Goal: Information Seeking & Learning: Check status

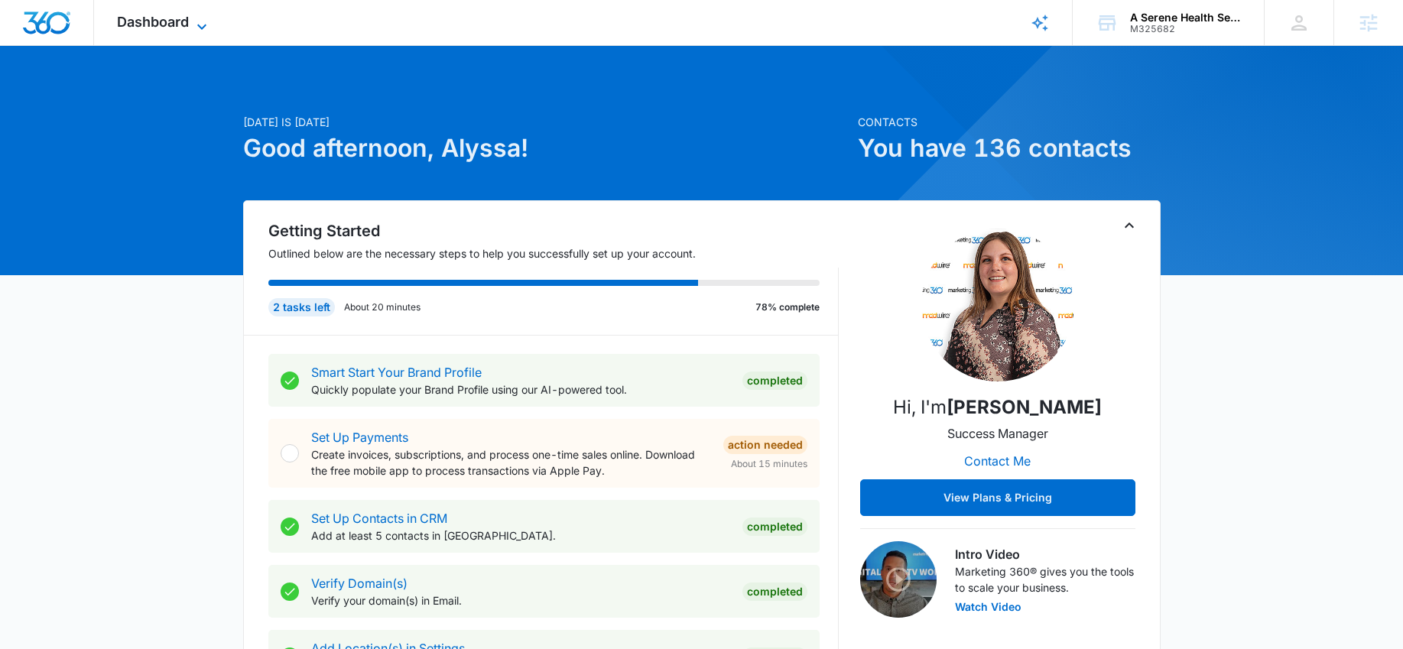
click at [174, 15] on span "Dashboard" at bounding box center [153, 22] width 72 height 16
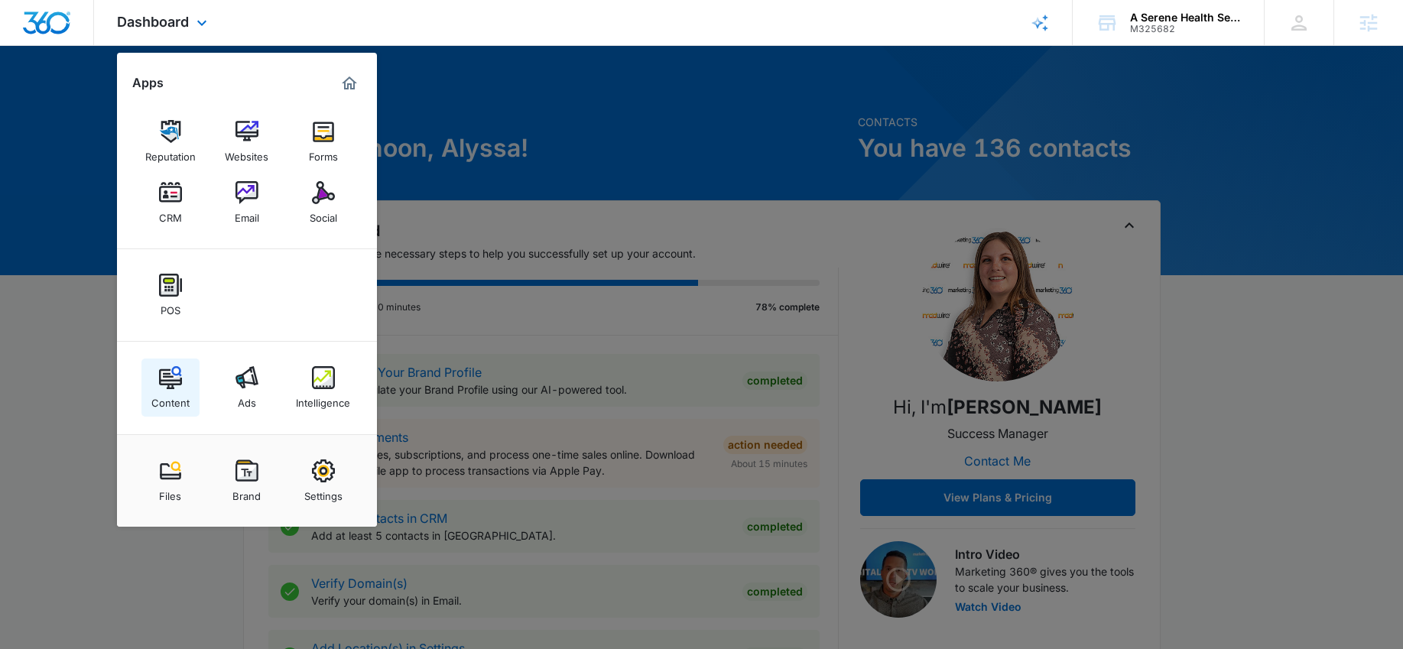
click at [185, 377] on link "Content" at bounding box center [170, 388] width 58 height 58
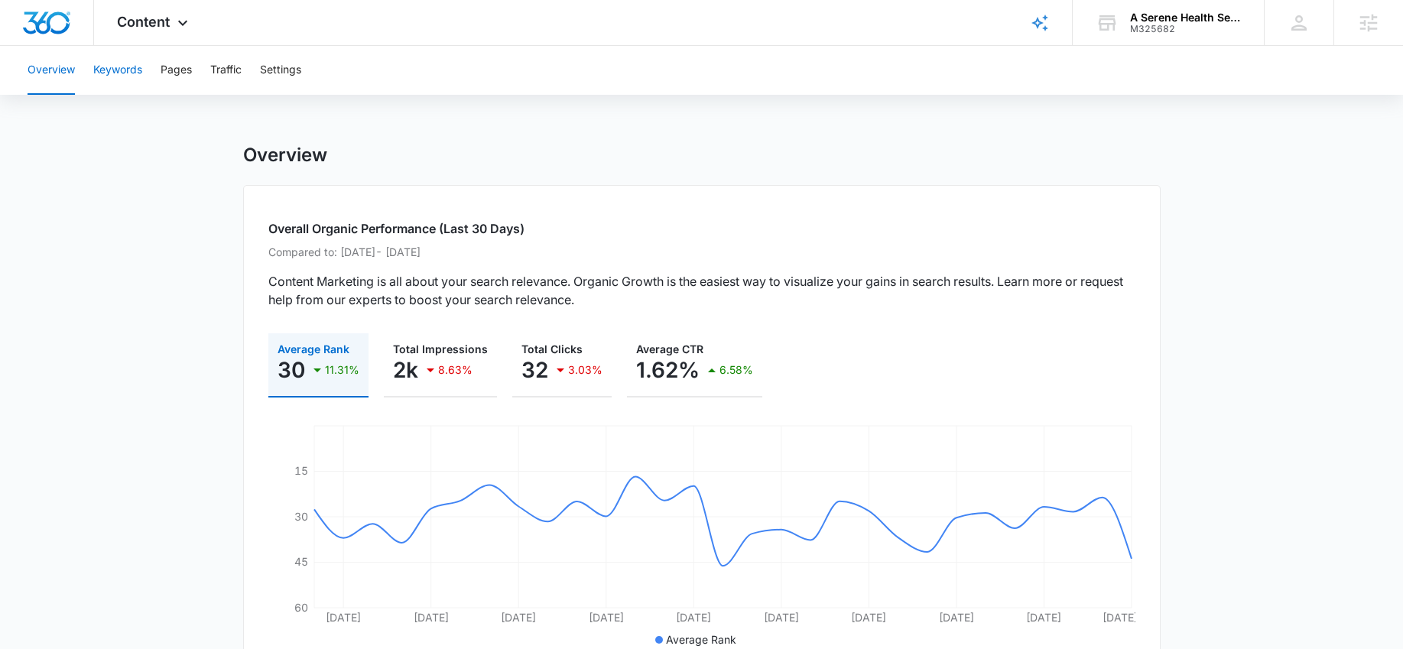
click at [115, 79] on button "Keywords" at bounding box center [117, 70] width 49 height 49
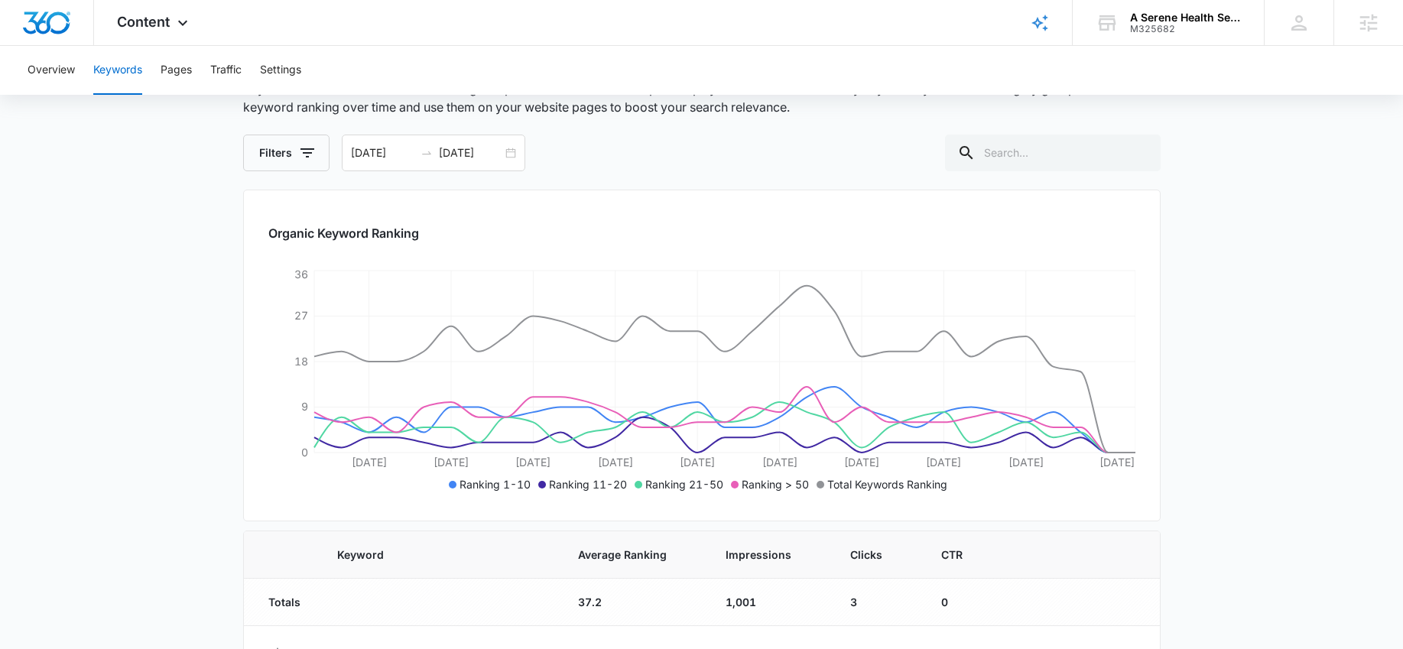
scroll to position [101, 0]
click at [508, 149] on div "07/12/2025 08/11/2025" at bounding box center [433, 151] width 183 height 37
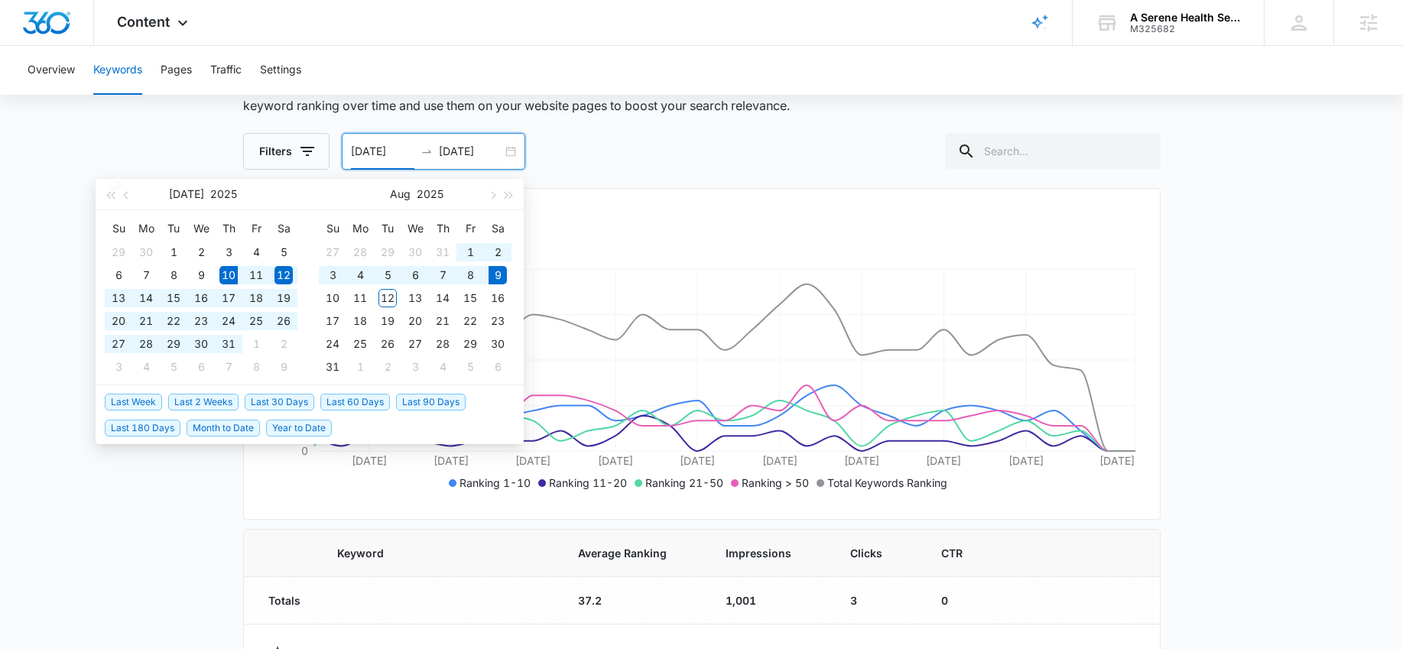
click at [283, 399] on span "Last 30 Days" at bounding box center [280, 402] width 70 height 17
type input "[DATE]"
type input "08/09/2025"
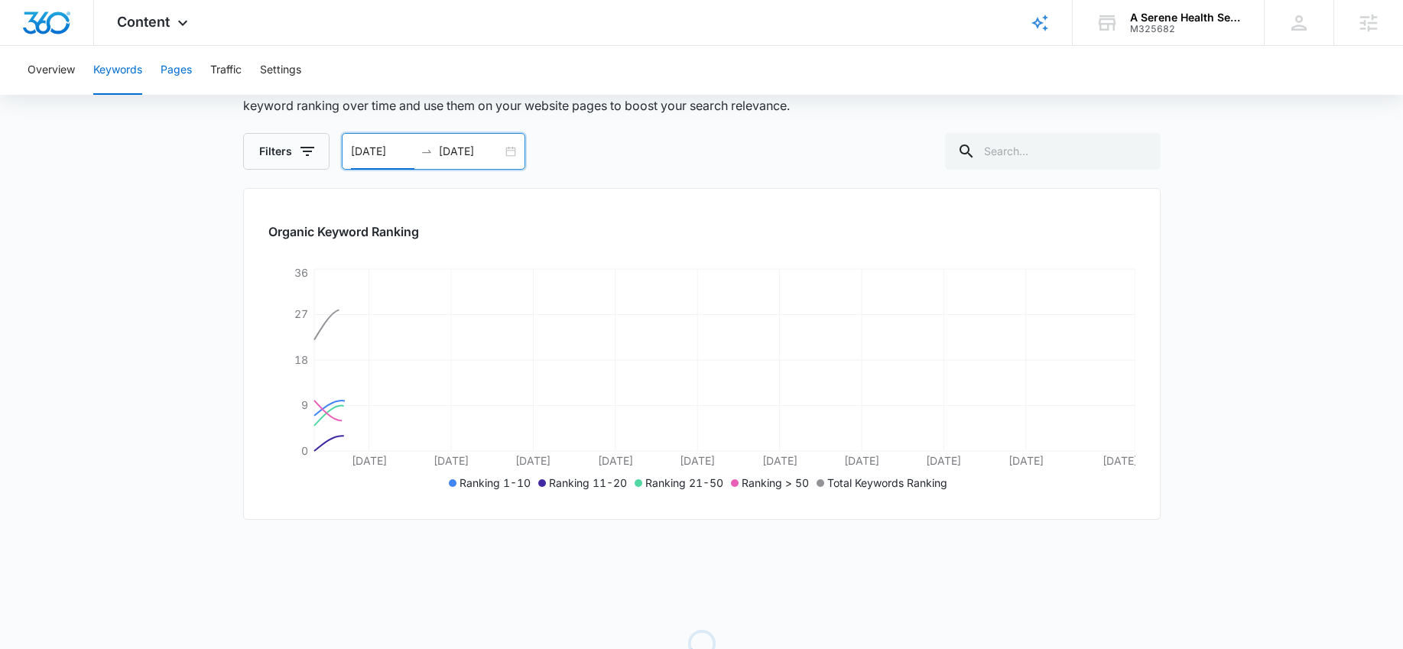
click at [172, 66] on button "Pages" at bounding box center [176, 70] width 31 height 49
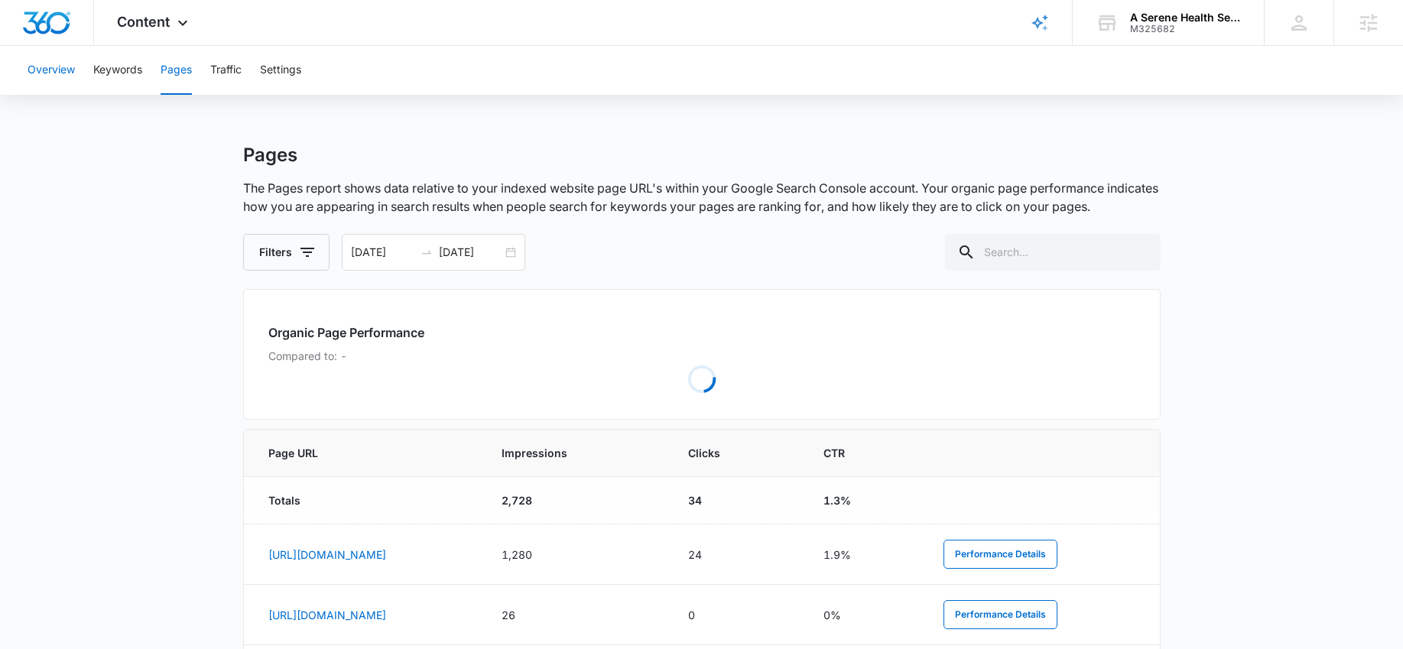
click at [54, 77] on button "Overview" at bounding box center [51, 70] width 47 height 49
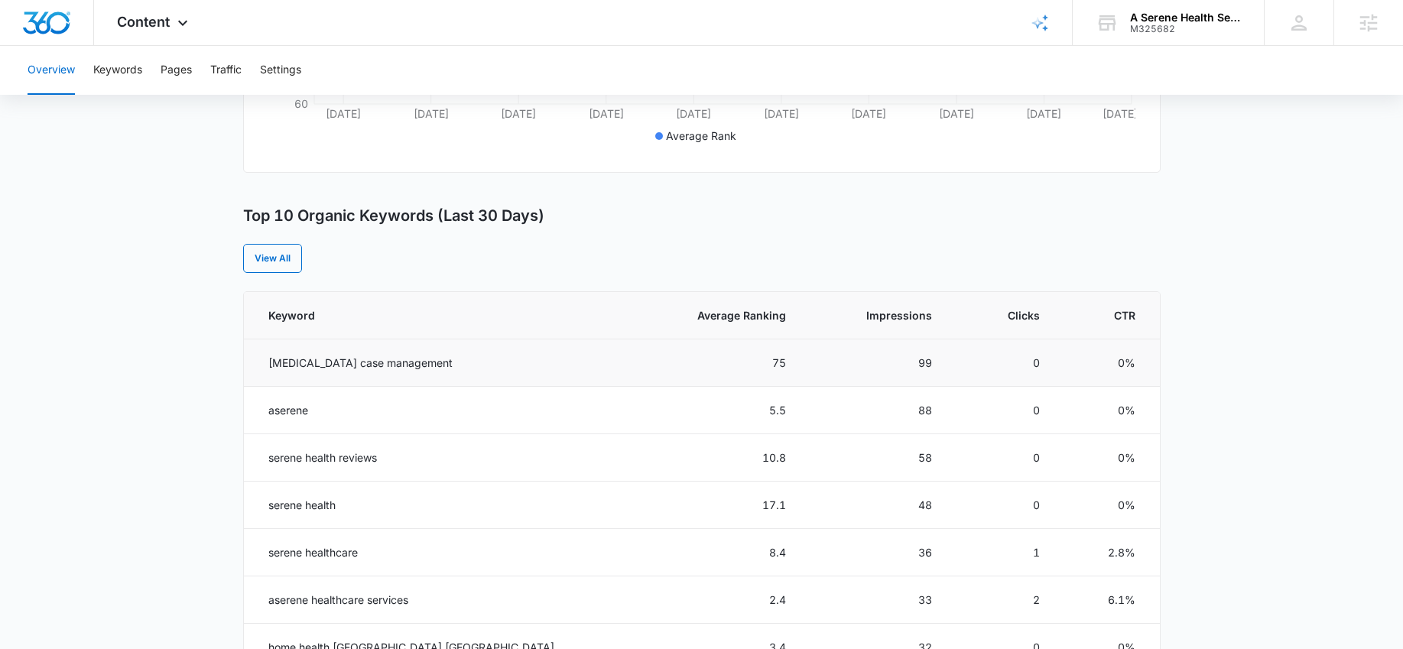
scroll to position [514, 0]
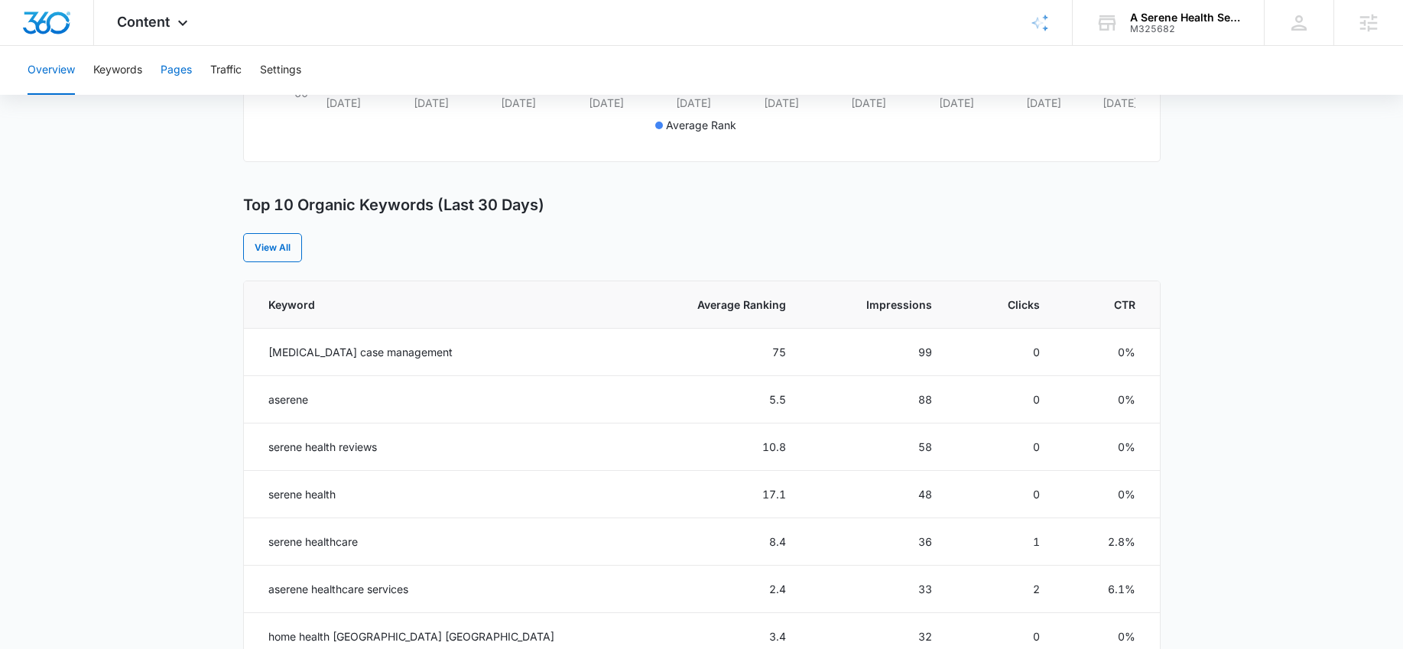
click at [187, 76] on button "Pages" at bounding box center [176, 70] width 31 height 49
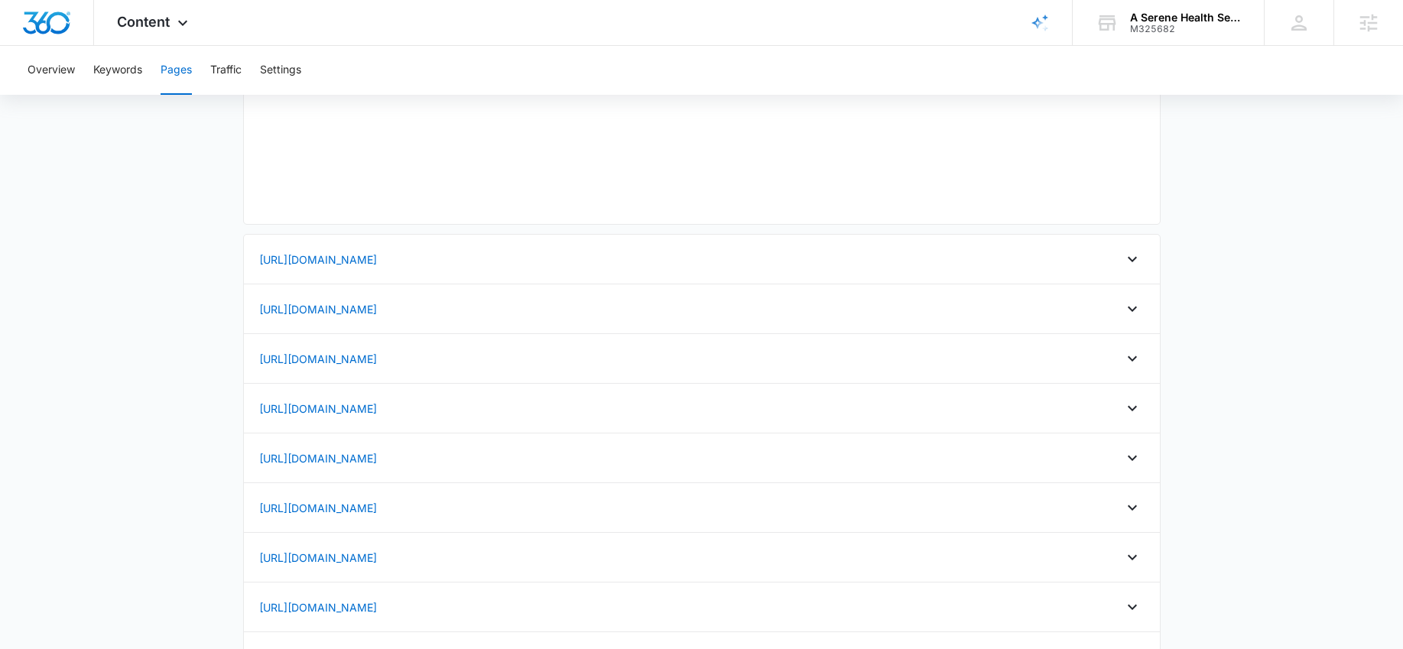
type input "[DATE]"
type input "08/09/2025"
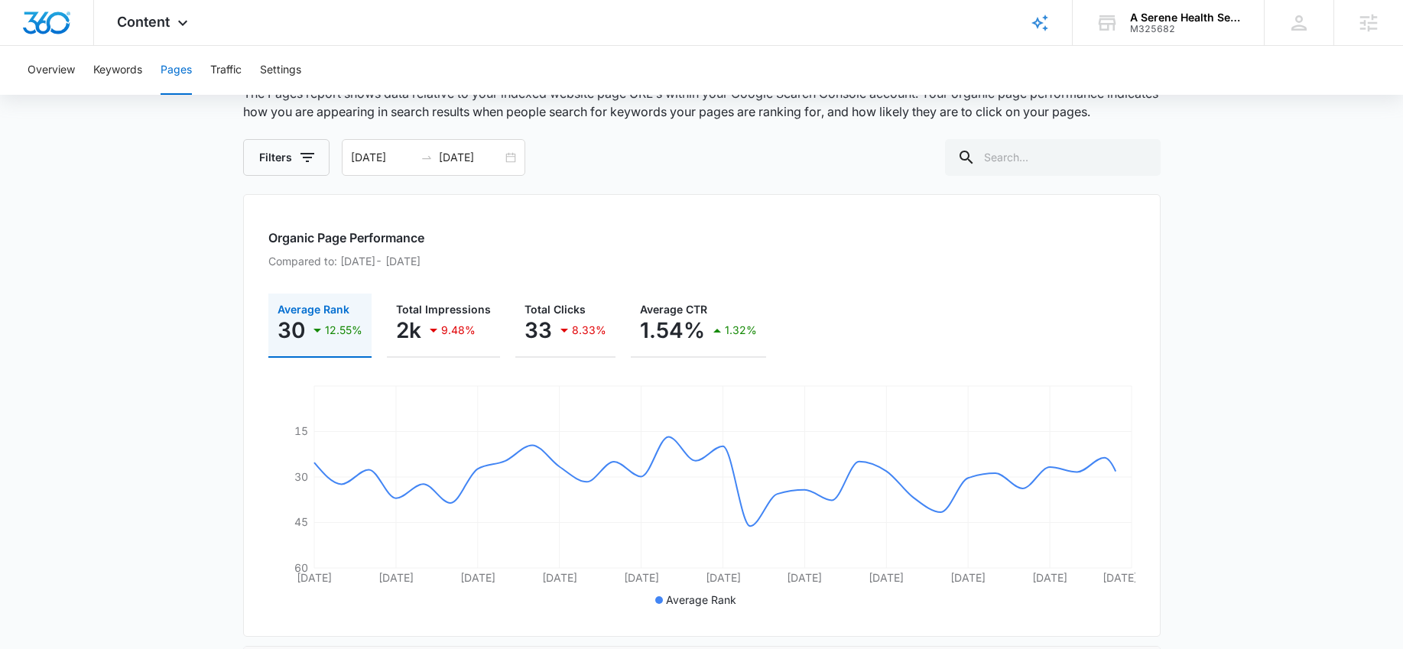
scroll to position [97, 0]
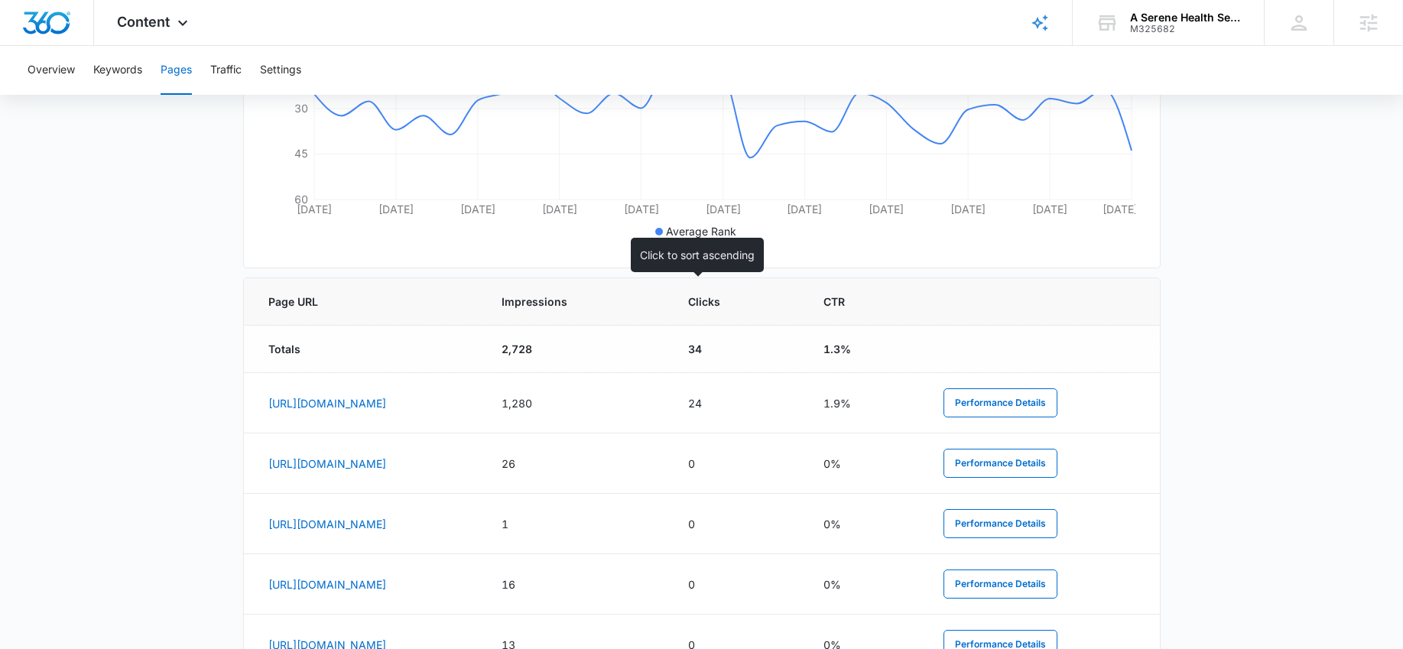
click at [628, 304] on span "Impressions" at bounding box center [564, 302] width 127 height 16
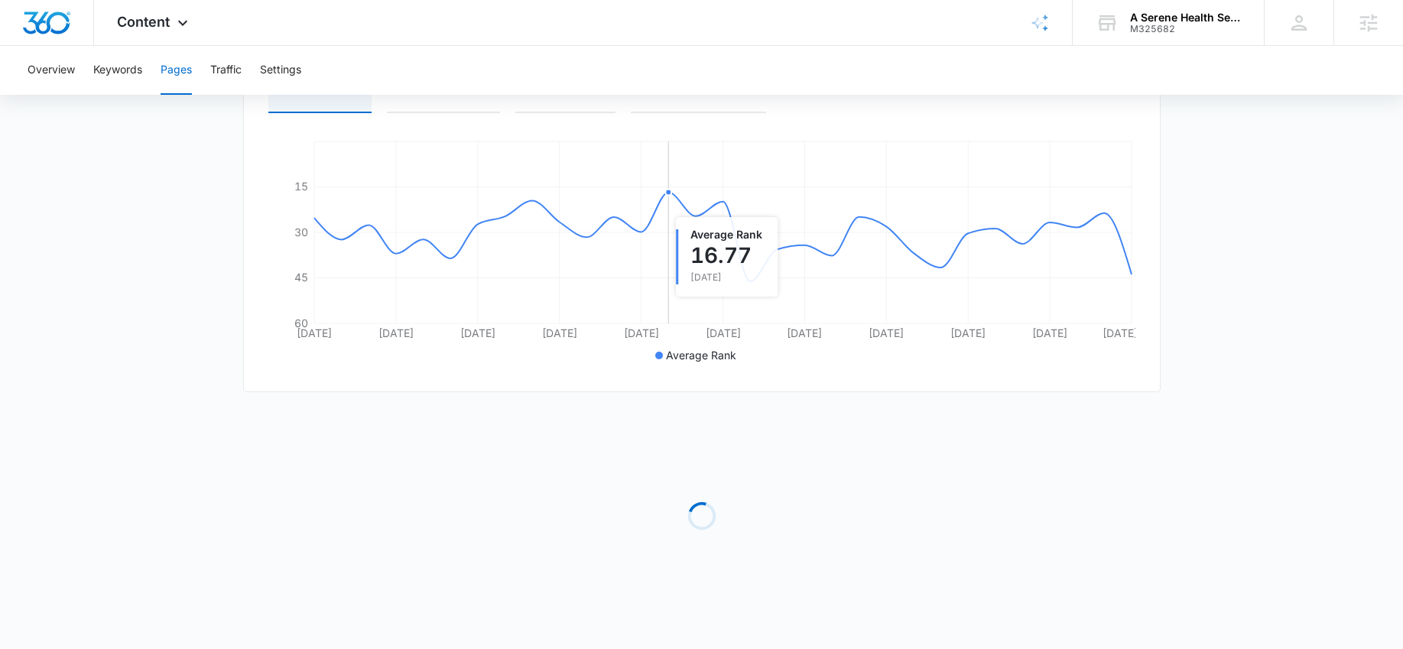
scroll to position [463, 0]
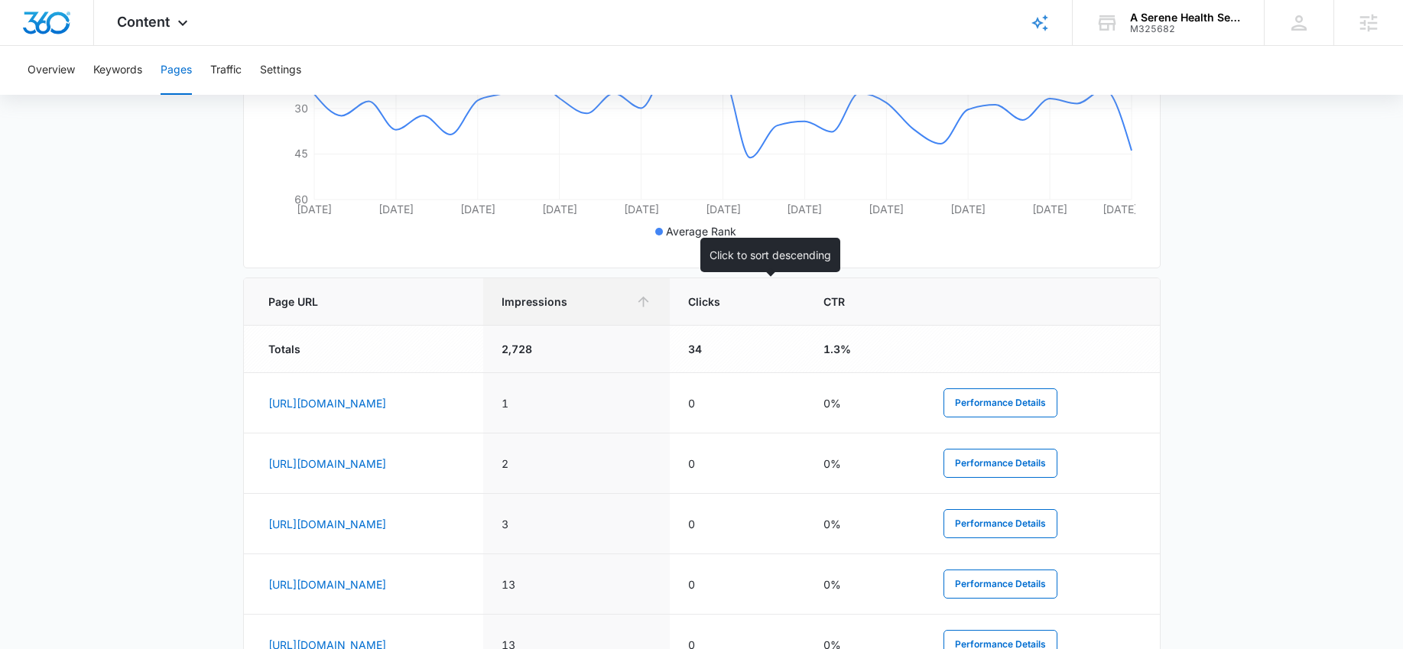
click at [628, 301] on span "Impressions" at bounding box center [564, 302] width 127 height 16
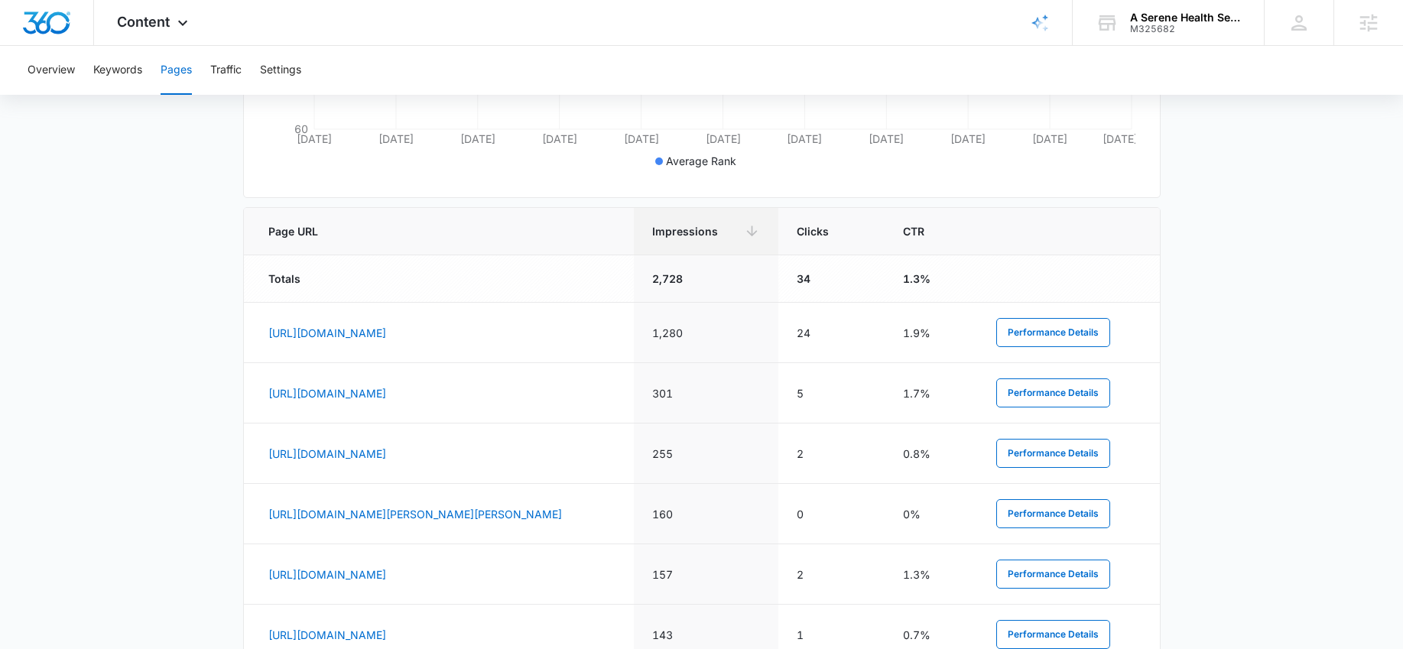
scroll to position [536, 0]
click at [109, 64] on button "Keywords" at bounding box center [117, 70] width 49 height 49
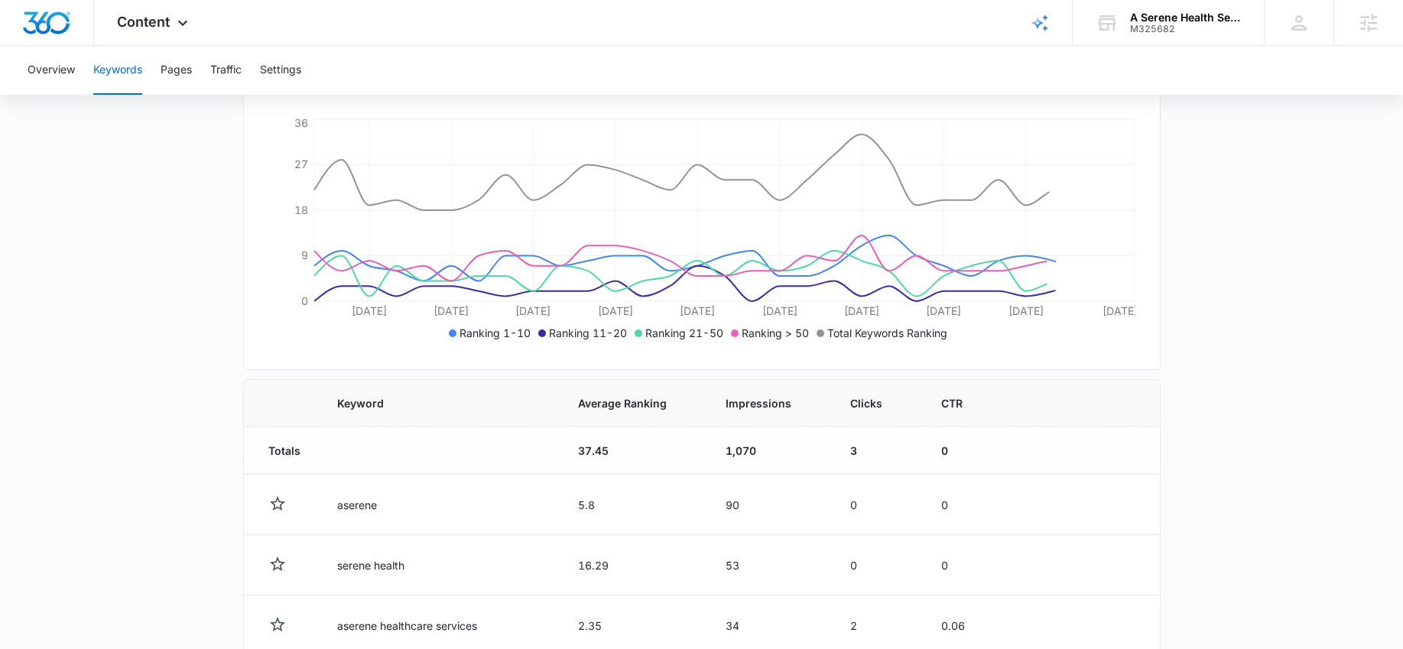
scroll to position [314, 0]
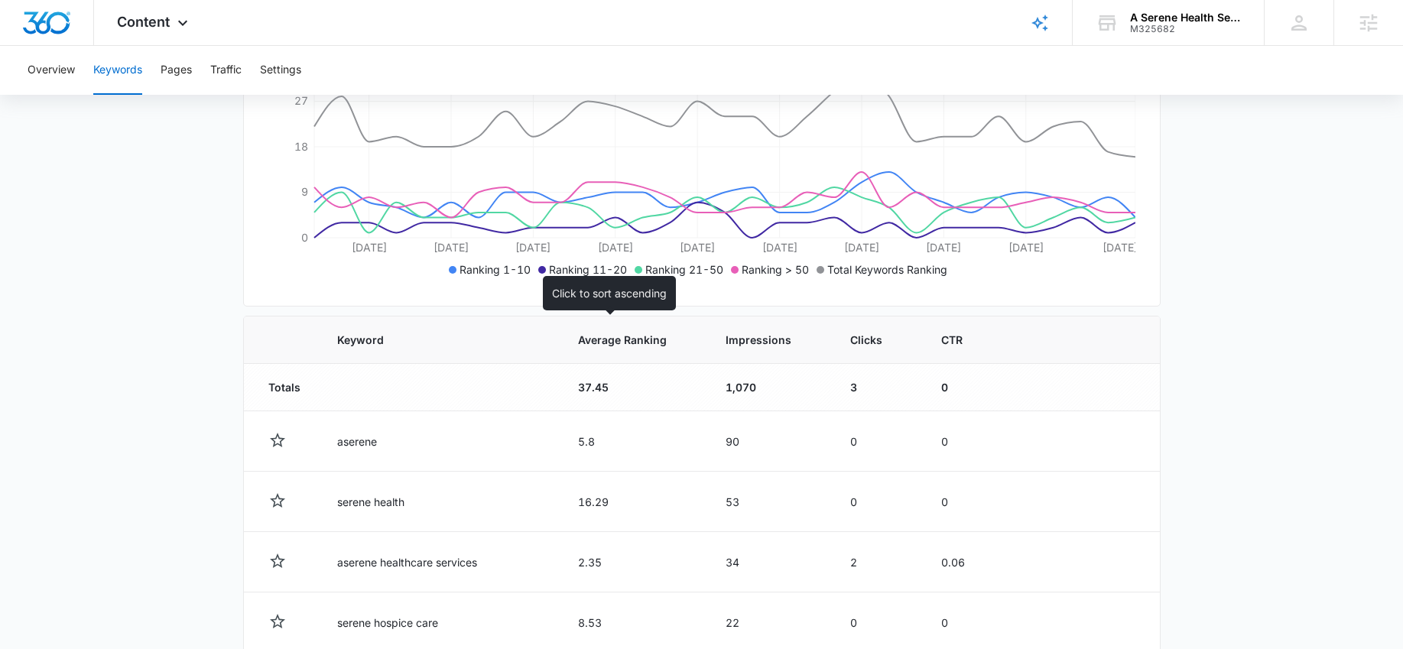
click at [644, 344] on span "Average Ranking" at bounding box center [622, 340] width 89 height 16
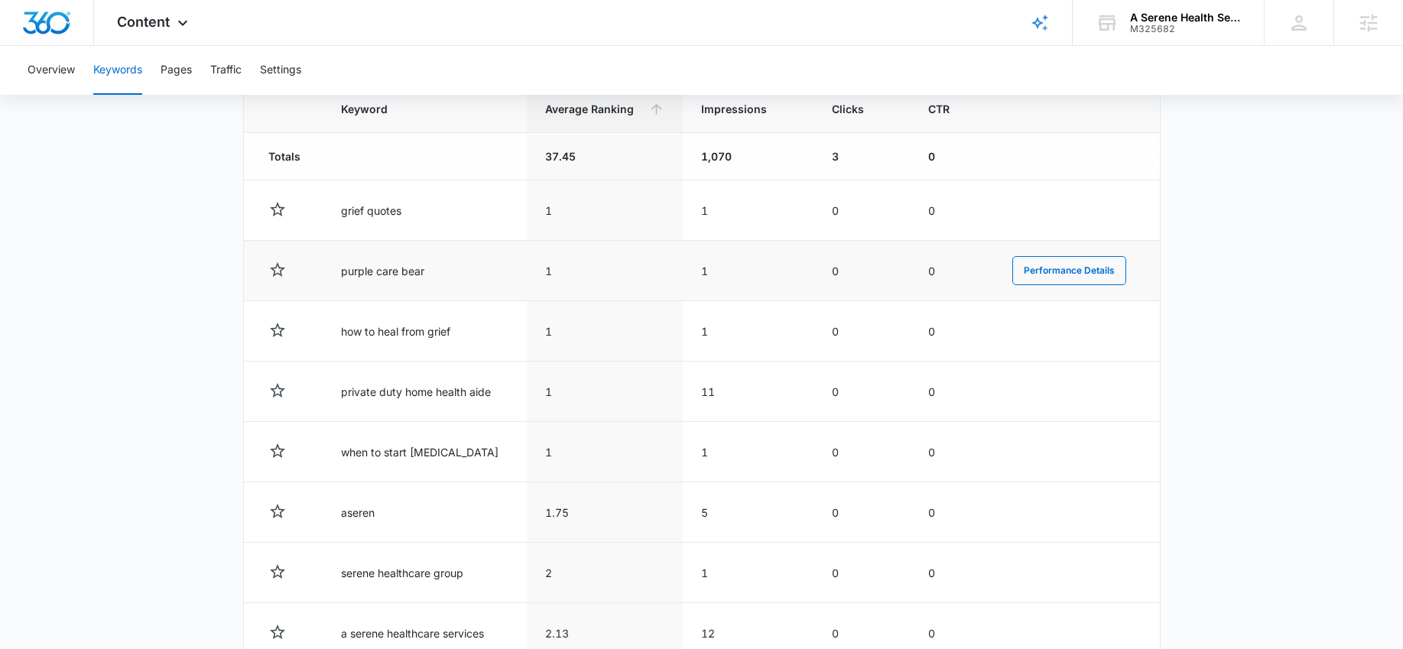
scroll to position [548, 0]
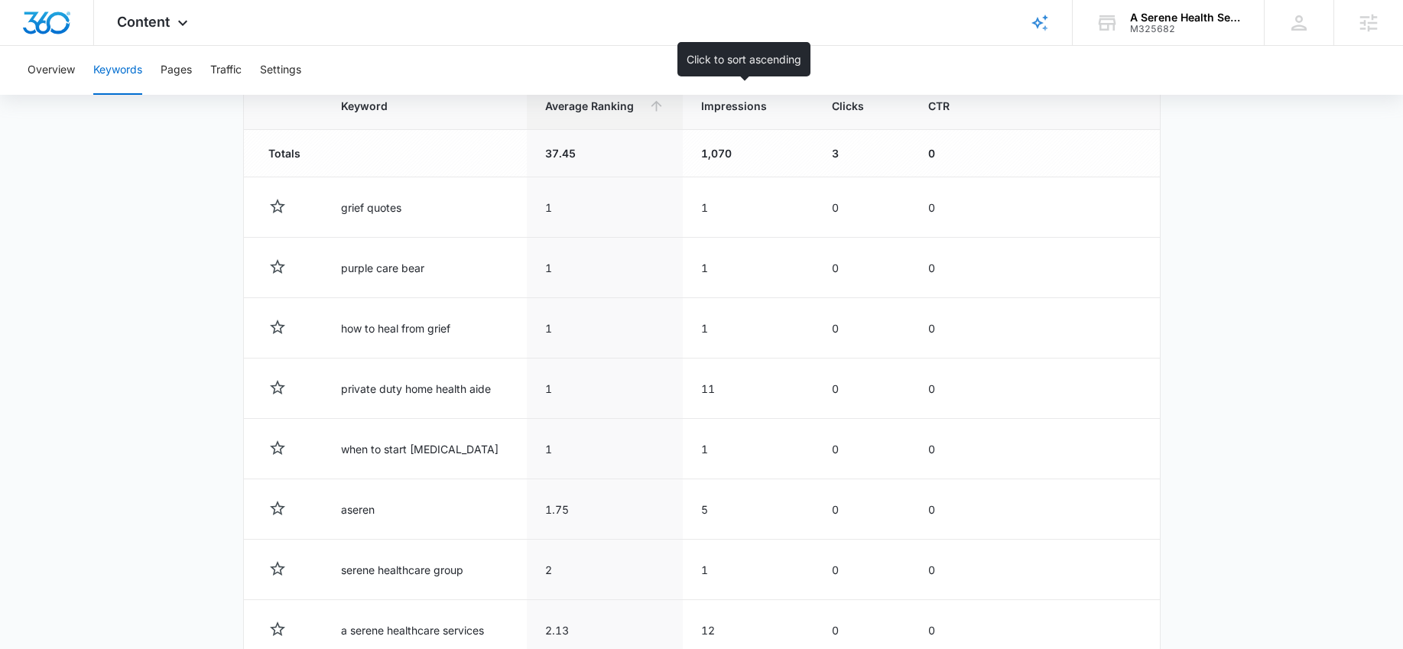
click at [716, 117] on th "Impressions" at bounding box center [748, 106] width 131 height 47
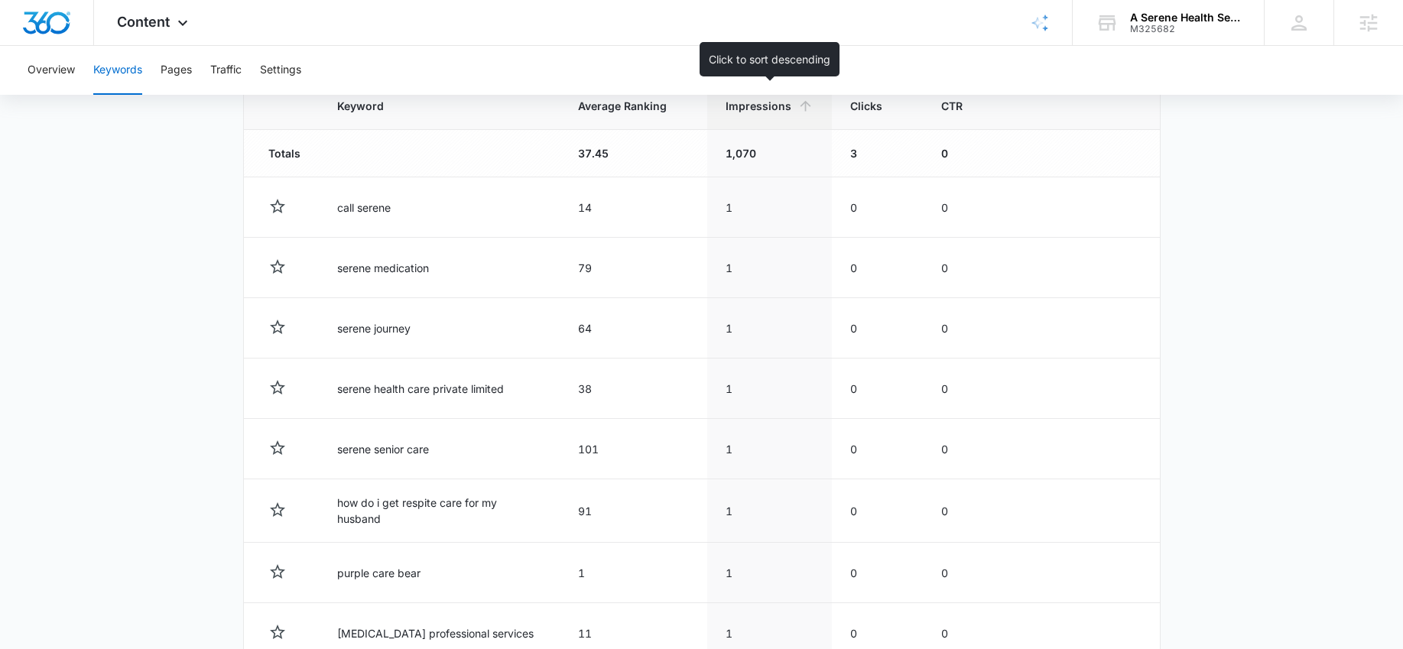
click at [806, 105] on icon at bounding box center [805, 106] width 16 height 16
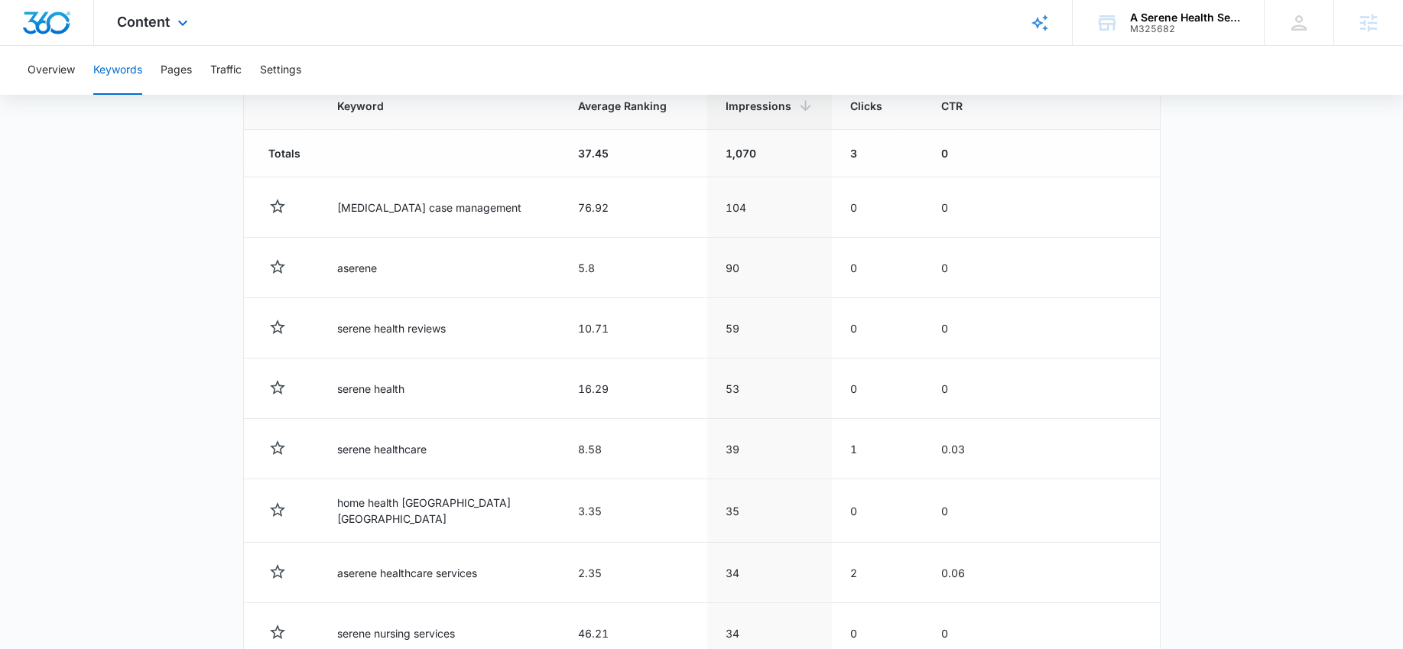
click at [167, 31] on div "Content Apps Reputation Websites Forms CRM Email Social POS Content Ads Intelli…" at bounding box center [154, 22] width 121 height 45
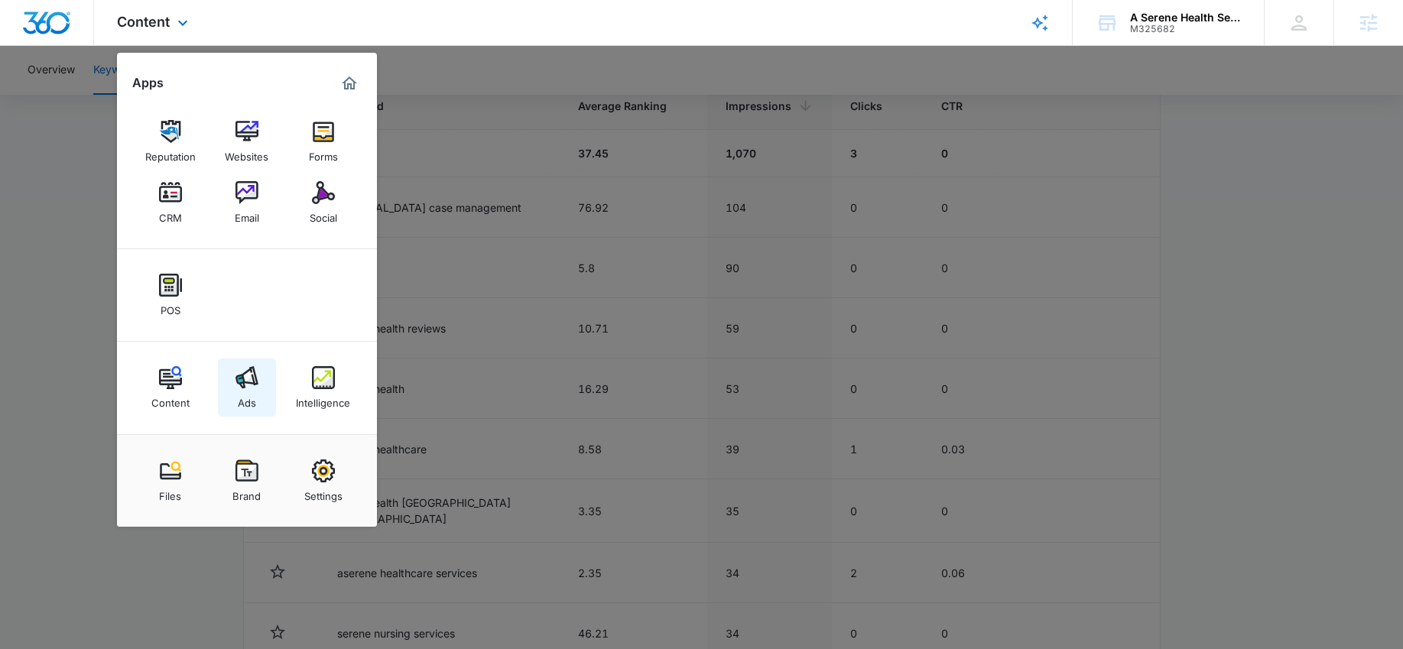
click at [236, 372] on img at bounding box center [246, 377] width 23 height 23
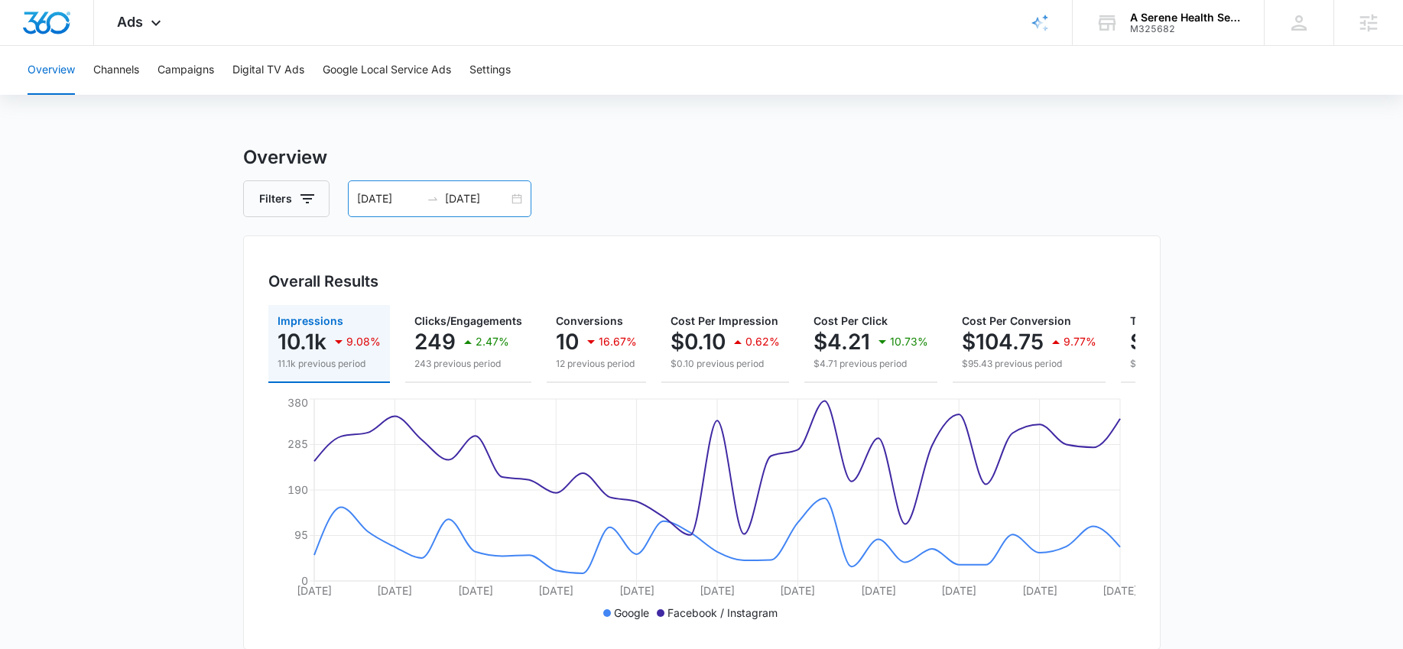
click at [519, 202] on div "07/10/2025 08/09/2025" at bounding box center [439, 198] width 183 height 37
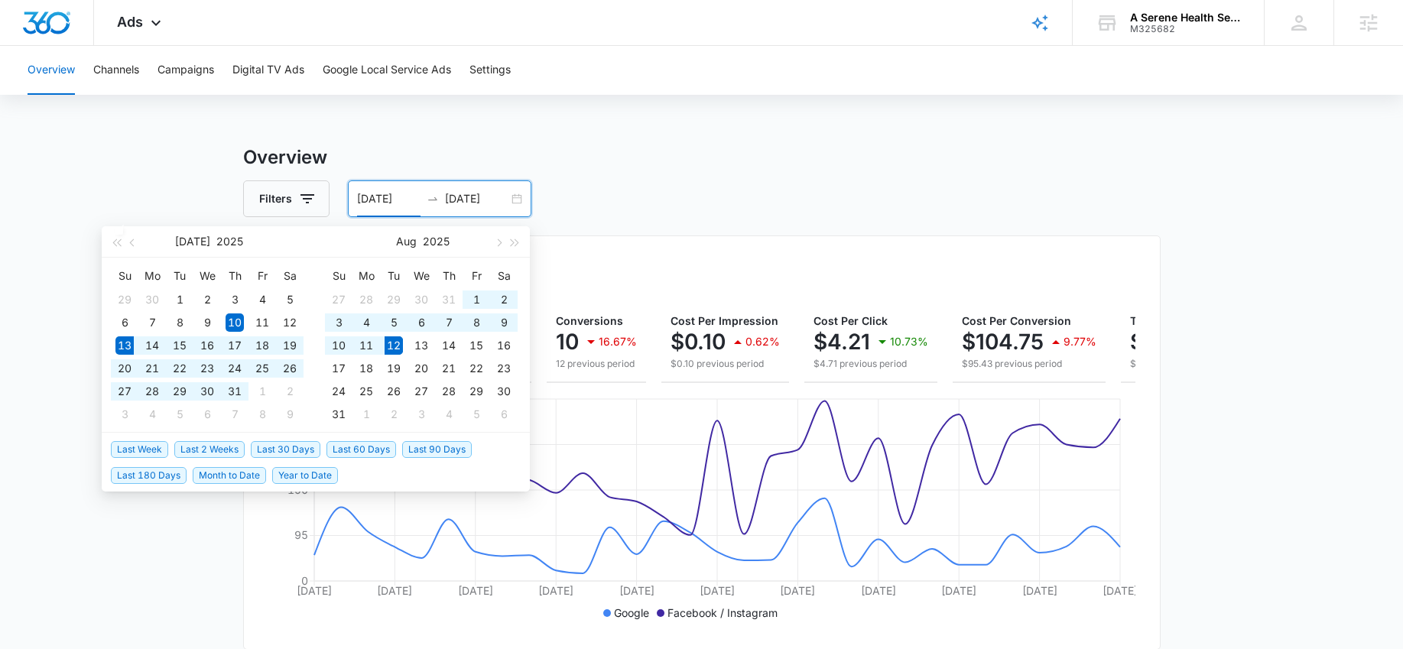
click at [261, 452] on span "Last 30 Days" at bounding box center [286, 449] width 70 height 17
type input "[DATE]"
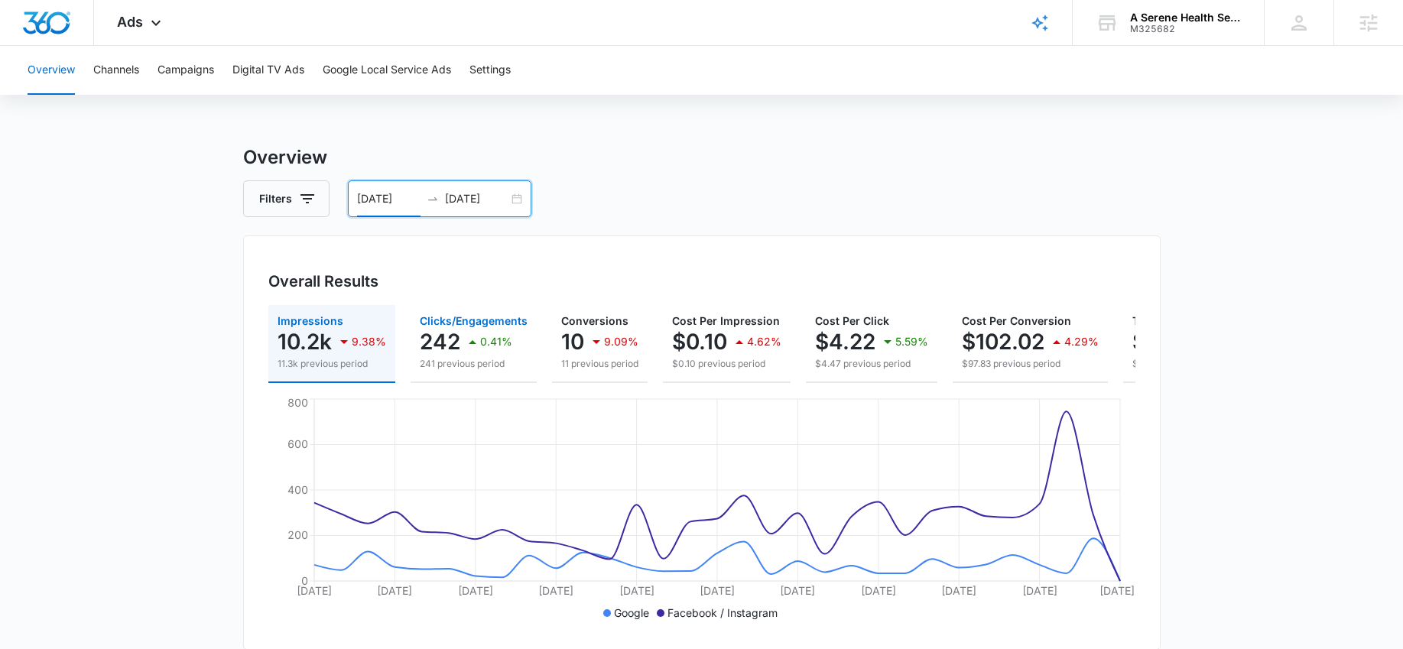
click at [444, 338] on p "242" at bounding box center [440, 341] width 41 height 24
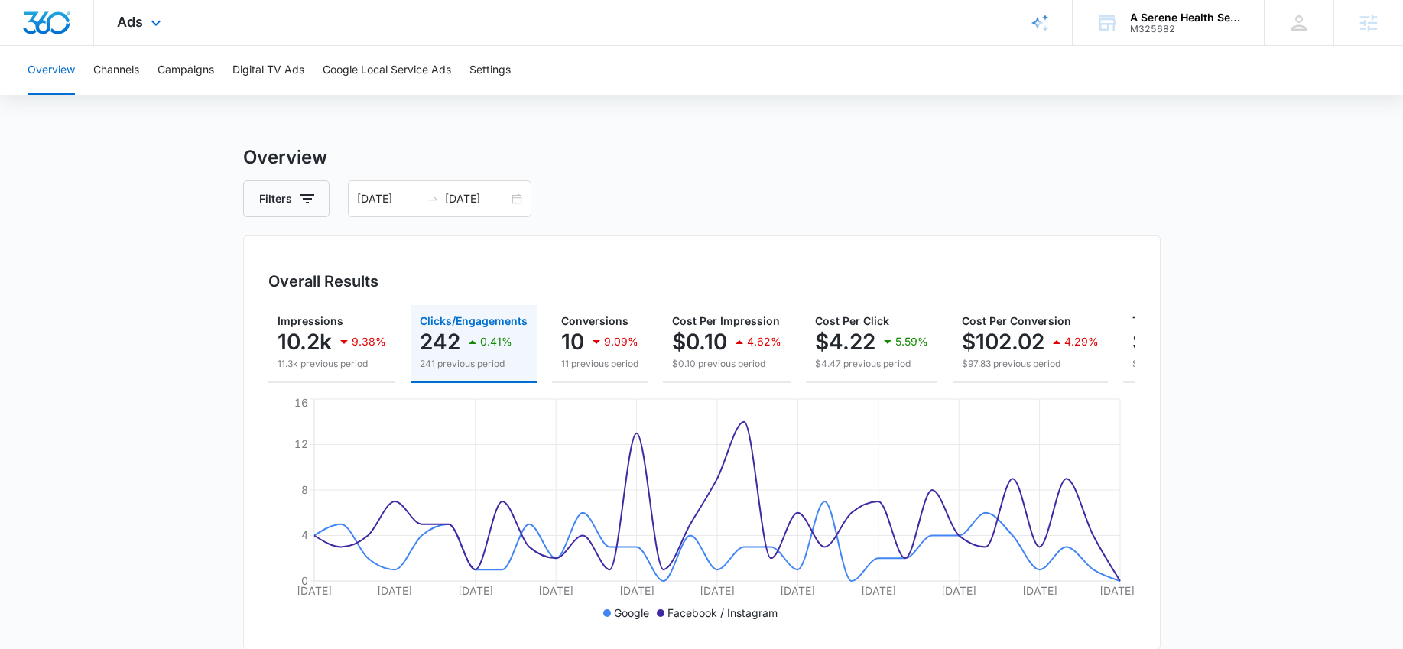
click at [142, 24] on span "Ads" at bounding box center [130, 22] width 26 height 16
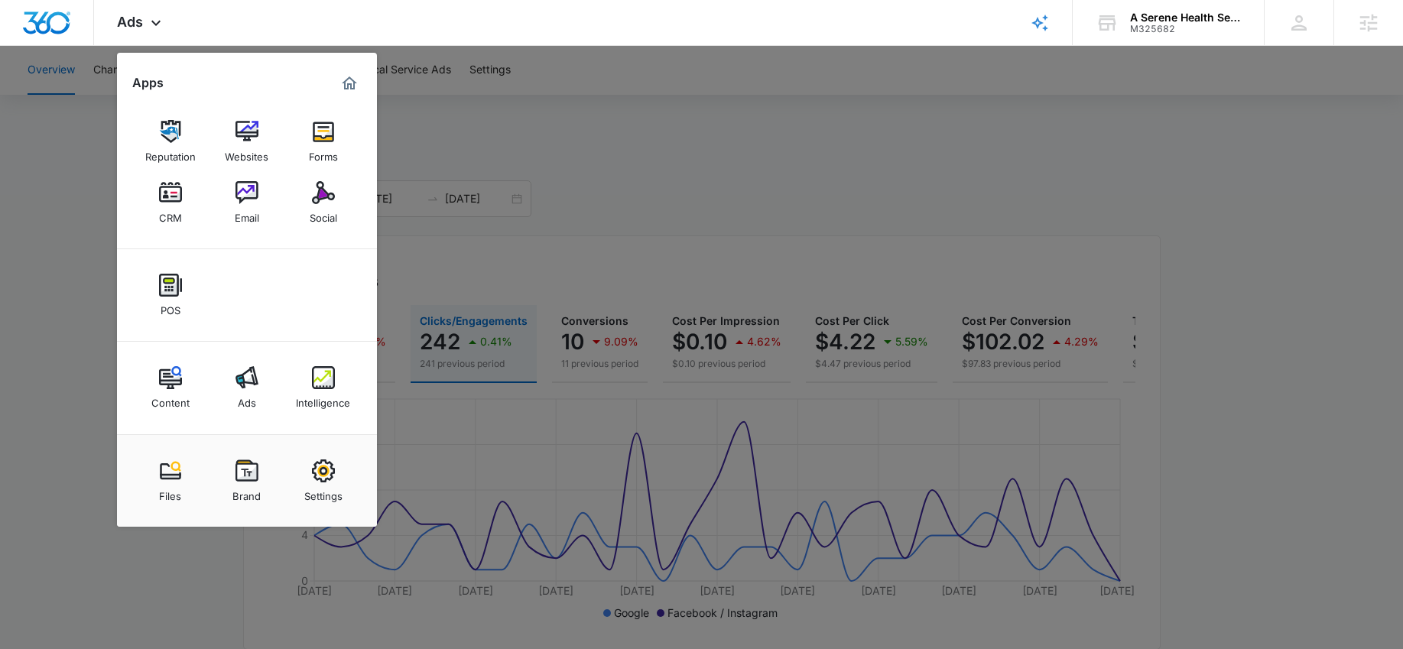
click at [339, 388] on link "Intelligence" at bounding box center [323, 388] width 58 height 58
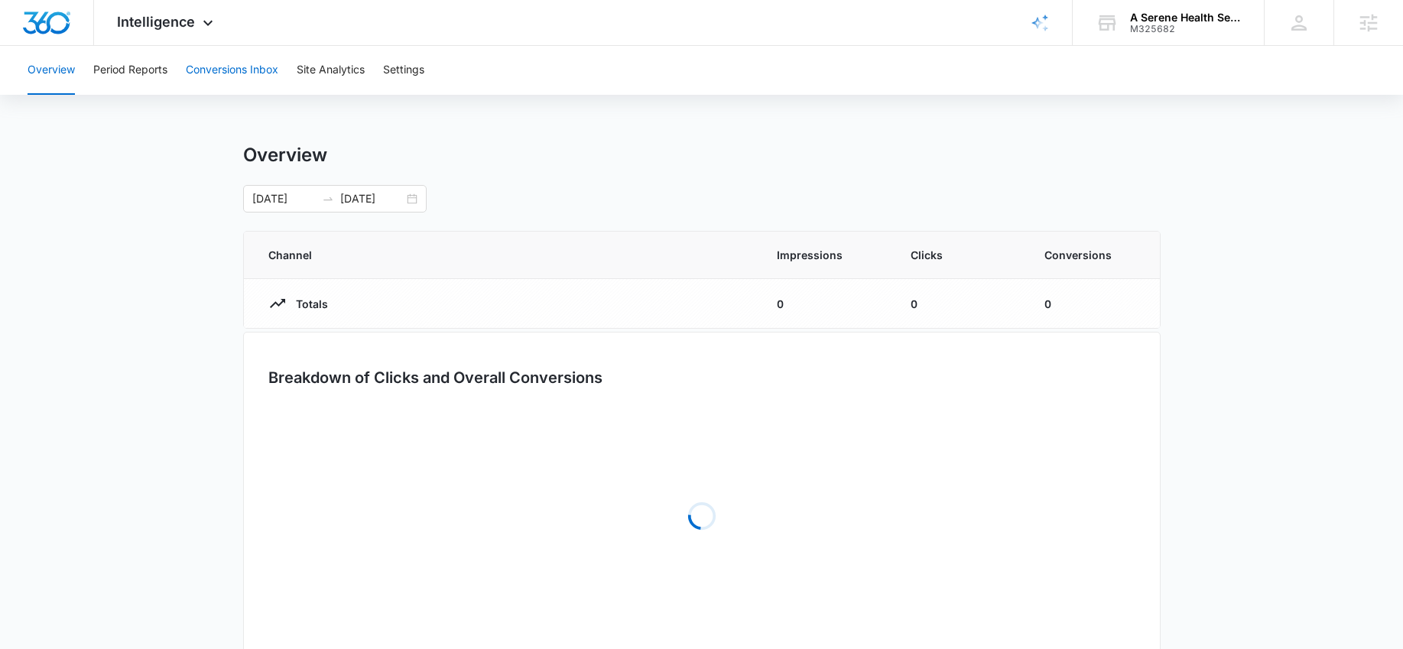
click at [255, 68] on button "Conversions Inbox" at bounding box center [232, 70] width 92 height 49
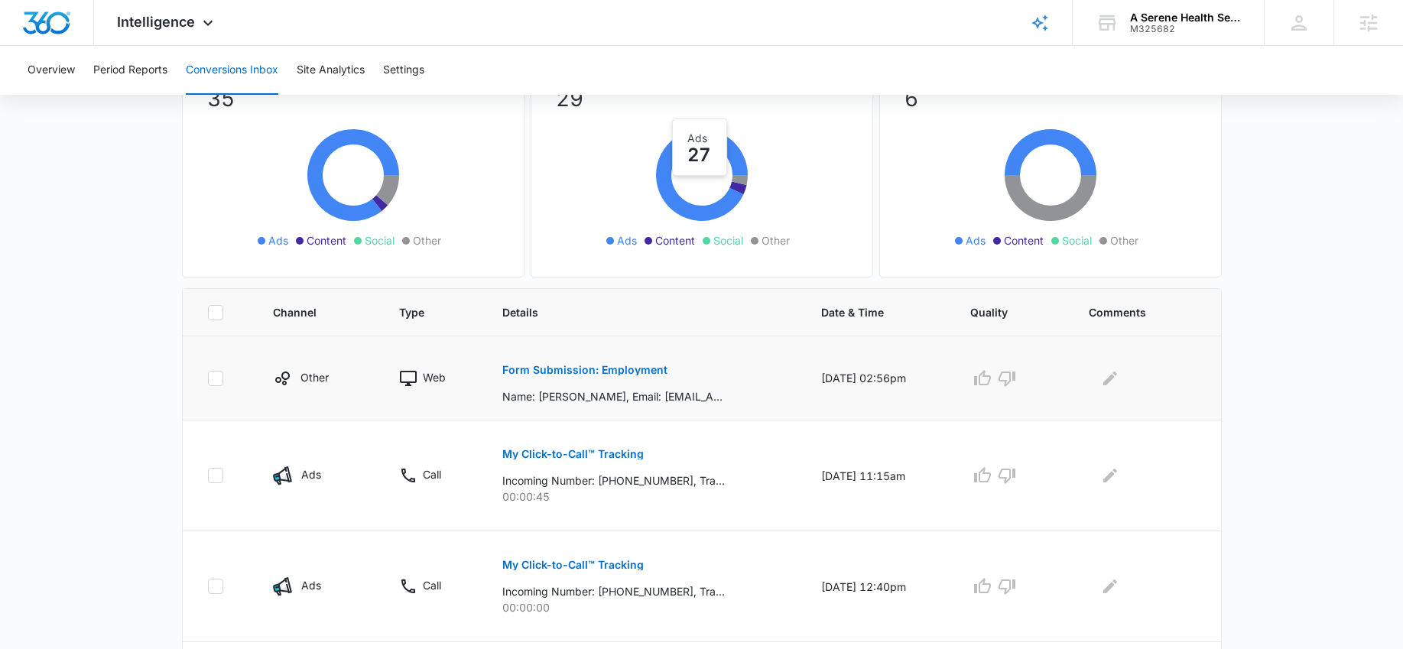
scroll to position [156, 0]
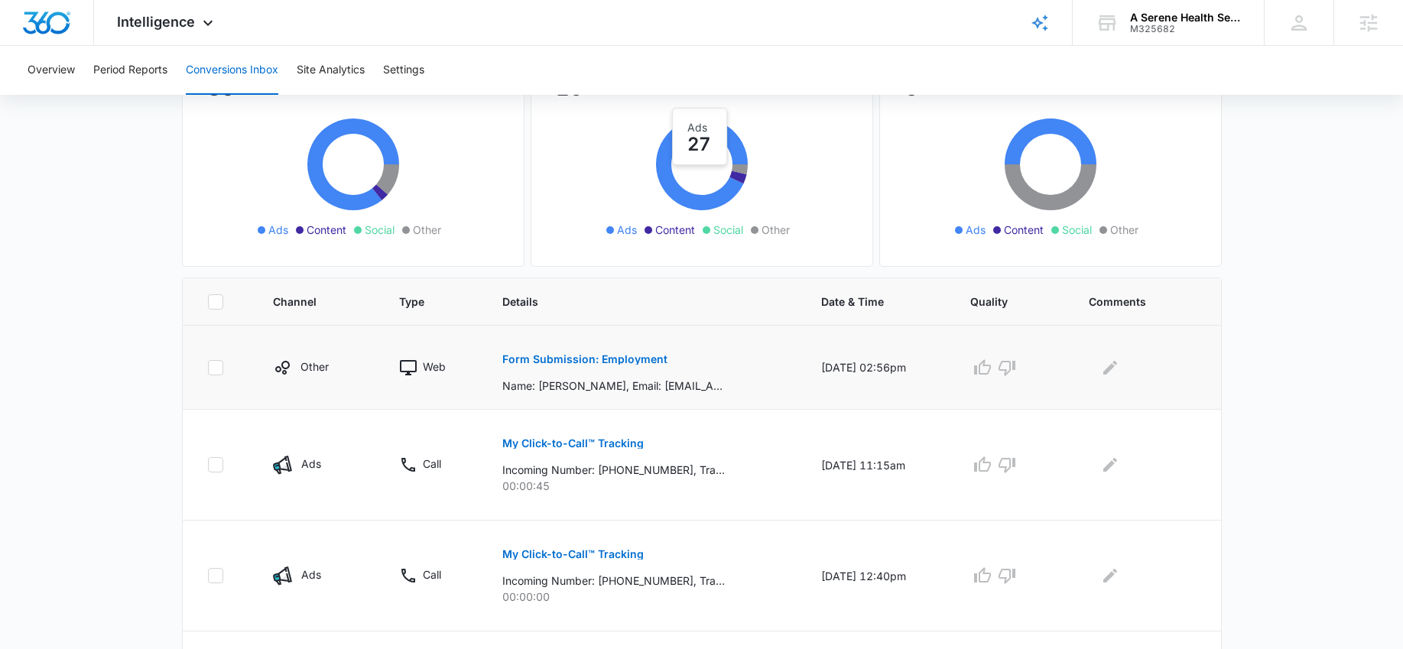
click at [608, 362] on p "Form Submission: Employment" at bounding box center [584, 359] width 165 height 11
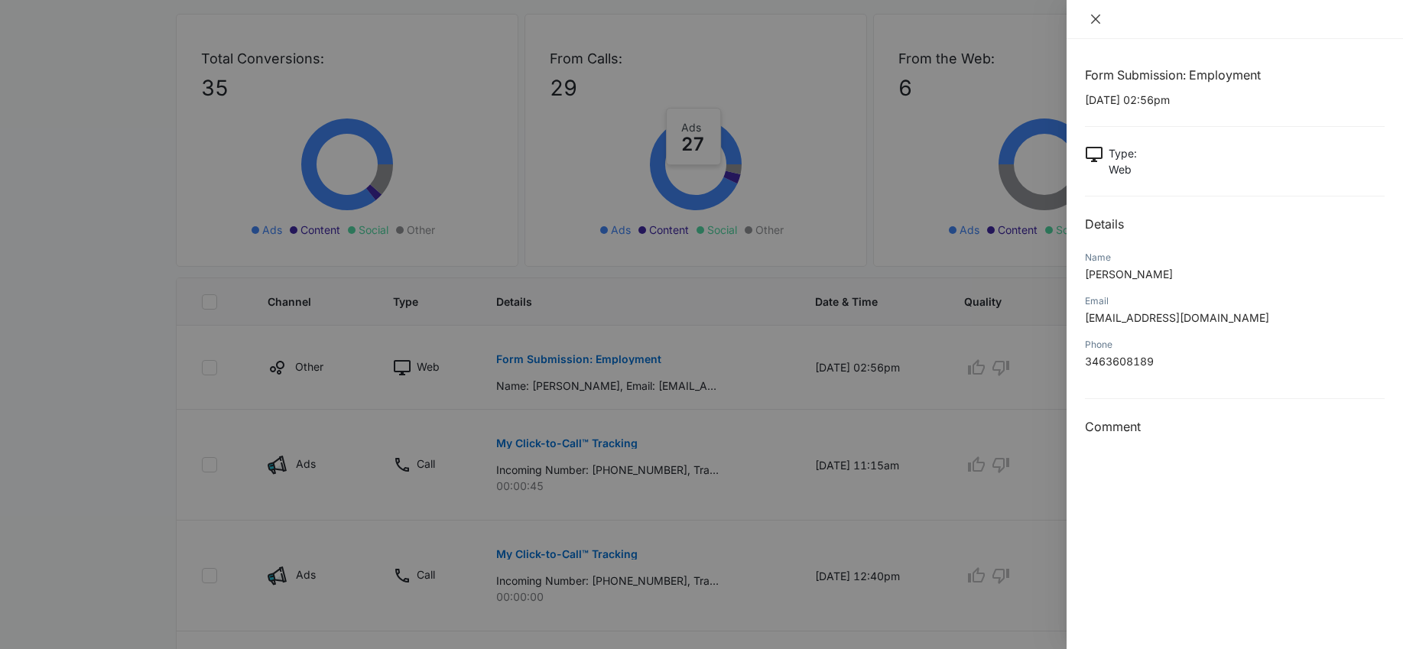
click at [1095, 18] on icon "close" at bounding box center [1095, 19] width 9 height 9
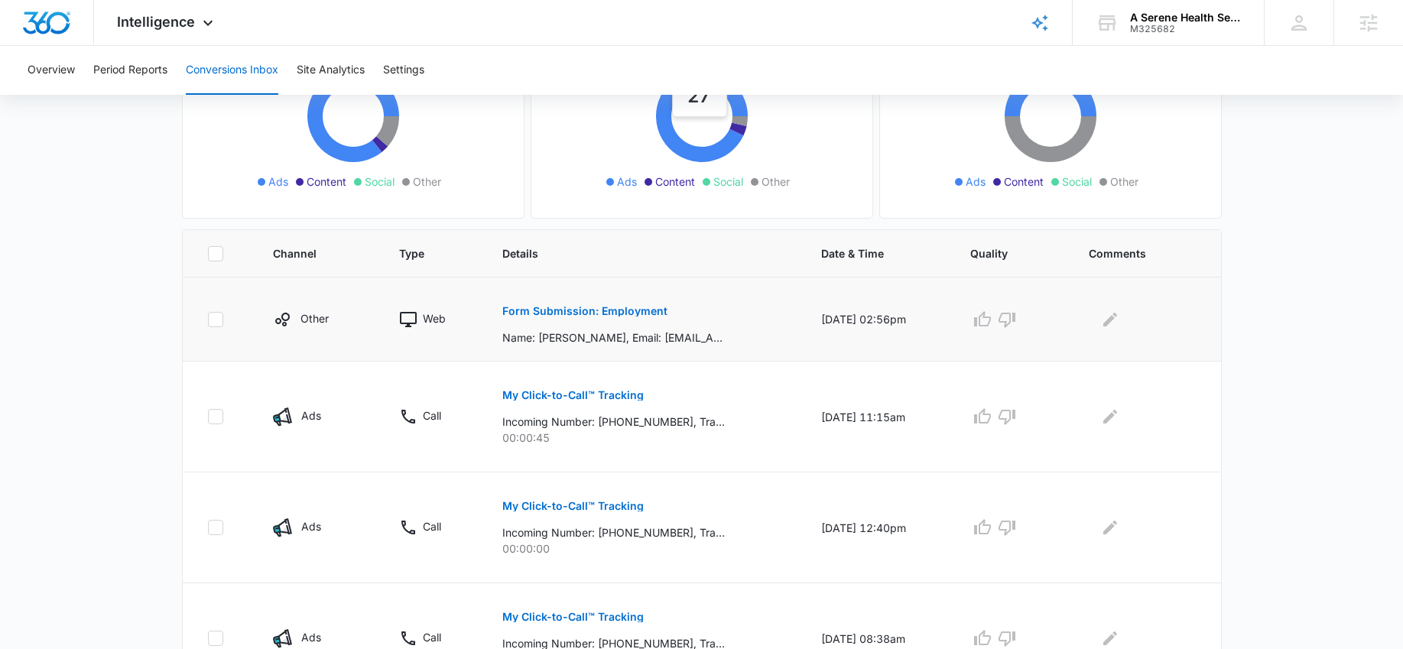
scroll to position [251, 0]
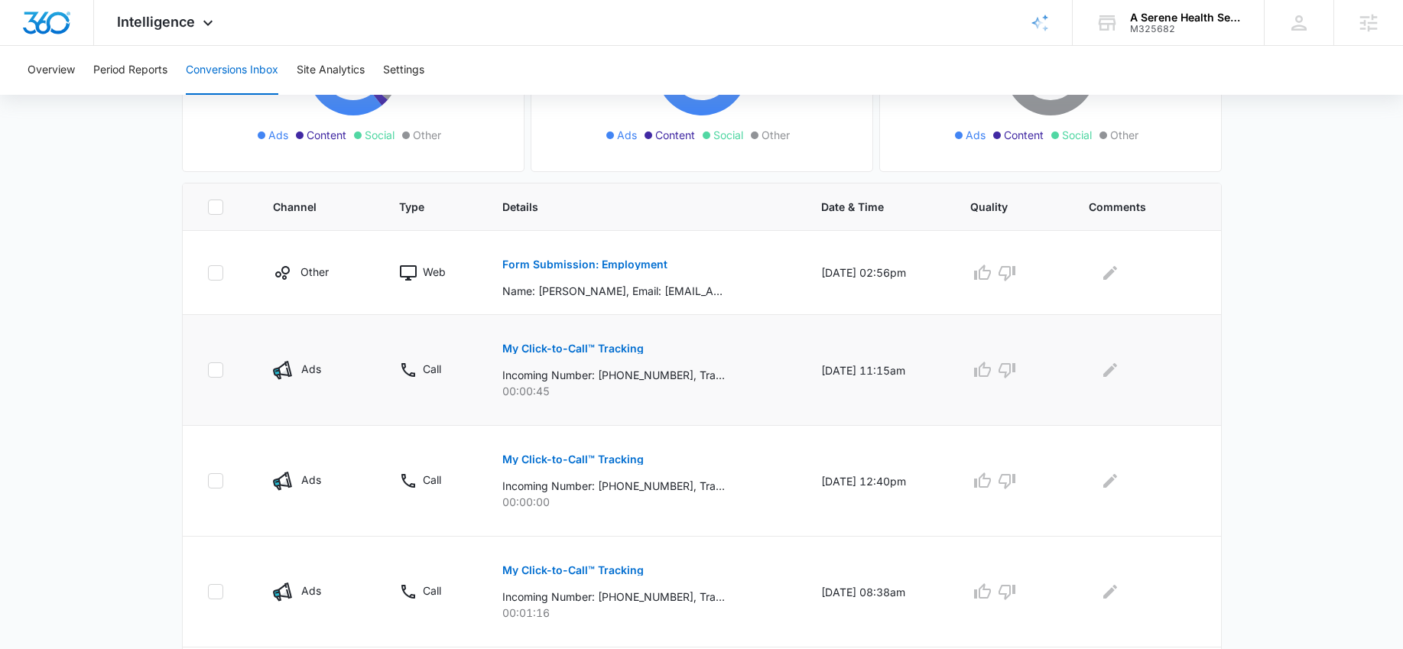
click at [592, 360] on button "My Click-to-Call™ Tracking" at bounding box center [572, 348] width 141 height 37
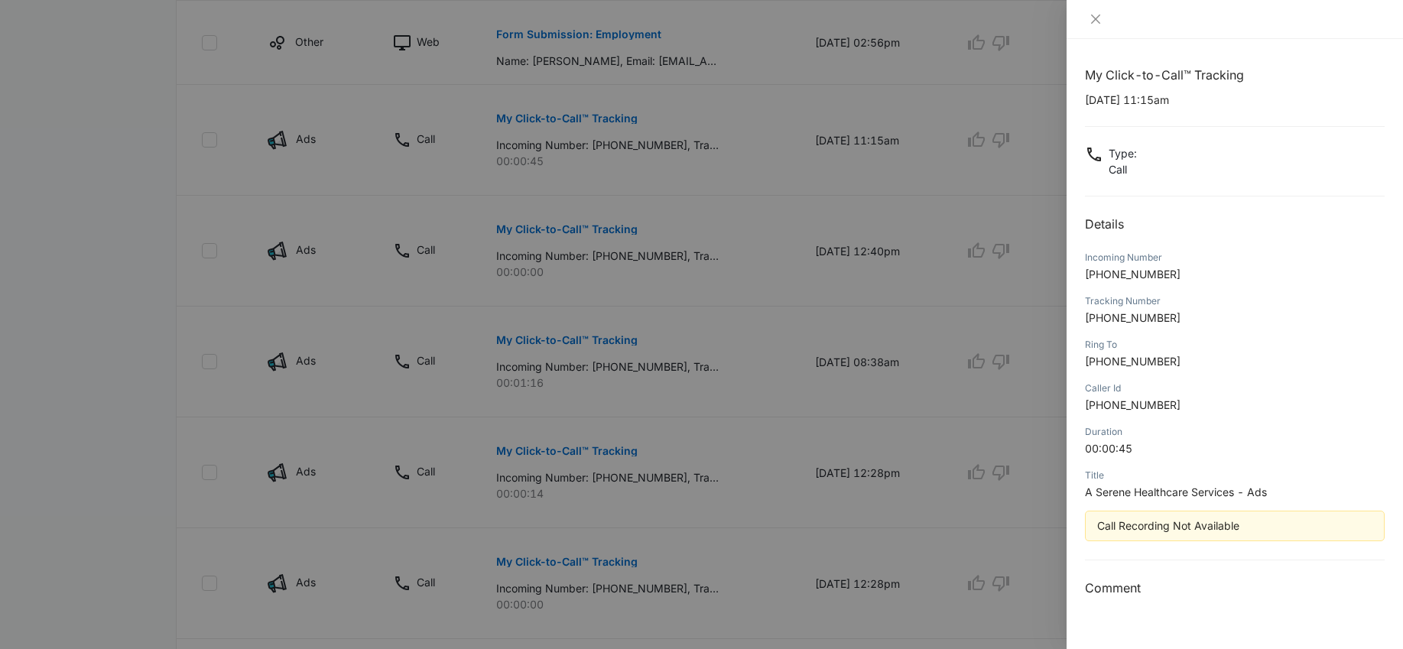
scroll to position [650, 0]
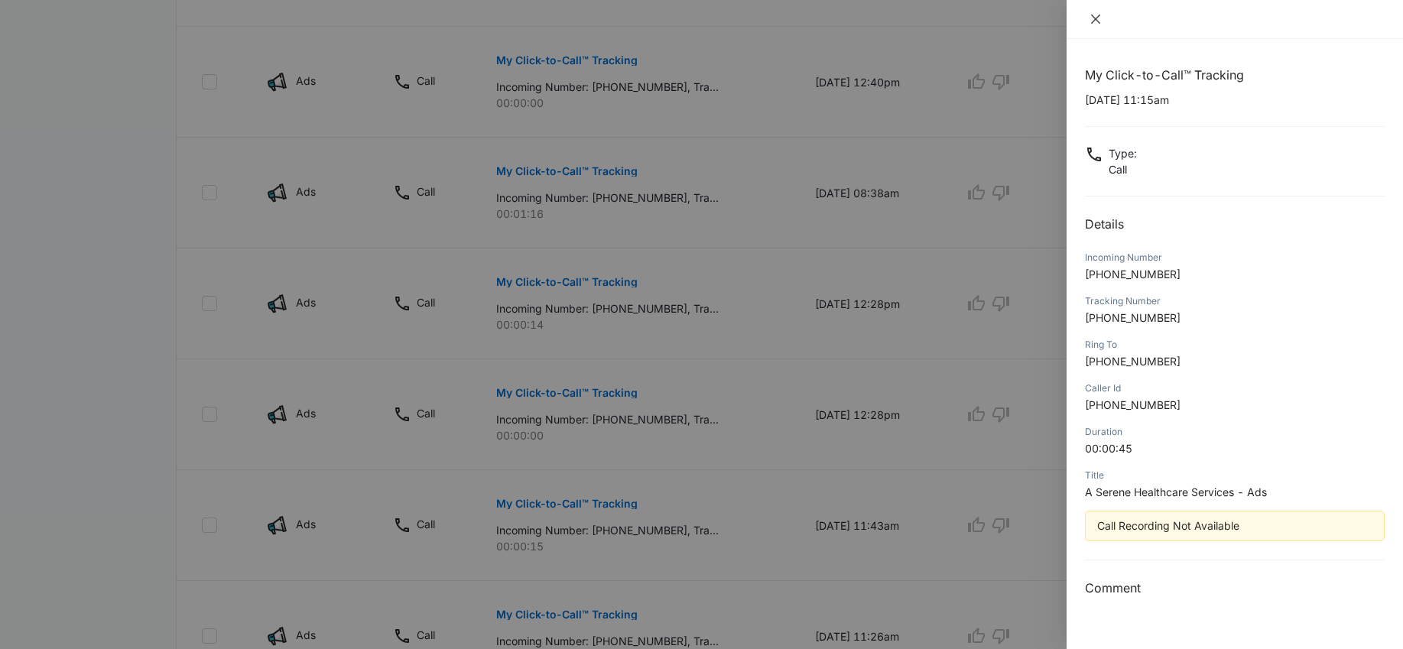
click at [1101, 15] on icon "close" at bounding box center [1095, 19] width 12 height 12
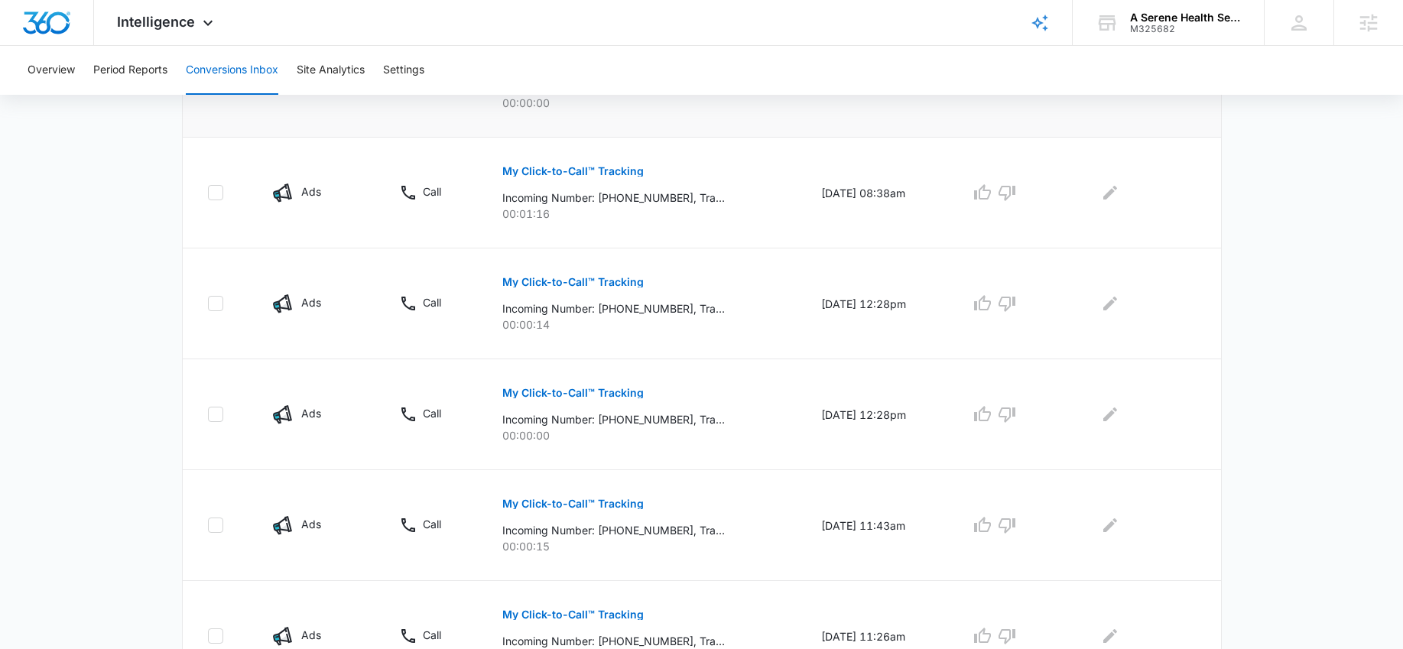
click at [924, 118] on td "08/06/25 at 12:40pm" at bounding box center [877, 82] width 149 height 111
click at [190, 16] on span "Intelligence" at bounding box center [156, 22] width 78 height 16
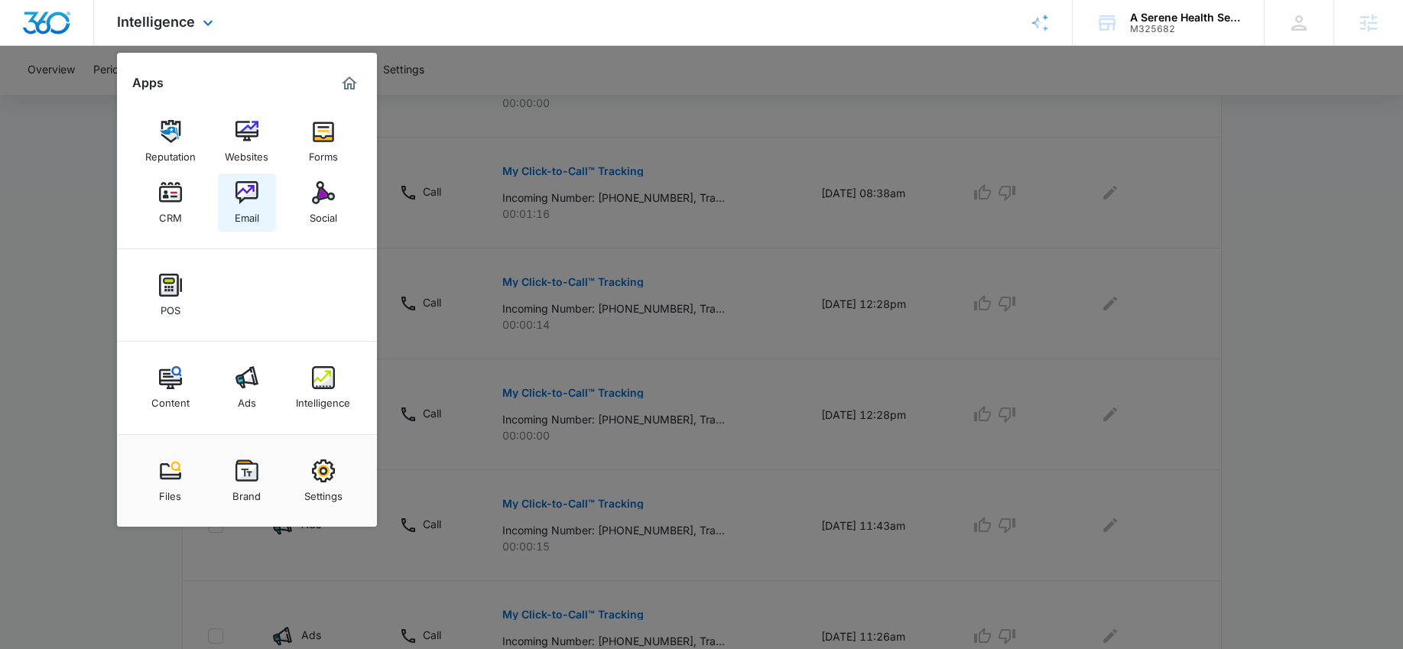
click at [239, 196] on img at bounding box center [246, 192] width 23 height 23
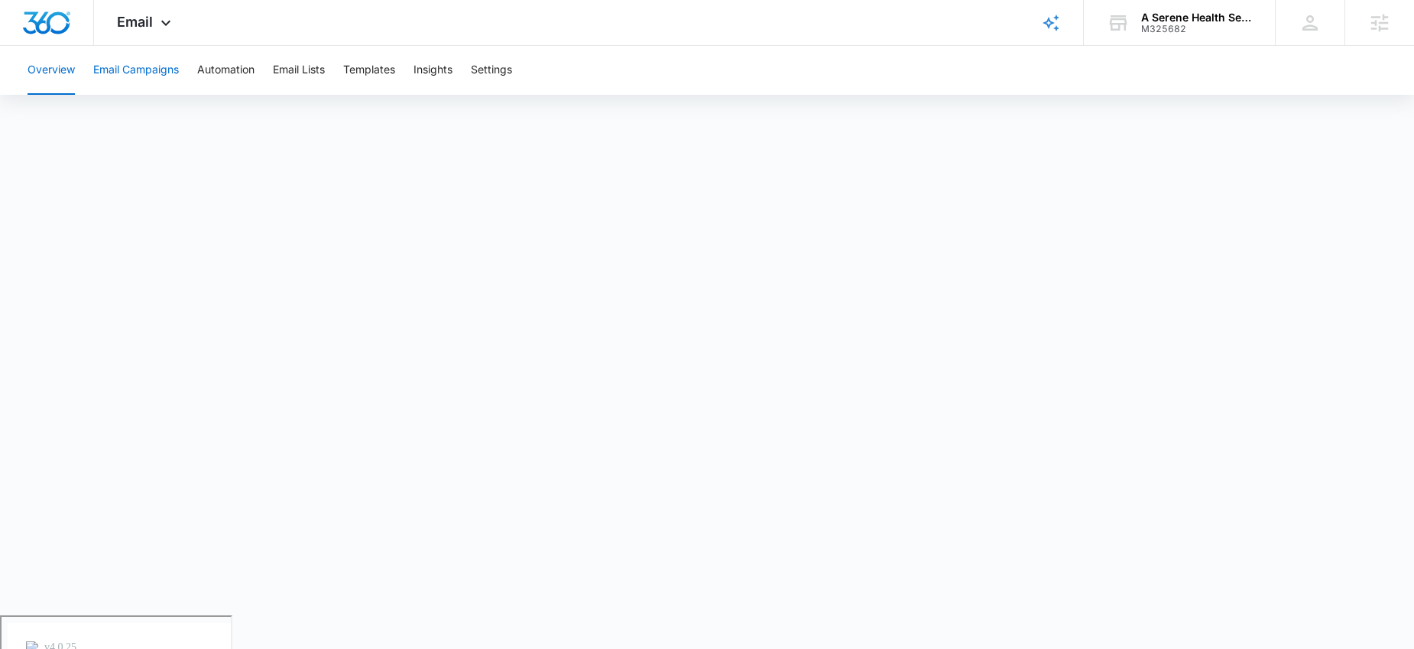
click at [167, 72] on button "Email Campaigns" at bounding box center [136, 70] width 86 height 49
click at [206, 75] on button "Automation" at bounding box center [225, 70] width 57 height 49
click at [134, 27] on span "Email" at bounding box center [135, 22] width 36 height 16
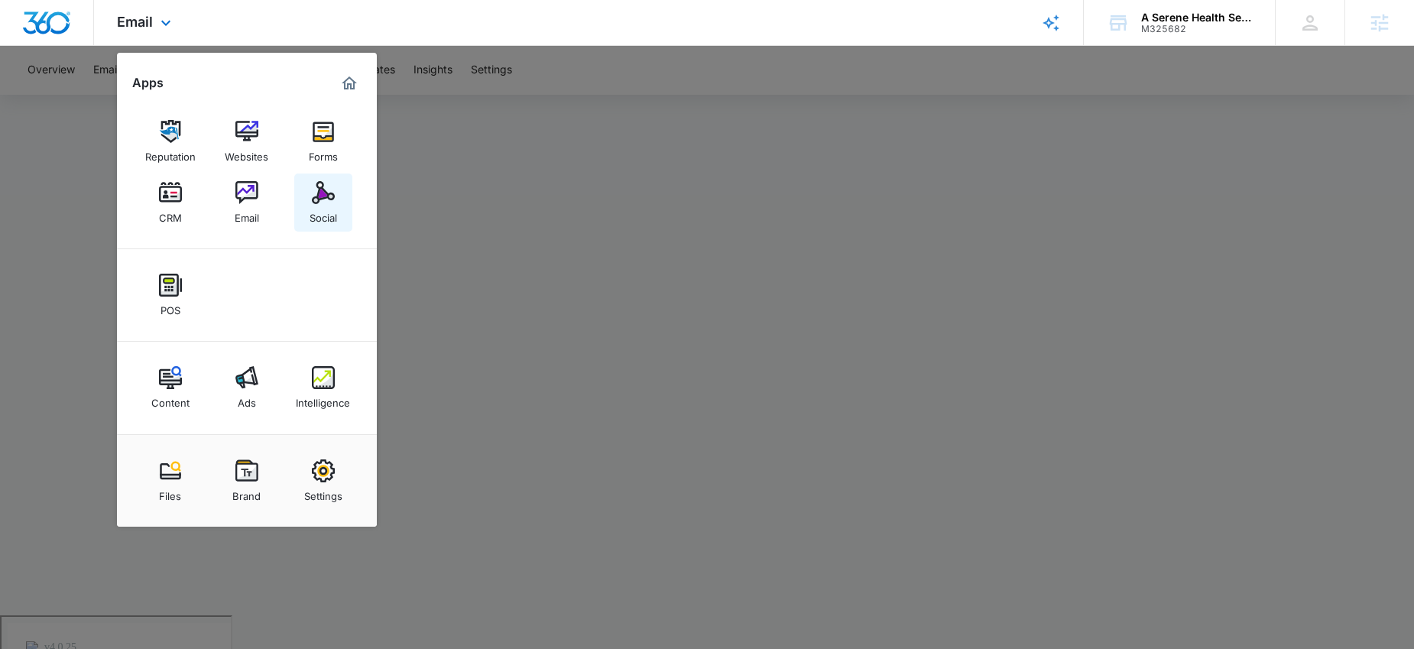
click at [326, 196] on img at bounding box center [323, 192] width 23 height 23
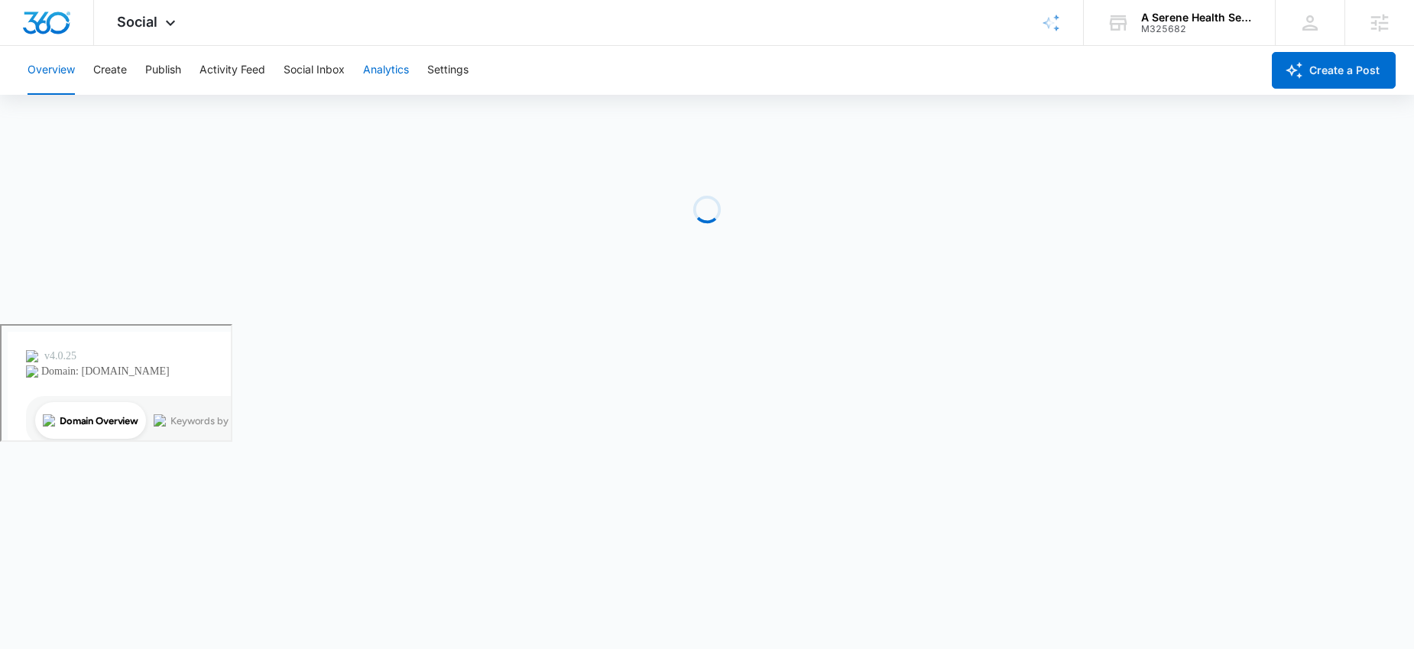
click at [404, 76] on button "Analytics" at bounding box center [386, 70] width 46 height 49
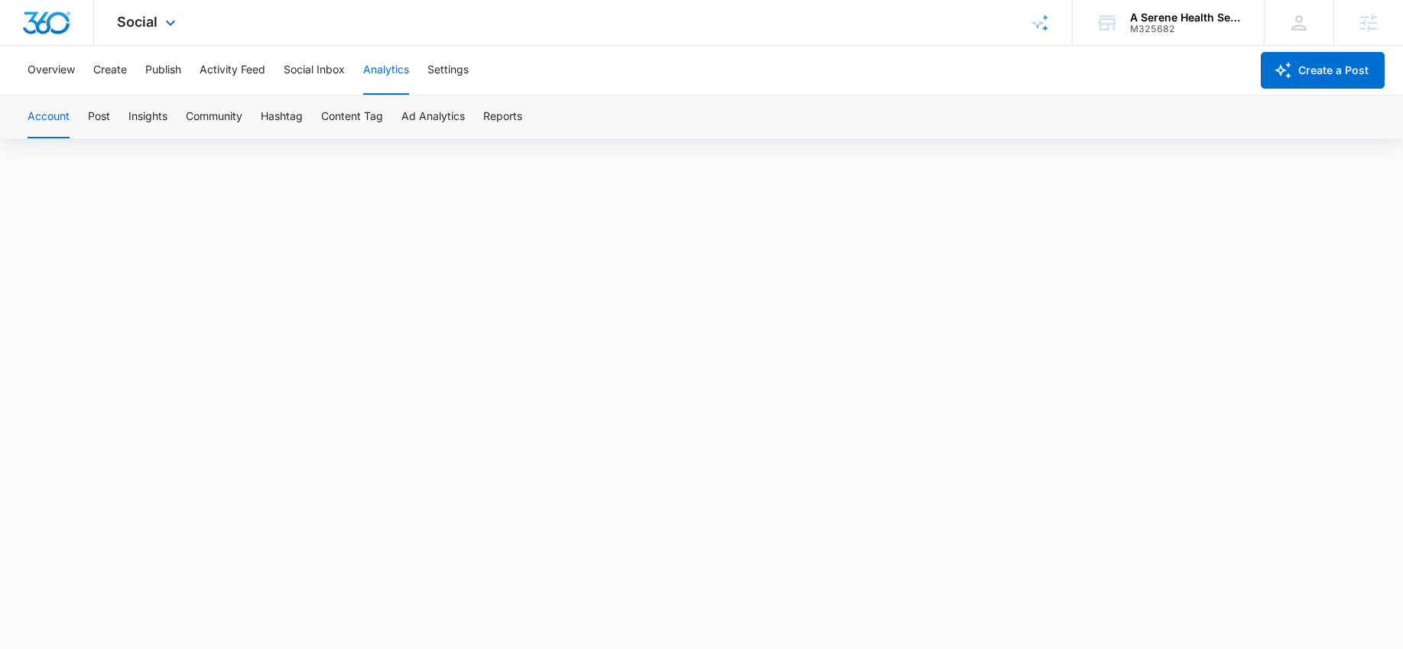
click at [172, 34] on div "Social Apps Reputation Websites Forms CRM Email Social POS Content Ads Intellig…" at bounding box center [148, 22] width 109 height 45
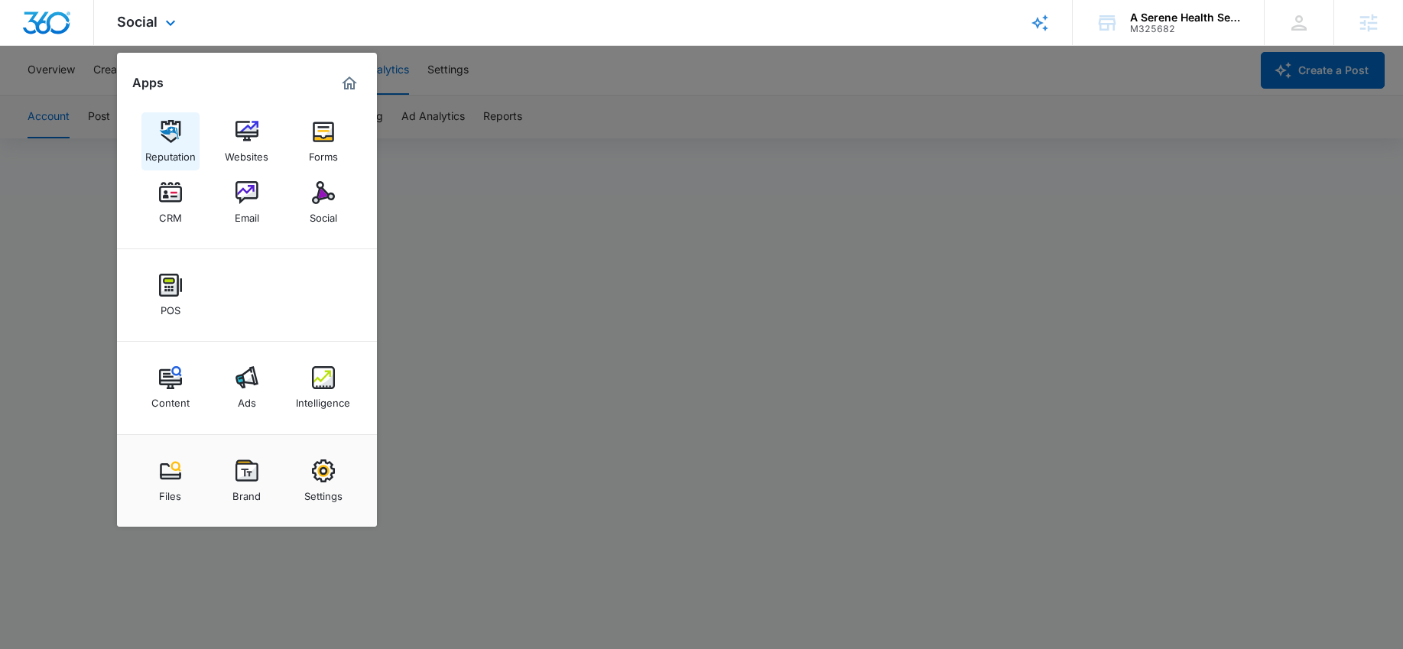
click at [172, 130] on img at bounding box center [170, 131] width 23 height 23
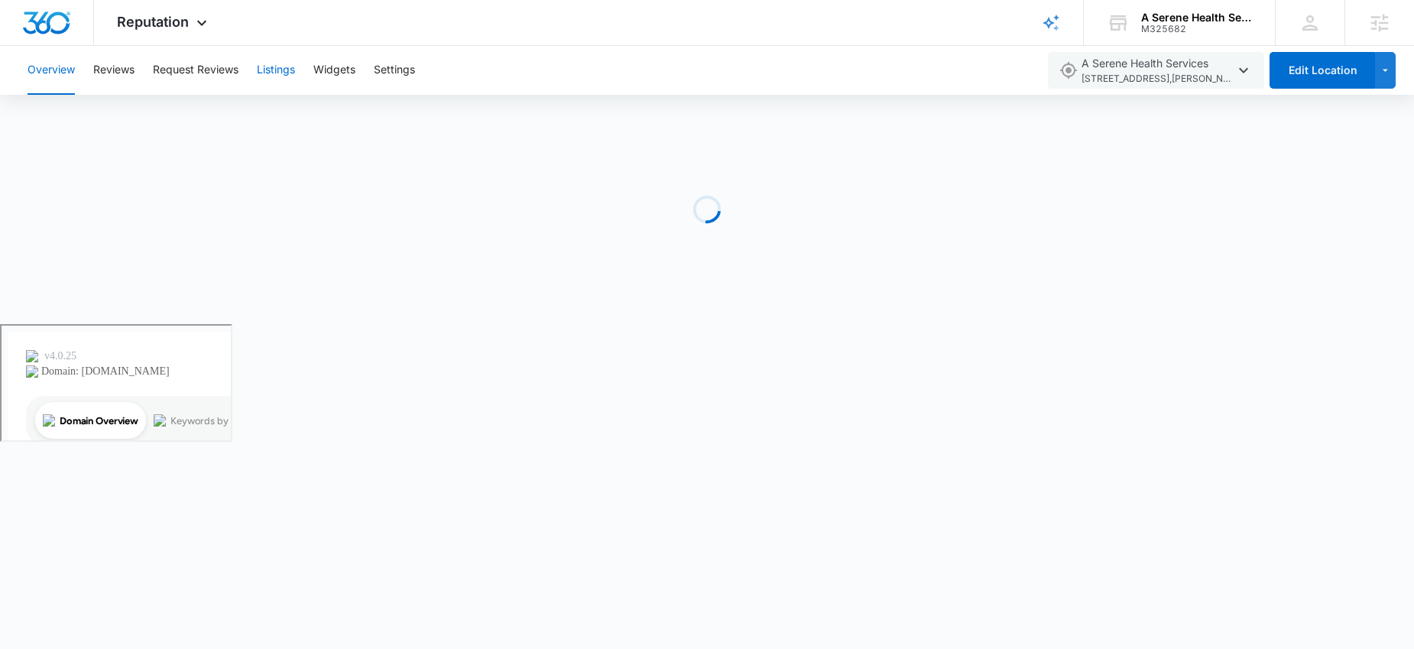
click at [293, 69] on button "Listings" at bounding box center [276, 70] width 38 height 49
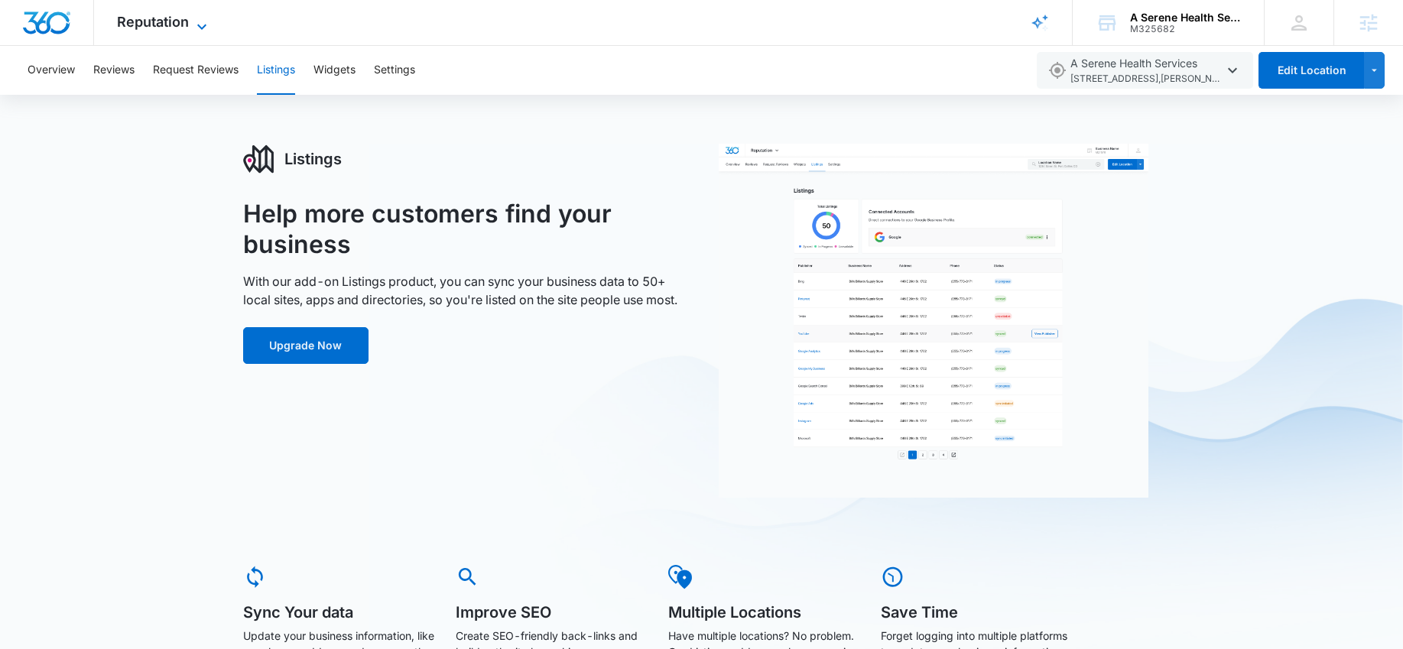
click at [185, 17] on span "Reputation" at bounding box center [153, 22] width 72 height 16
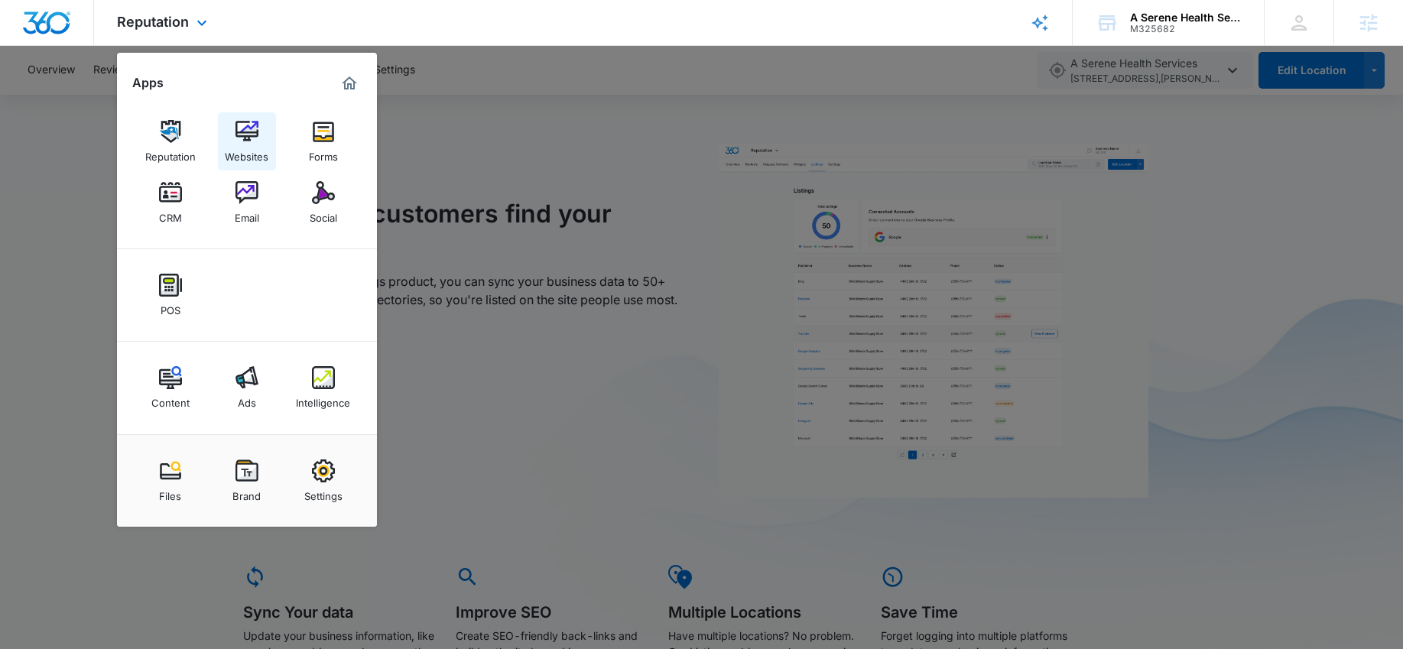
click at [229, 129] on link "Websites" at bounding box center [247, 141] width 58 height 58
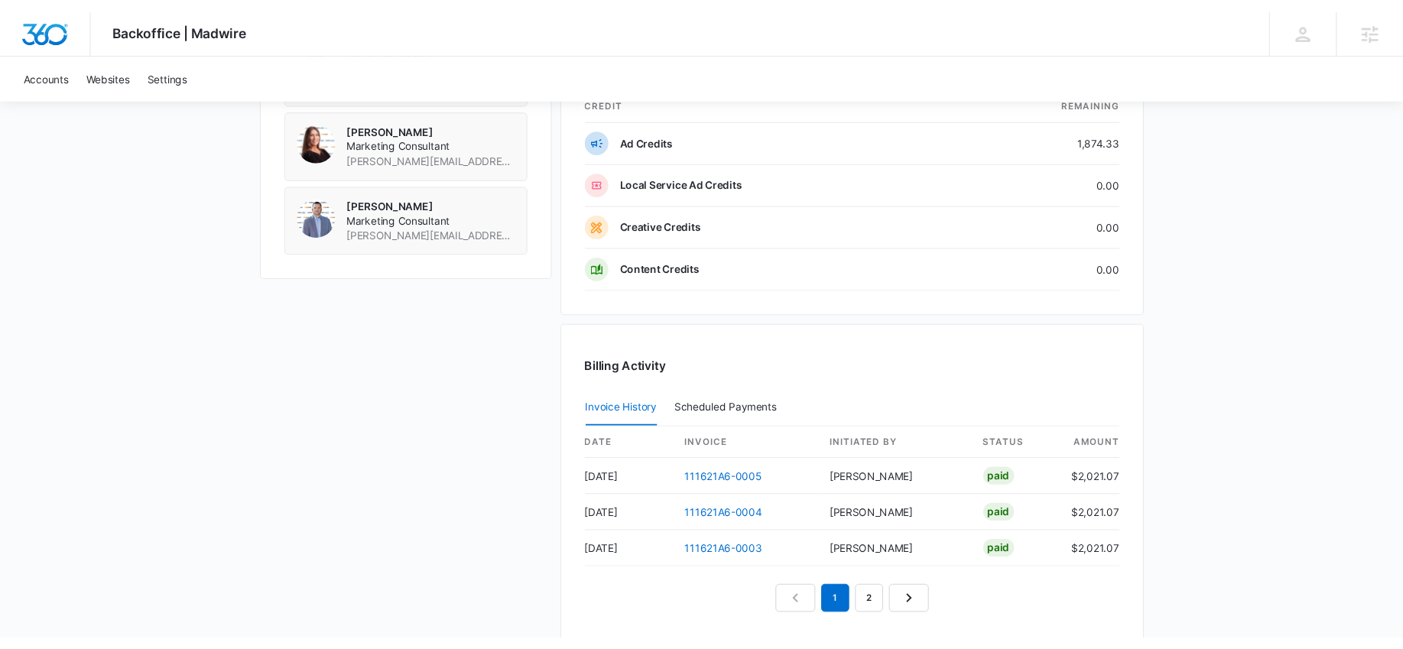
scroll to position [1507, 0]
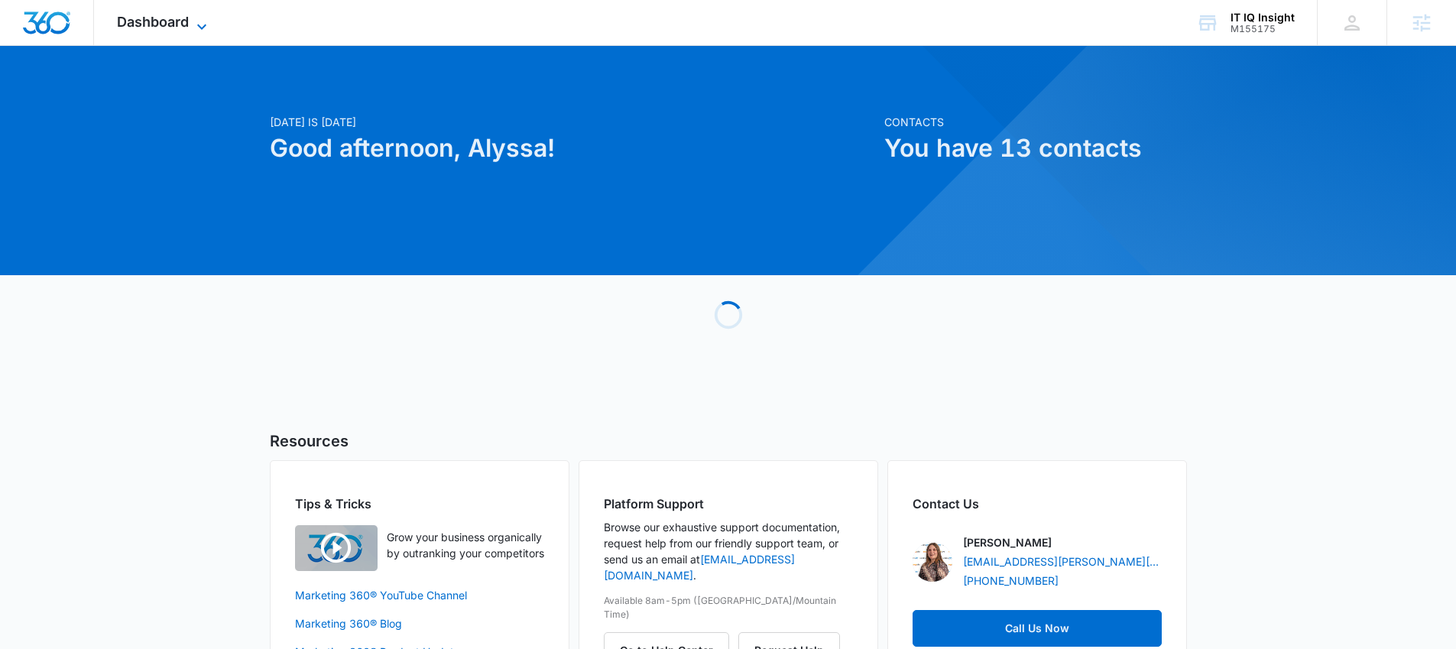
click at [167, 23] on span "Dashboard" at bounding box center [153, 22] width 72 height 16
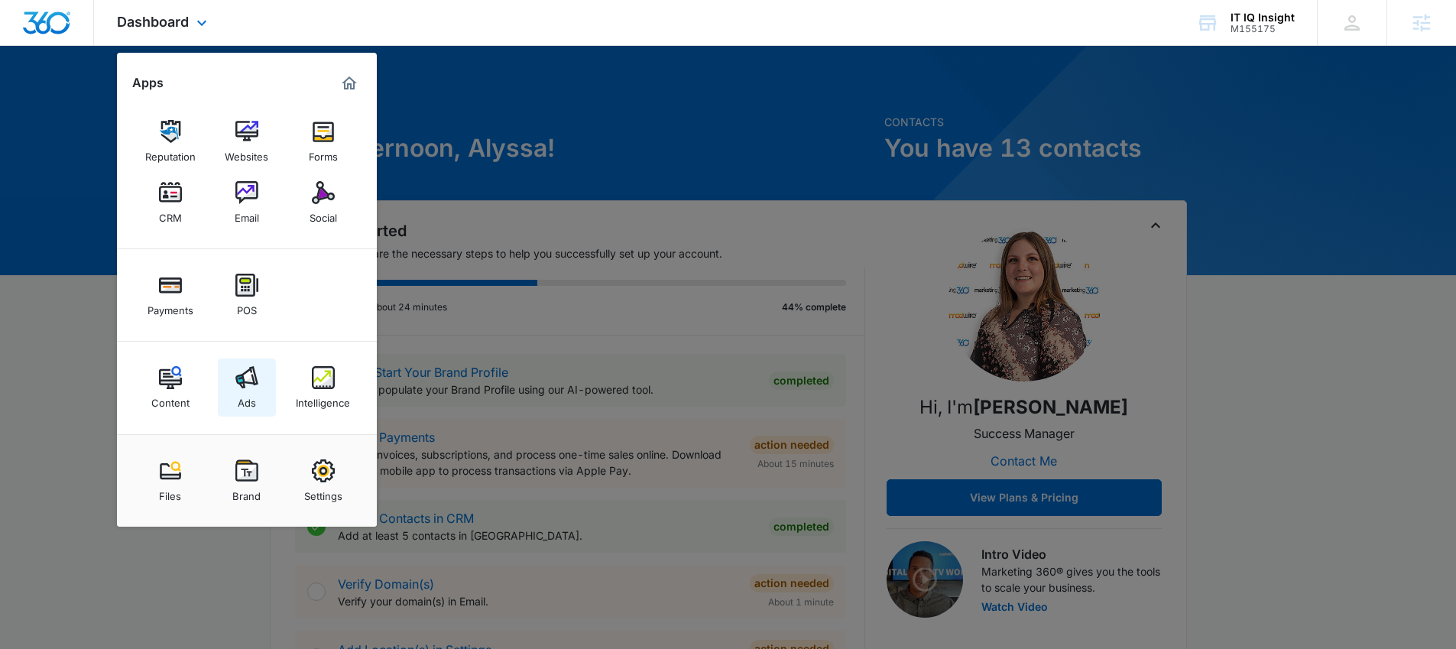
click at [271, 406] on link "Ads" at bounding box center [247, 388] width 58 height 58
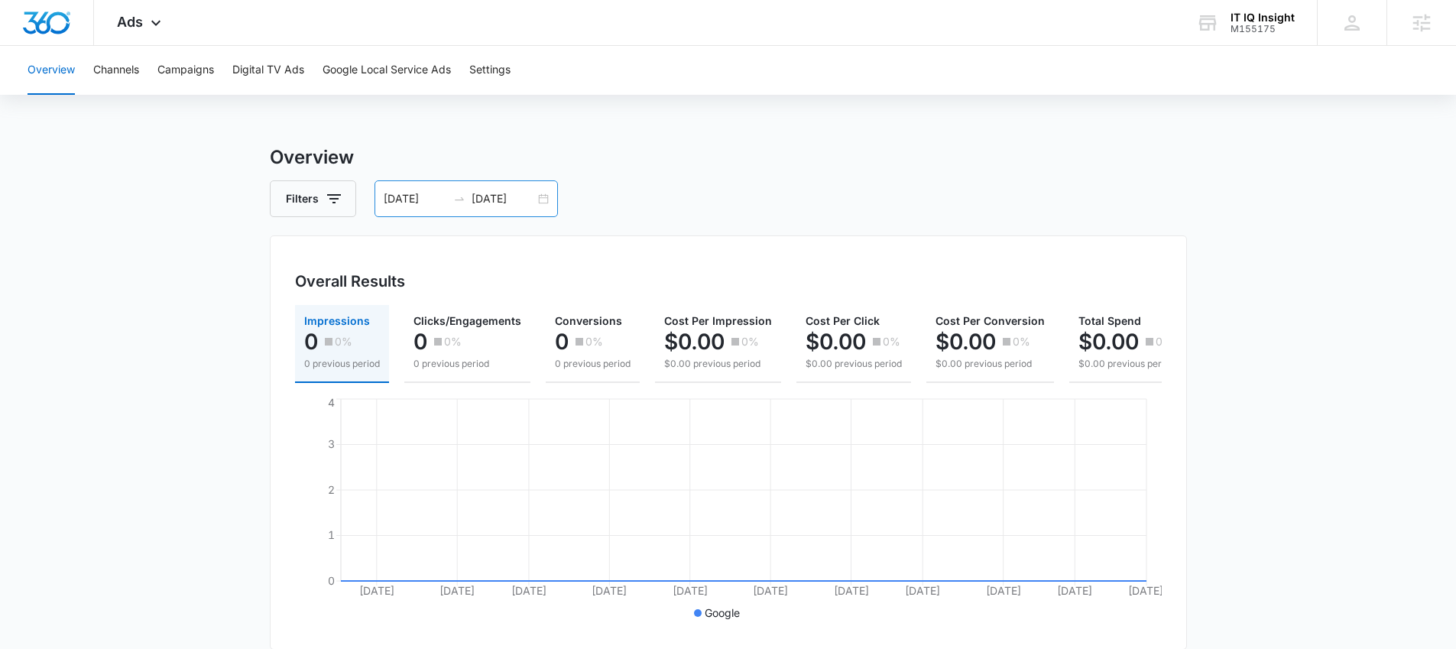
click at [544, 202] on div "04/11/2025 07/10/2025" at bounding box center [466, 198] width 183 height 37
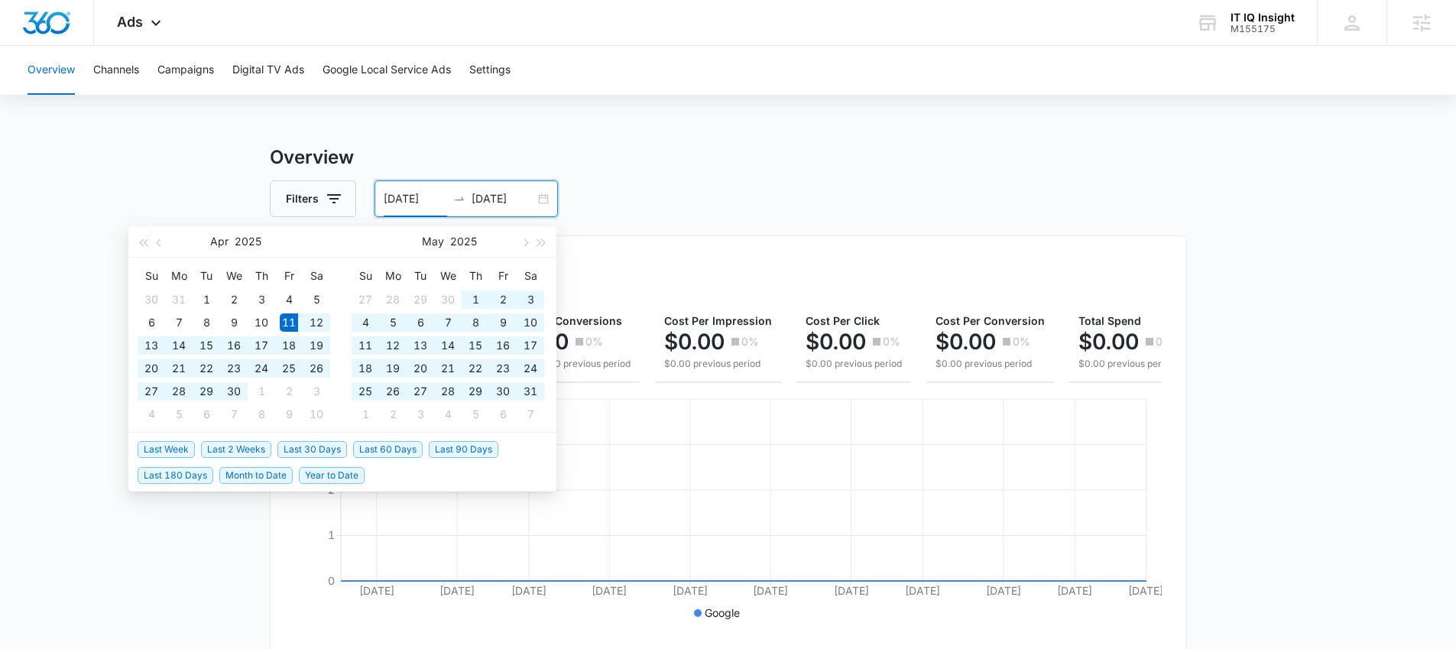
click at [347, 447] on li "Last 30 Days" at bounding box center [315, 449] width 76 height 26
click at [341, 449] on span "Last 30 Days" at bounding box center [312, 449] width 70 height 17
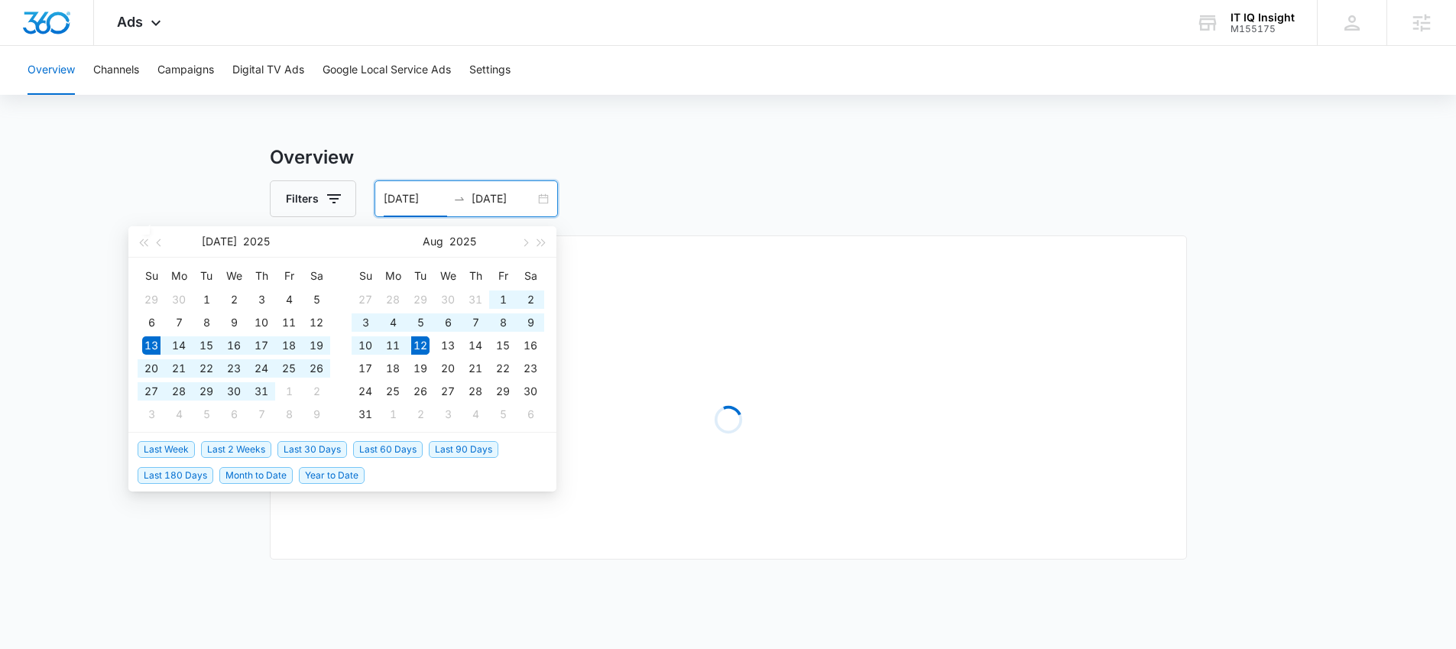
type input "[DATE]"
type input "08/12/2025"
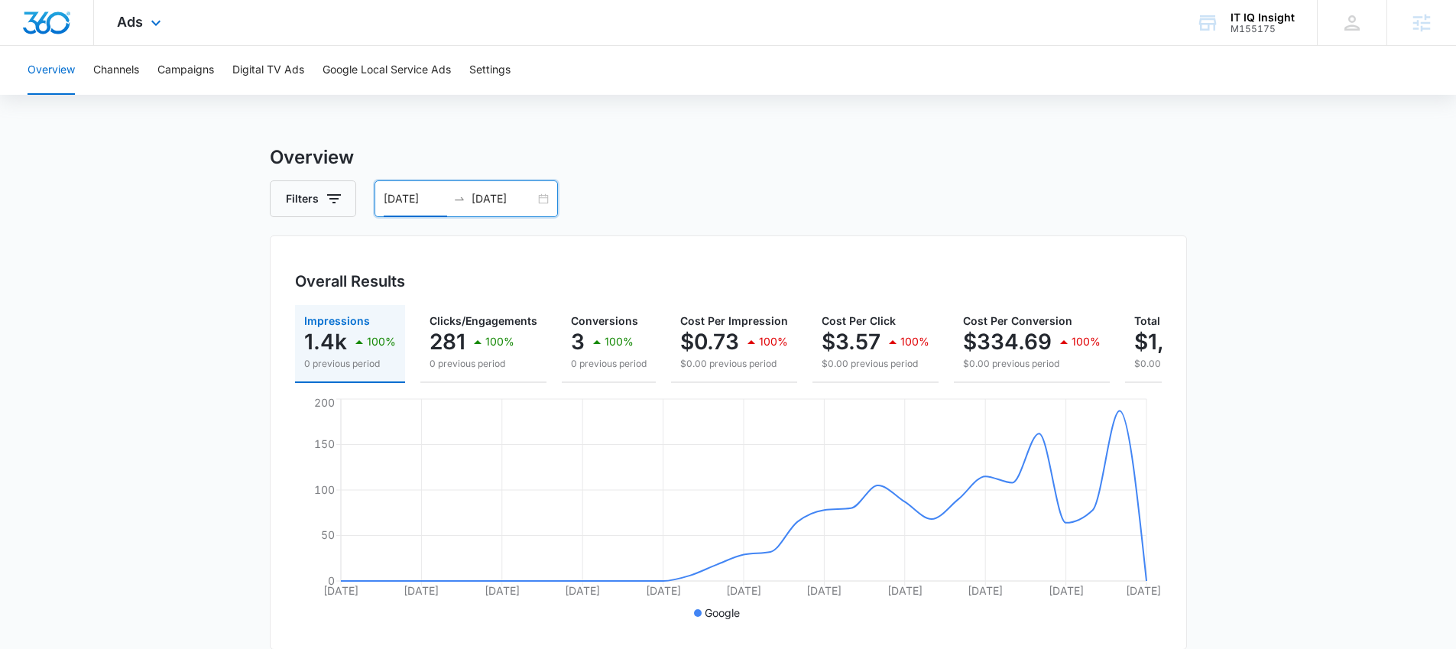
click at [129, 35] on div "Ads Apps Reputation Websites Forms CRM Email Social Payments POS Content Ads In…" at bounding box center [141, 22] width 94 height 45
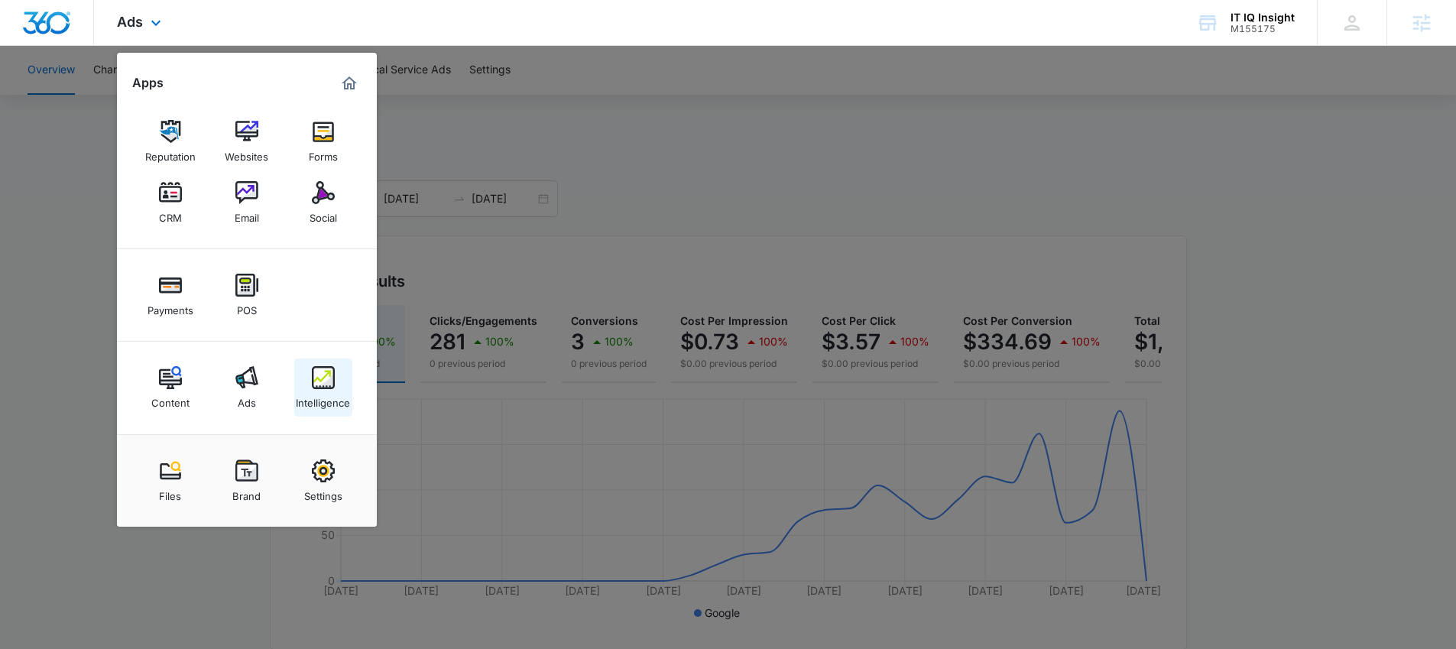
click at [314, 372] on img at bounding box center [323, 377] width 23 height 23
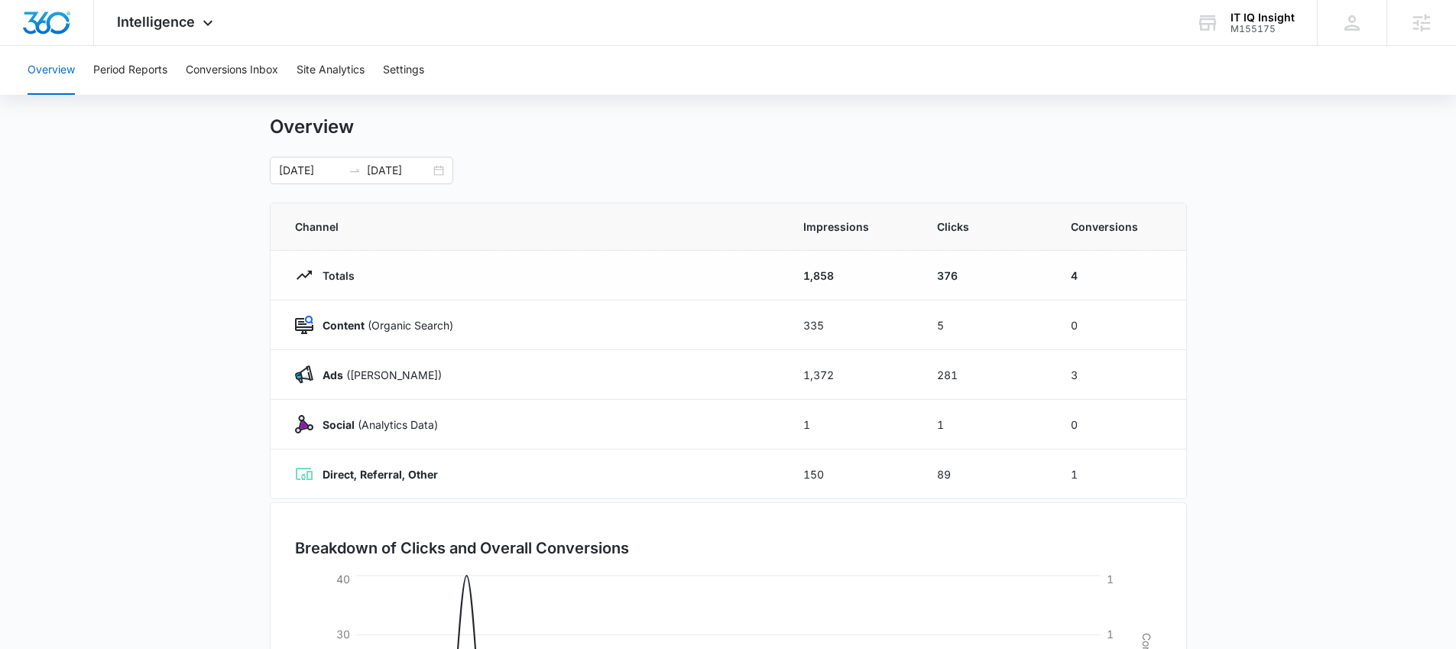
scroll to position [47, 0]
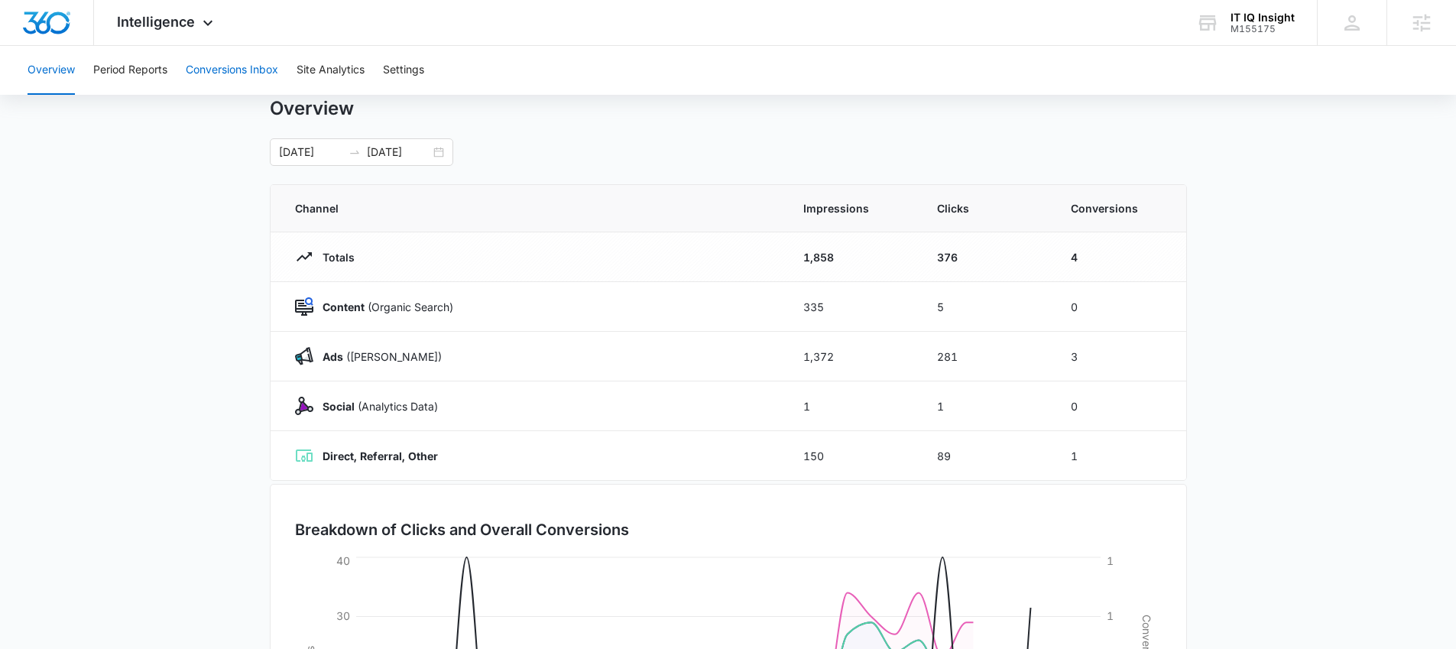
click at [195, 76] on button "Conversions Inbox" at bounding box center [232, 70] width 92 height 49
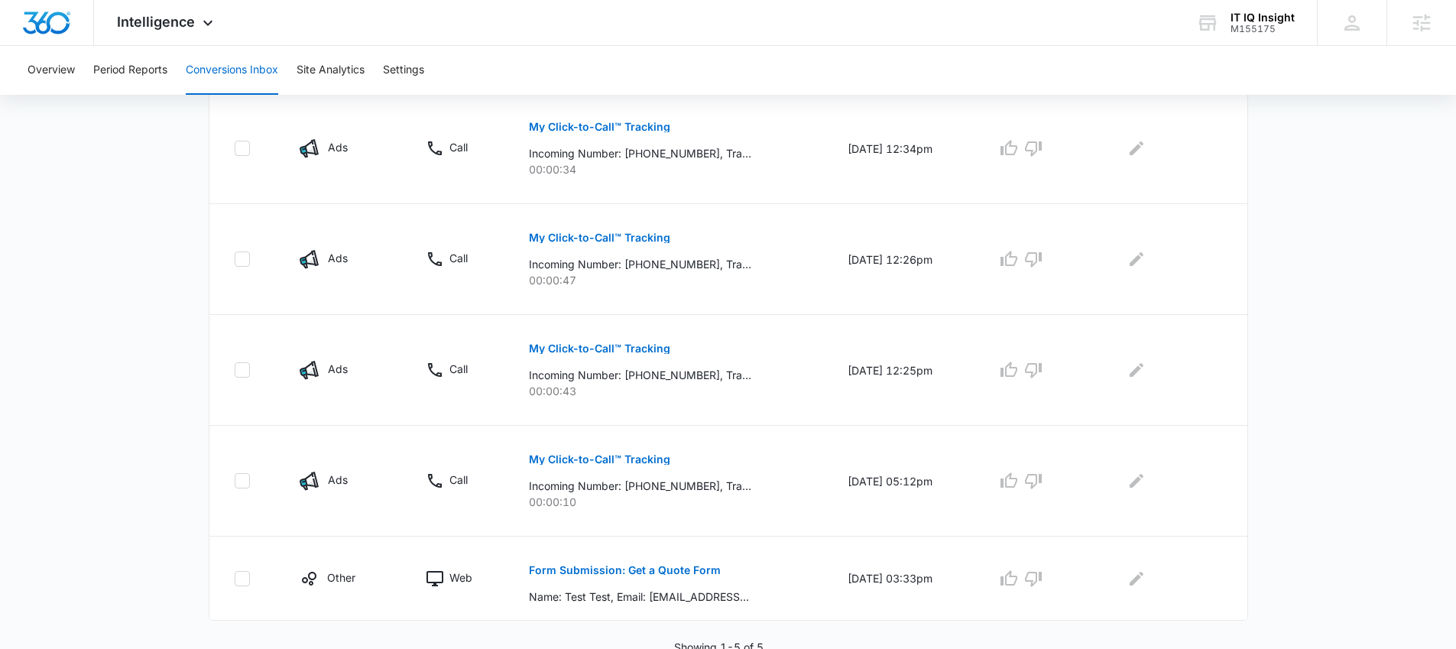
scroll to position [394, 0]
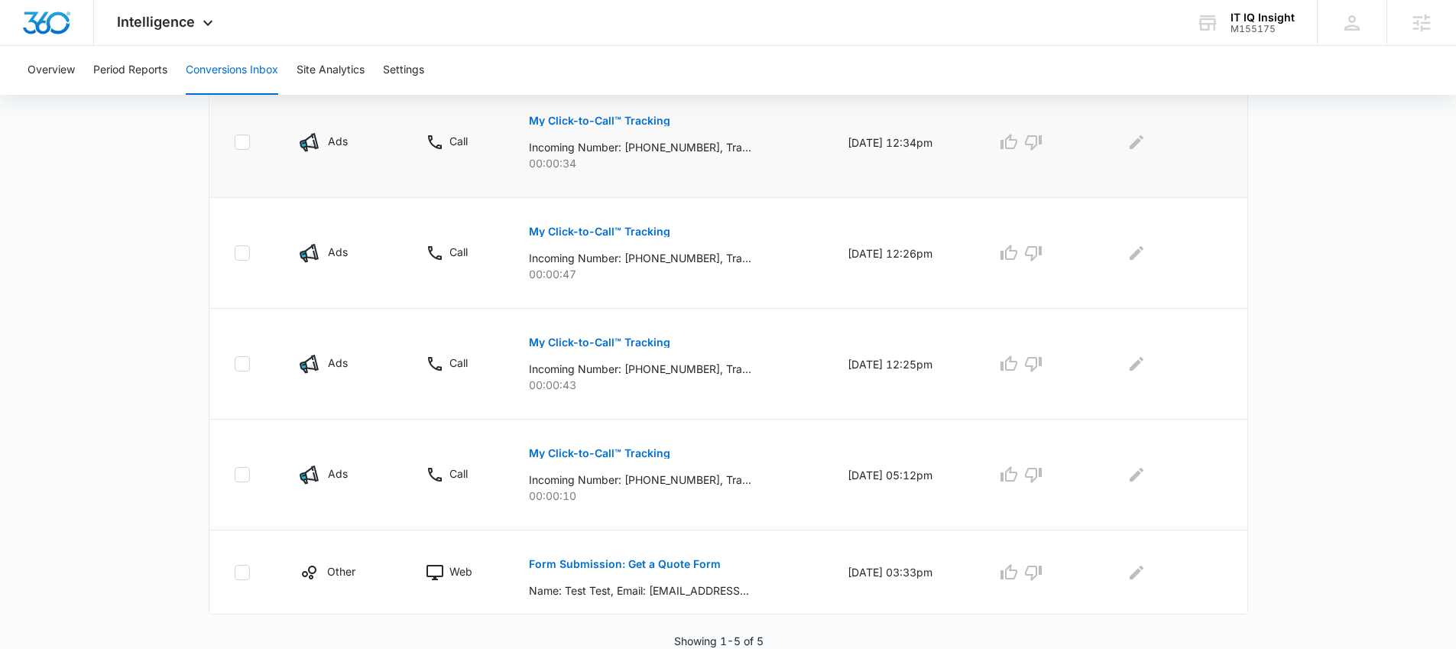
click at [626, 118] on p "My Click-to-Call™ Tracking" at bounding box center [599, 120] width 141 height 11
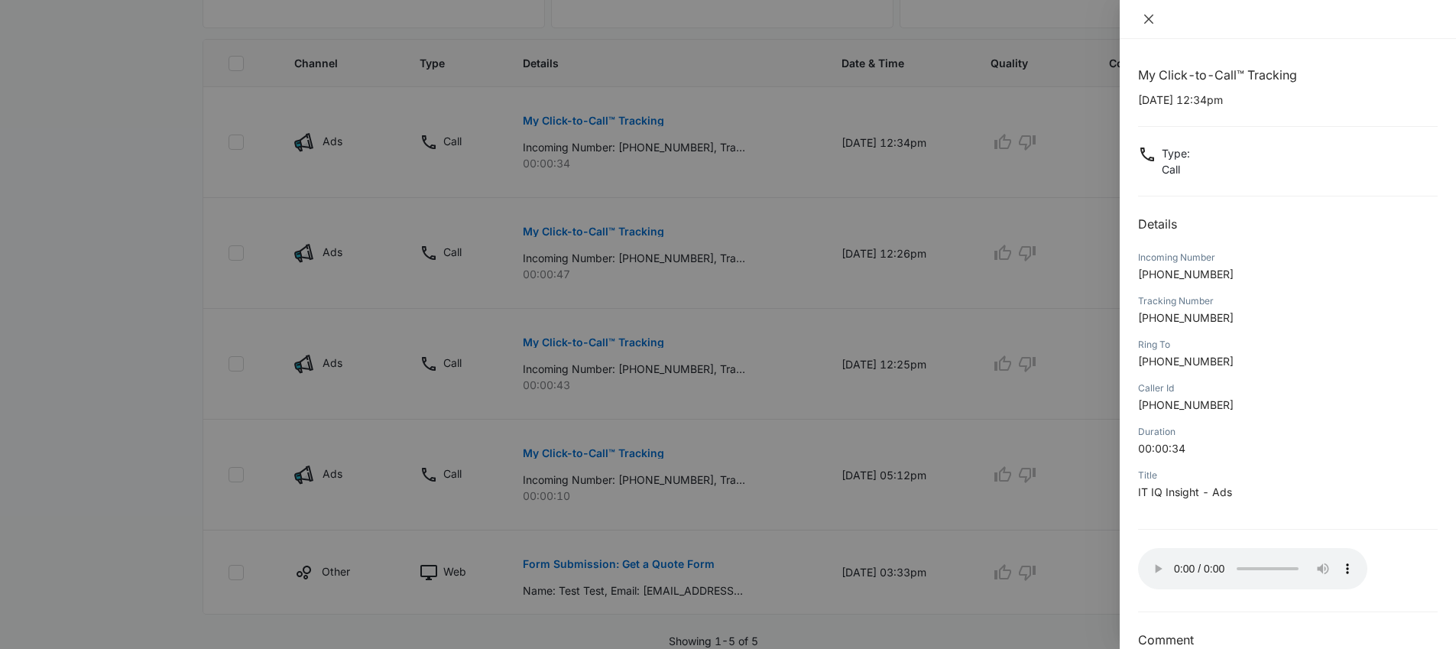
click at [1146, 21] on icon "close" at bounding box center [1149, 19] width 12 height 12
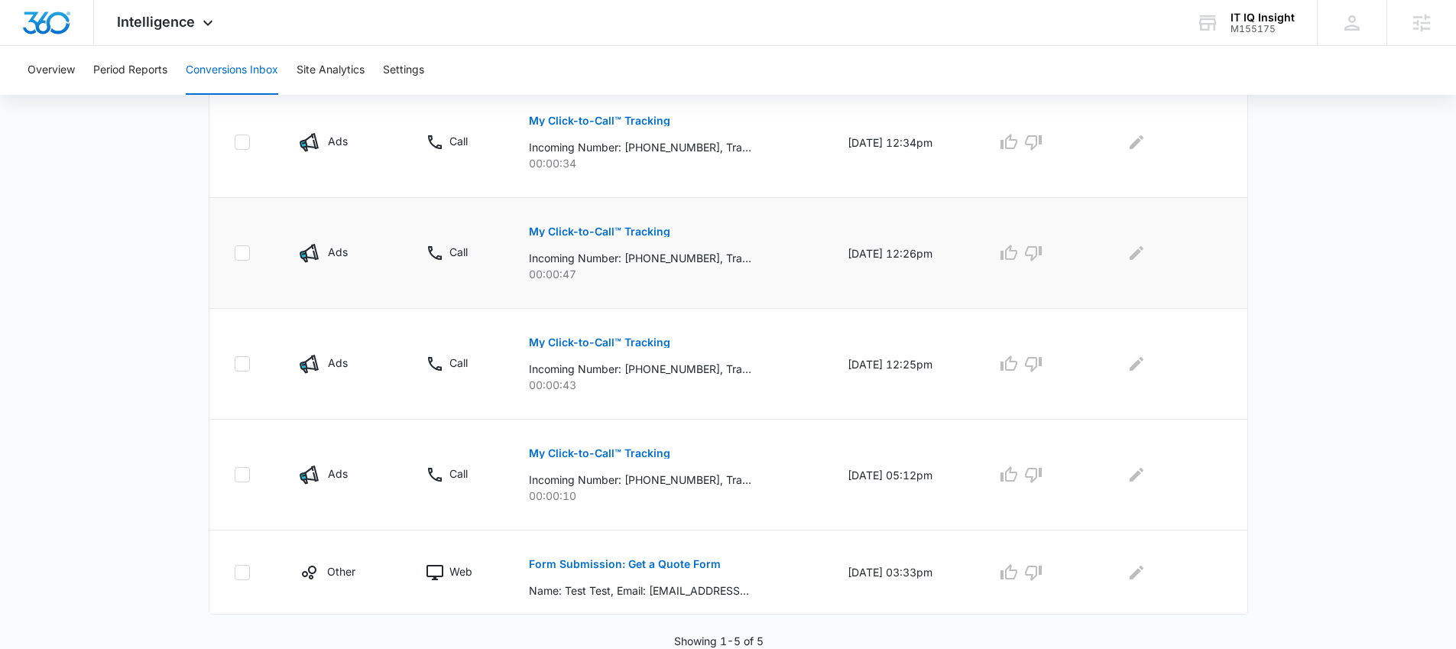
click at [595, 231] on p "My Click-to-Call™ Tracking" at bounding box center [599, 231] width 141 height 11
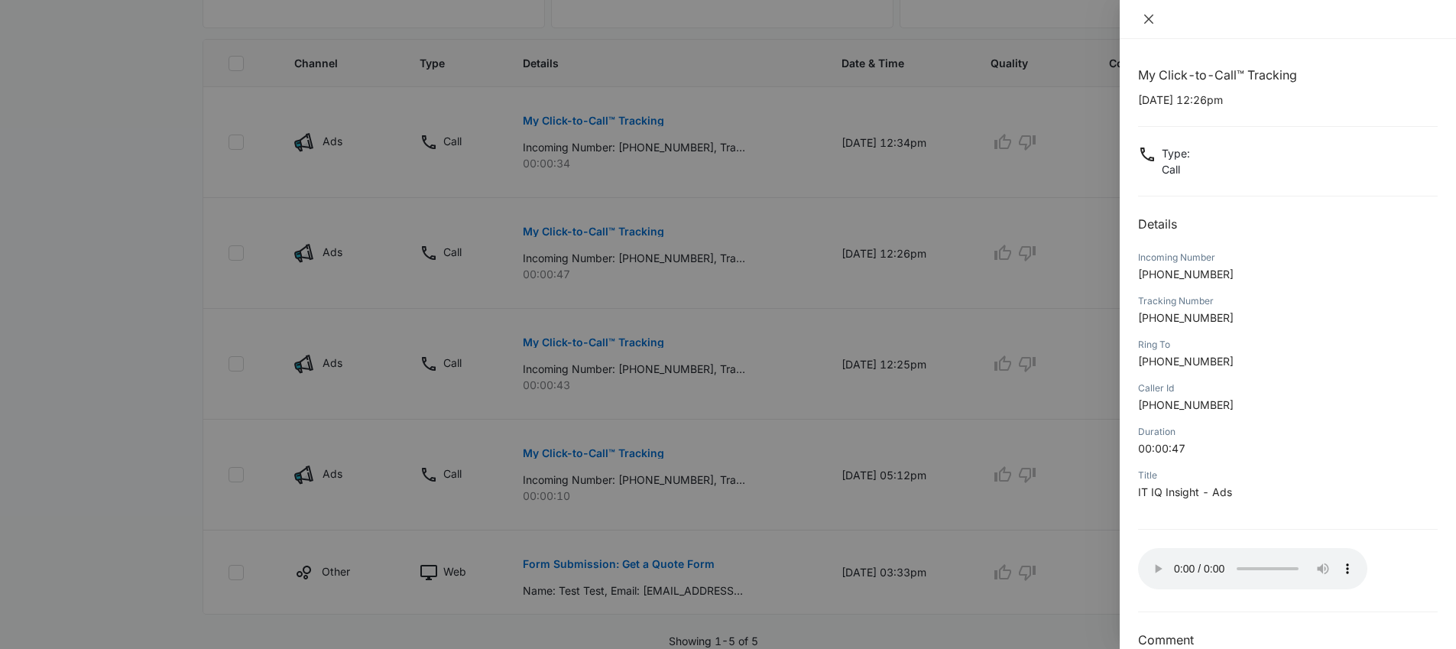
click at [1151, 21] on icon "close" at bounding box center [1148, 19] width 9 height 9
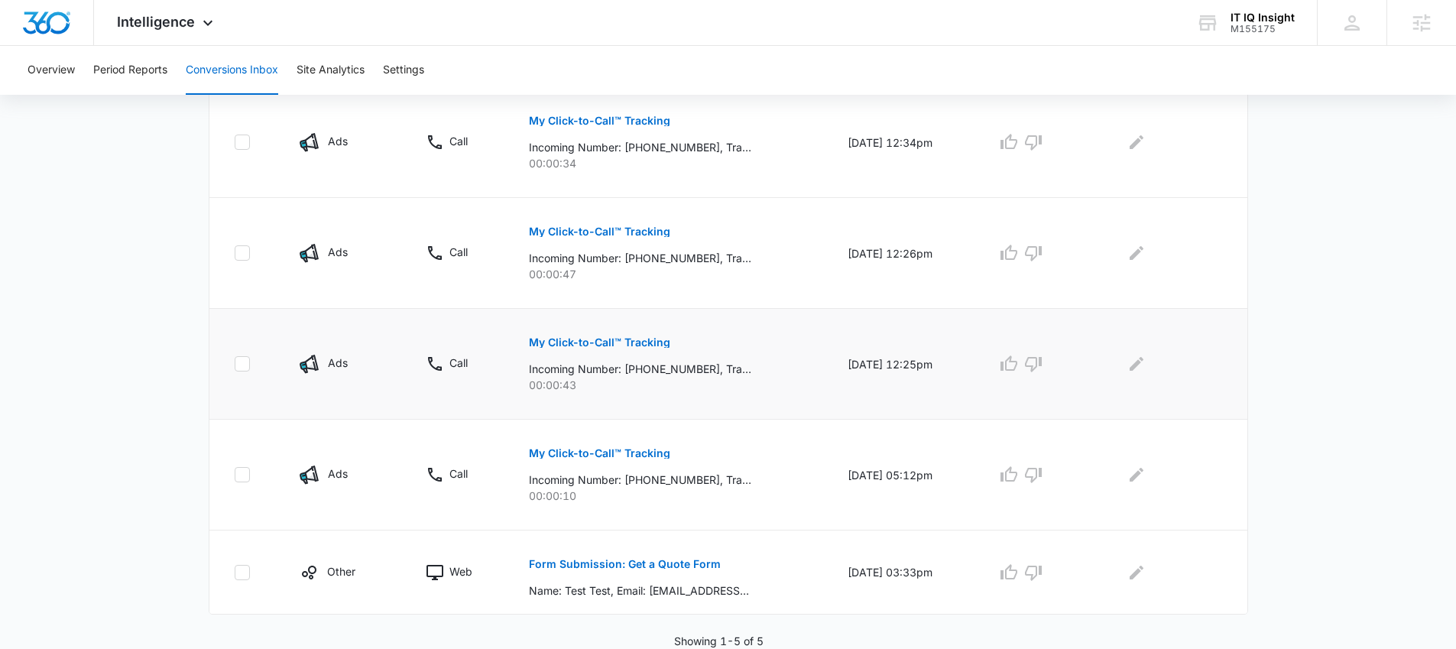
click at [595, 346] on p "My Click-to-Call™ Tracking" at bounding box center [599, 342] width 141 height 11
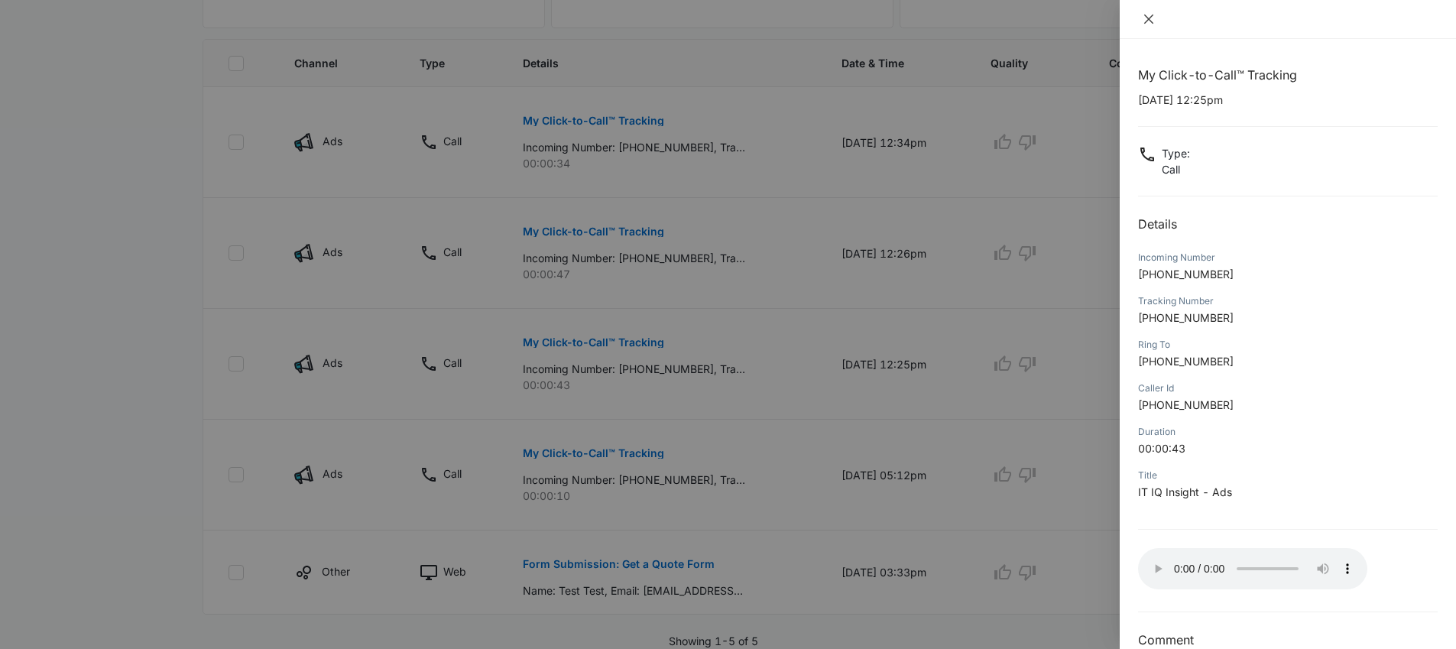
click at [1147, 21] on icon "close" at bounding box center [1149, 19] width 12 height 12
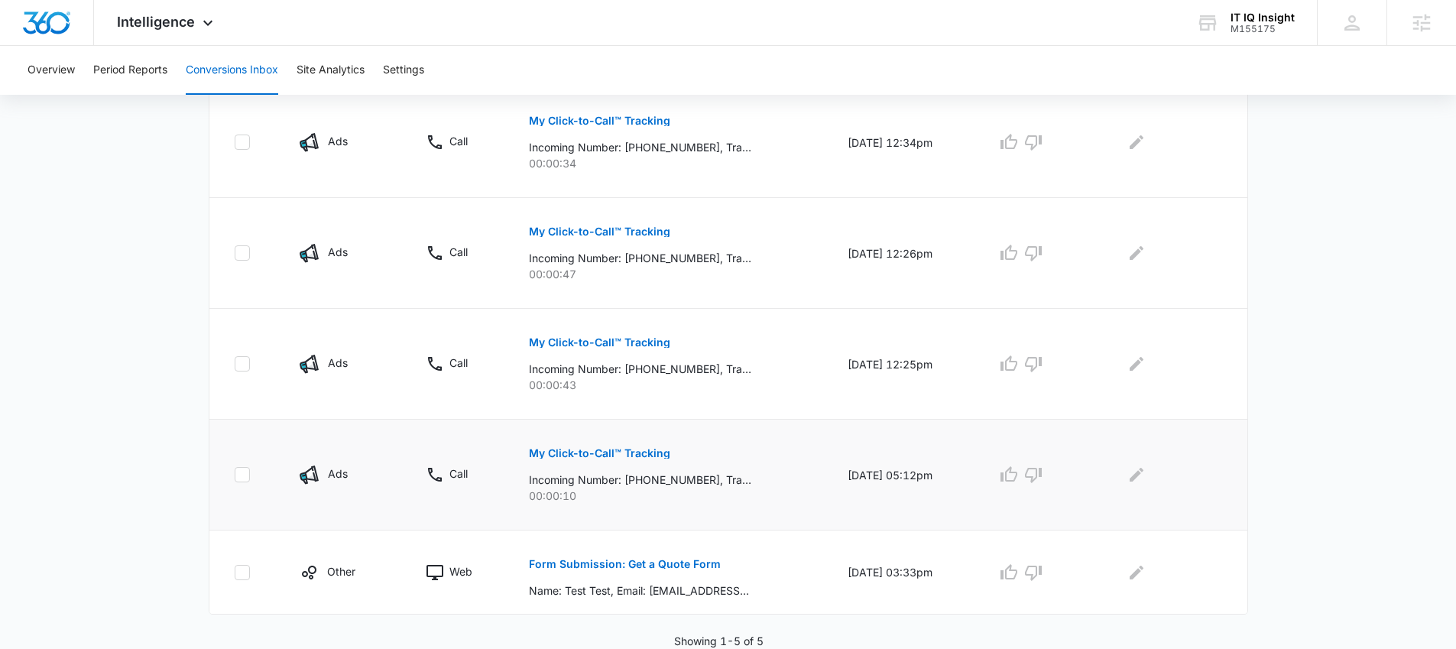
click at [624, 456] on p "My Click-to-Call™ Tracking" at bounding box center [599, 453] width 141 height 11
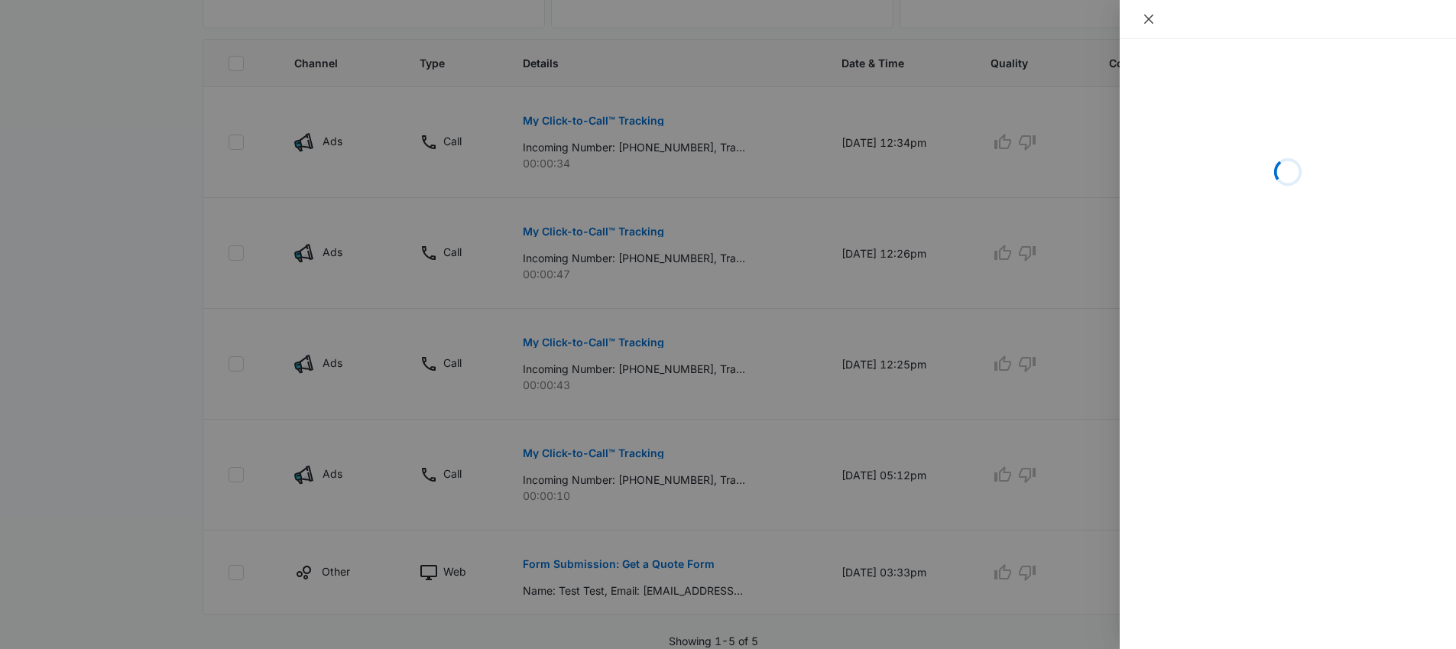
click at [1146, 20] on icon "close" at bounding box center [1149, 19] width 12 height 12
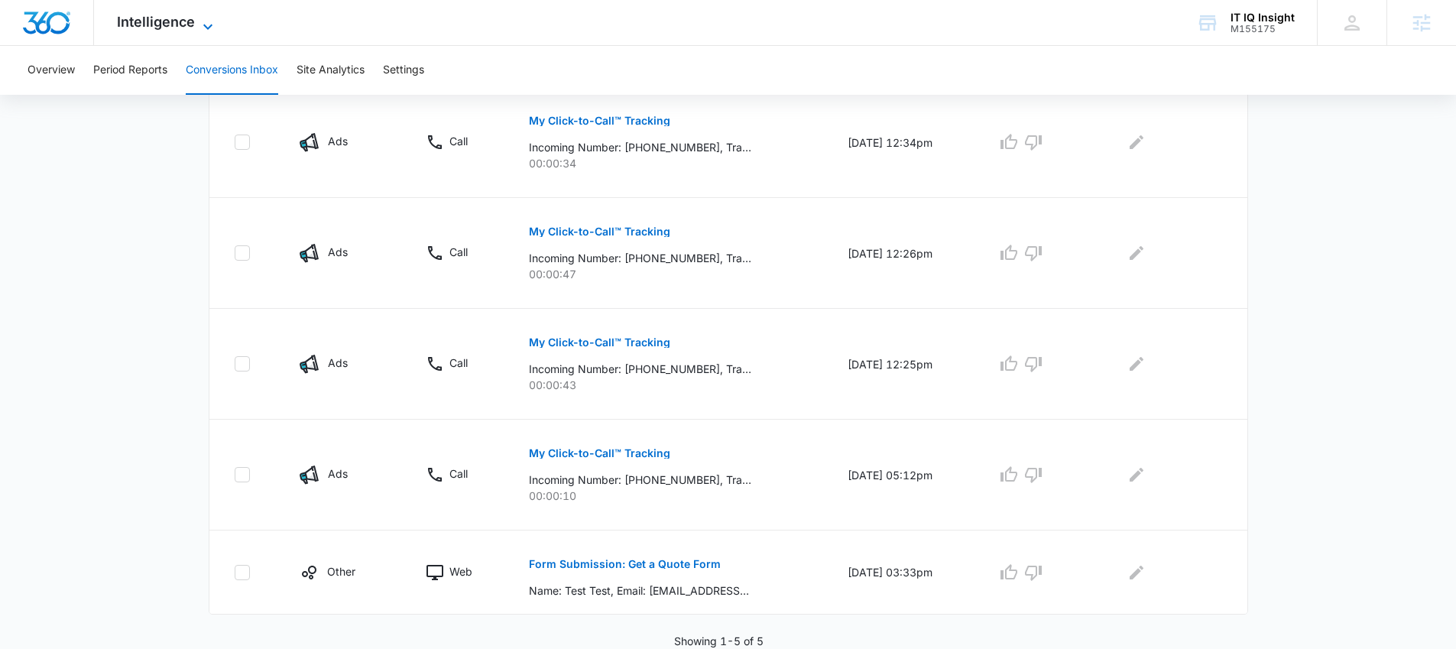
click at [144, 24] on span "Intelligence" at bounding box center [156, 22] width 78 height 16
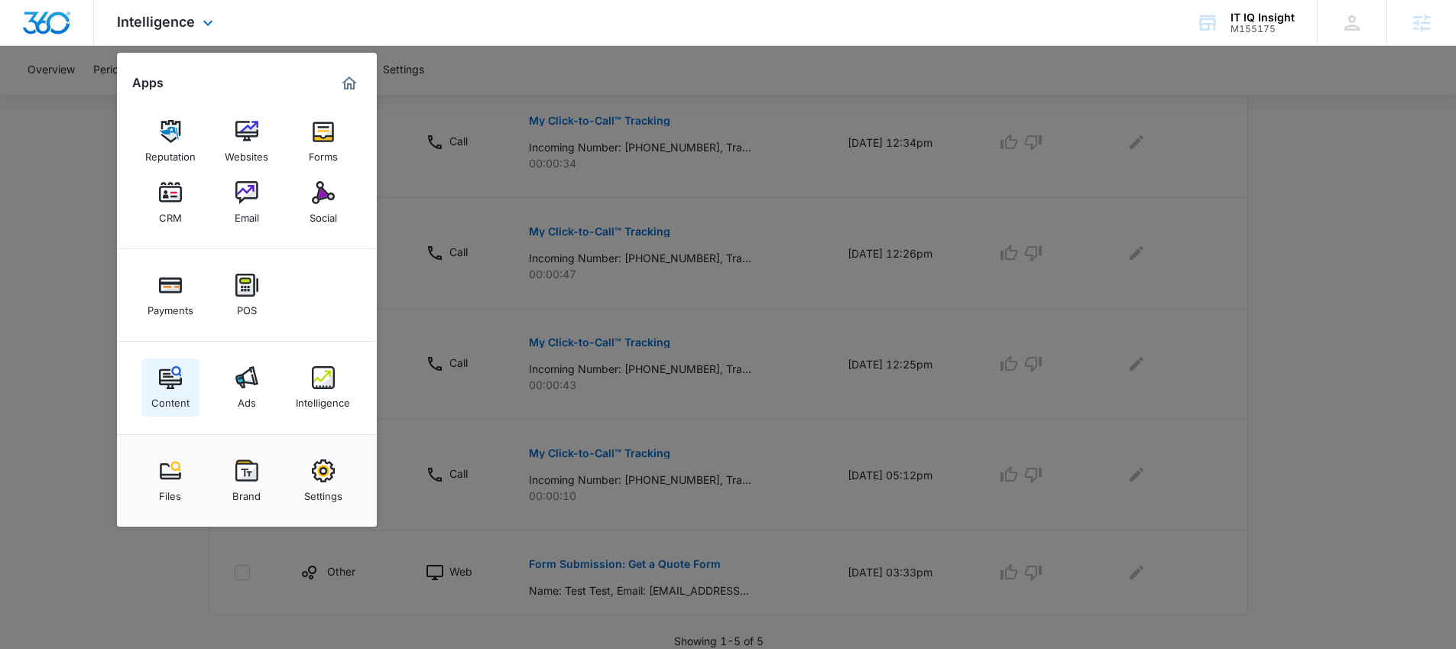
click at [160, 388] on img at bounding box center [170, 377] width 23 height 23
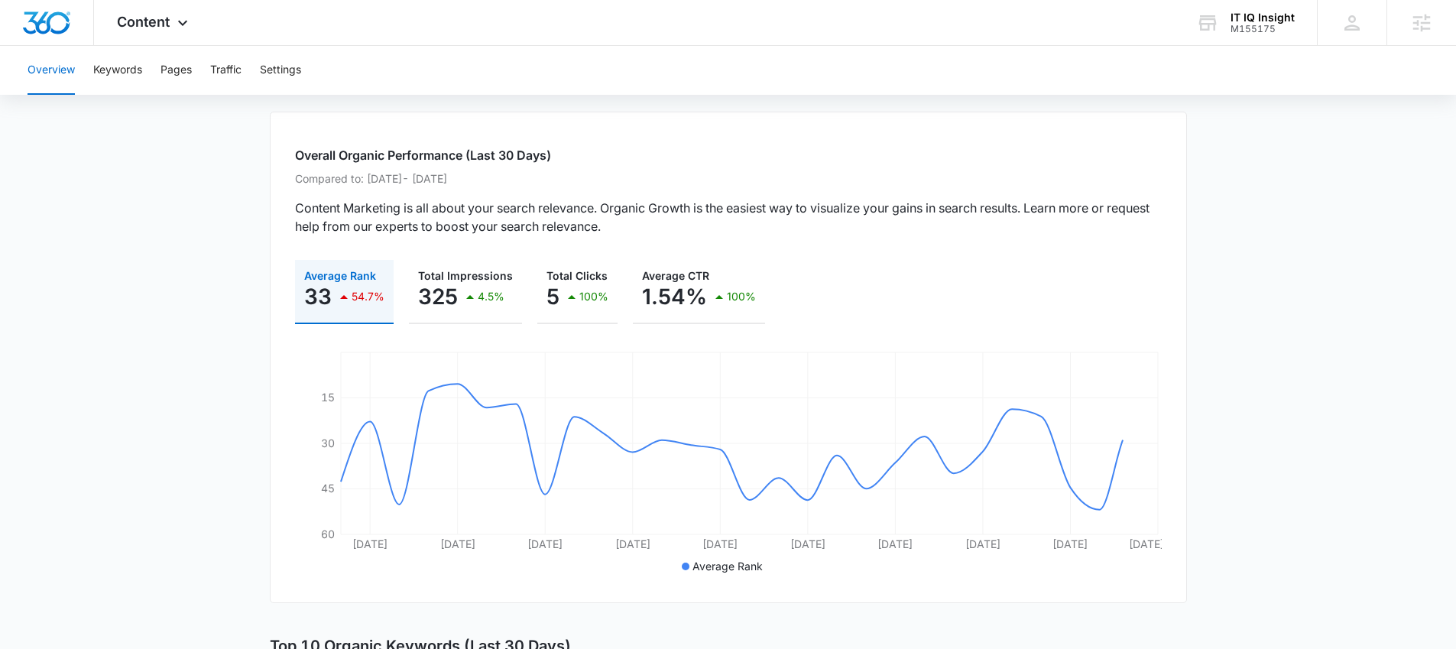
scroll to position [75, 0]
click at [114, 76] on button "Keywords" at bounding box center [117, 70] width 49 height 49
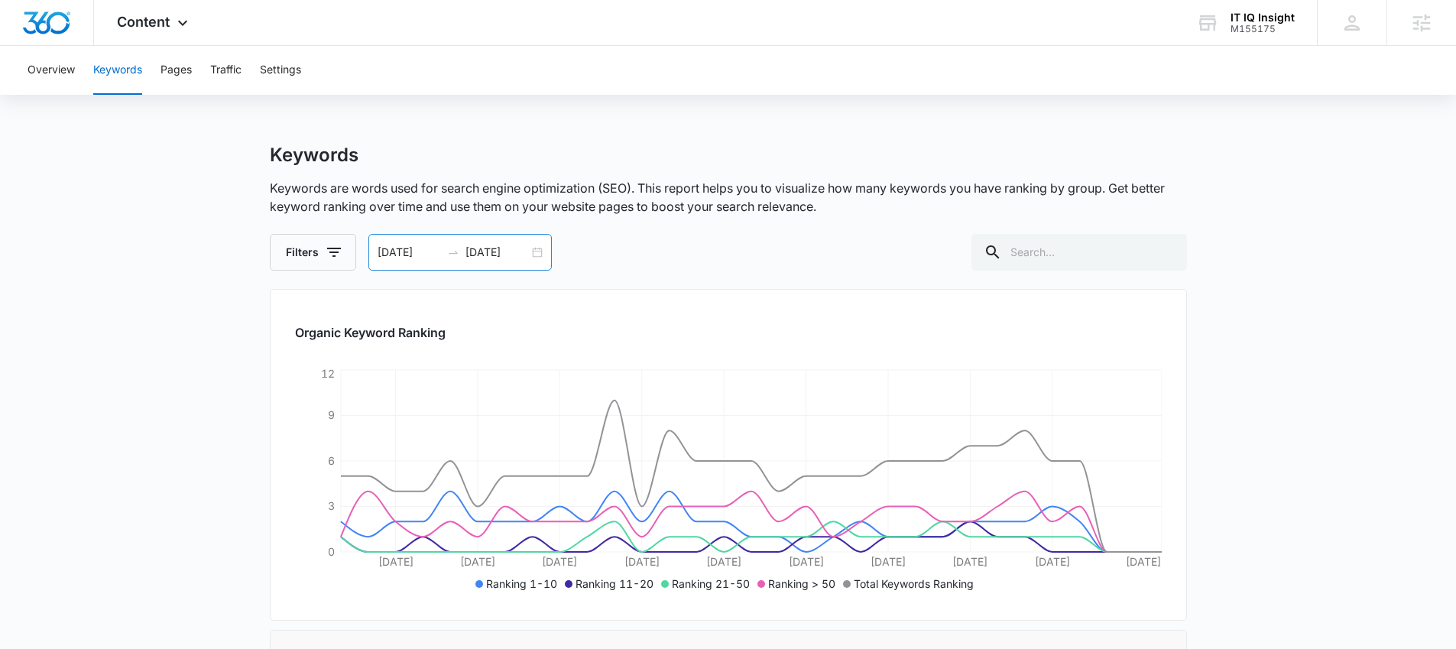
click at [536, 251] on div "07/13/2025 08/12/2025" at bounding box center [459, 252] width 183 height 37
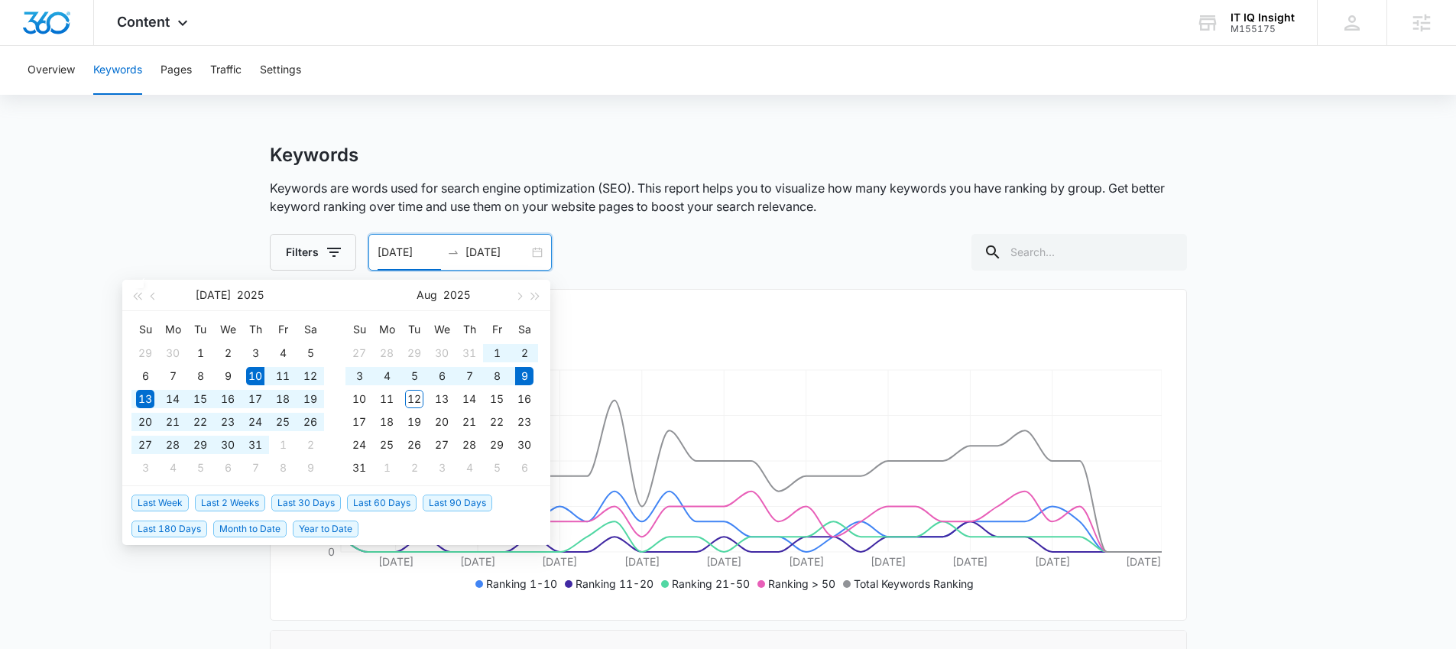
click at [336, 498] on span "Last 30 Days" at bounding box center [306, 503] width 70 height 17
type input "07/10/2025"
type input "08/09/2025"
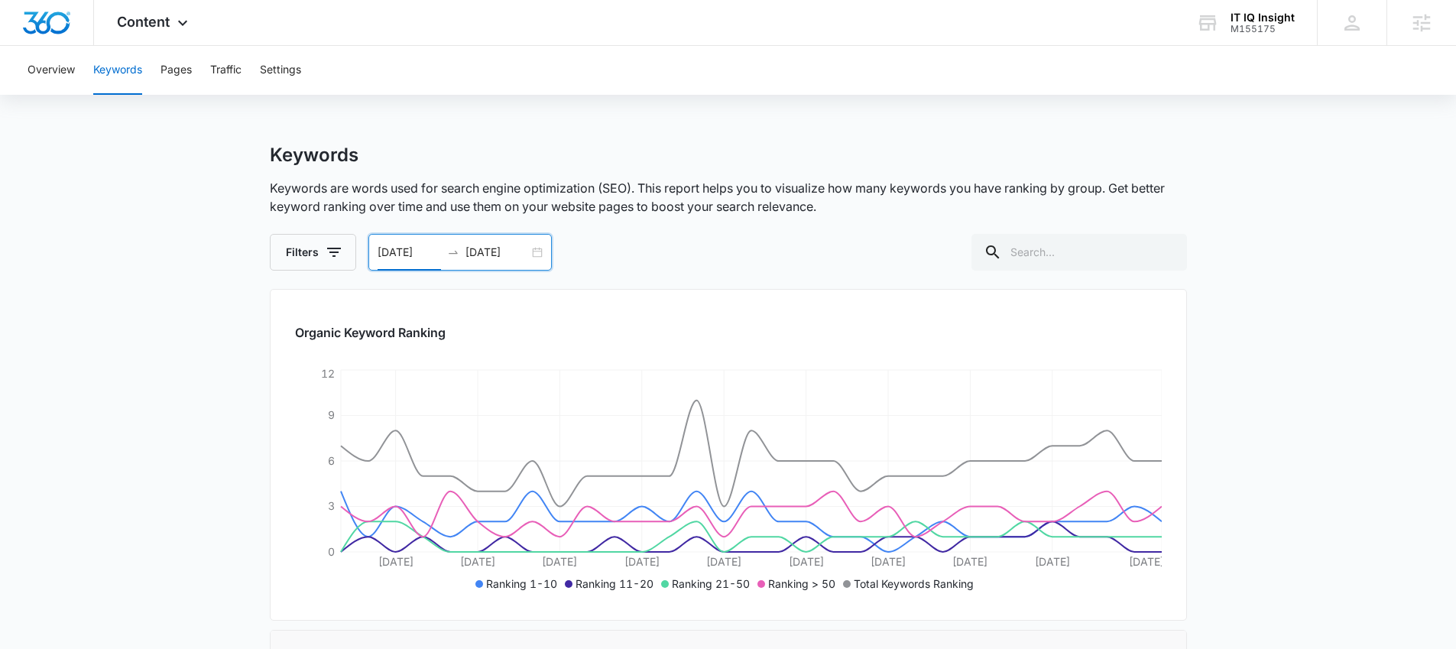
click at [620, 198] on p "Keywords are words used for search engine optimization (SEO). This report helps…" at bounding box center [728, 197] width 917 height 37
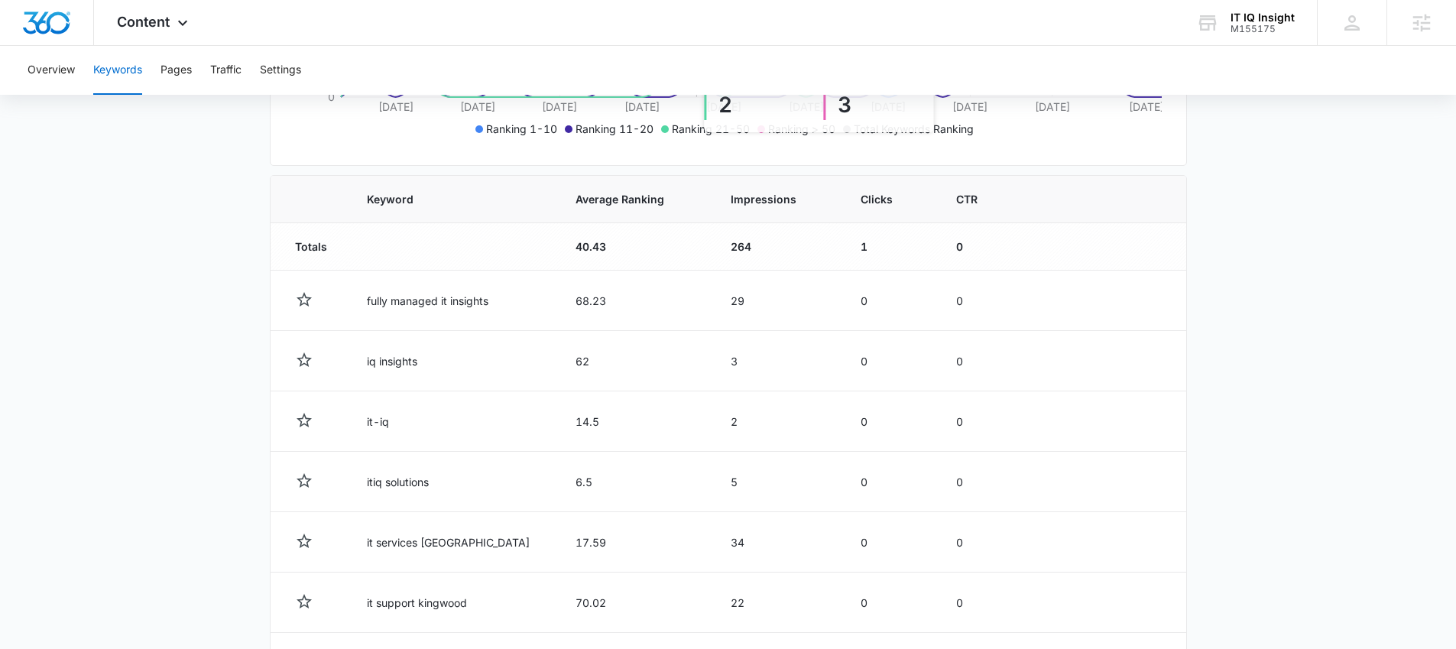
scroll to position [466, 0]
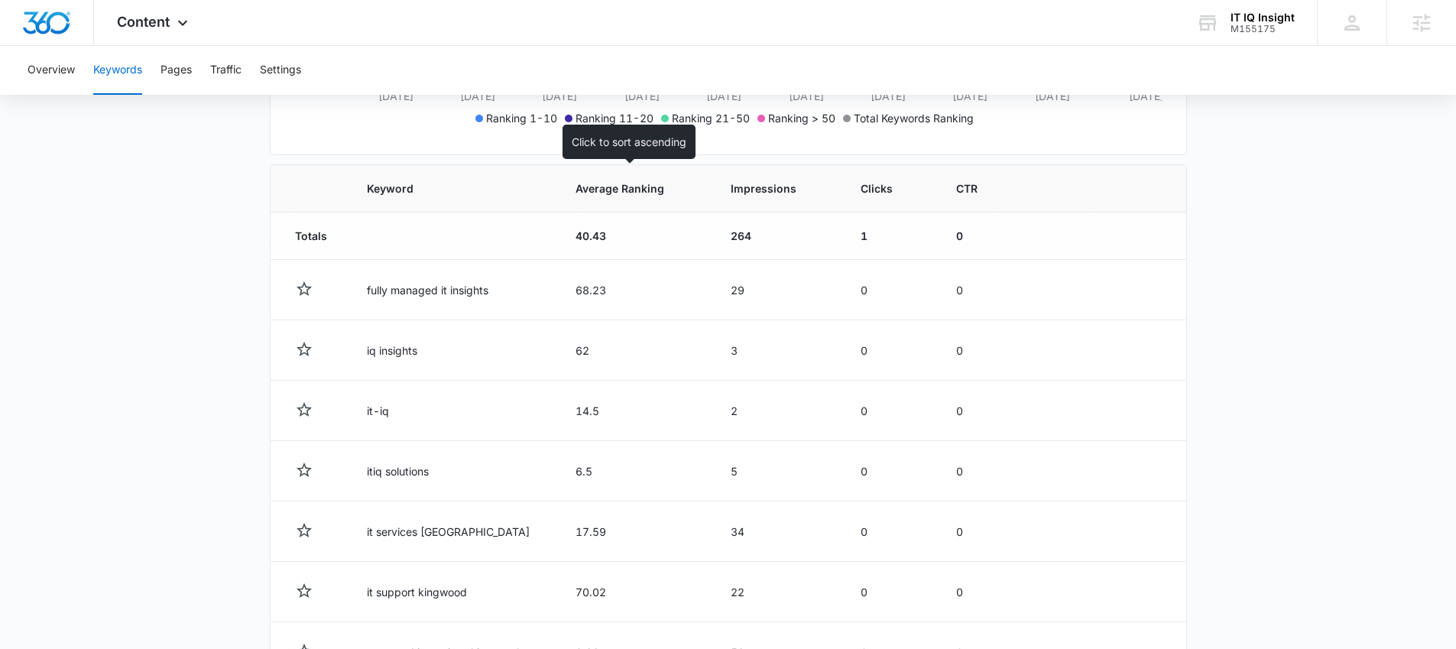
click at [628, 192] on span "Average Ranking" at bounding box center [624, 188] width 96 height 16
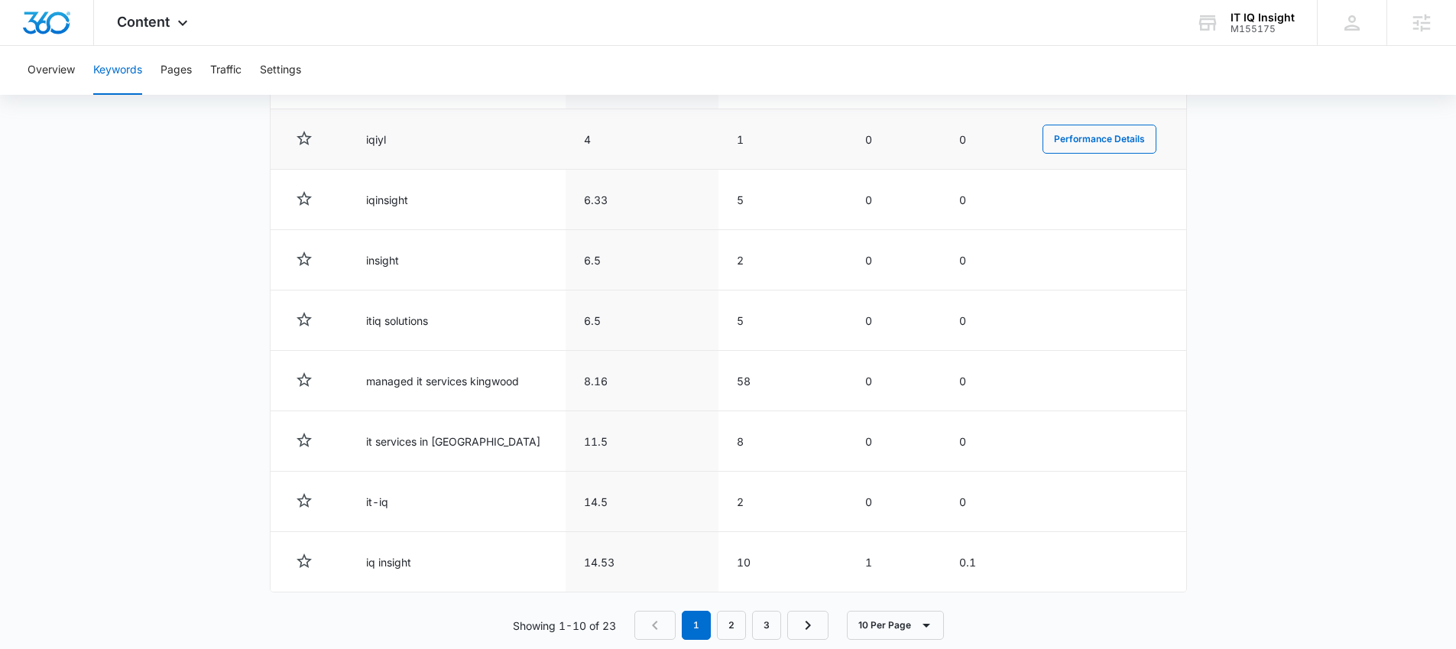
scroll to position [743, 0]
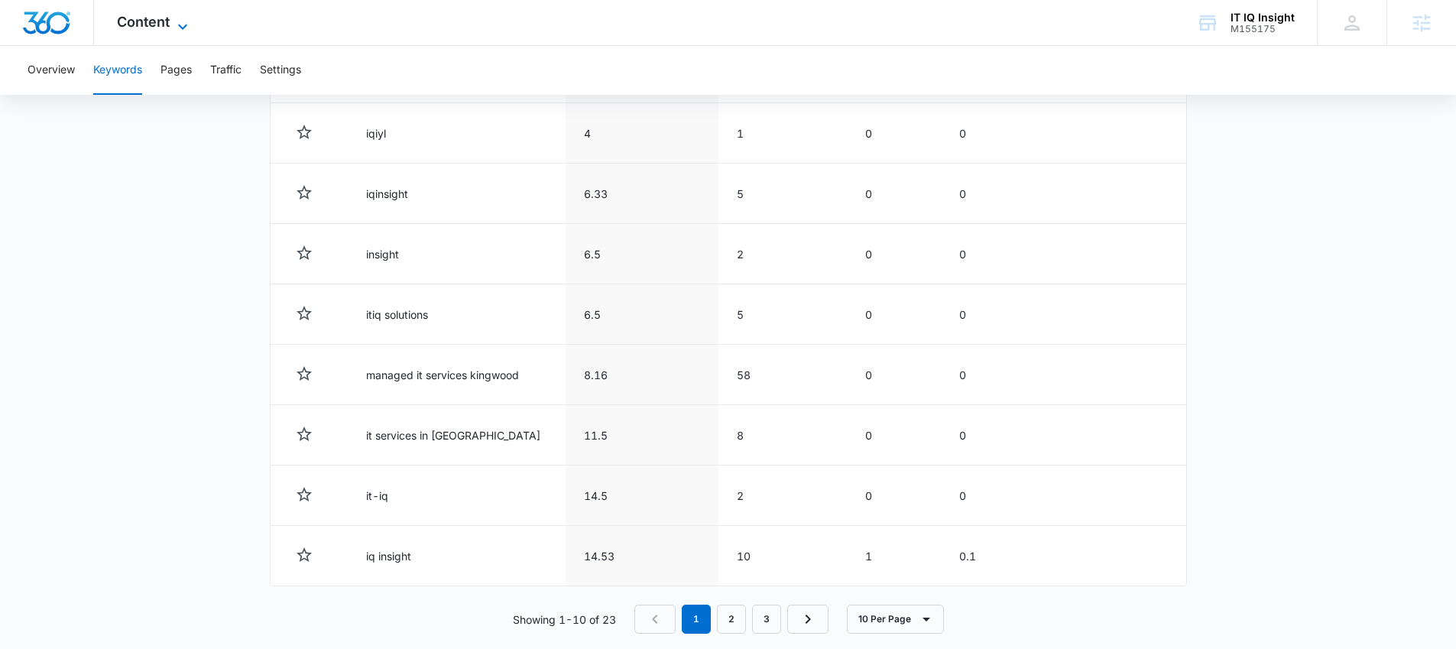
click at [165, 27] on span "Content" at bounding box center [143, 22] width 53 height 16
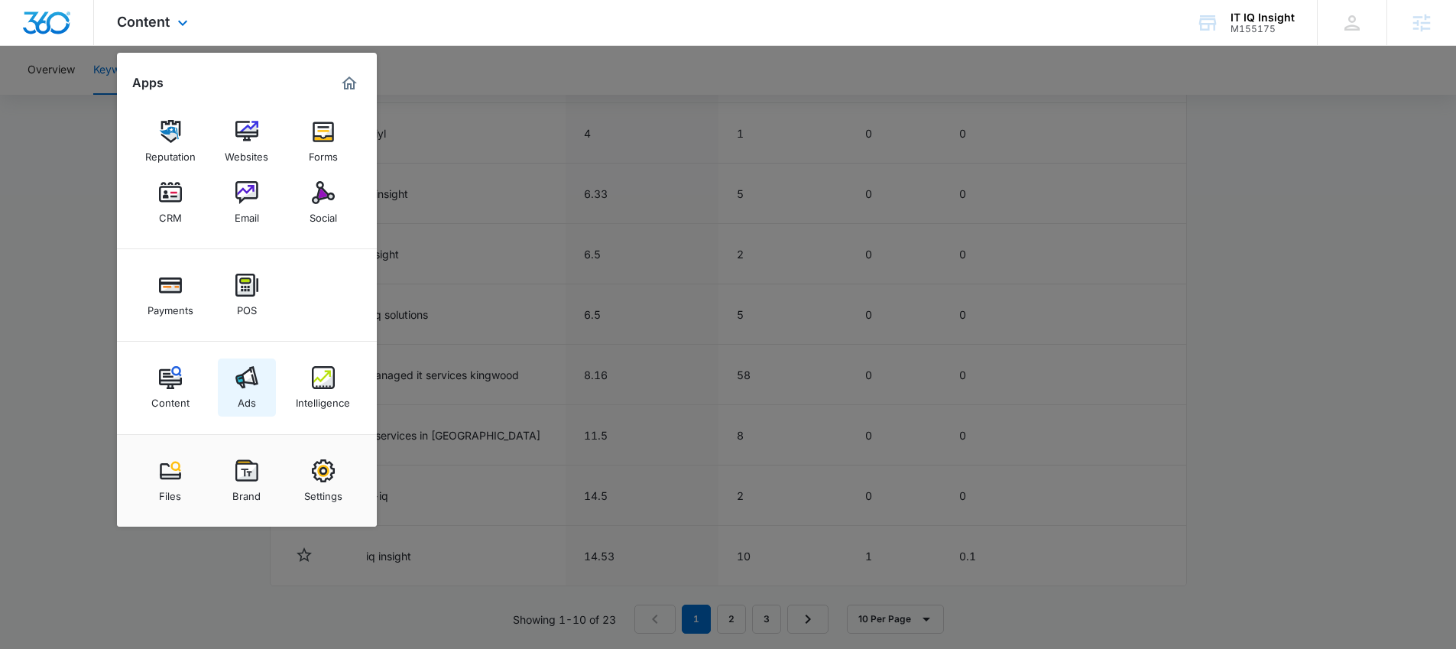
click at [259, 398] on link "Ads" at bounding box center [247, 388] width 58 height 58
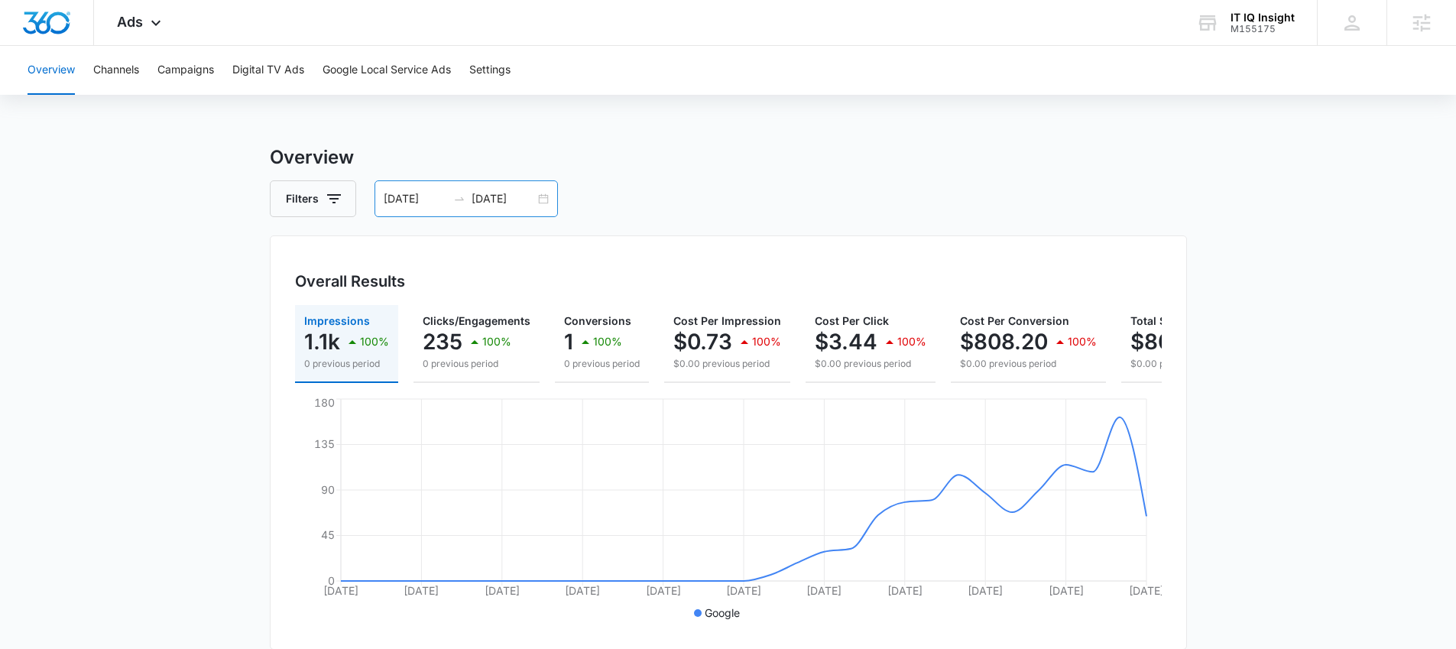
click at [544, 203] on div "07/10/2025 08/09/2025" at bounding box center [466, 198] width 183 height 37
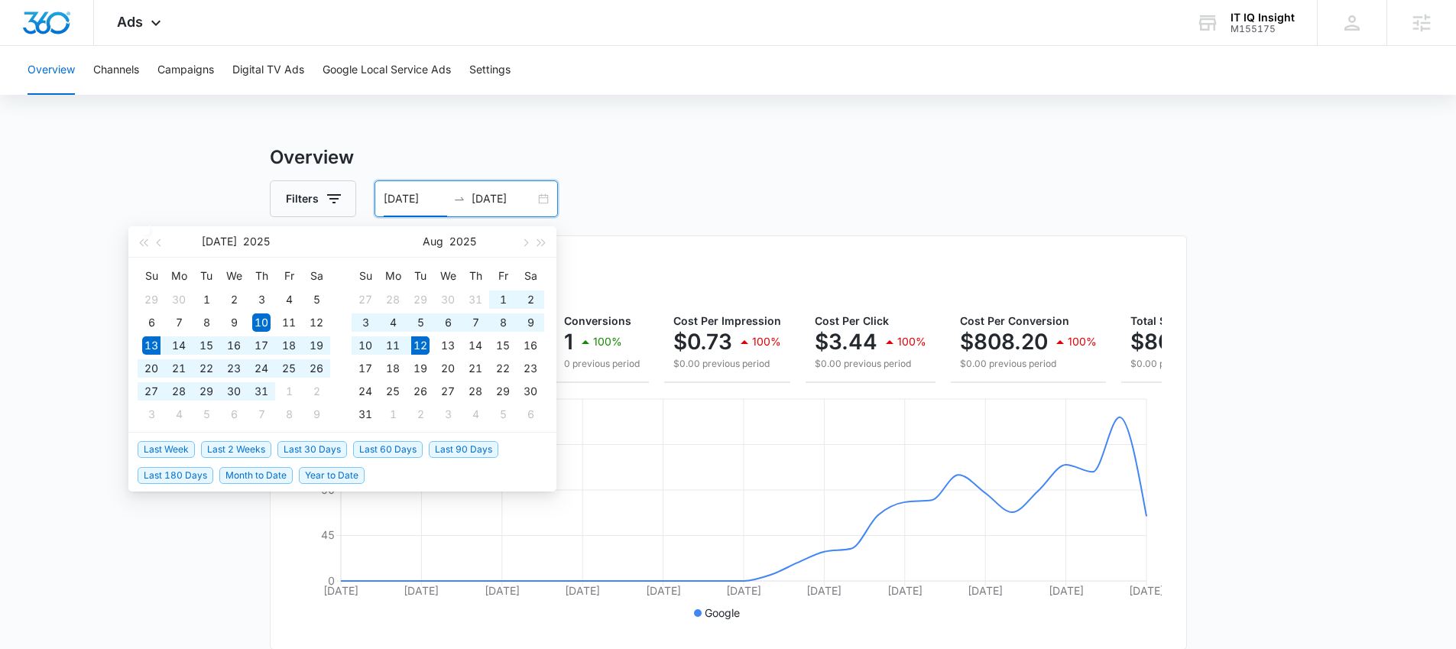
click at [307, 449] on span "Last 30 Days" at bounding box center [312, 449] width 70 height 17
type input "[DATE]"
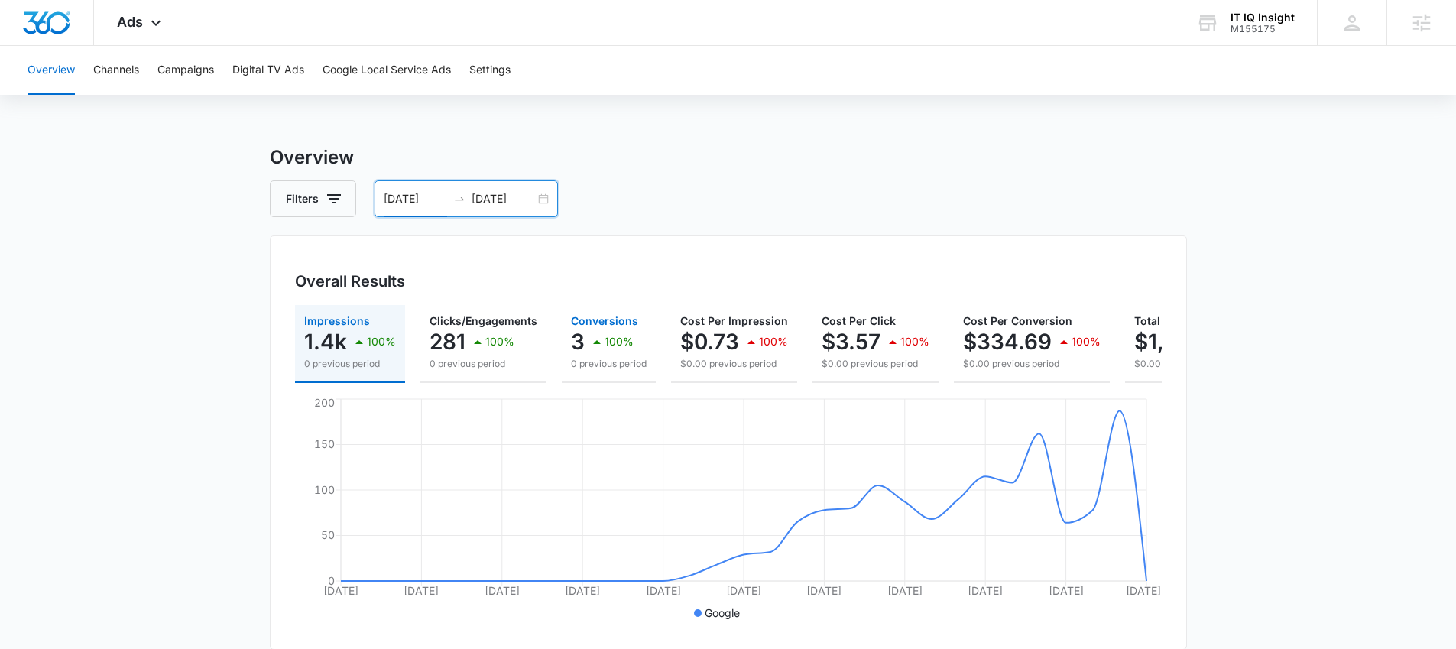
click at [605, 336] on p "100%" at bounding box center [619, 341] width 29 height 11
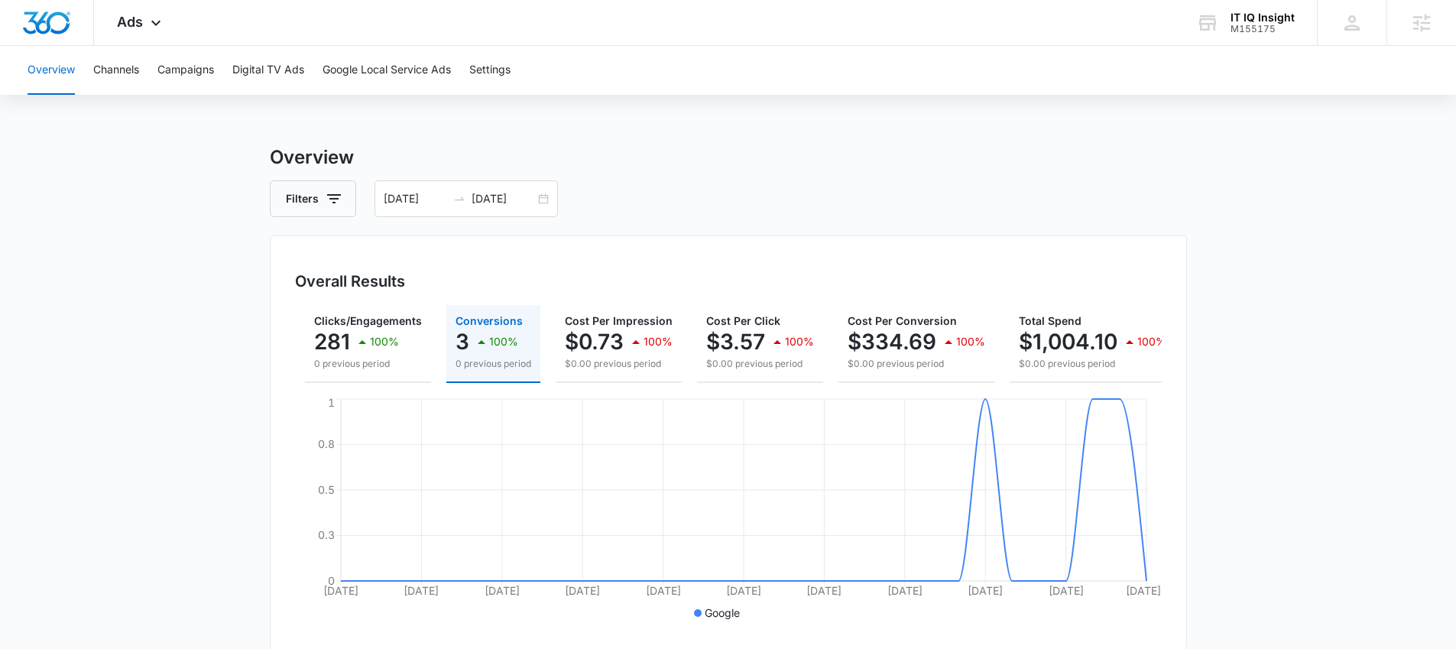
scroll to position [0, 135]
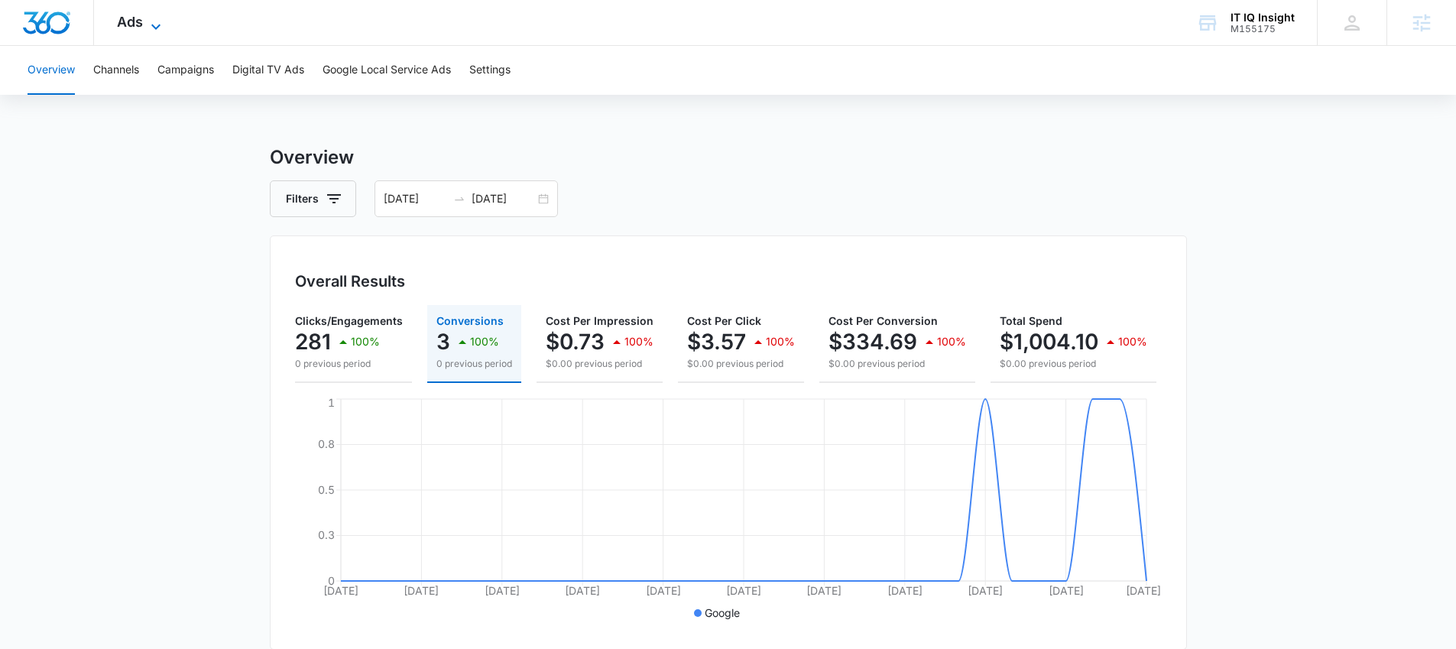
click at [164, 12] on div "Ads Apps Reputation Websites Forms CRM Email Social Payments POS Content Ads In…" at bounding box center [141, 22] width 94 height 45
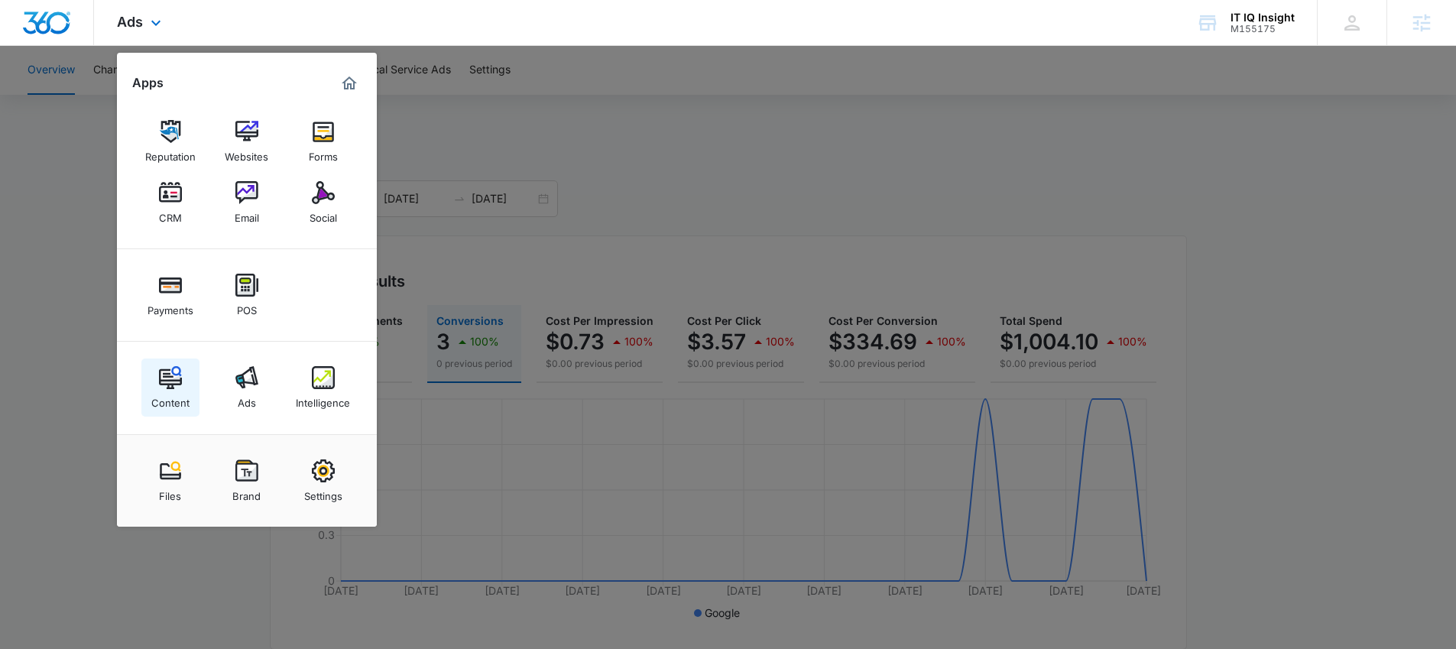
click at [180, 401] on div "Content" at bounding box center [170, 399] width 38 height 20
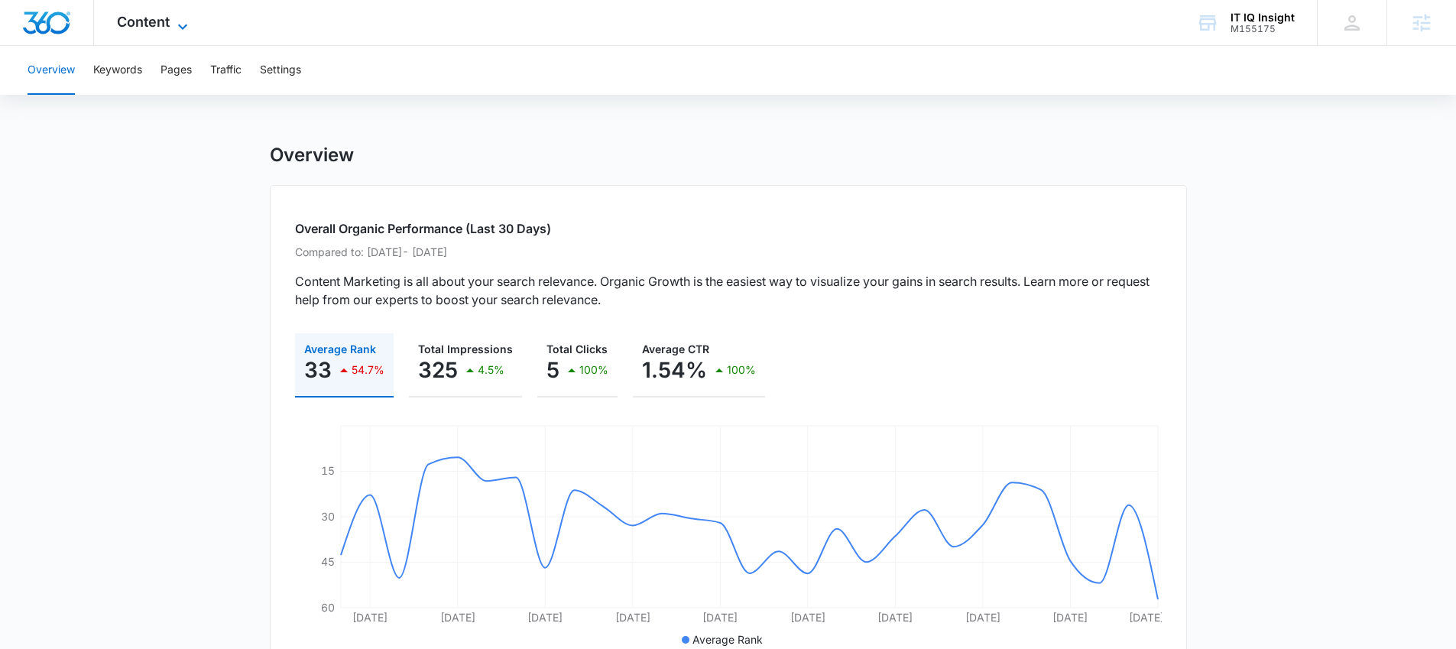
click at [154, 15] on span "Content" at bounding box center [143, 22] width 53 height 16
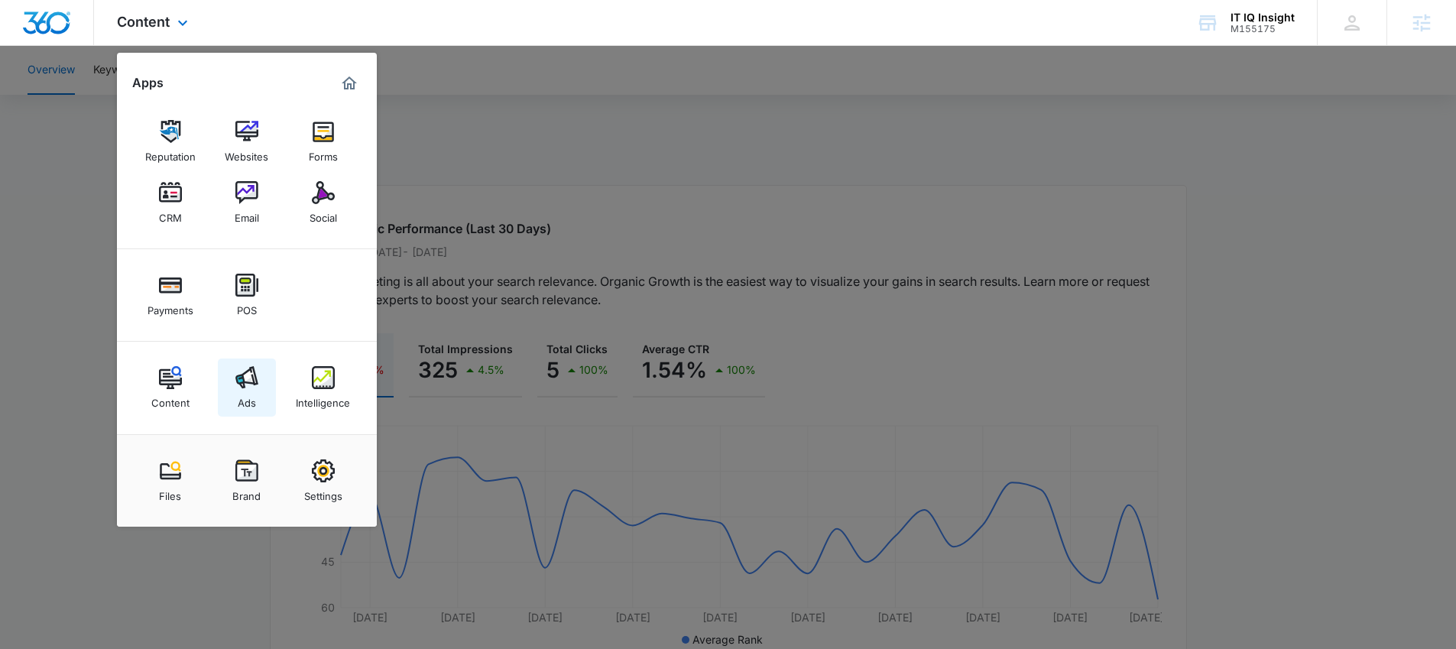
click at [257, 395] on link "Ads" at bounding box center [247, 388] width 58 height 58
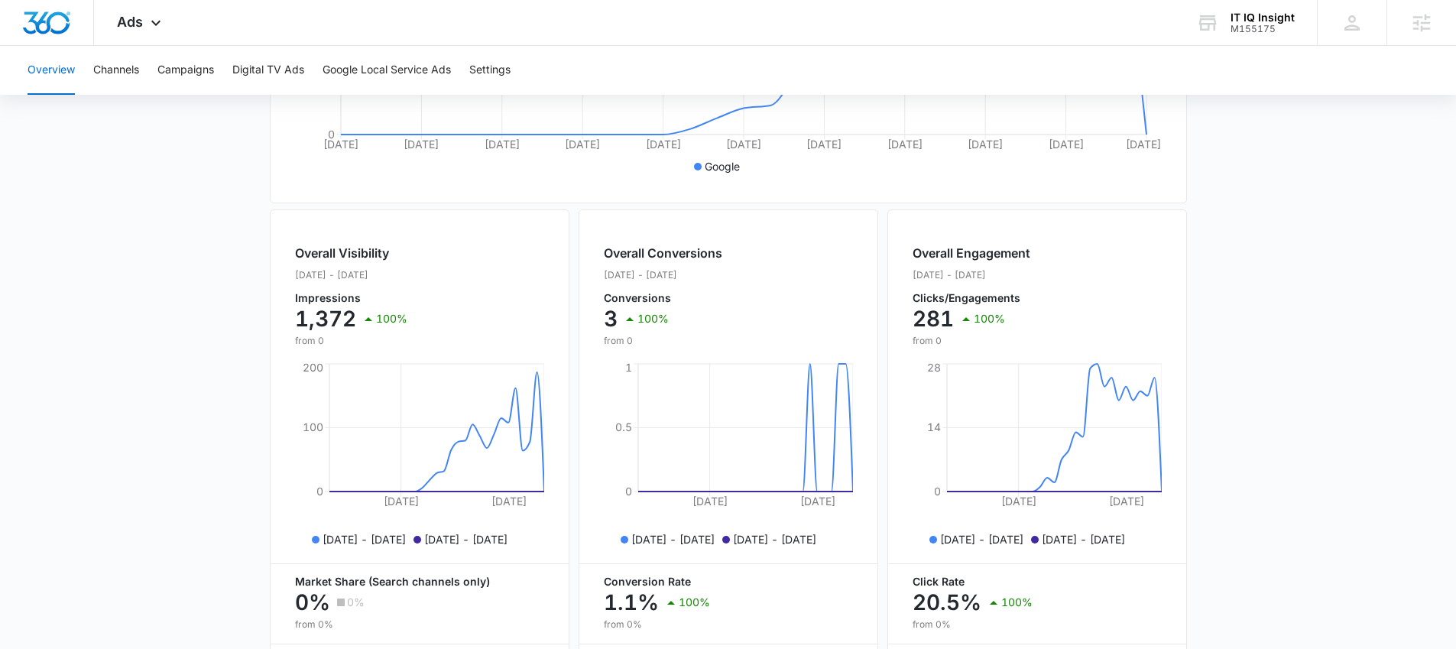
scroll to position [589, 0]
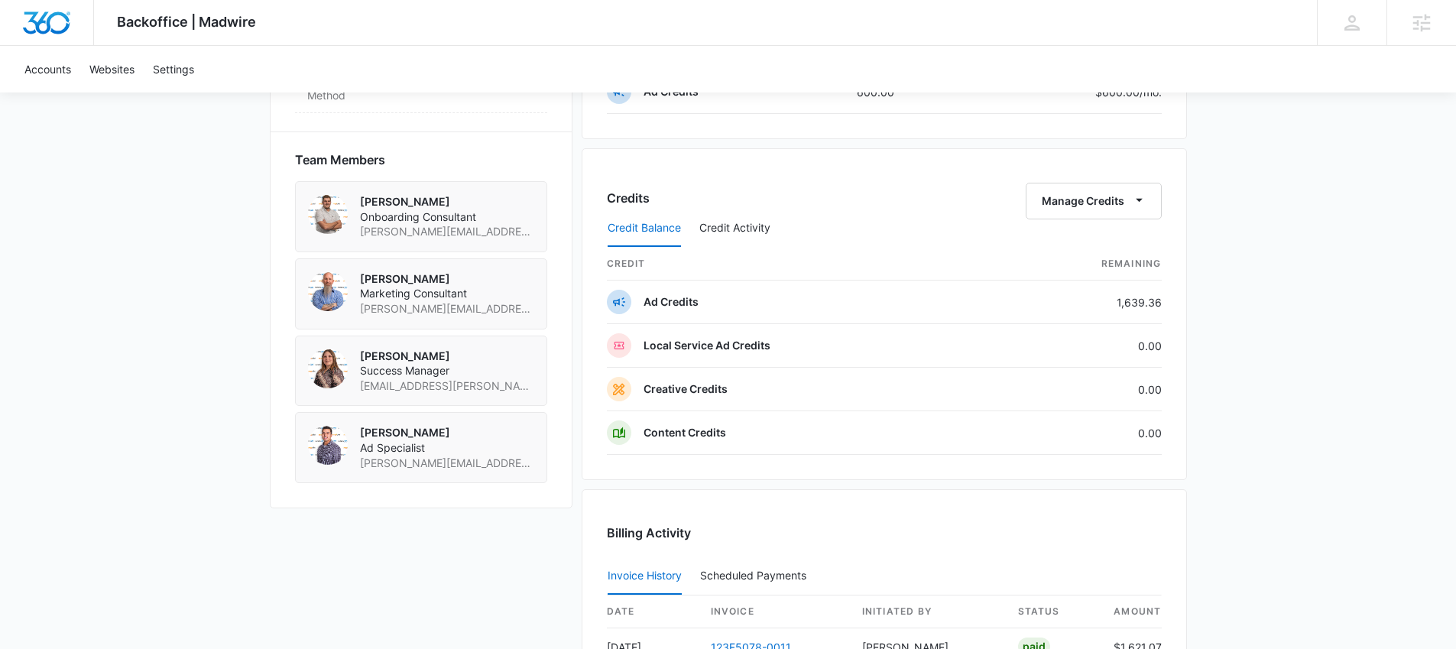
scroll to position [1090, 0]
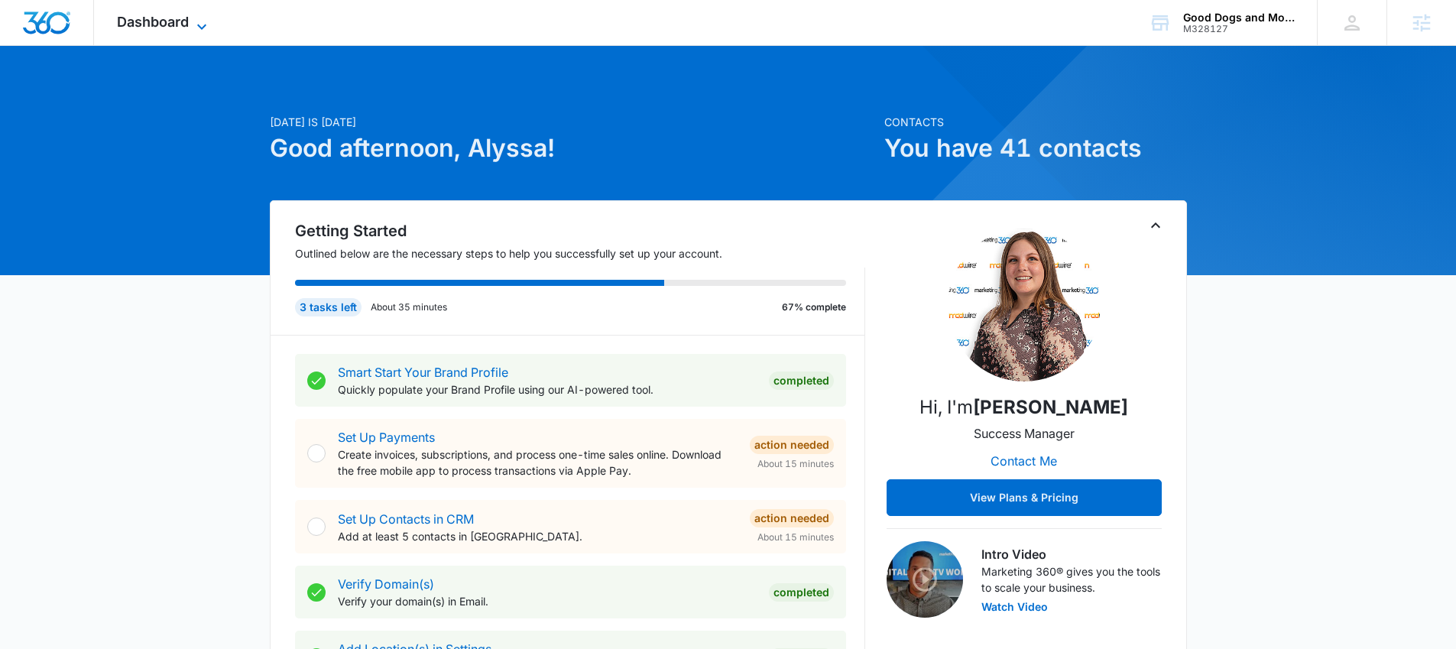
click at [167, 18] on span "Dashboard" at bounding box center [153, 22] width 72 height 16
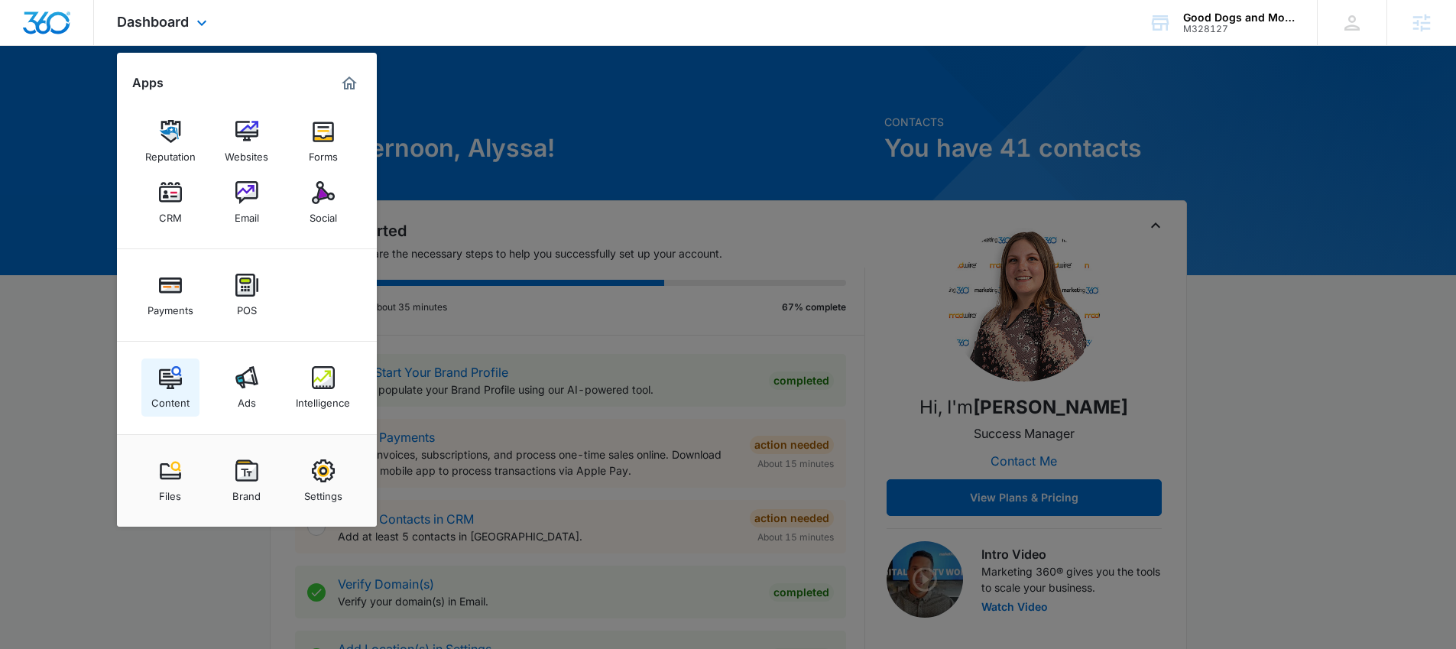
click at [187, 381] on link "Content" at bounding box center [170, 388] width 58 height 58
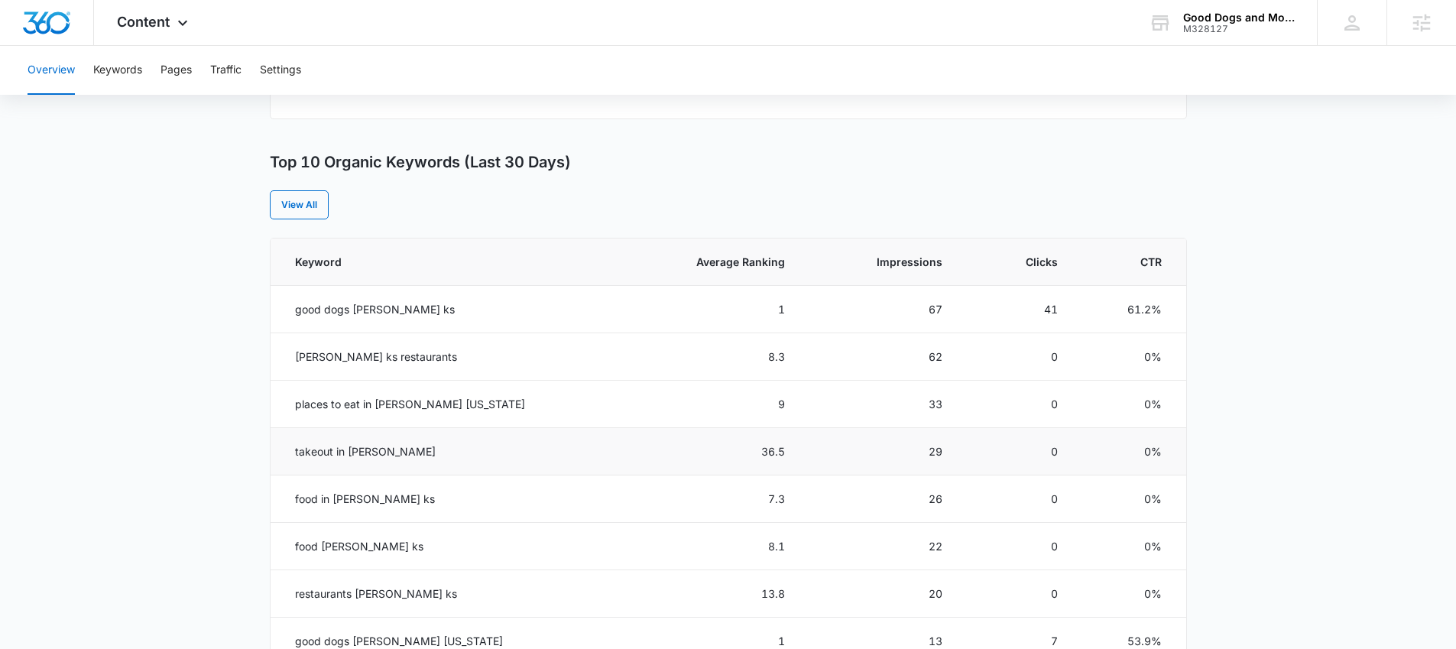
scroll to position [558, 0]
click at [712, 271] on th "Average Ranking" at bounding box center [709, 261] width 187 height 47
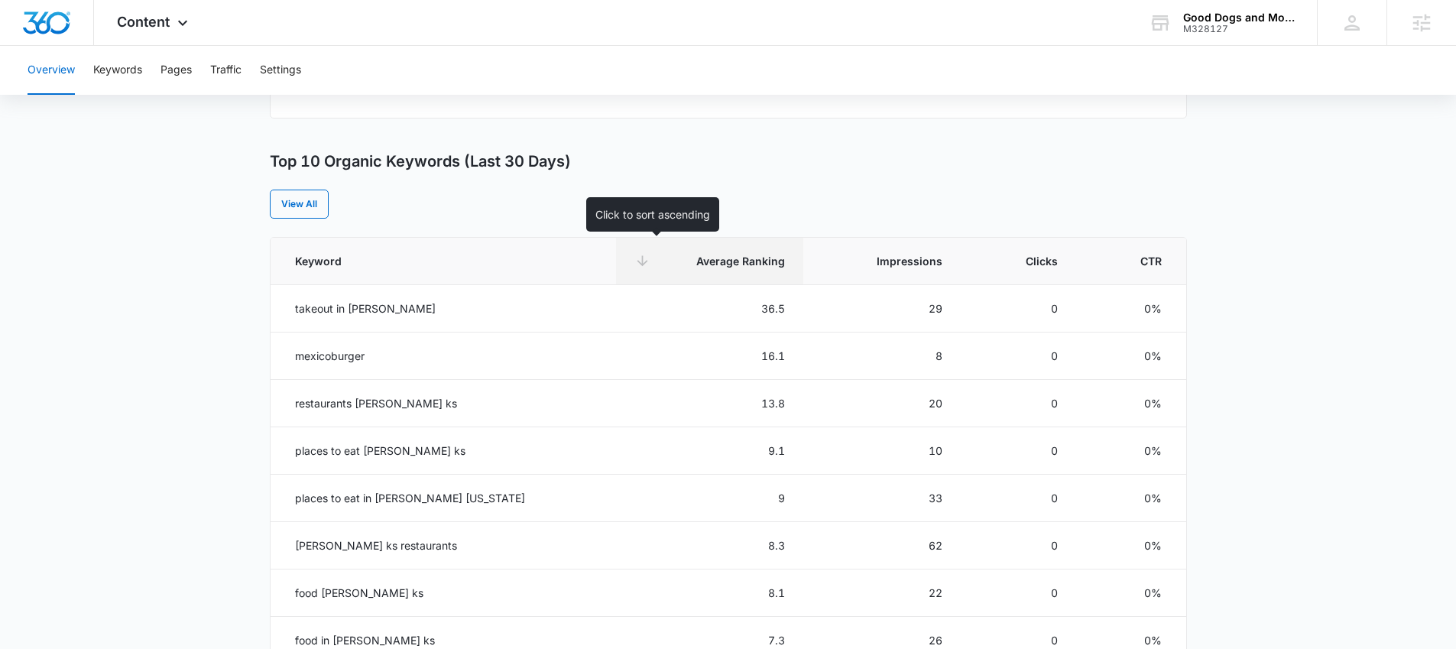
click at [712, 271] on th "Average Ranking" at bounding box center [709, 261] width 187 height 47
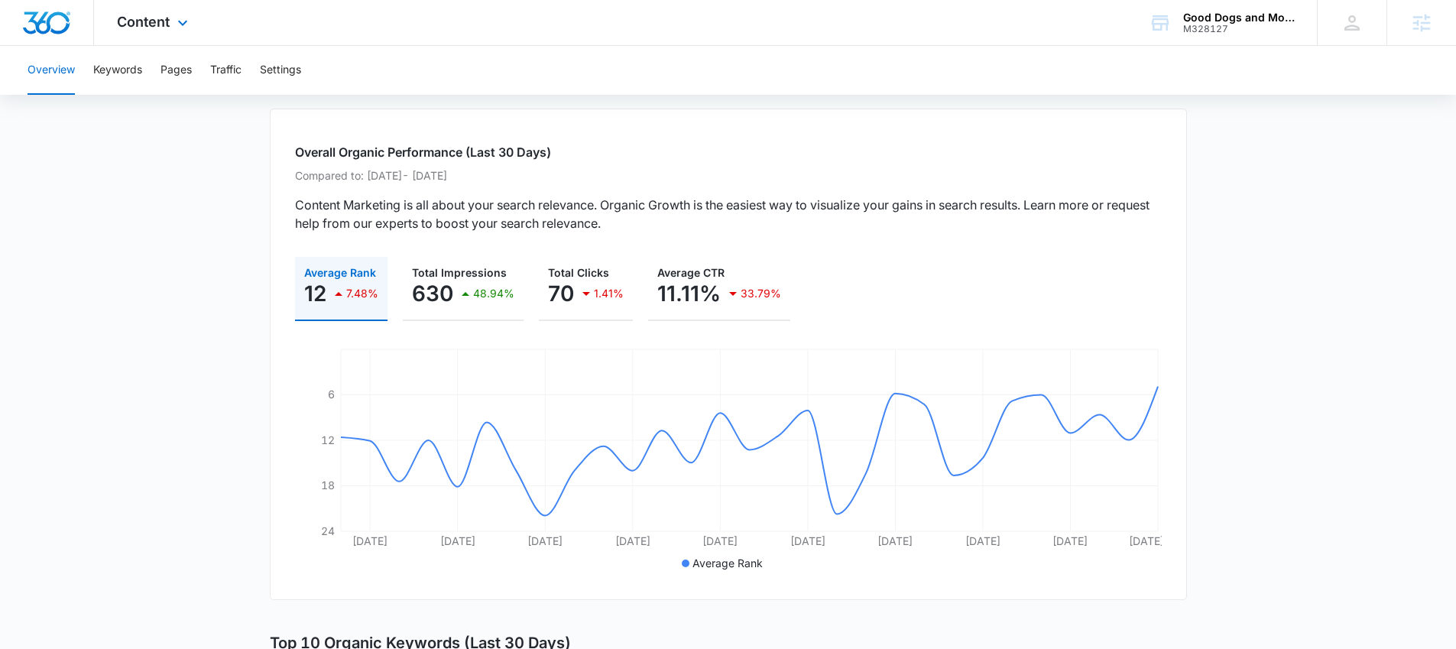
scroll to position [0, 0]
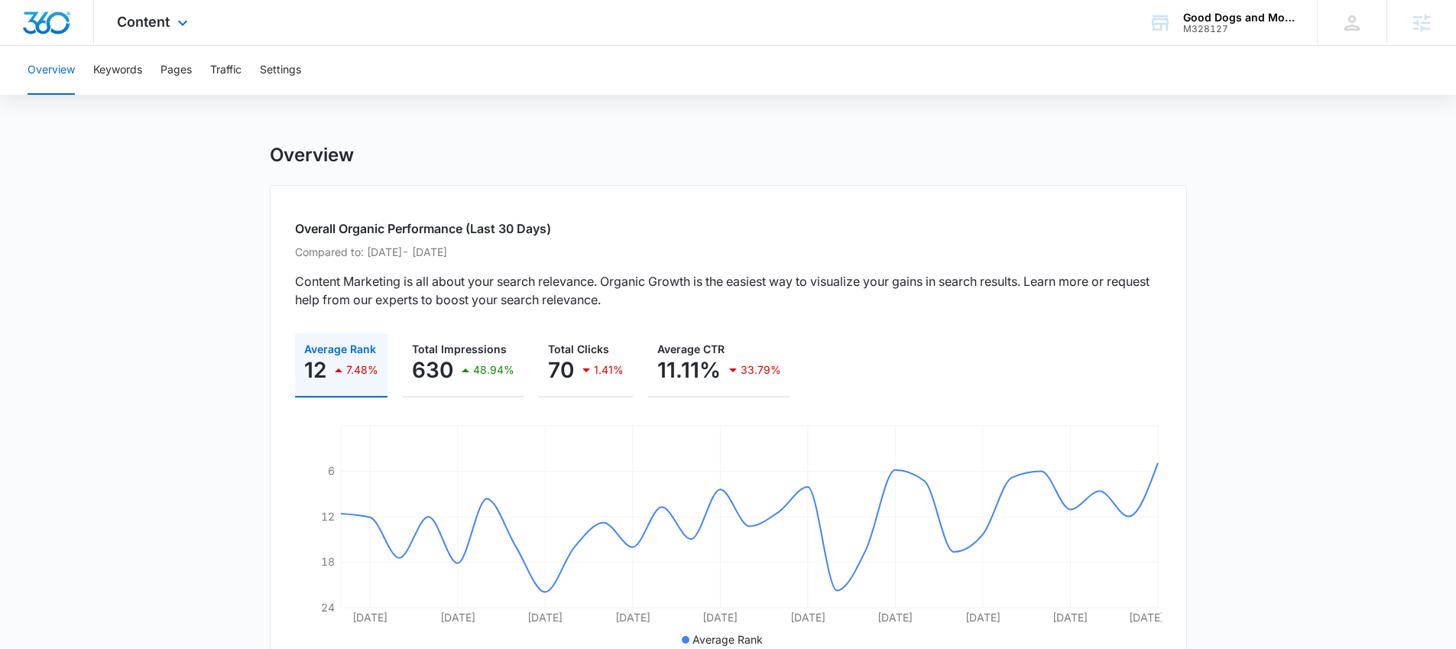
click at [124, 30] on div "Content Apps Reputation Websites Forms CRM Email Social Payments POS Content Ad…" at bounding box center [154, 22] width 121 height 45
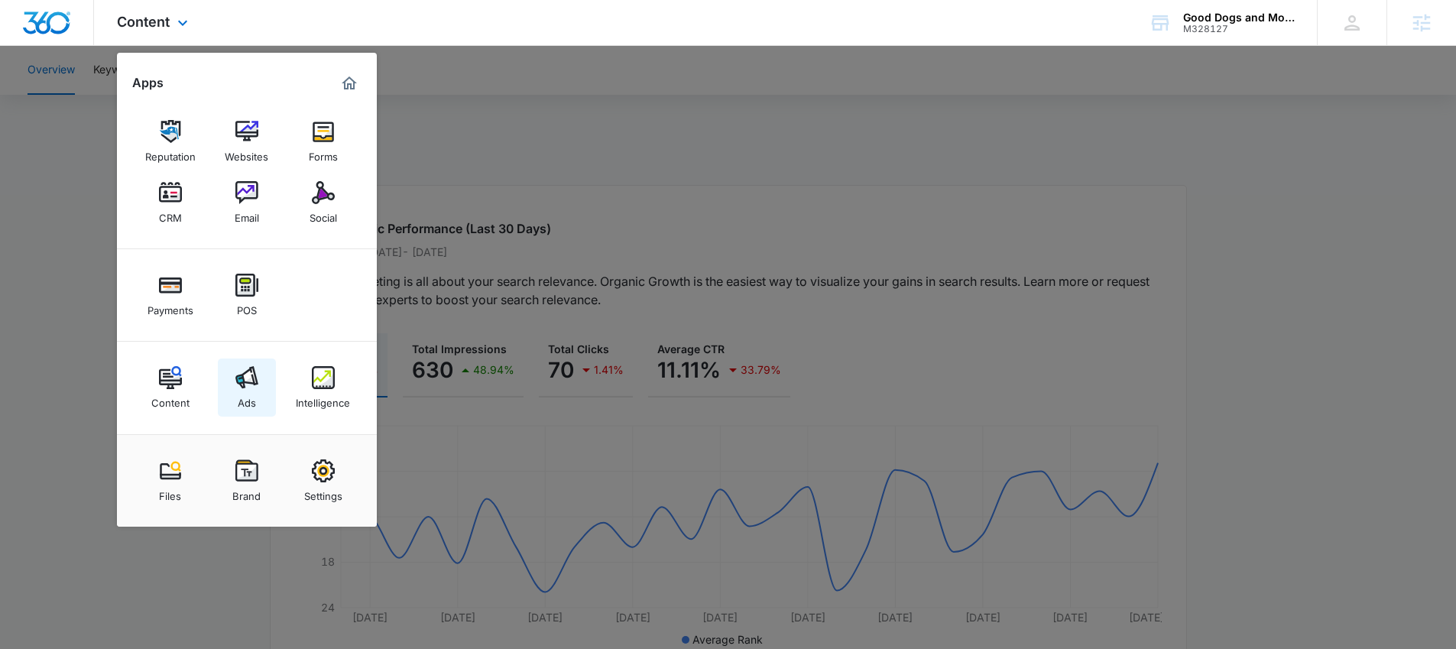
click at [258, 381] on link "Ads" at bounding box center [247, 388] width 58 height 58
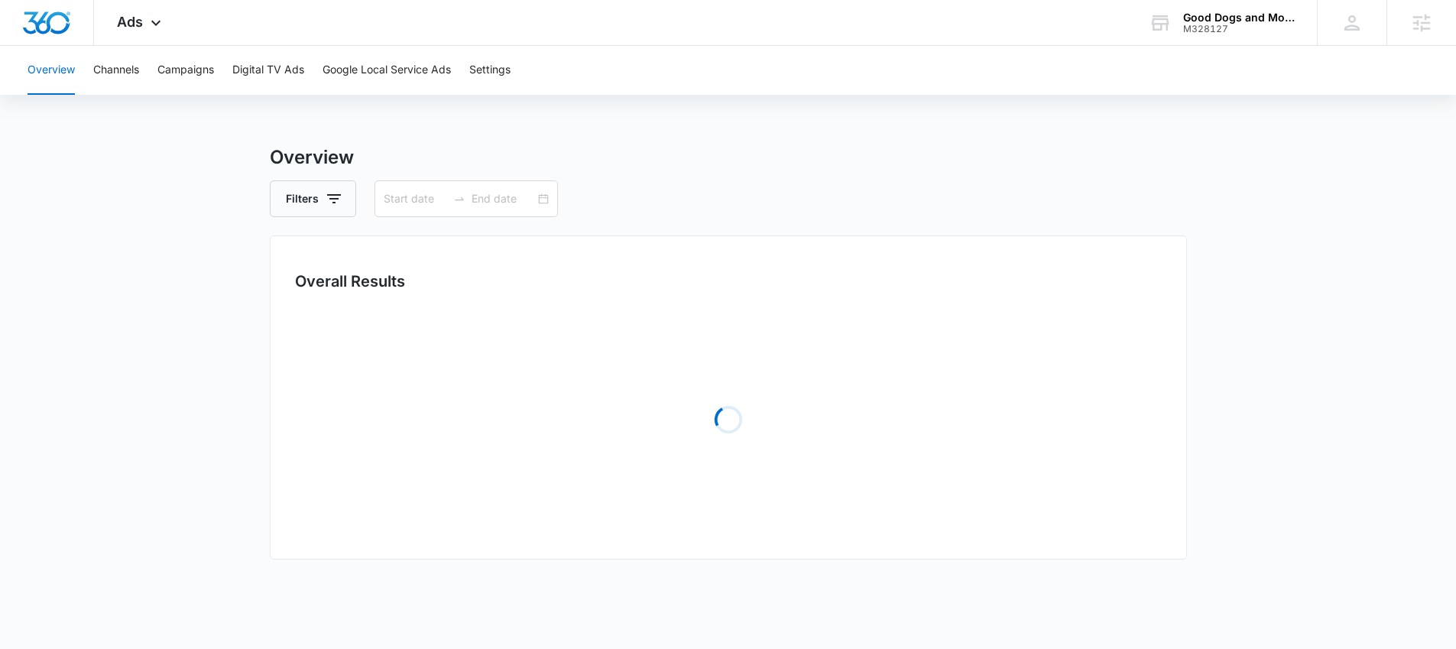
type input "[DATE]"
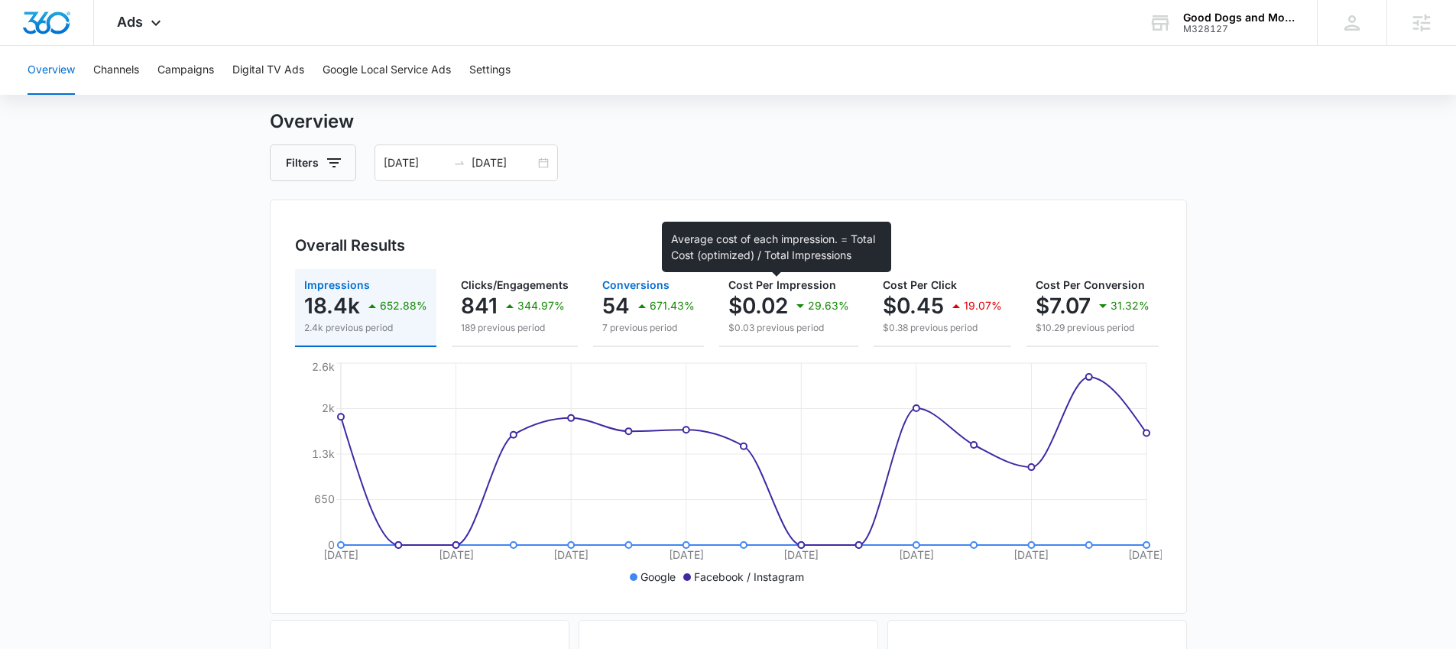
scroll to position [44, 0]
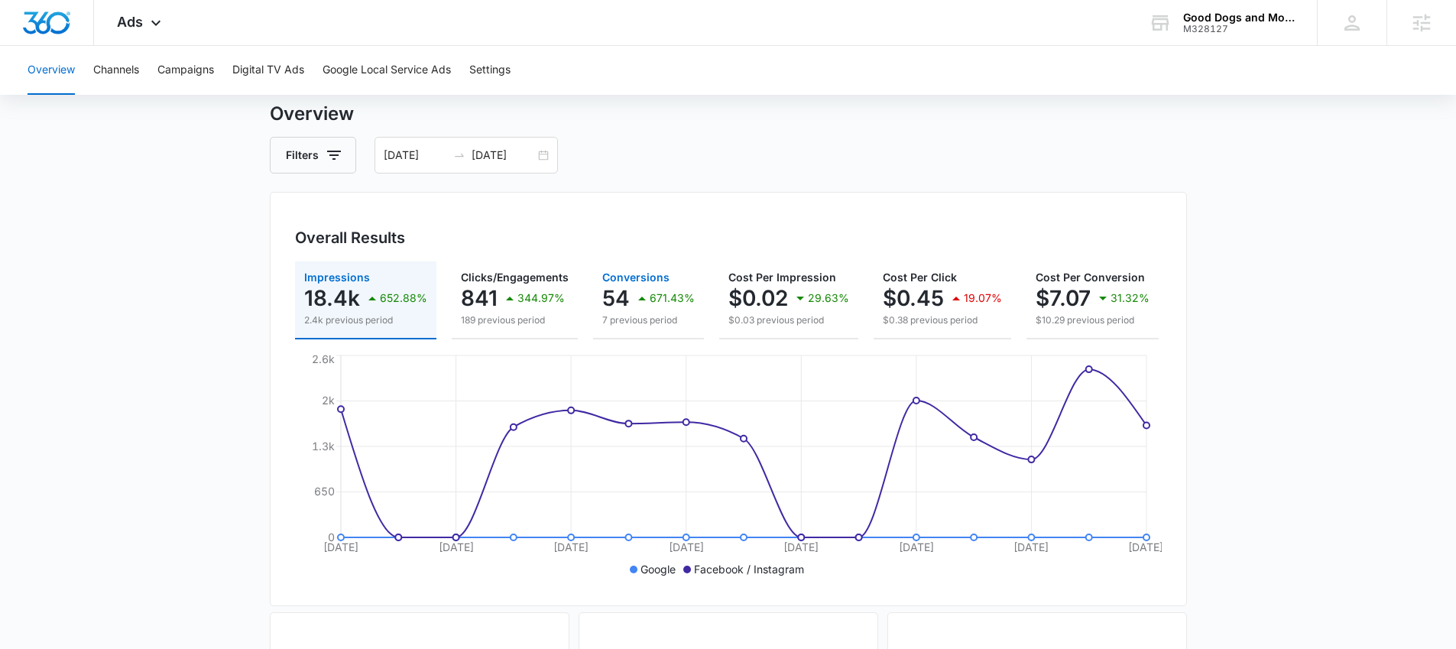
click at [650, 317] on p "7 previous period" at bounding box center [648, 320] width 92 height 14
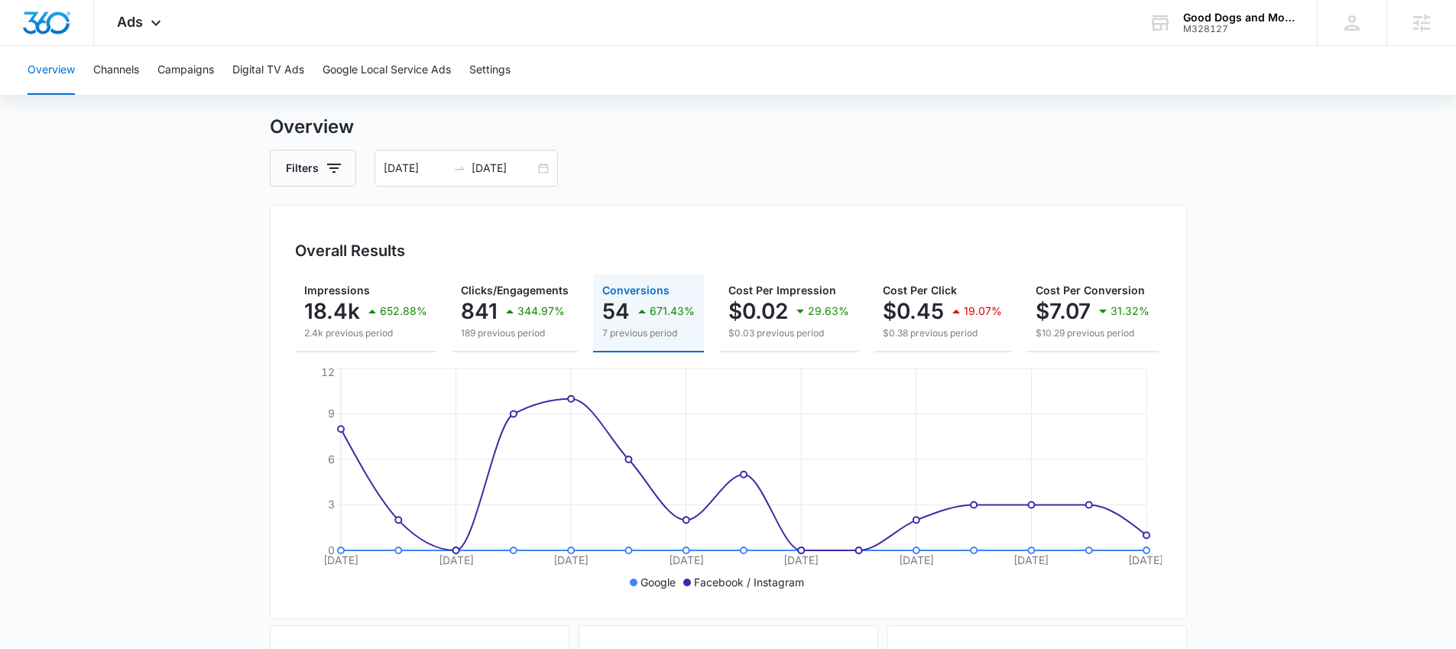
scroll to position [0, 0]
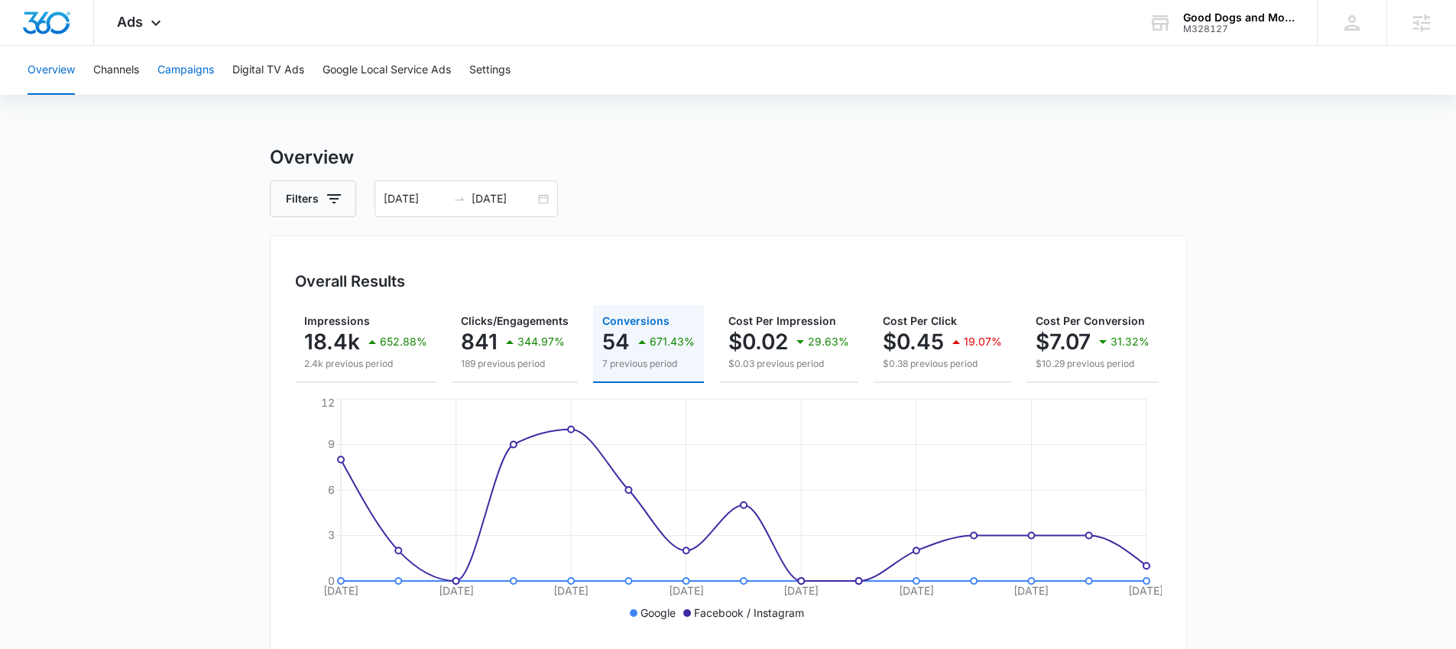
click at [193, 75] on button "Campaigns" at bounding box center [185, 70] width 57 height 49
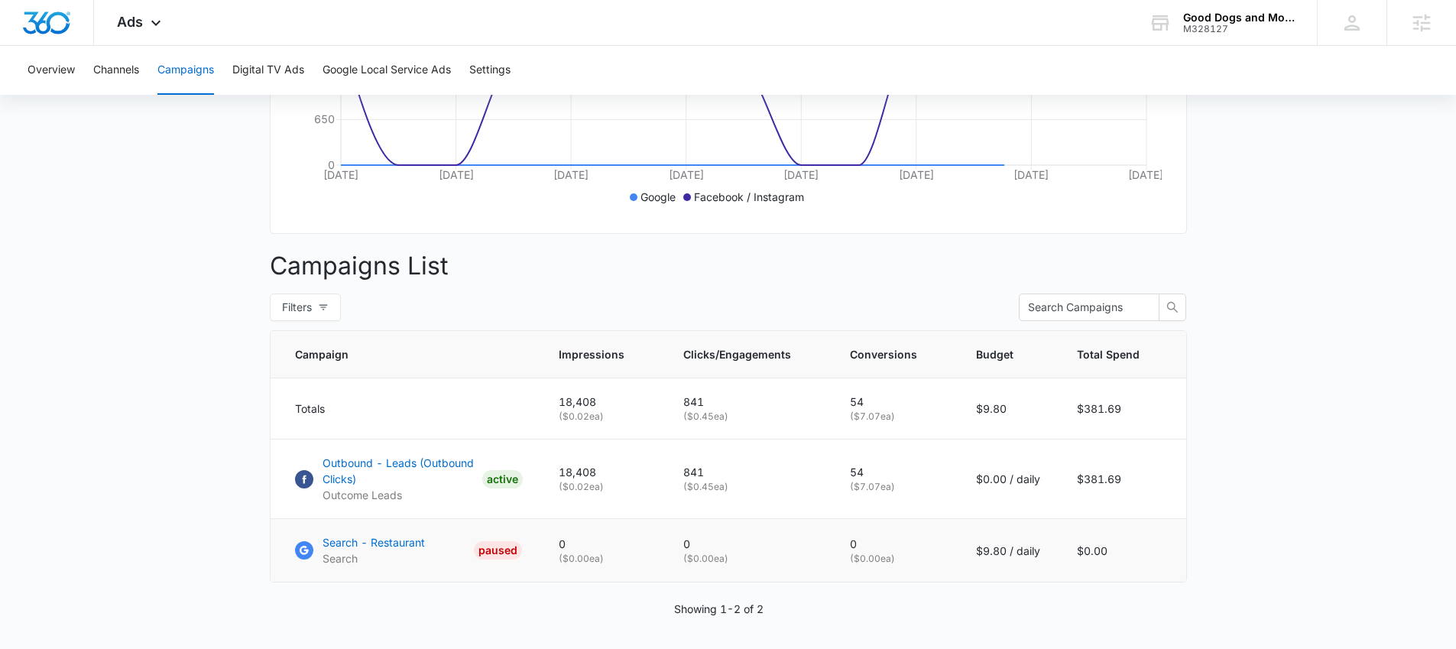
scroll to position [469, 0]
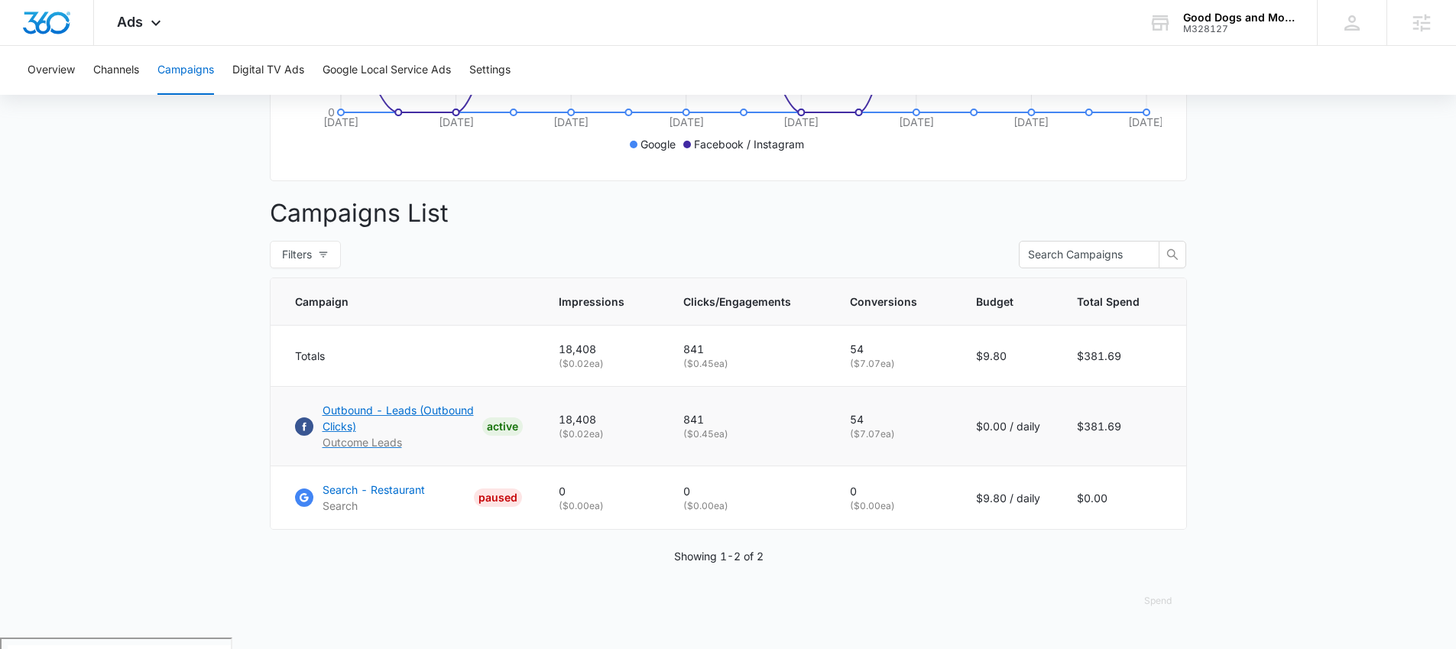
click at [404, 422] on p "Outbound - Leads (Outbound Clicks)" at bounding box center [400, 418] width 154 height 32
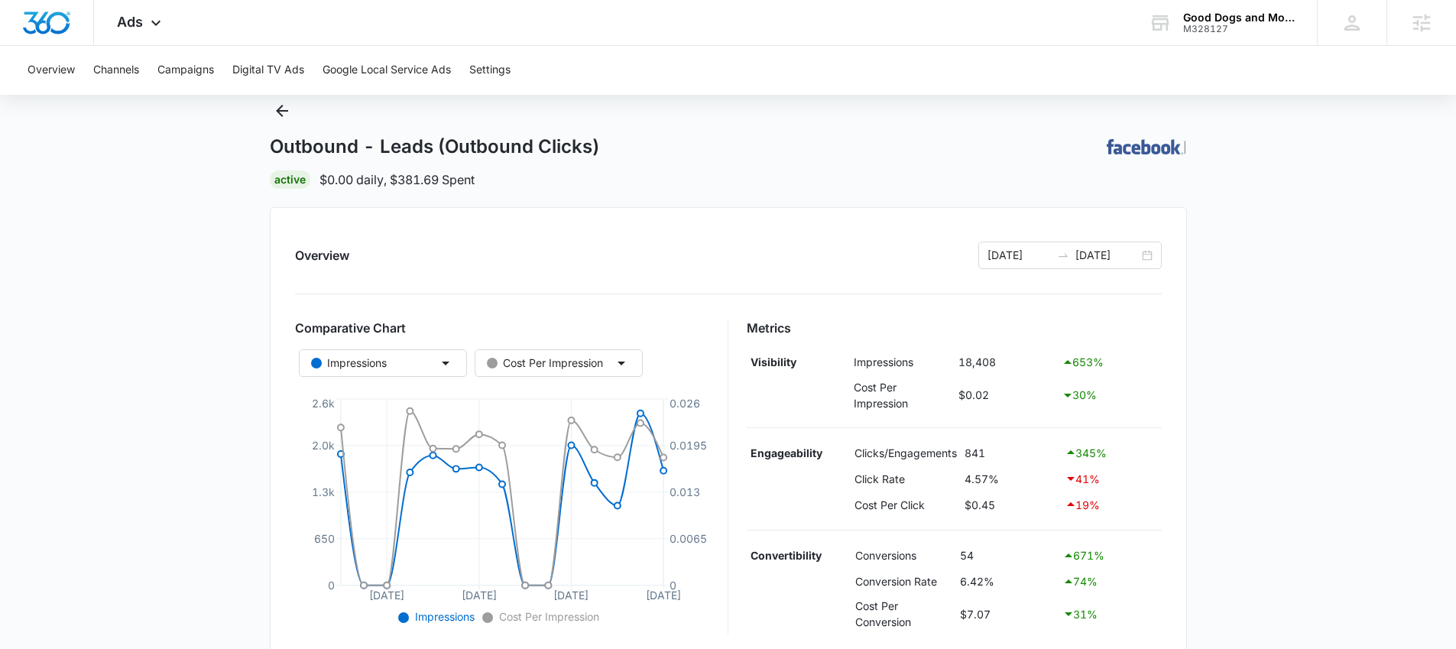
scroll to position [88, 0]
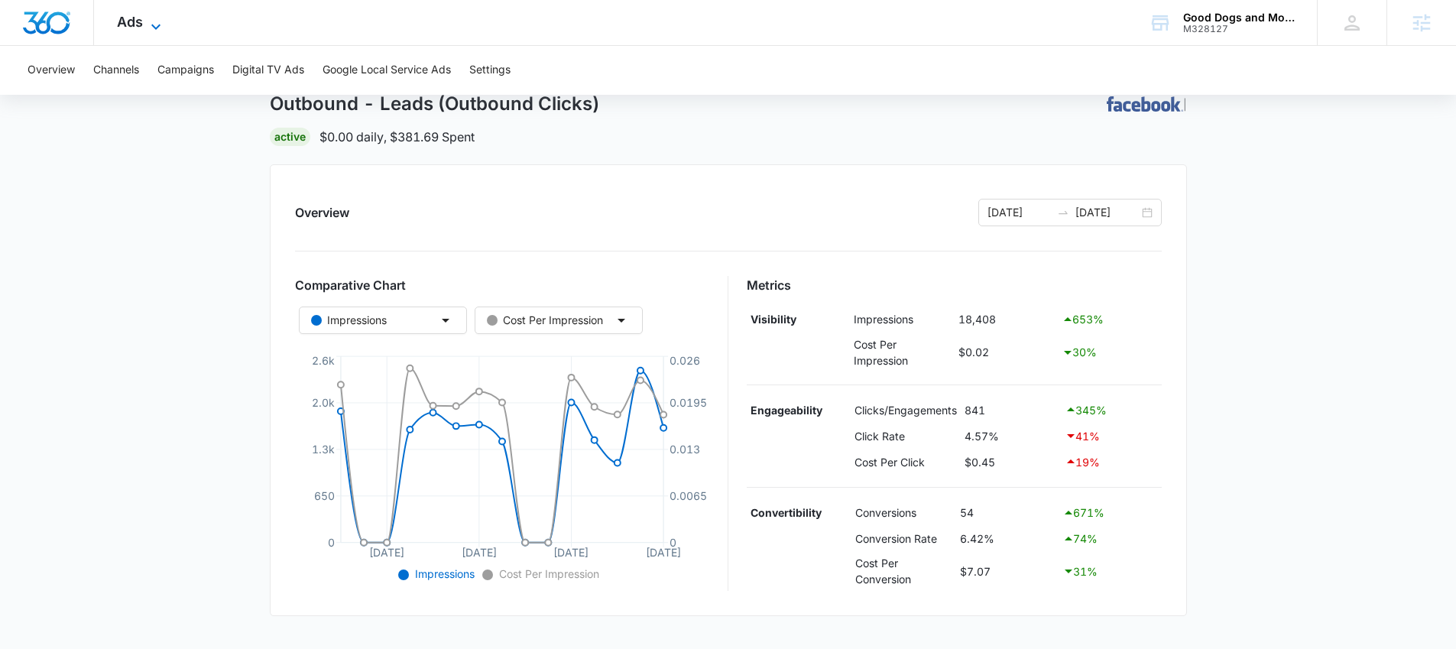
click at [153, 20] on icon at bounding box center [156, 27] width 18 height 18
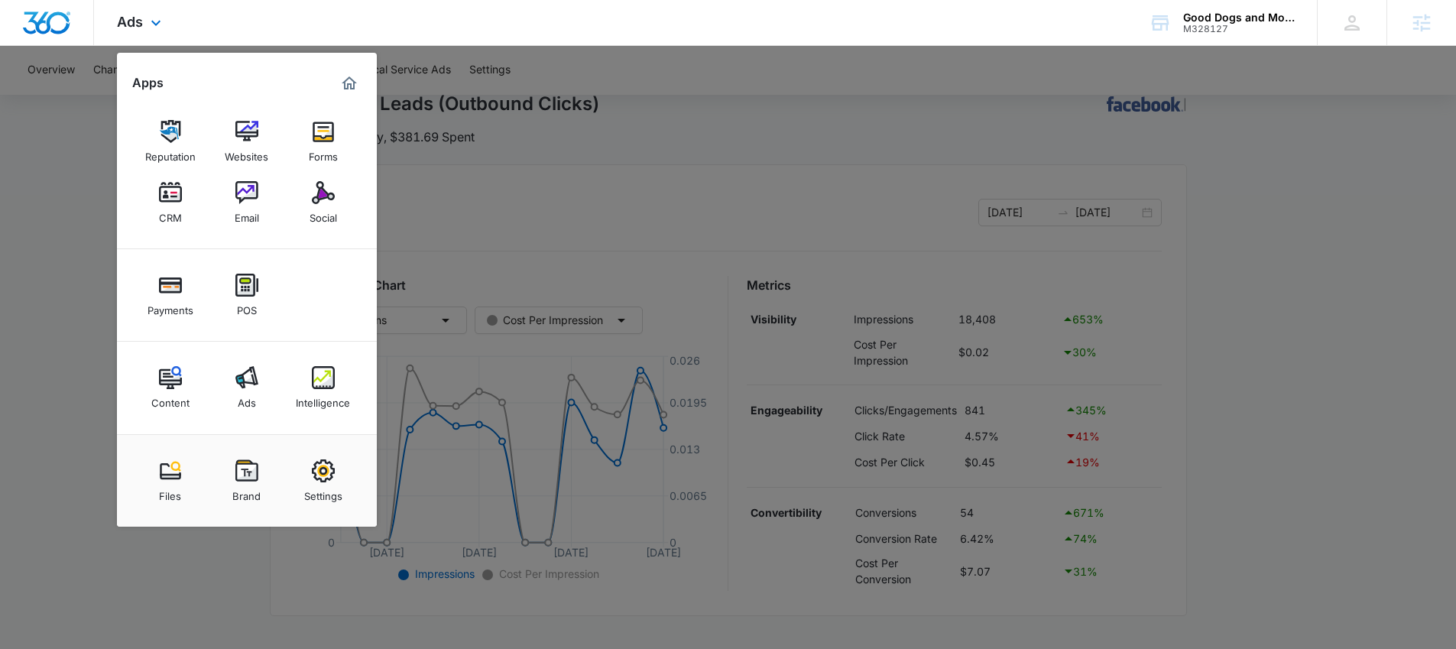
click at [140, 407] on div "Content Ads Intelligence" at bounding box center [247, 388] width 260 height 92
click at [162, 395] on div "Content" at bounding box center [170, 399] width 38 height 20
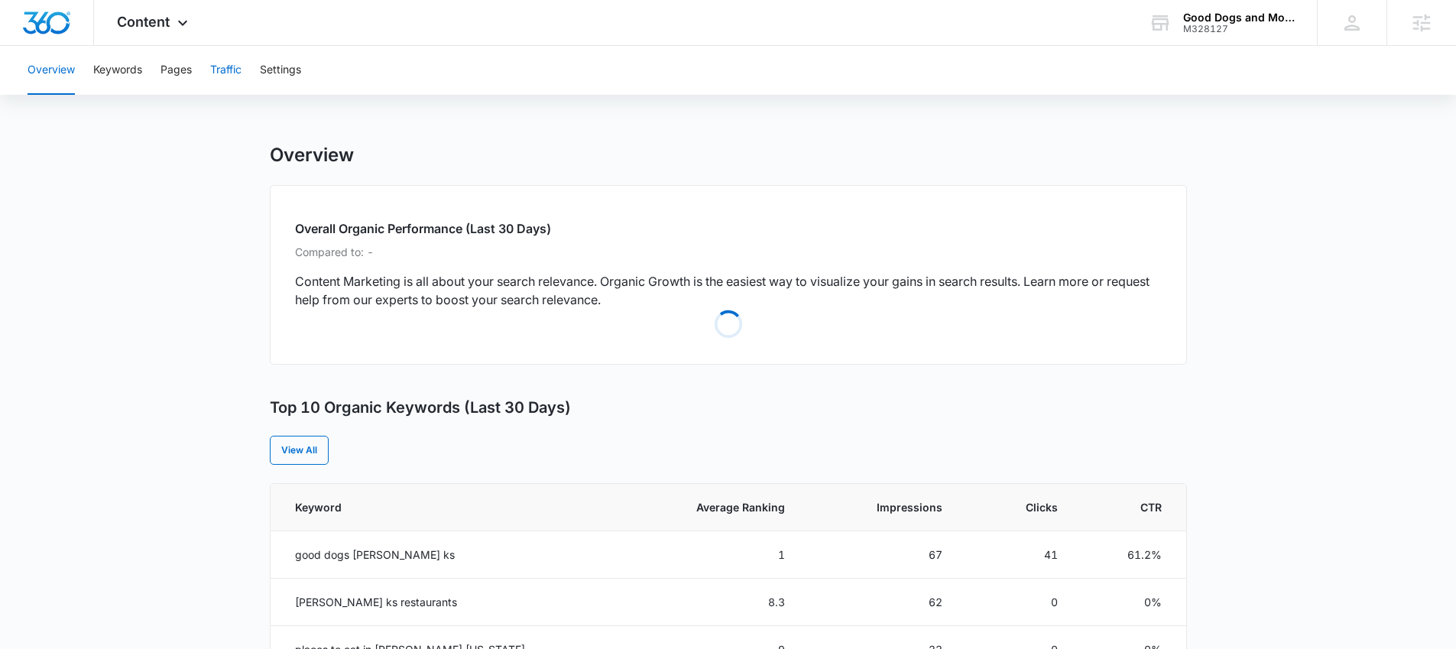
click at [231, 65] on button "Traffic" at bounding box center [225, 70] width 31 height 49
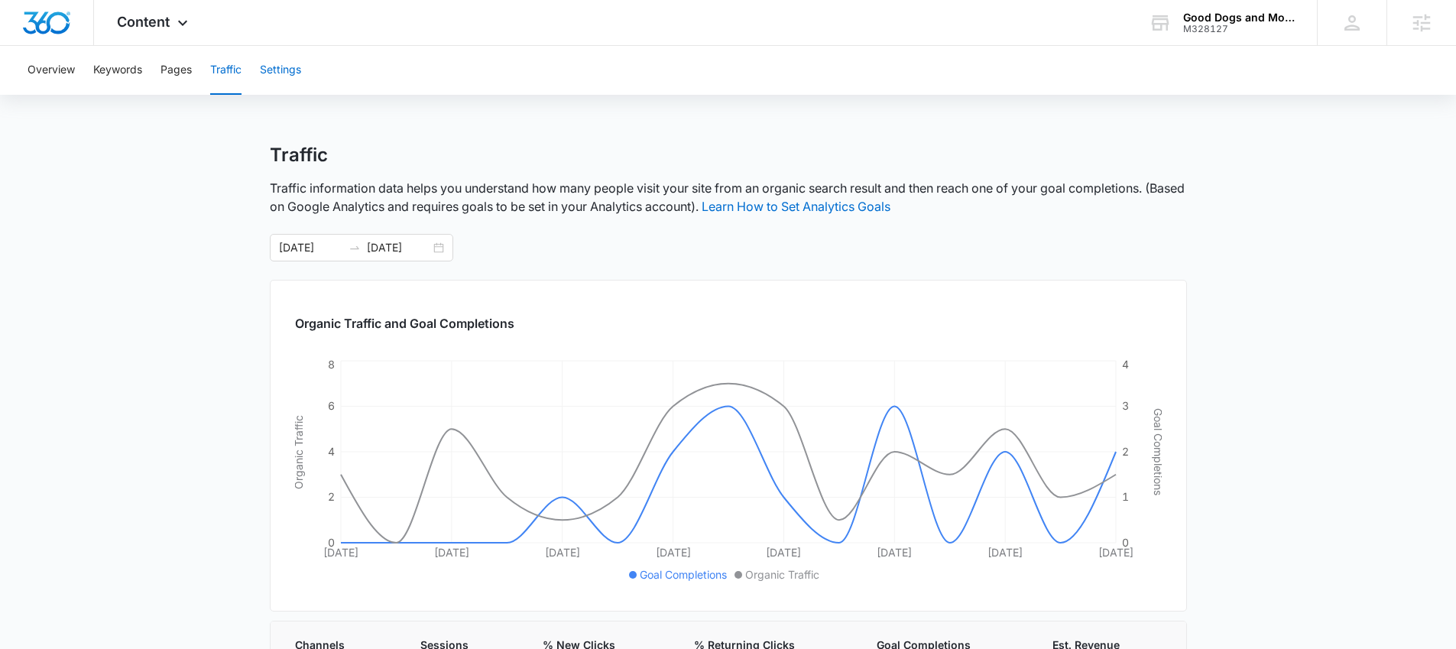
click at [280, 83] on button "Settings" at bounding box center [280, 70] width 41 height 49
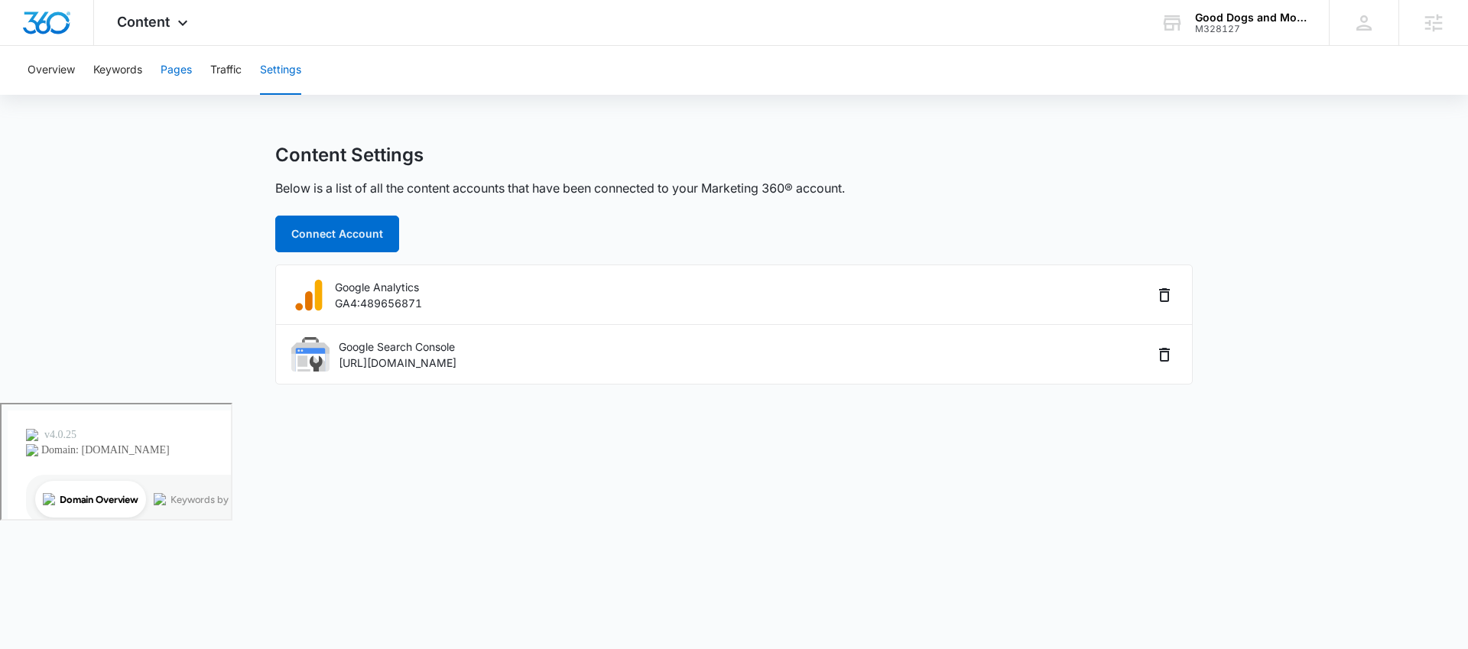
click at [181, 71] on button "Pages" at bounding box center [176, 70] width 31 height 49
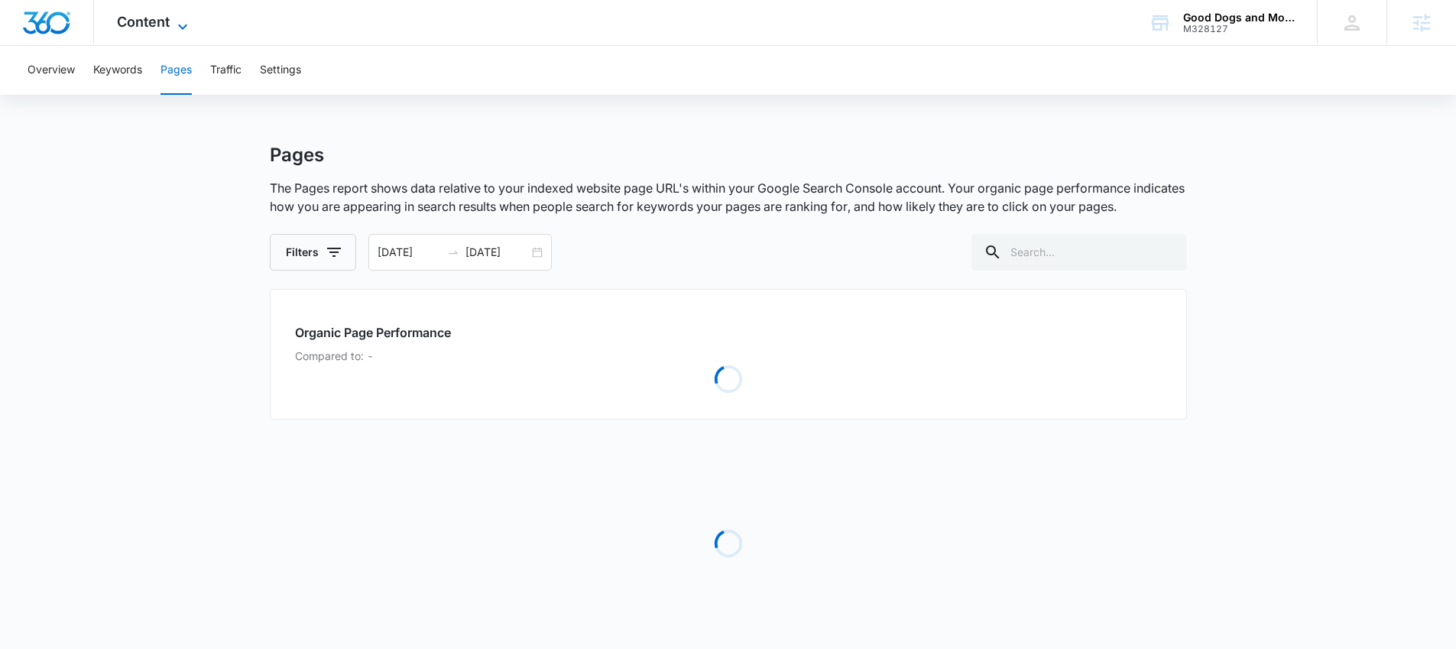
click at [157, 15] on span "Content" at bounding box center [143, 22] width 53 height 16
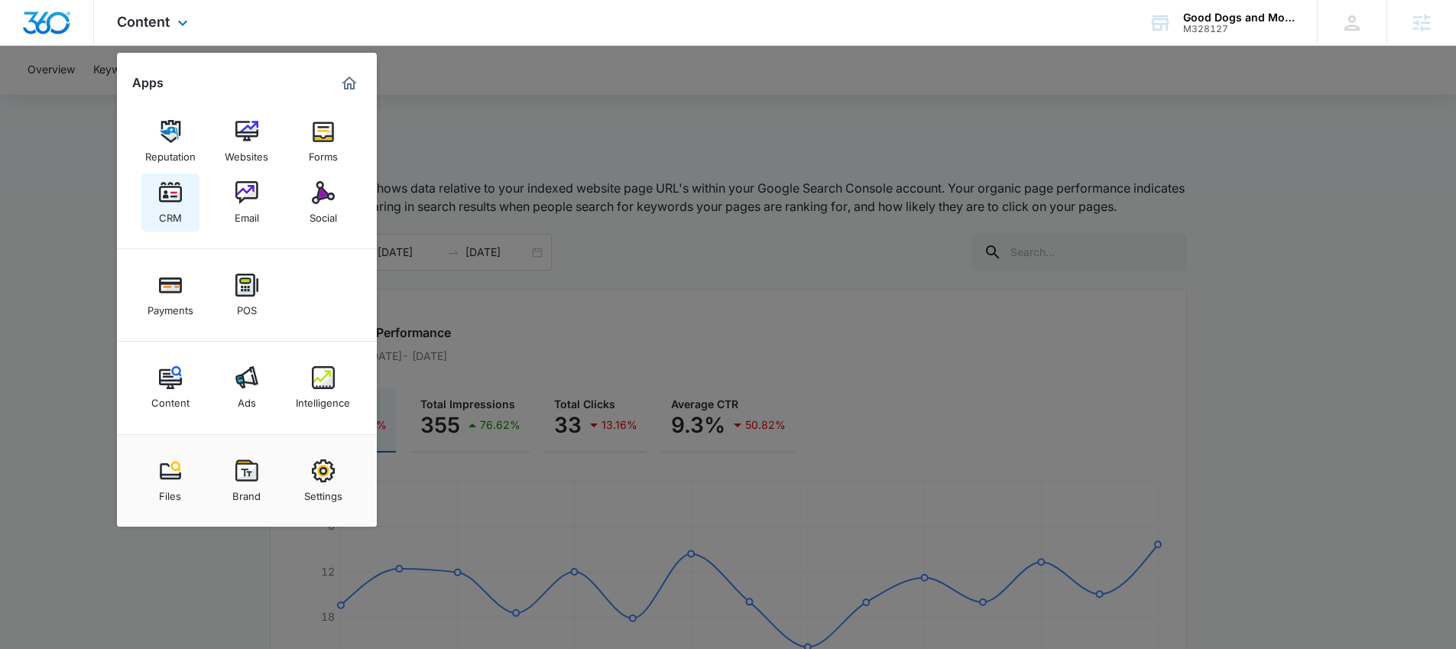
click at [168, 201] on img at bounding box center [170, 192] width 23 height 23
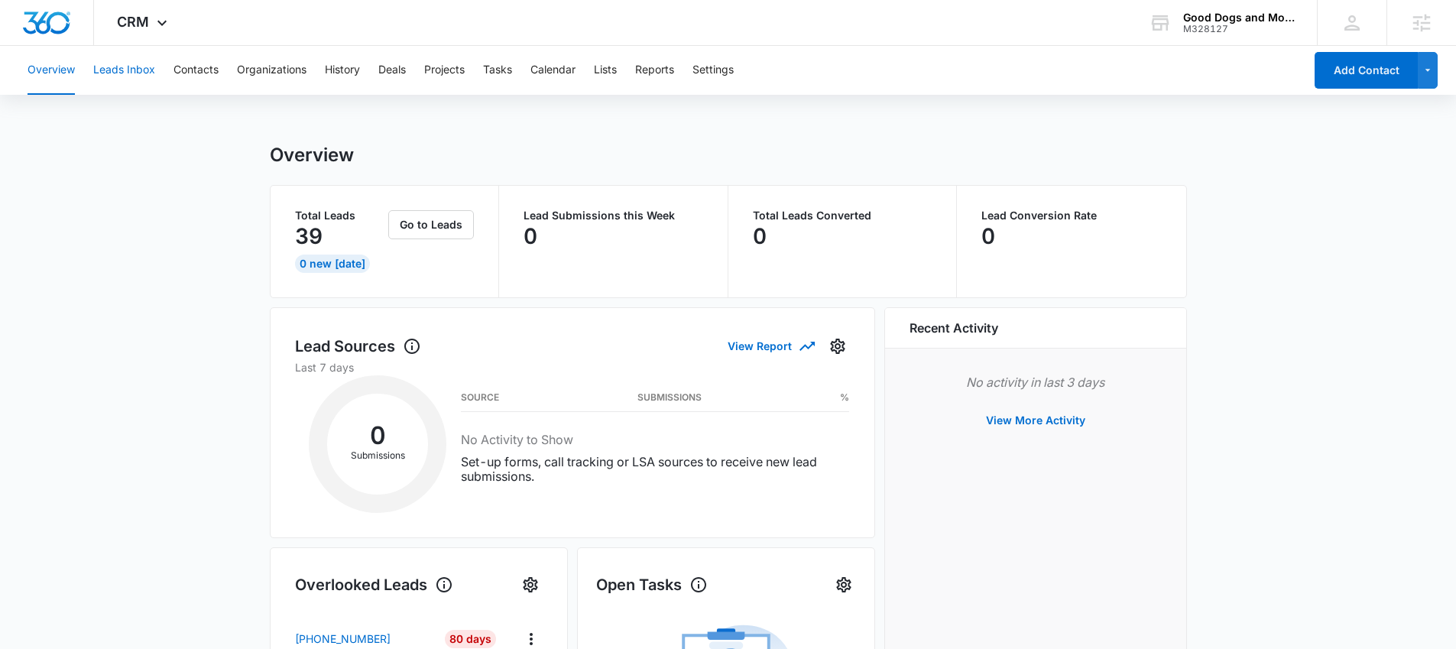
click at [146, 70] on button "Leads Inbox" at bounding box center [124, 70] width 62 height 49
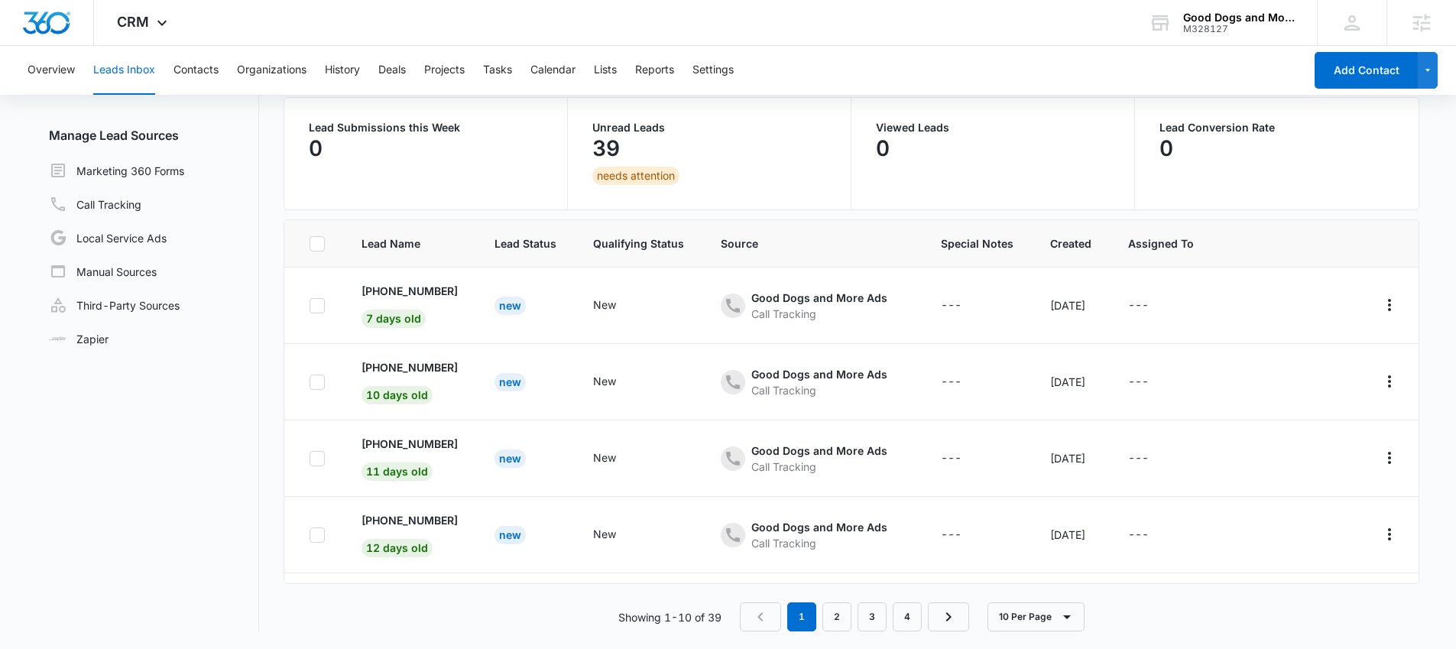
scroll to position [121, 0]
click at [161, 23] on icon at bounding box center [162, 27] width 18 height 18
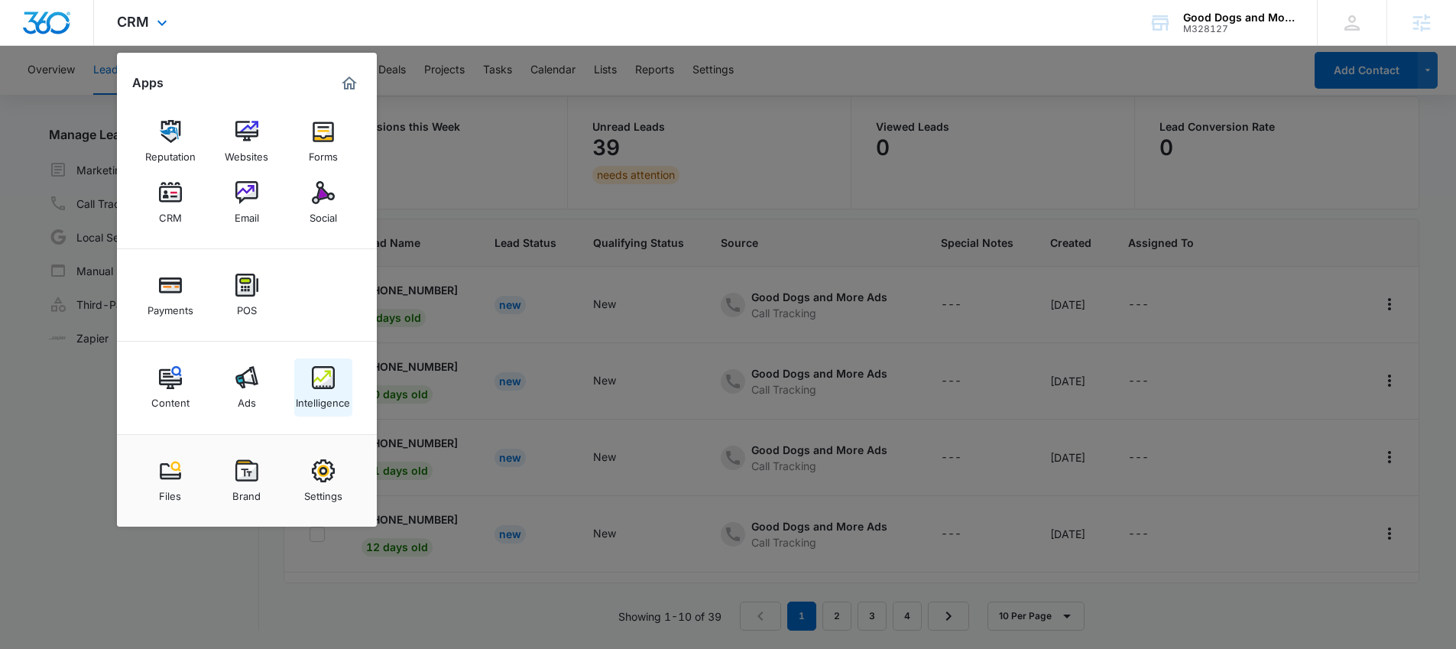
click at [320, 383] on img at bounding box center [323, 377] width 23 height 23
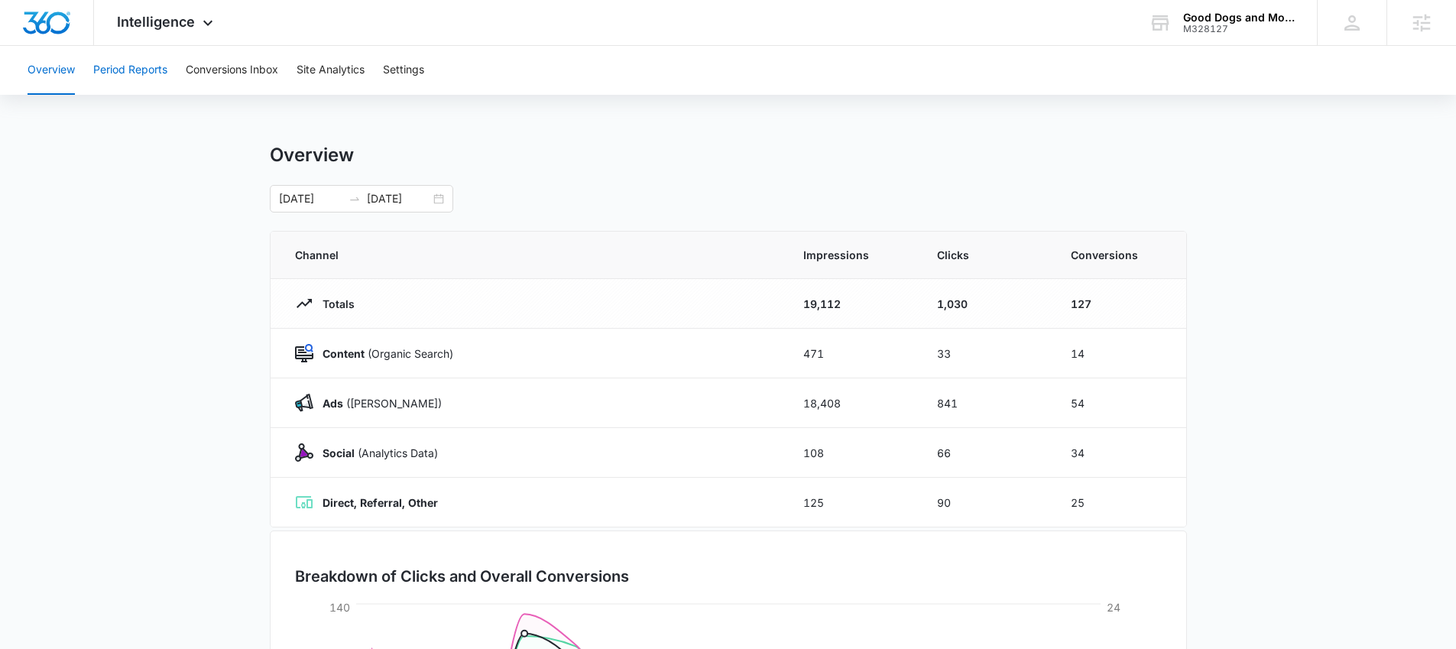
click at [148, 78] on button "Period Reports" at bounding box center [130, 70] width 74 height 49
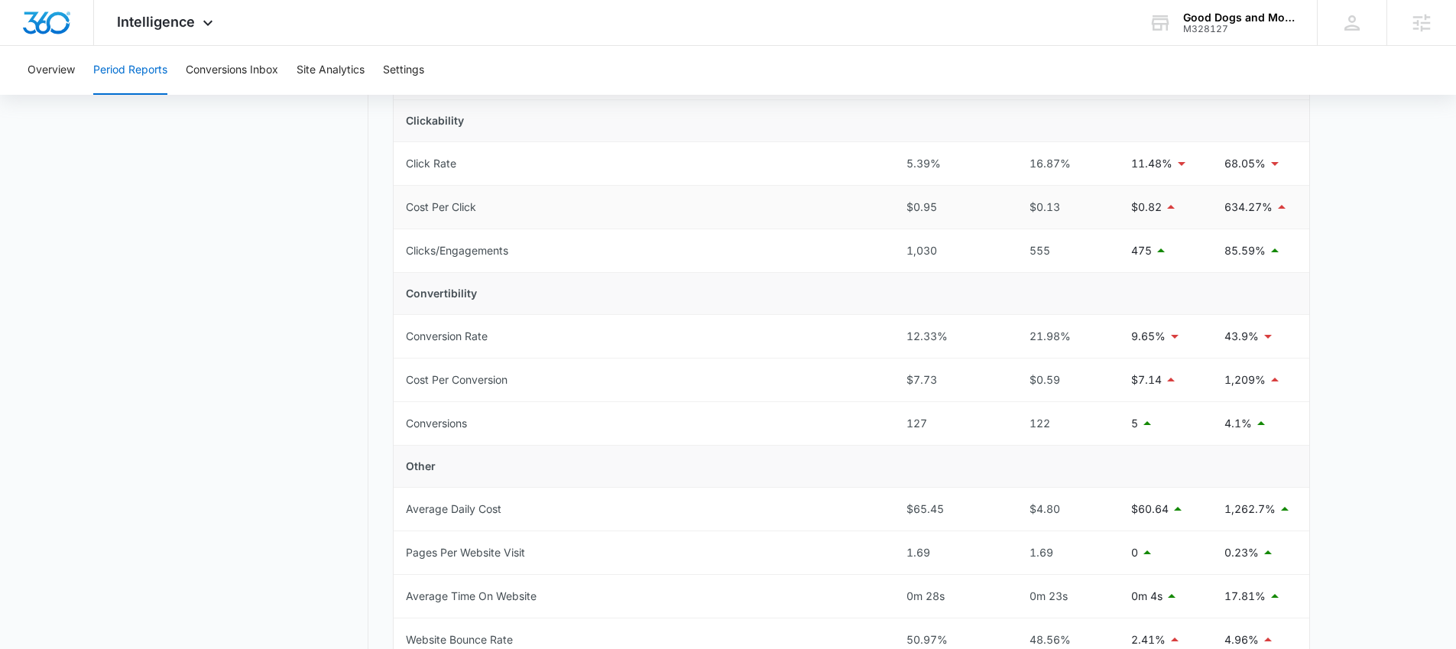
scroll to position [370, 0]
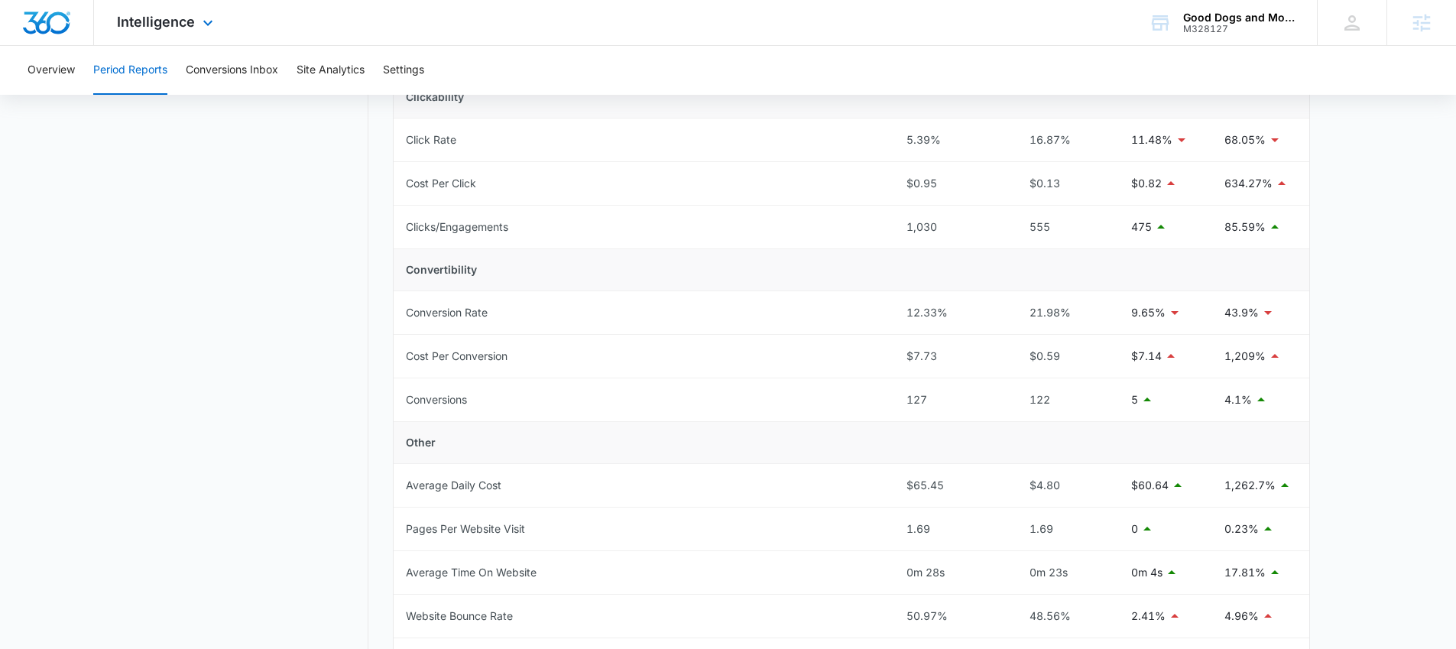
click at [188, 31] on div "Intelligence Apps Reputation Websites Forms CRM Email Social Payments POS Conte…" at bounding box center [167, 22] width 146 height 45
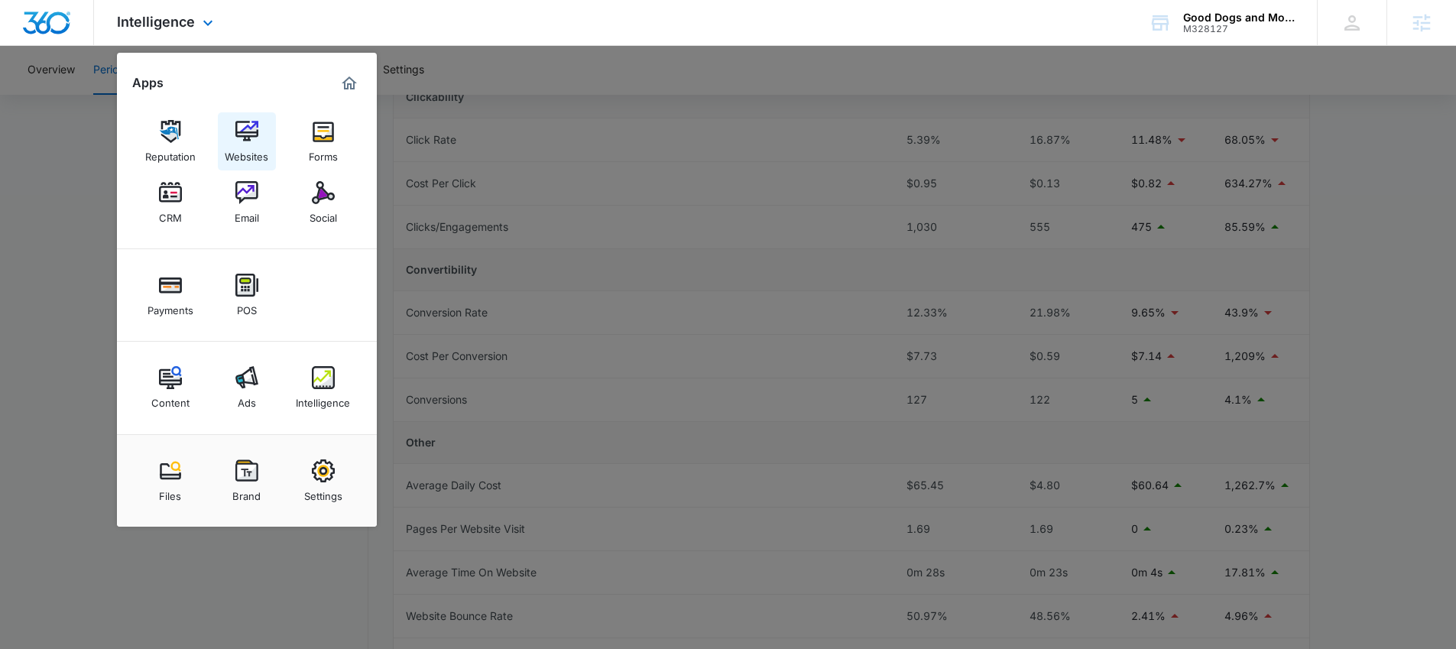
click at [251, 138] on img at bounding box center [246, 131] width 23 height 23
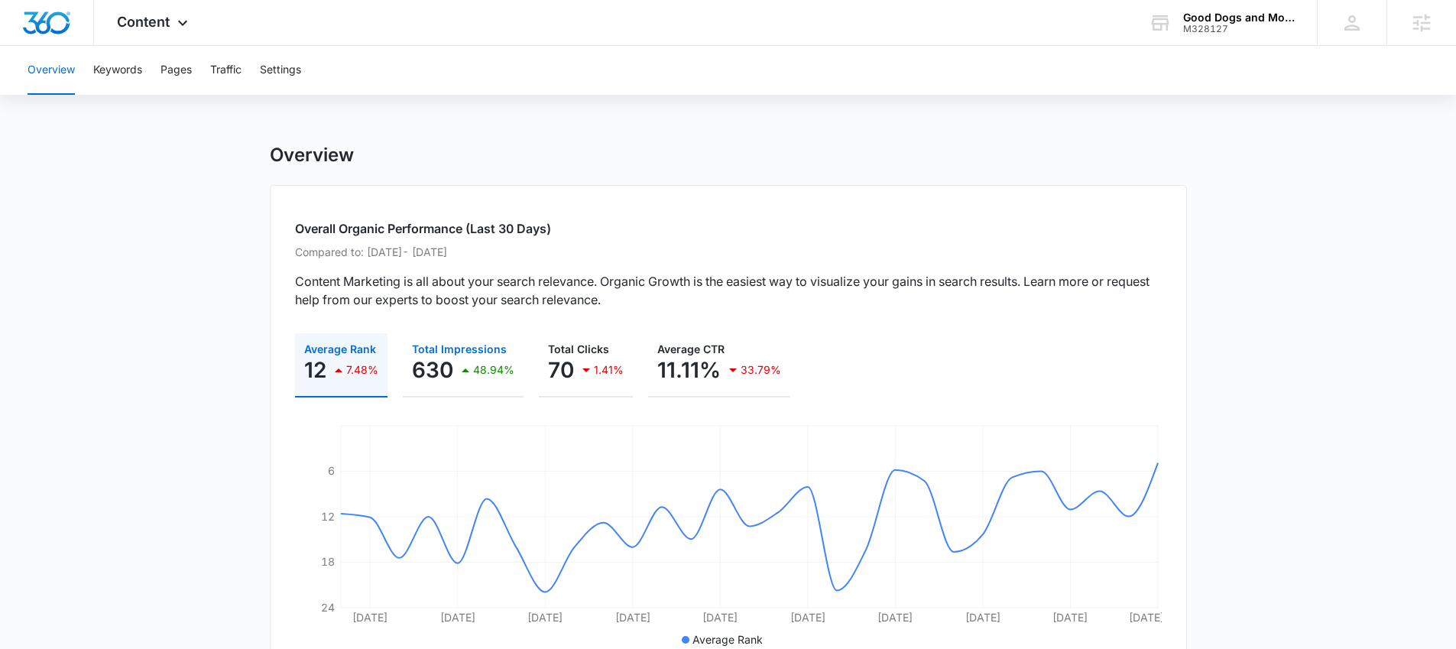
click at [454, 366] on div "630 48.94%" at bounding box center [463, 370] width 102 height 31
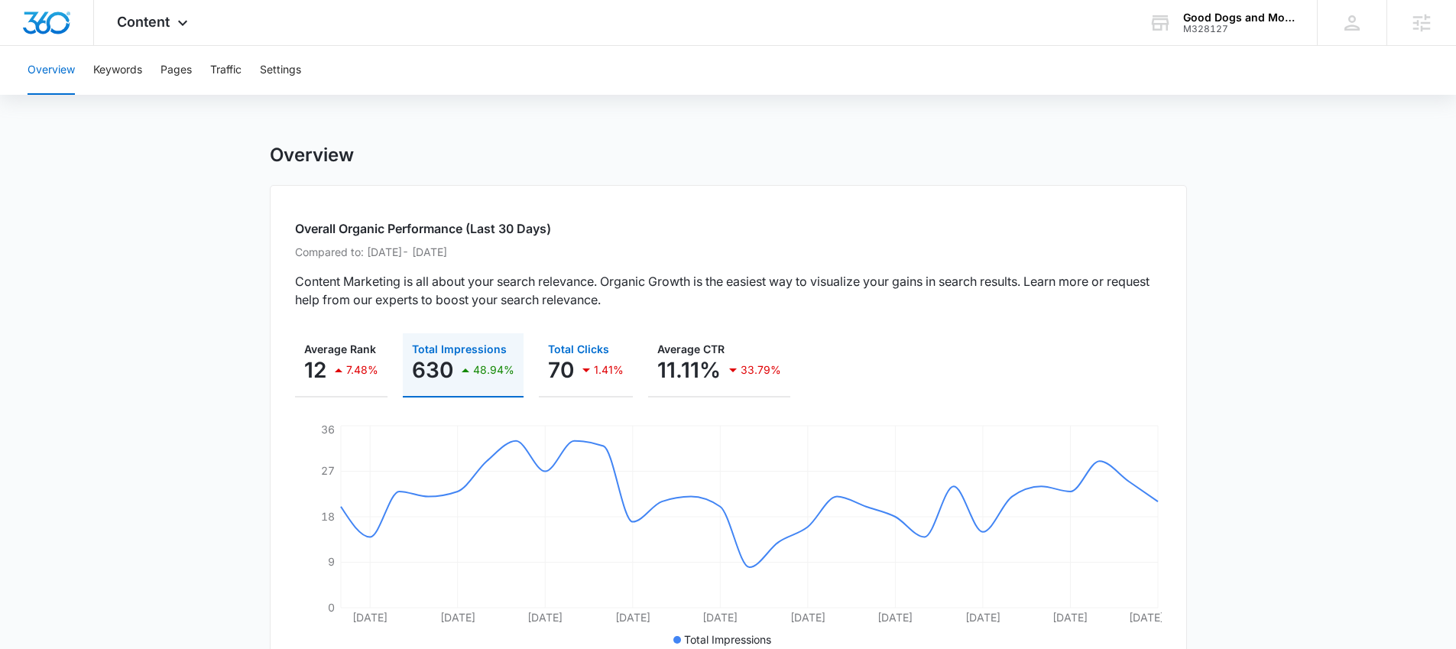
click at [597, 359] on div "1.41%" at bounding box center [600, 370] width 47 height 31
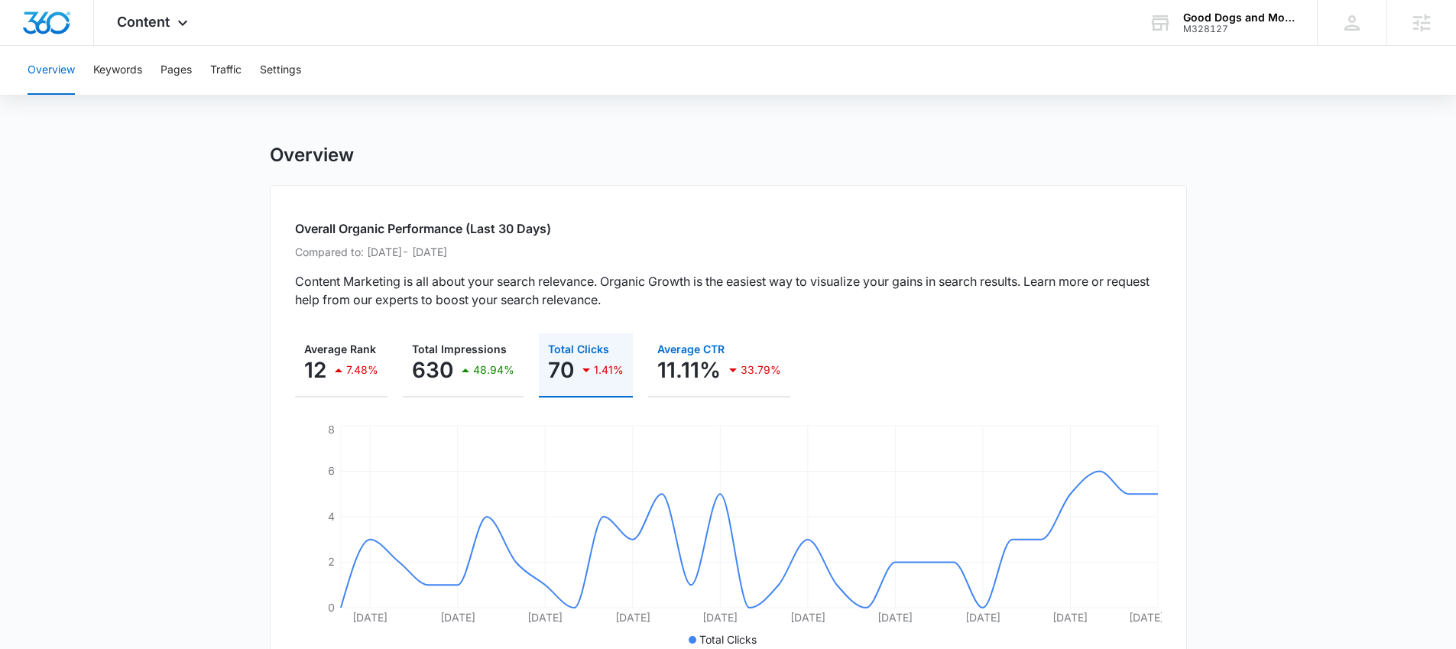
click at [699, 372] on p "11.11%" at bounding box center [688, 370] width 63 height 24
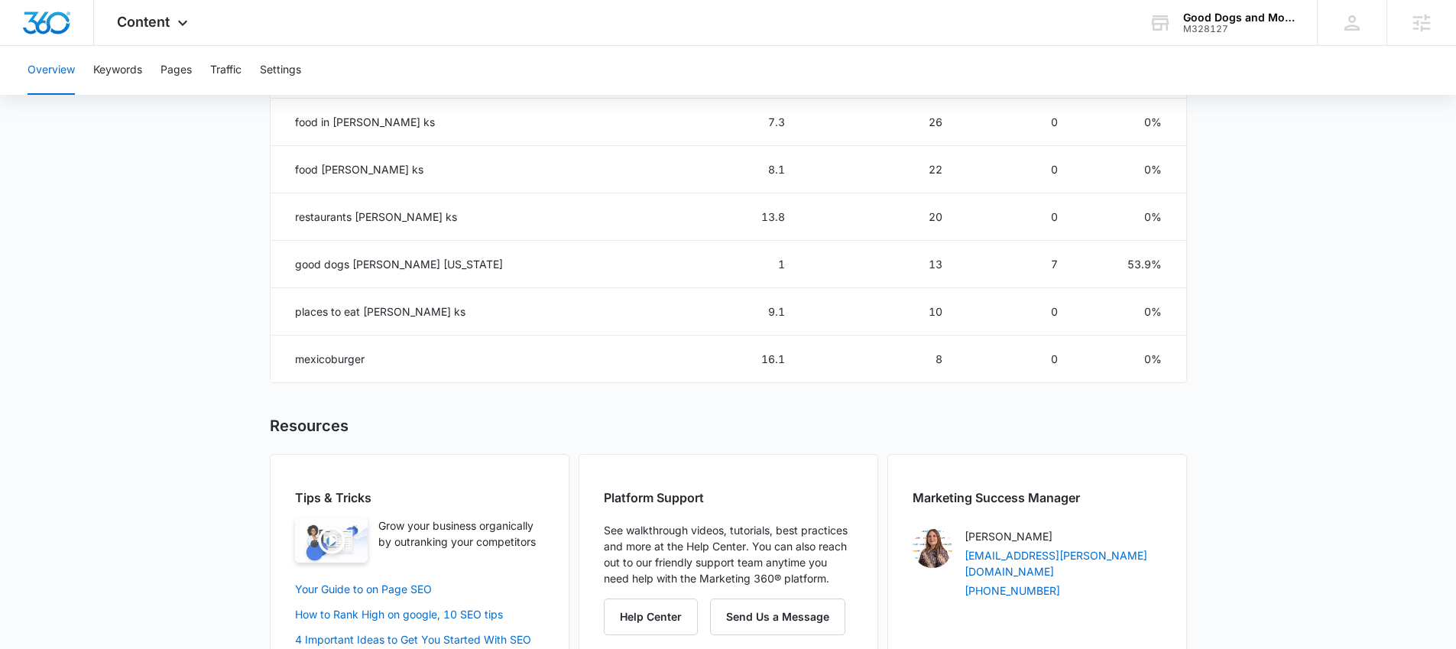
scroll to position [976, 0]
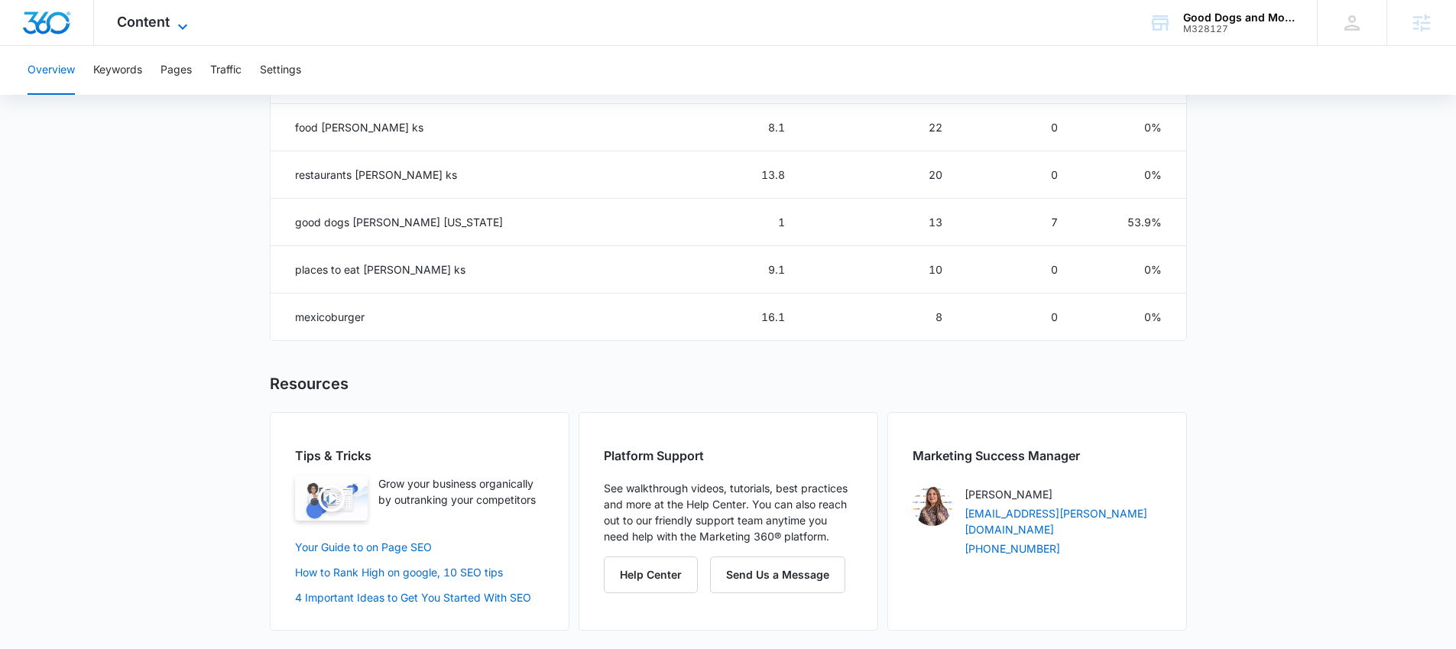
click at [158, 20] on span "Content" at bounding box center [143, 22] width 53 height 16
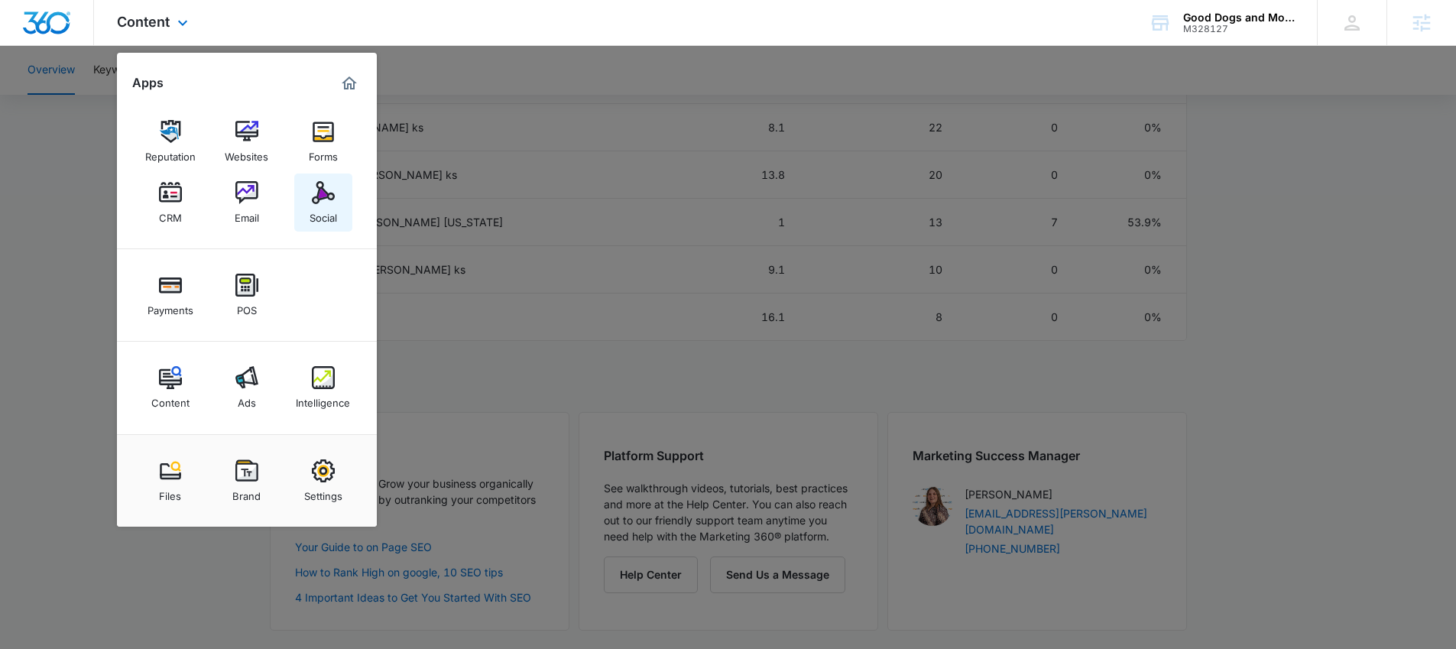
click at [314, 211] on div "Social" at bounding box center [324, 214] width 28 height 20
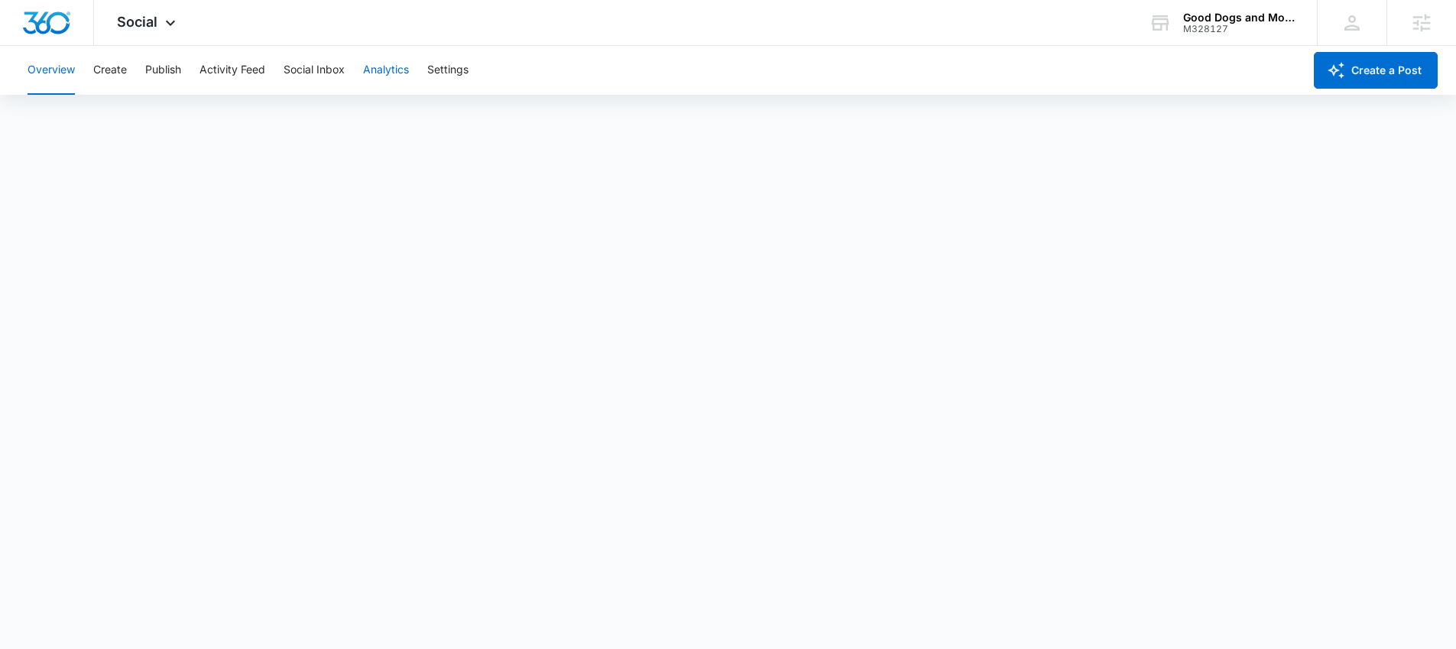
click at [379, 72] on button "Analytics" at bounding box center [386, 70] width 46 height 49
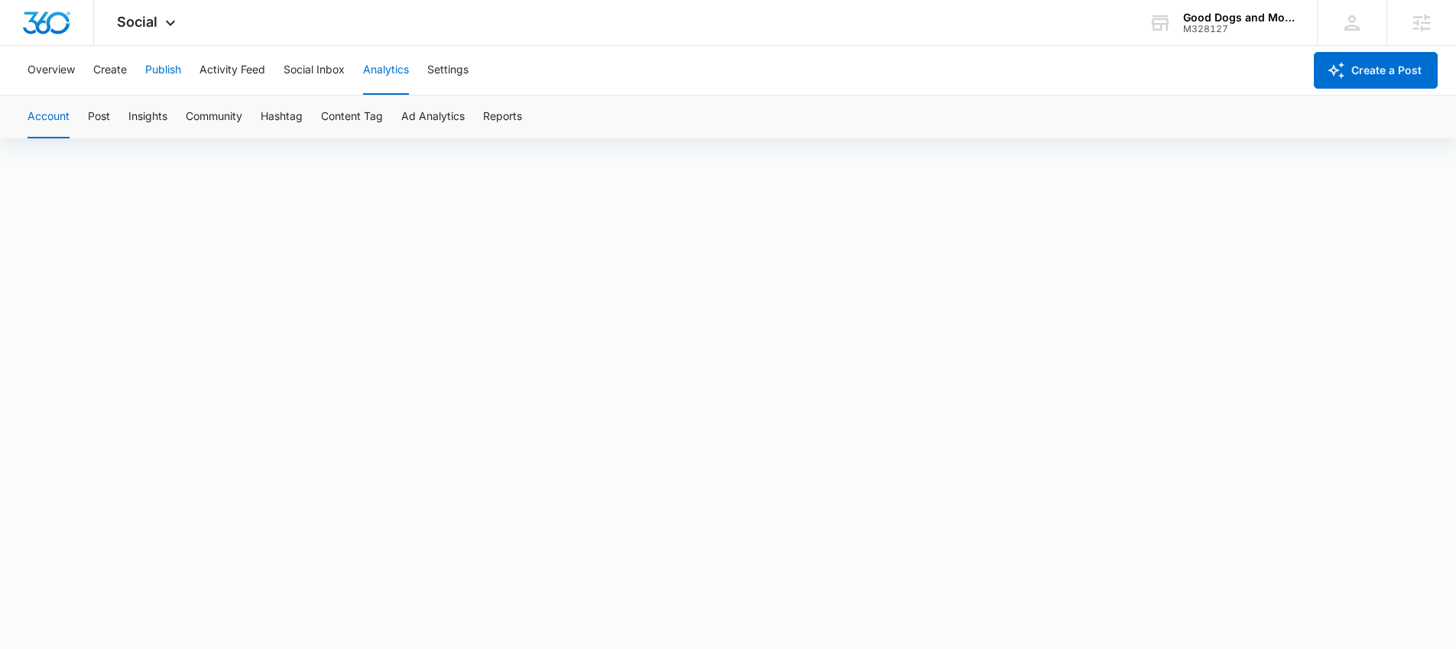
click at [158, 76] on button "Publish" at bounding box center [163, 70] width 36 height 49
click at [122, 63] on button "Create" at bounding box center [110, 70] width 34 height 49
click at [138, 123] on button "Approvals" at bounding box center [149, 117] width 51 height 43
click at [80, 131] on button "Content Library" at bounding box center [67, 117] width 78 height 43
click at [124, 18] on span "Social" at bounding box center [137, 22] width 41 height 16
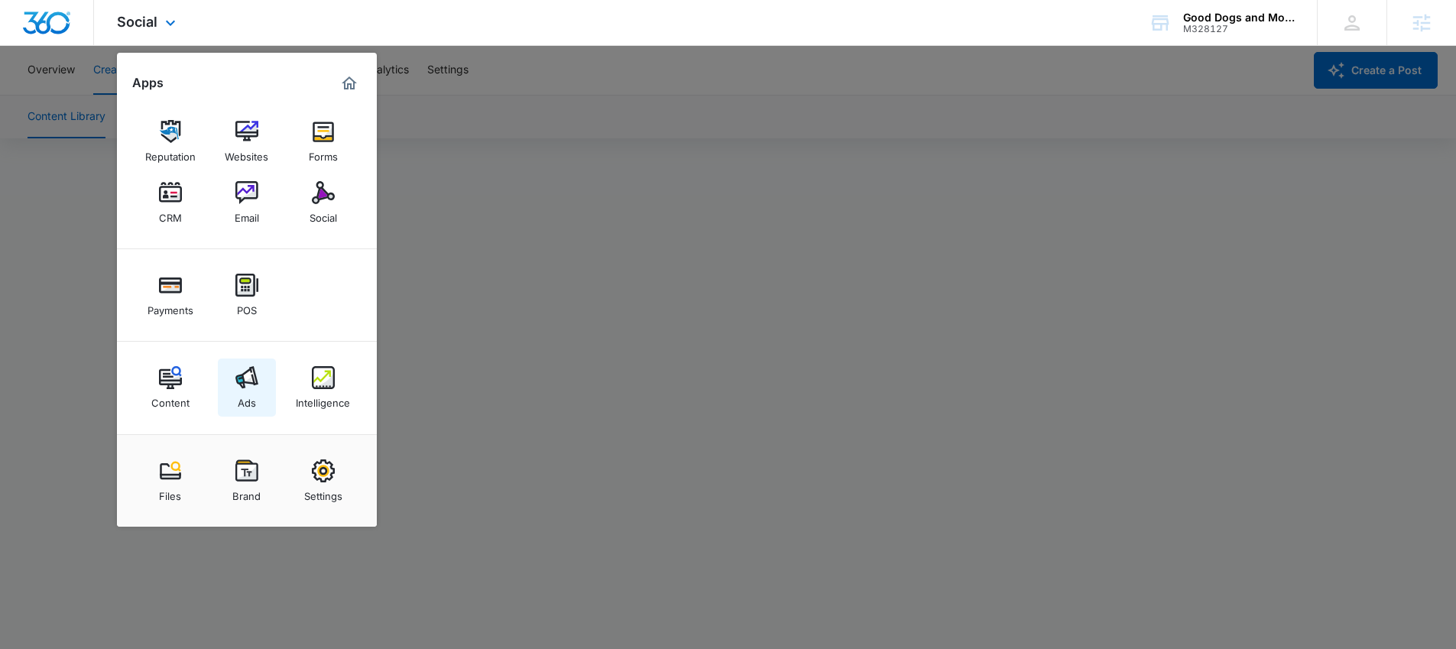
click at [258, 375] on link "Ads" at bounding box center [247, 388] width 58 height 58
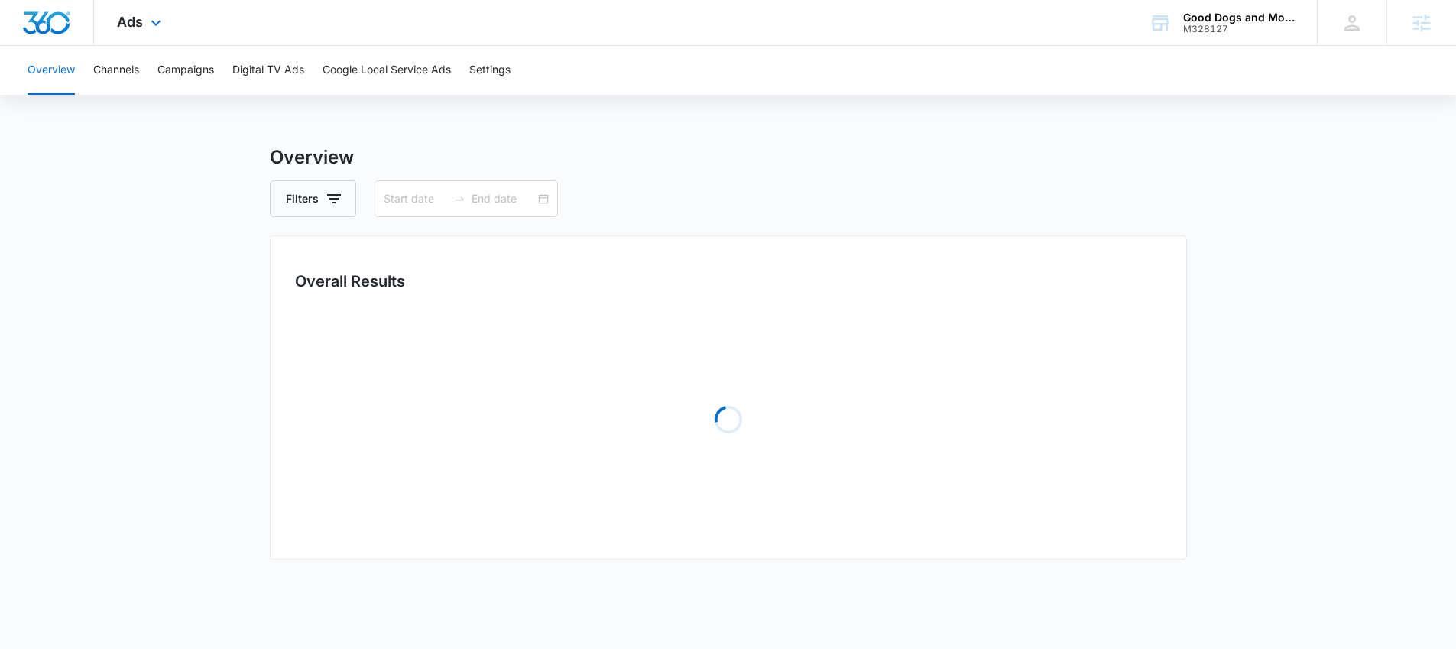
type input "07/11/2025"
type input "07/25/2025"
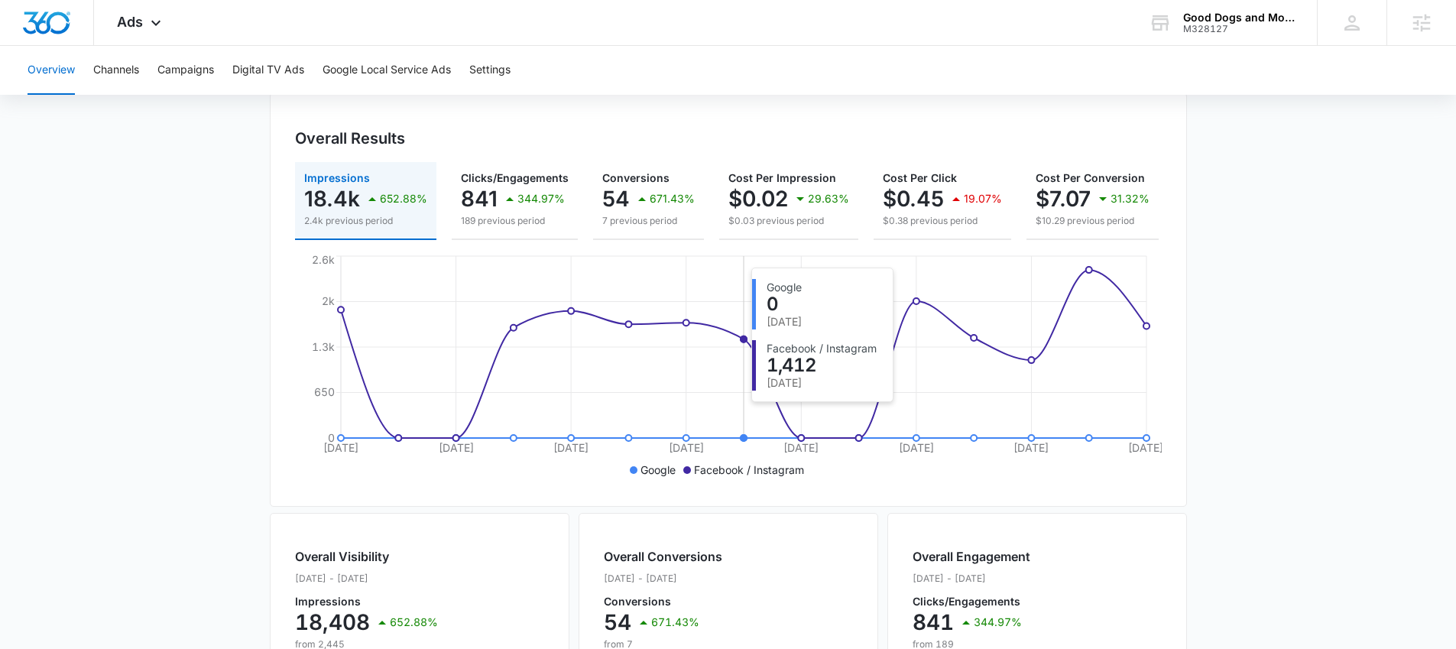
scroll to position [126, 0]
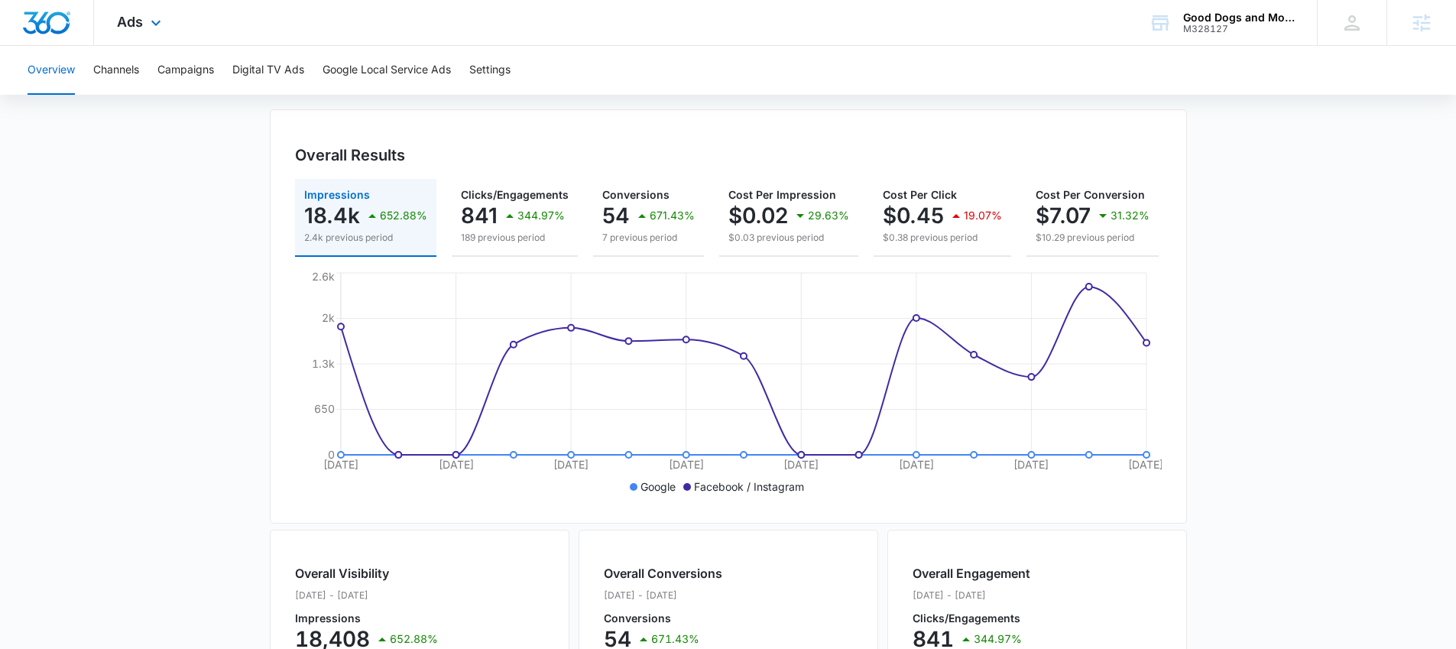
click at [143, 13] on div "Ads Apps Reputation Websites Forms CRM Email Social Payments POS Content Ads In…" at bounding box center [141, 22] width 94 height 45
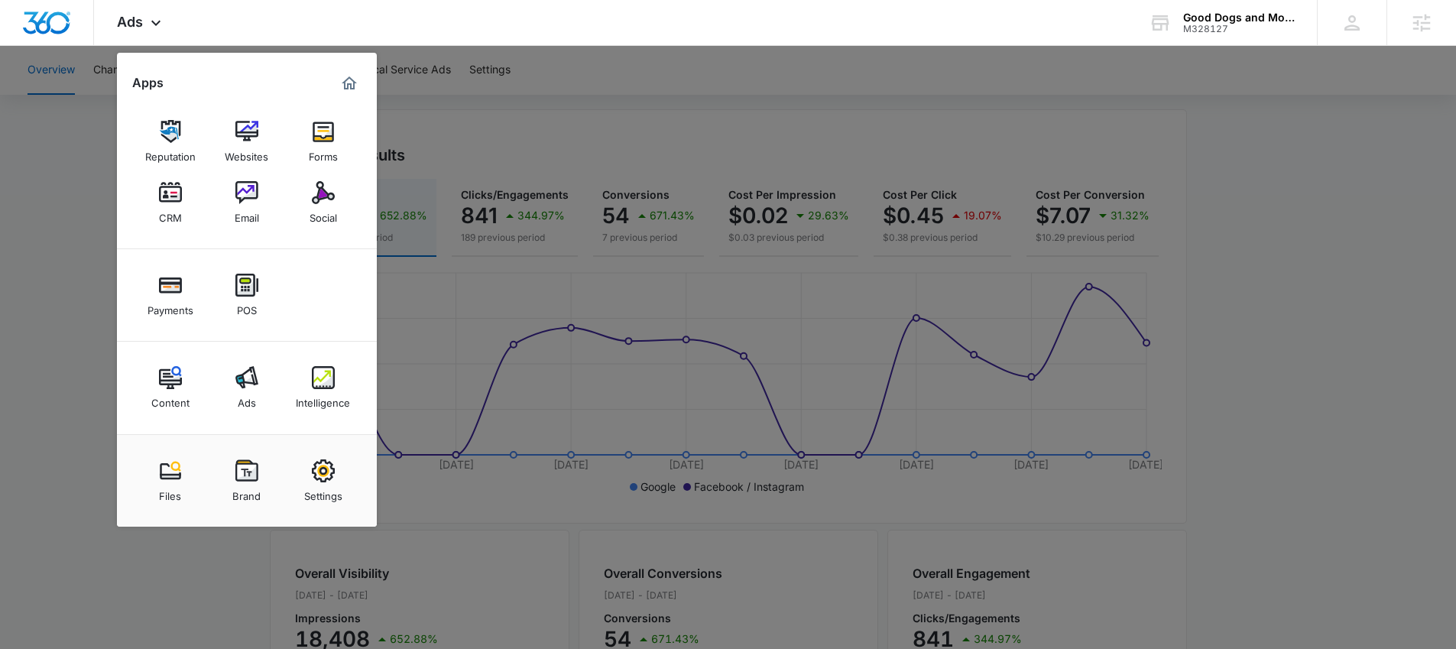
click at [96, 167] on div at bounding box center [728, 324] width 1456 height 649
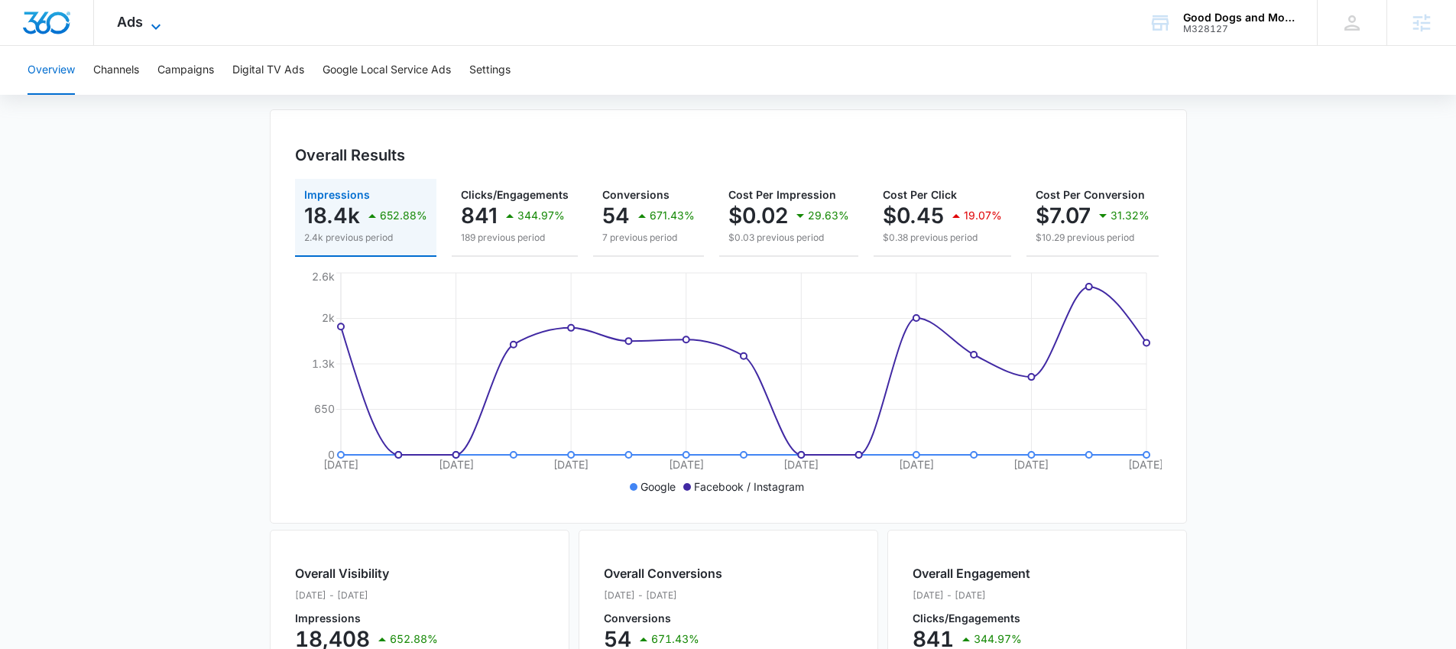
click at [153, 28] on icon at bounding box center [156, 27] width 18 height 18
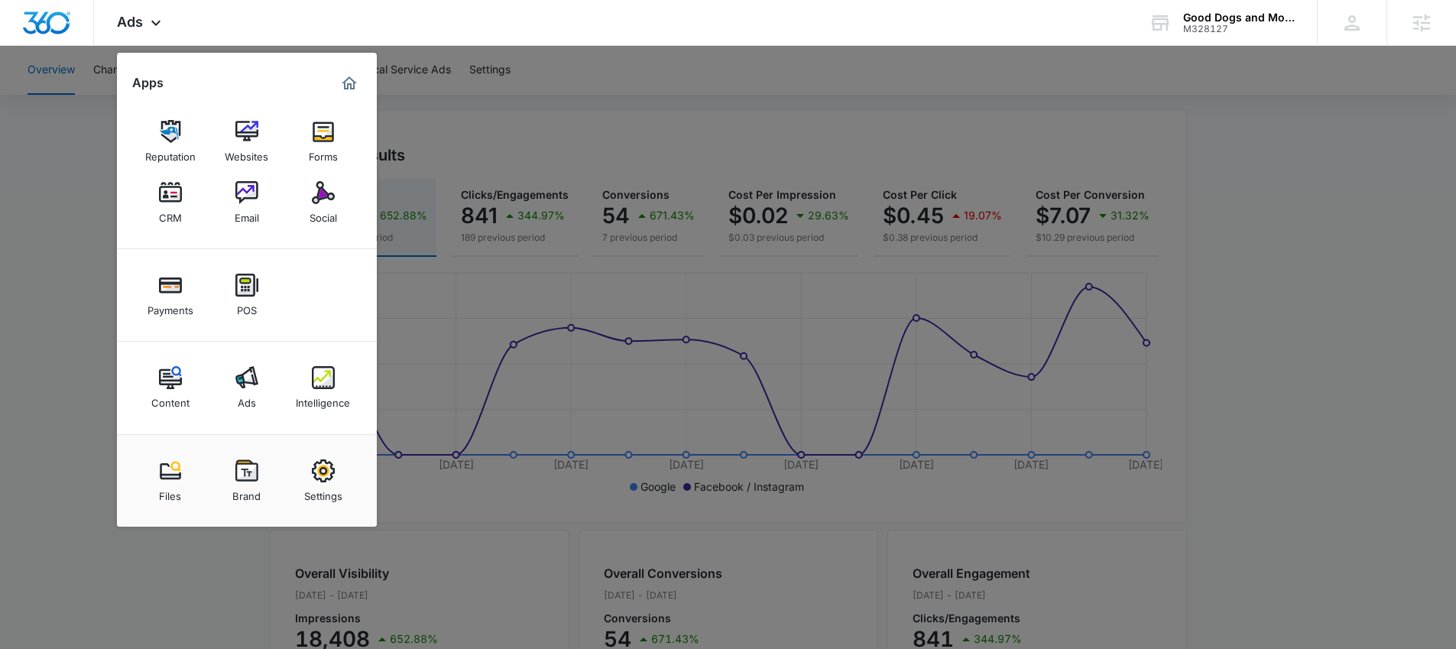
click at [709, 122] on div at bounding box center [728, 324] width 1456 height 649
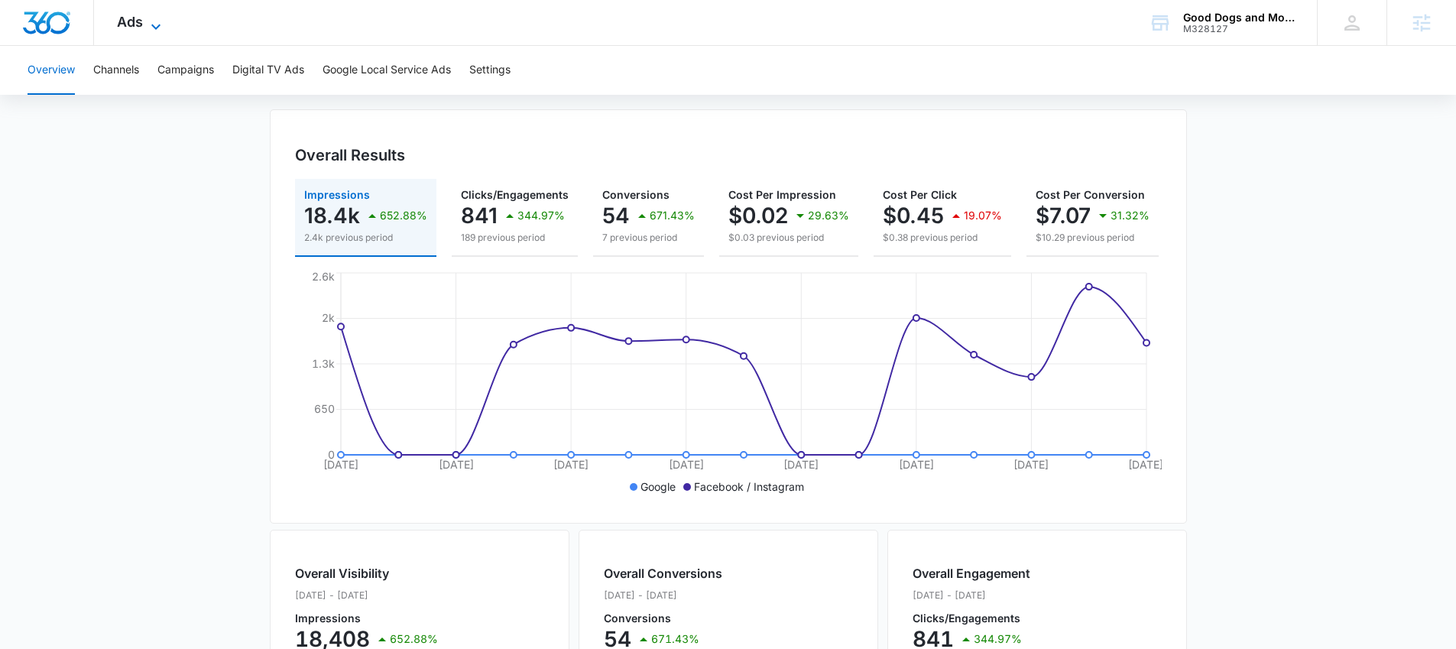
click at [138, 19] on span "Ads" at bounding box center [130, 22] width 26 height 16
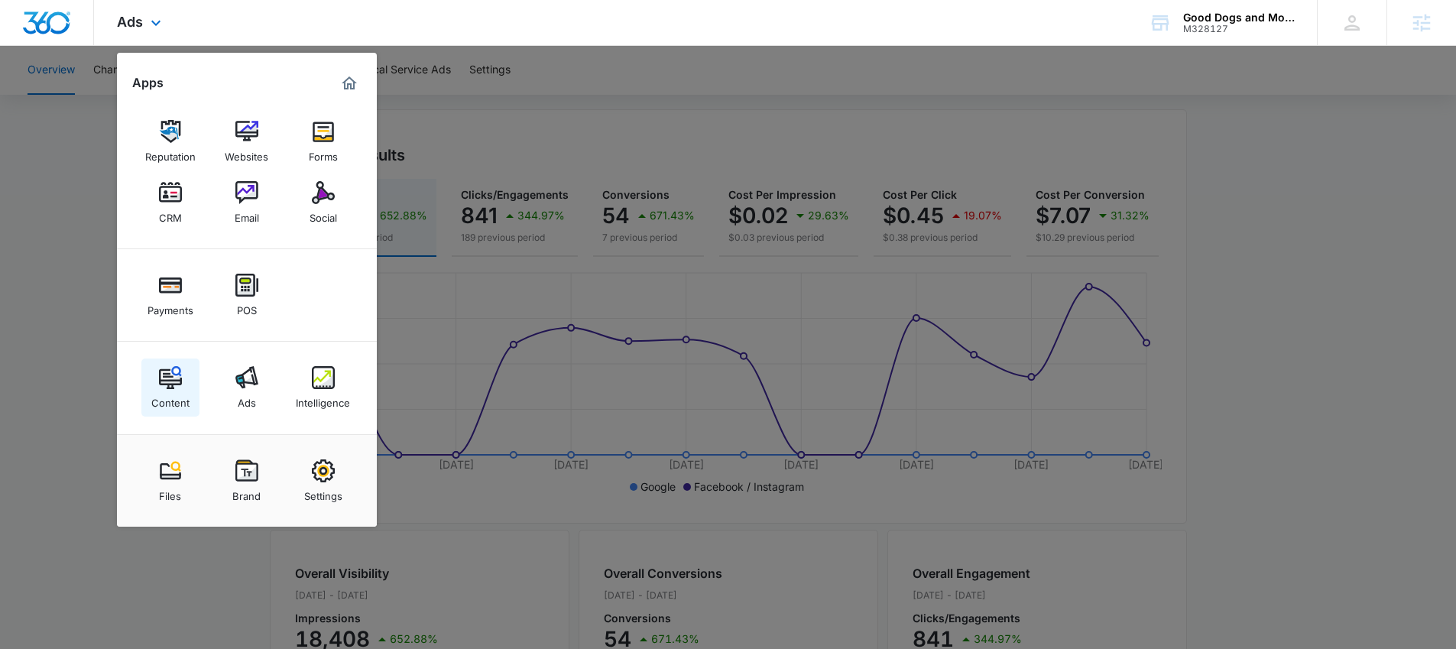
click at [172, 379] on img at bounding box center [170, 377] width 23 height 23
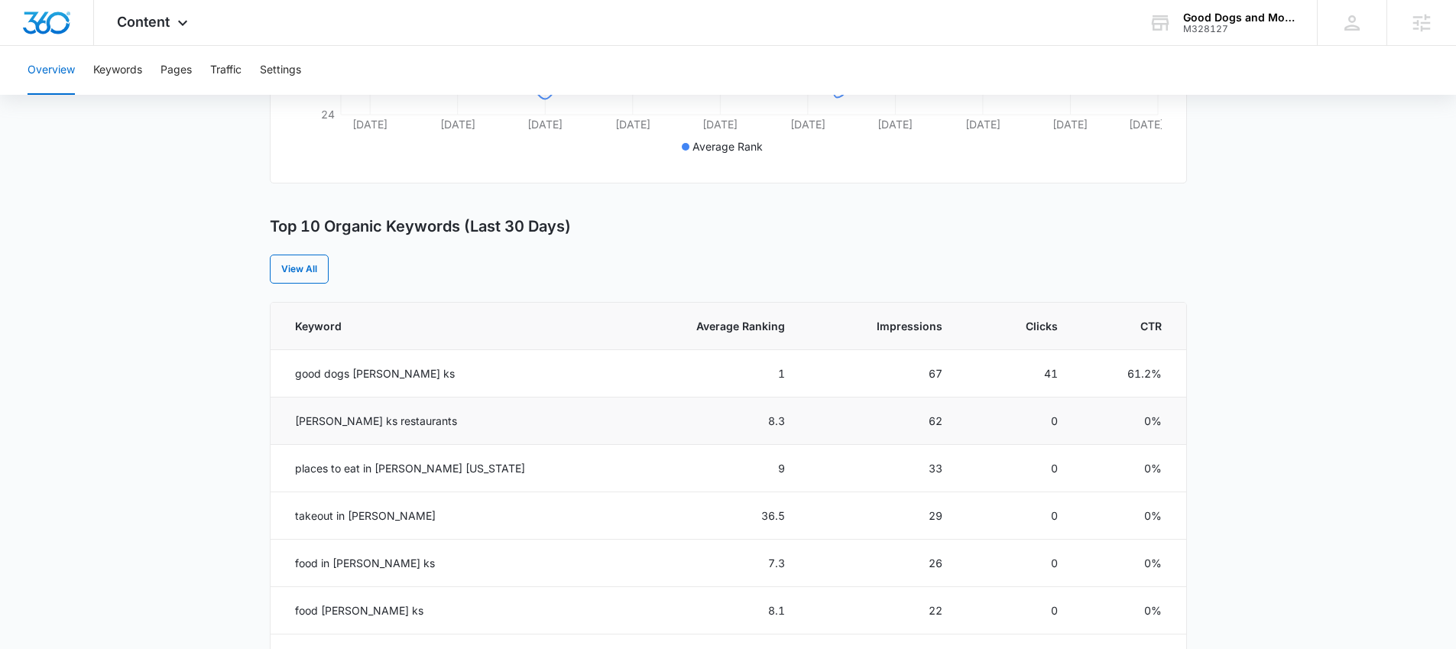
scroll to position [495, 0]
click at [713, 321] on span "Average Ranking" at bounding box center [721, 324] width 128 height 16
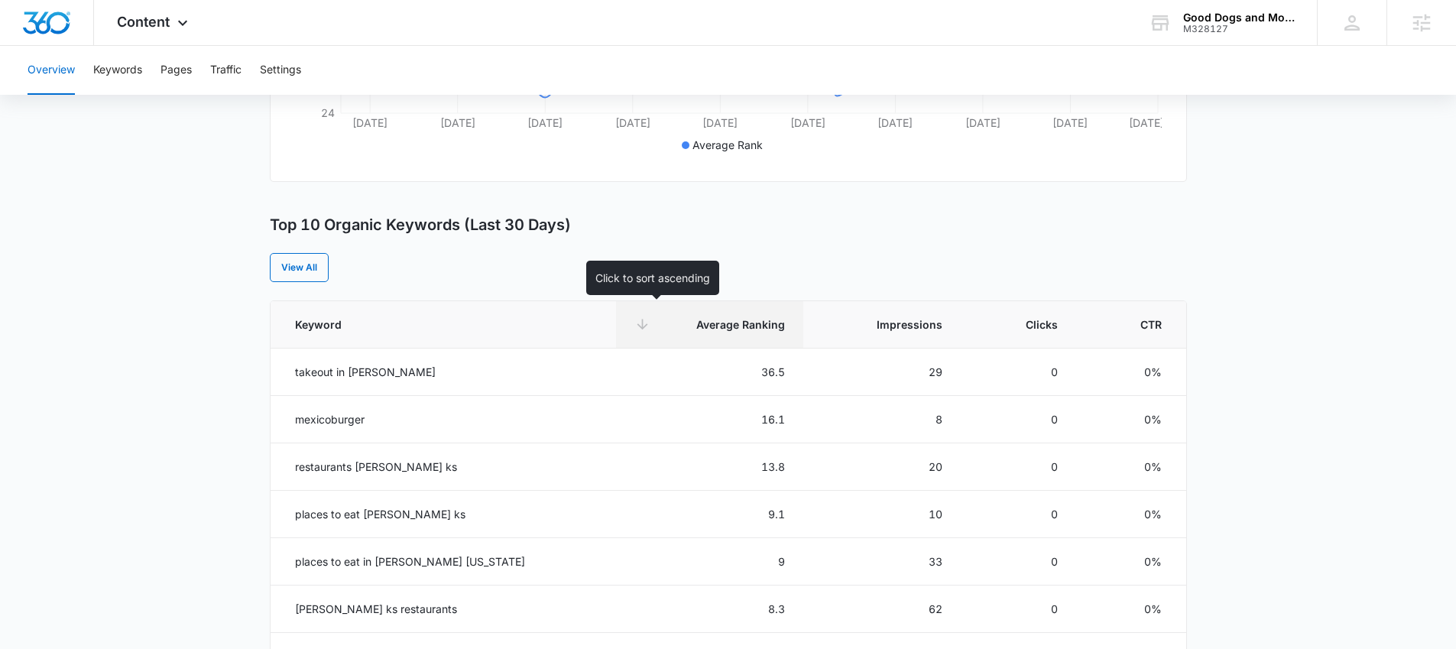
click at [713, 321] on span "Average Ranking" at bounding box center [721, 324] width 128 height 16
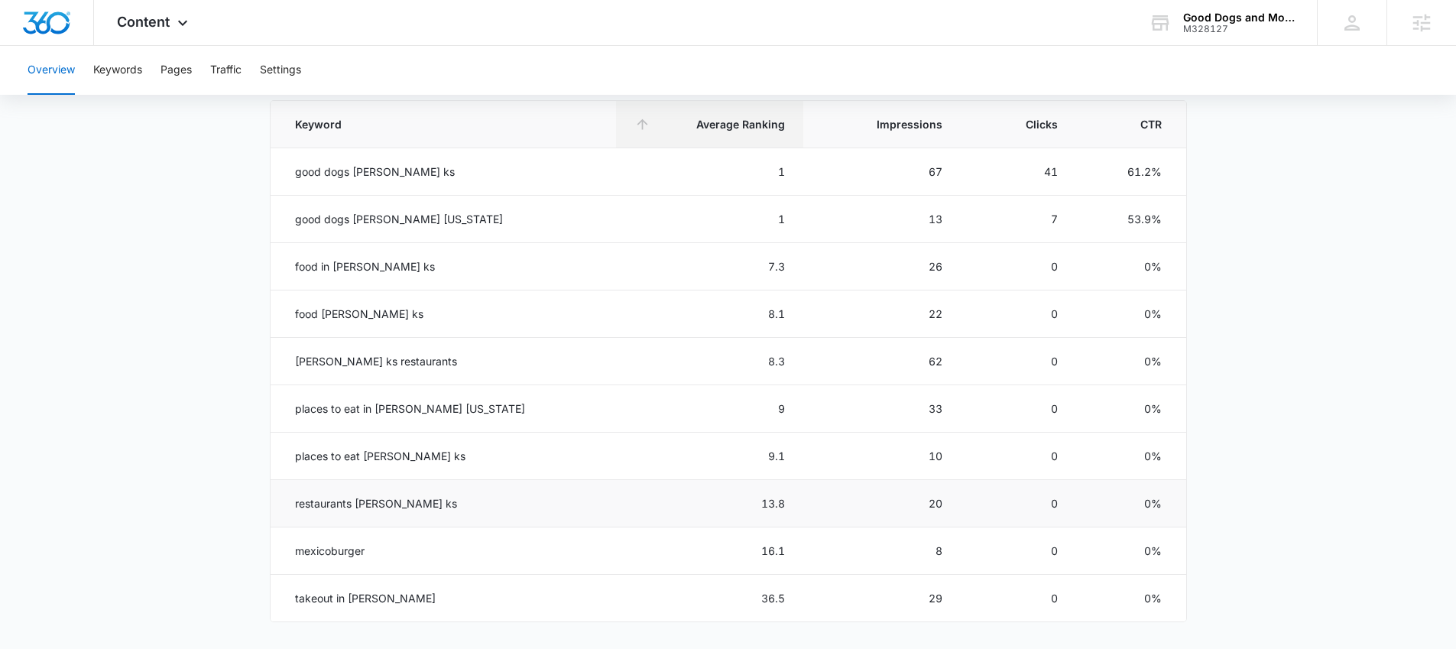
scroll to position [693, 0]
click at [190, 20] on icon at bounding box center [183, 27] width 18 height 18
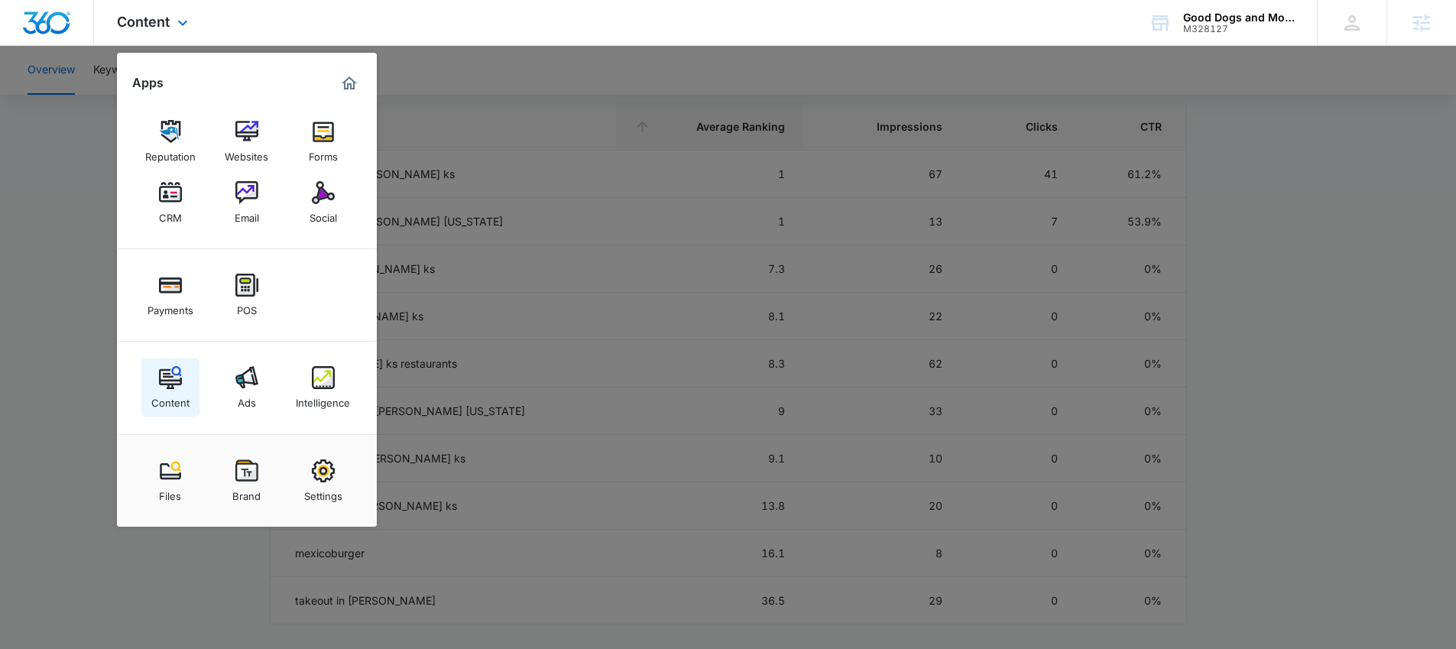
click at [186, 390] on div "Content" at bounding box center [170, 399] width 38 height 20
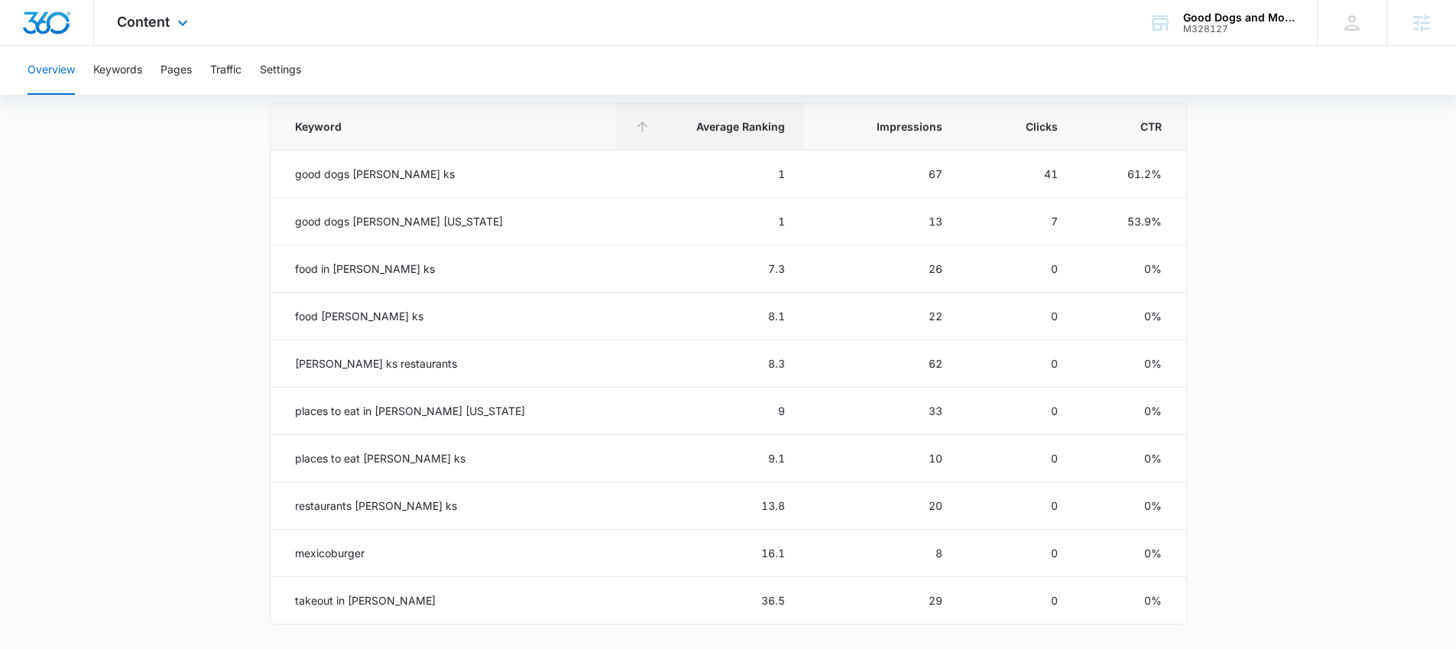
scroll to position [0, 0]
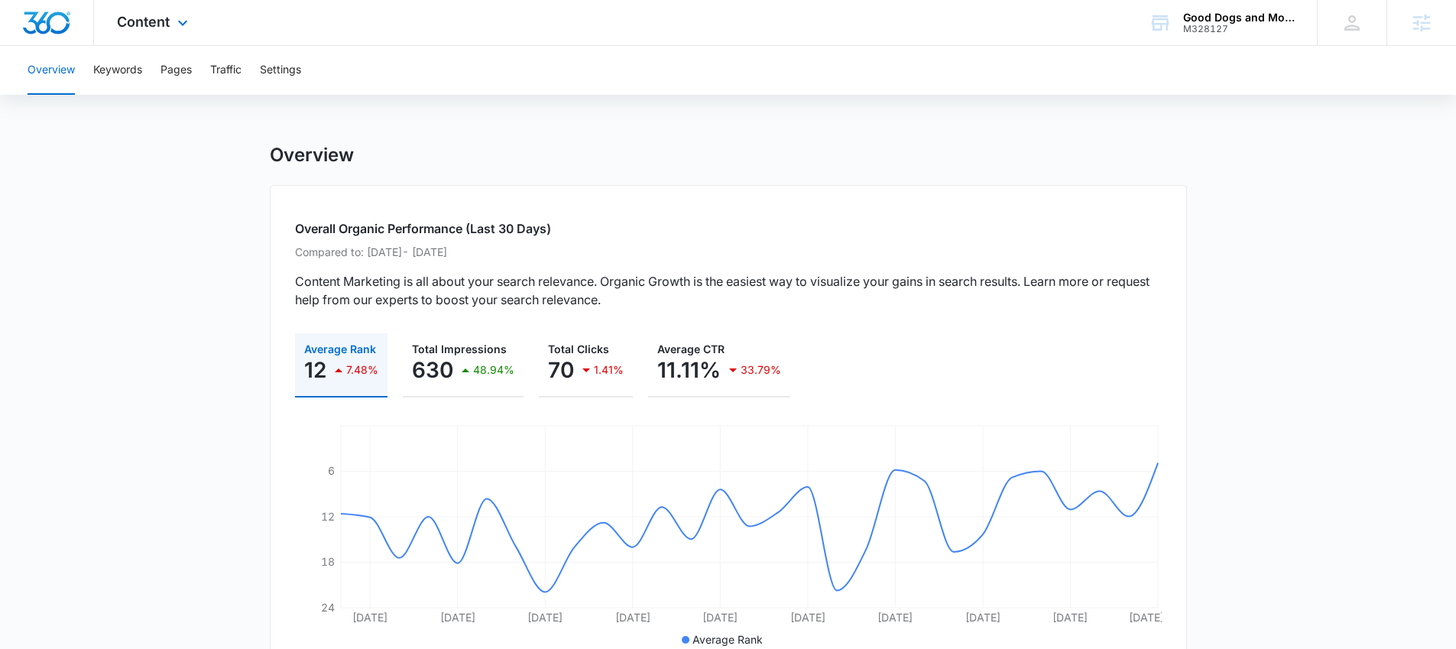
click at [163, 30] on div "Content Apps Reputation Websites Forms CRM Email Social Payments POS Content Ad…" at bounding box center [154, 22] width 121 height 45
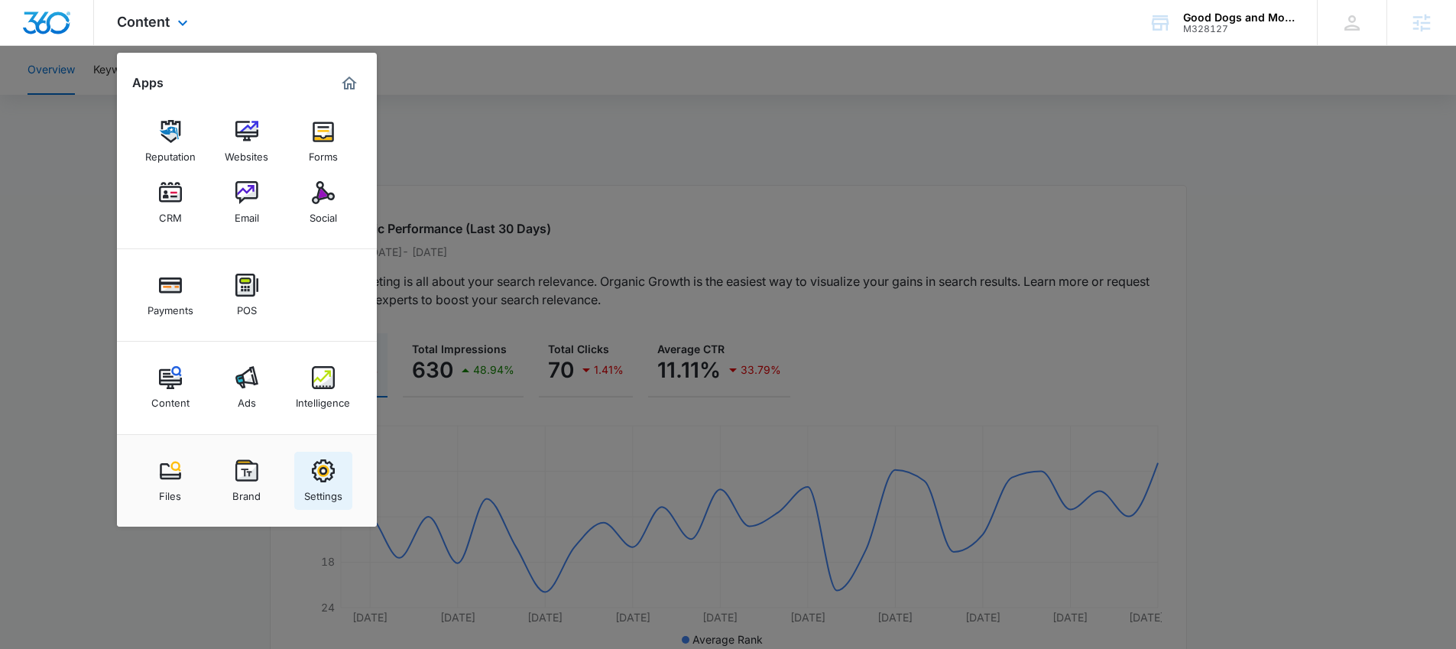
click at [320, 472] on img at bounding box center [323, 470] width 23 height 23
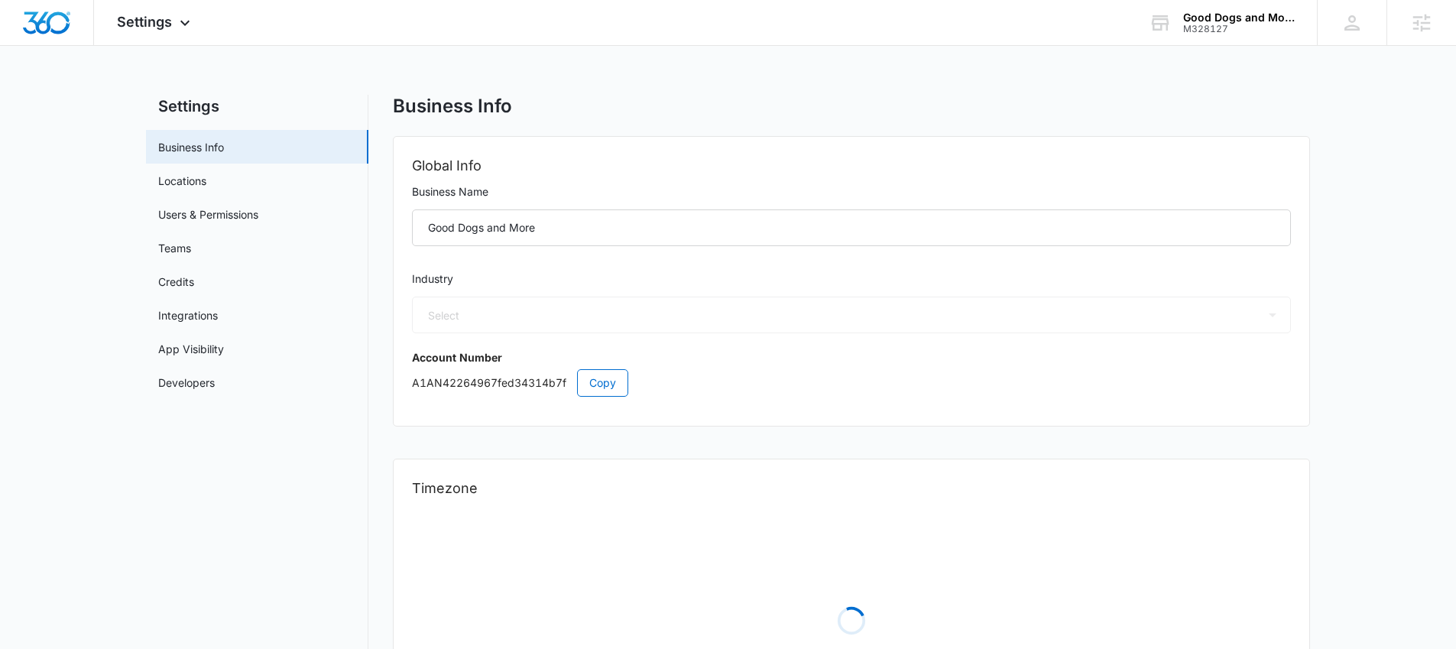
select select "11"
select select "US"
select select "America/Chicago"
click at [194, 276] on link "Credits" at bounding box center [176, 282] width 36 height 16
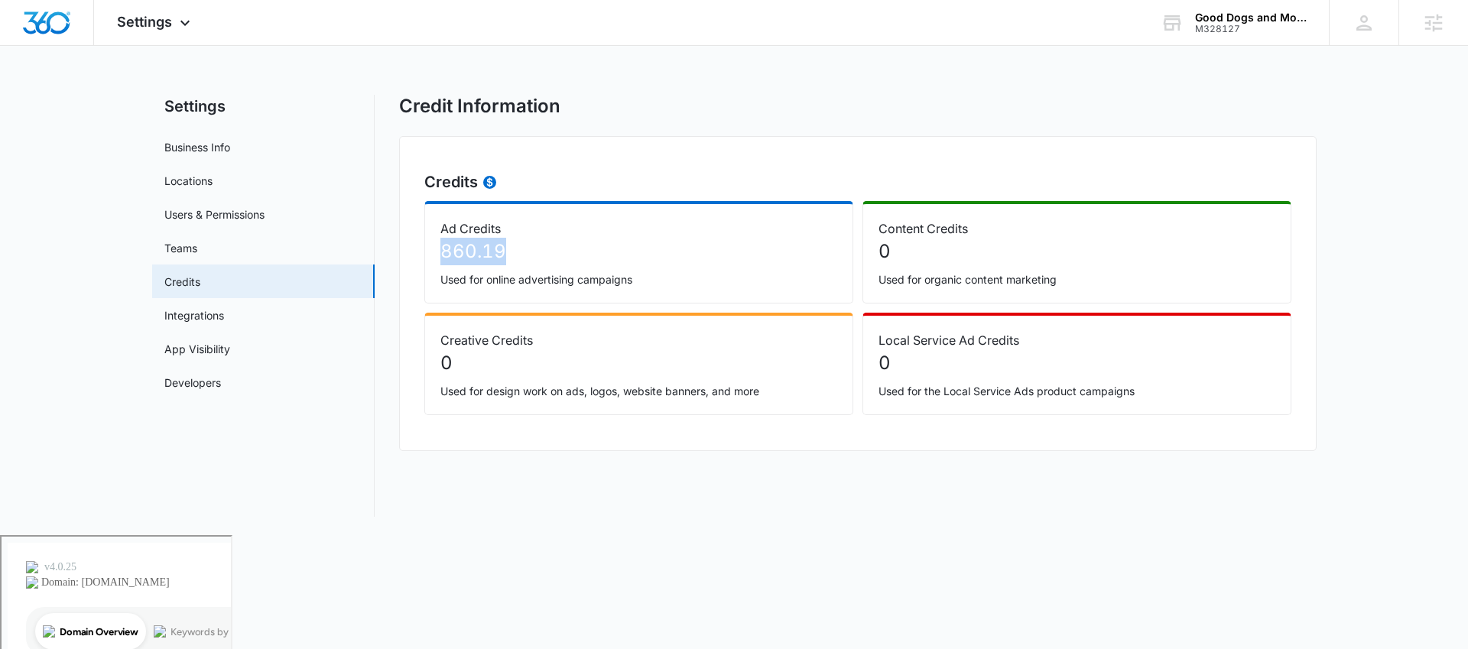
drag, startPoint x: 437, startPoint y: 253, endPoint x: 539, endPoint y: 253, distance: 101.7
click at [539, 253] on div "Ad Credits 860.19 Used for online advertising campaigns" at bounding box center [638, 252] width 429 height 102
click at [162, 28] on span "Settings" at bounding box center [144, 22] width 55 height 16
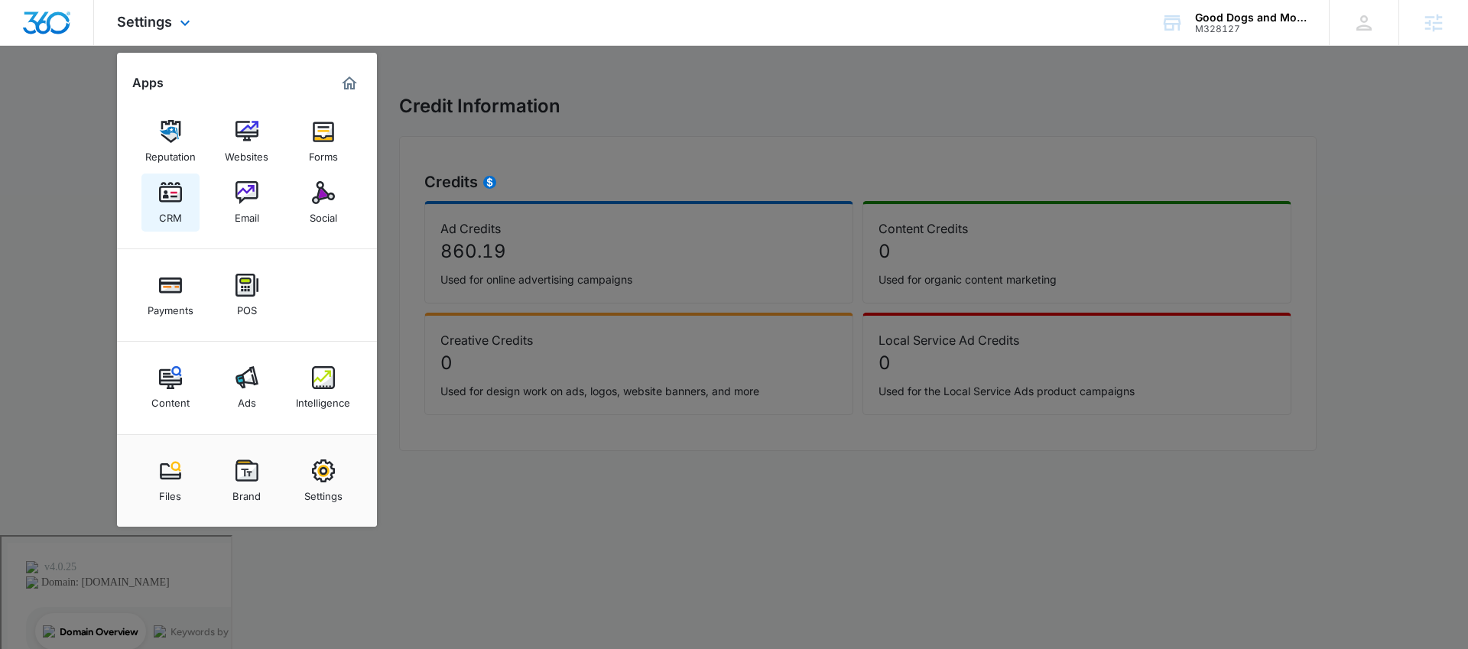
click at [153, 205] on link "CRM" at bounding box center [170, 203] width 58 height 58
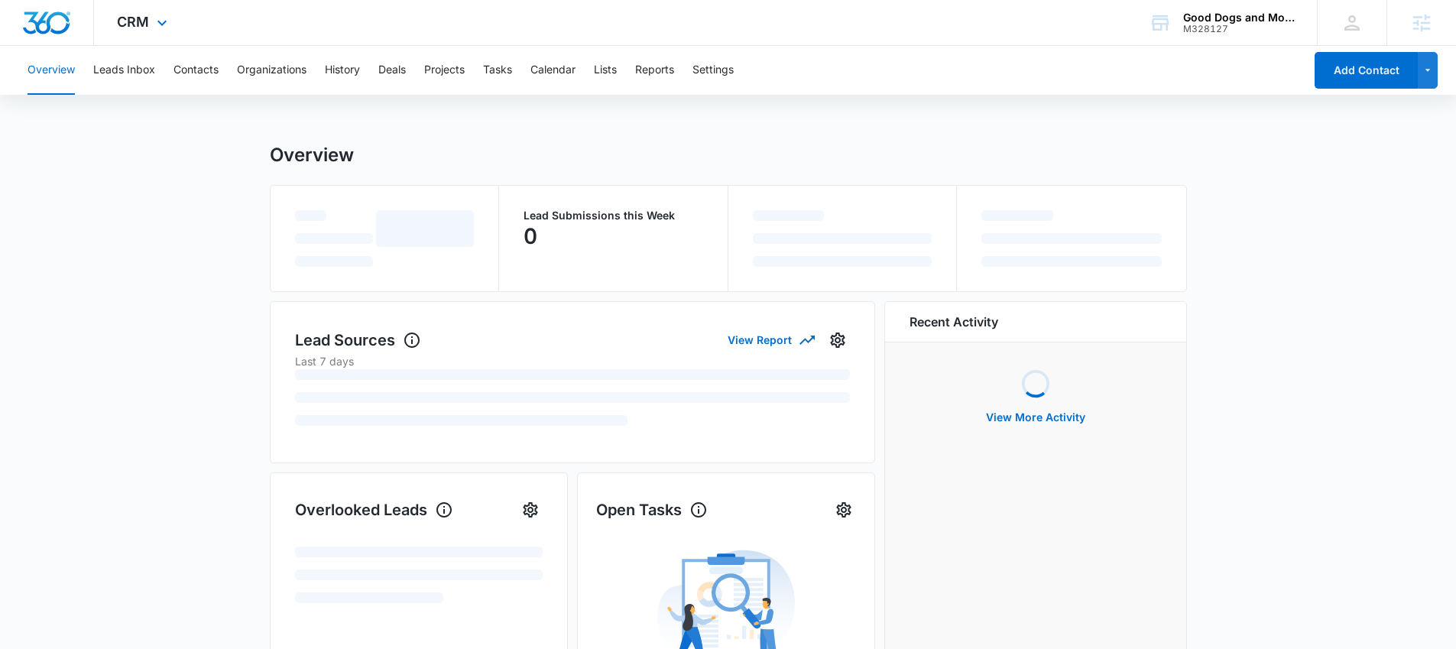
click at [177, 26] on div "CRM Apps Reputation Websites Forms CRM Email Social Payments POS Content Ads In…" at bounding box center [144, 22] width 100 height 45
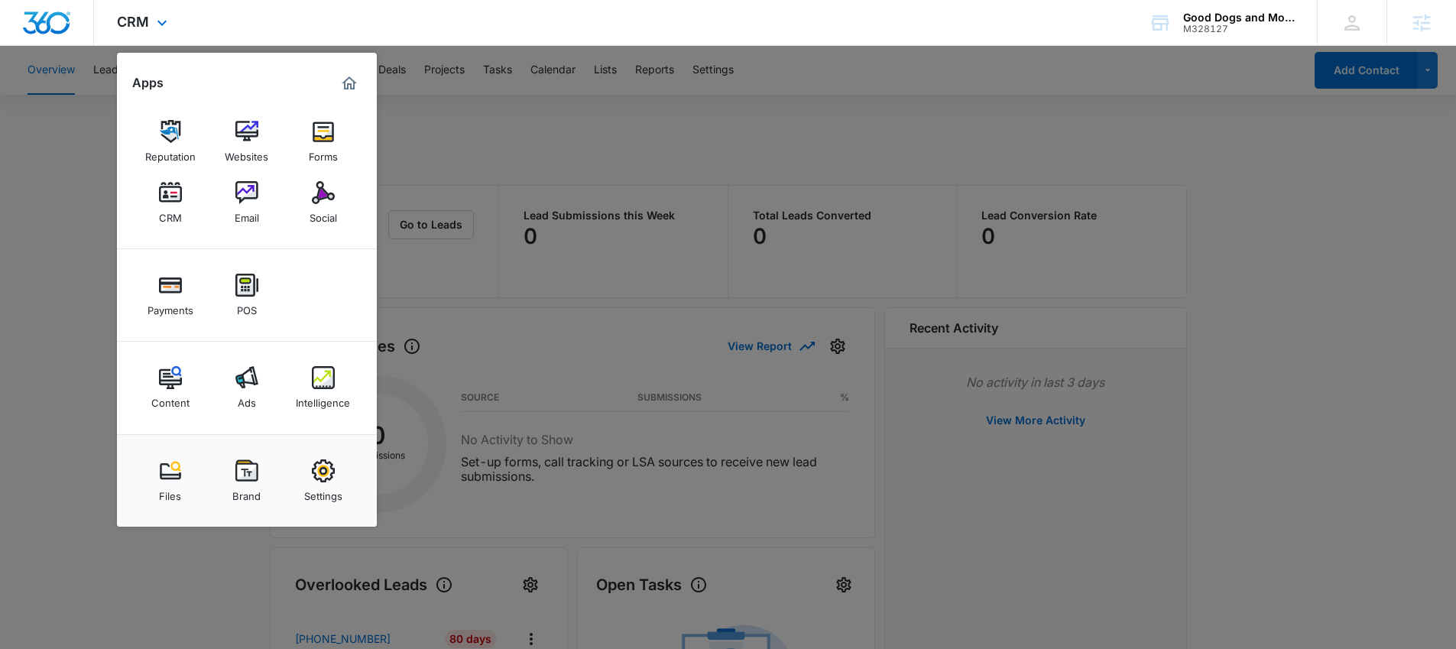
click at [177, 353] on div "Content Ads Intelligence" at bounding box center [247, 388] width 260 height 92
click at [182, 388] on link "Content" at bounding box center [170, 388] width 58 height 58
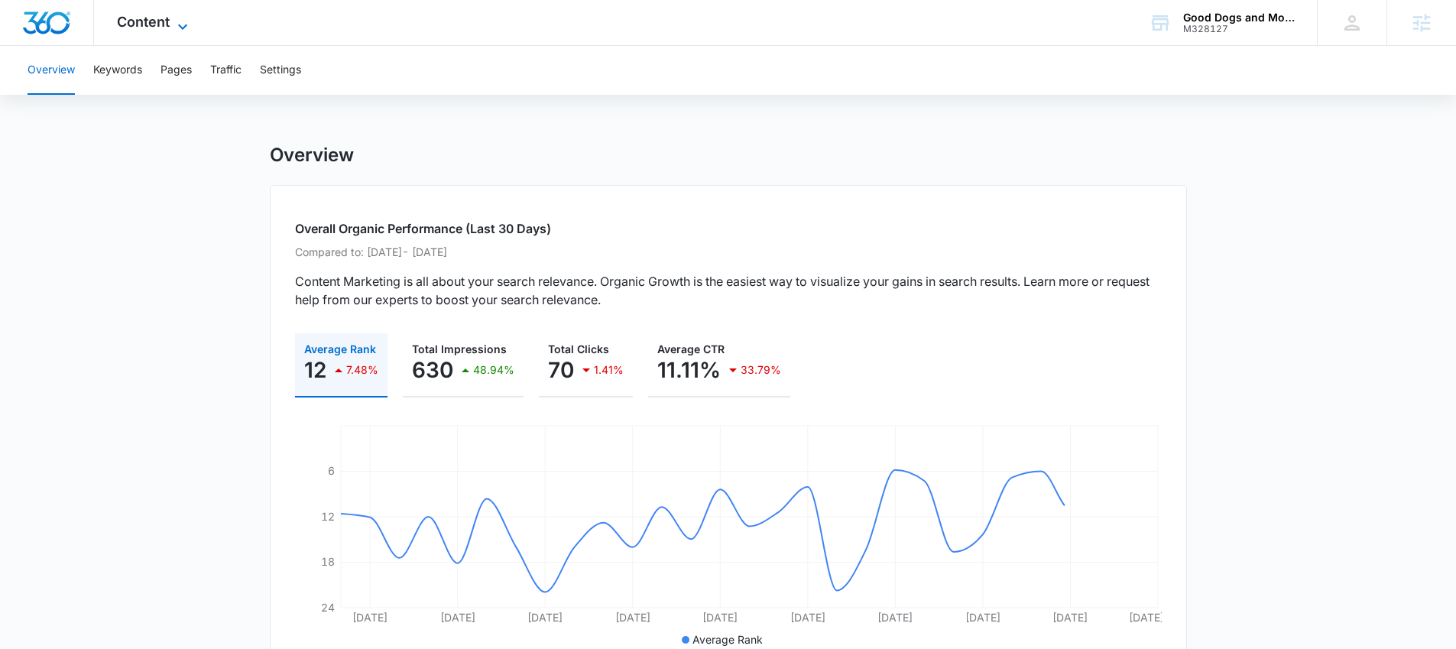
click at [145, 20] on span "Content" at bounding box center [143, 22] width 53 height 16
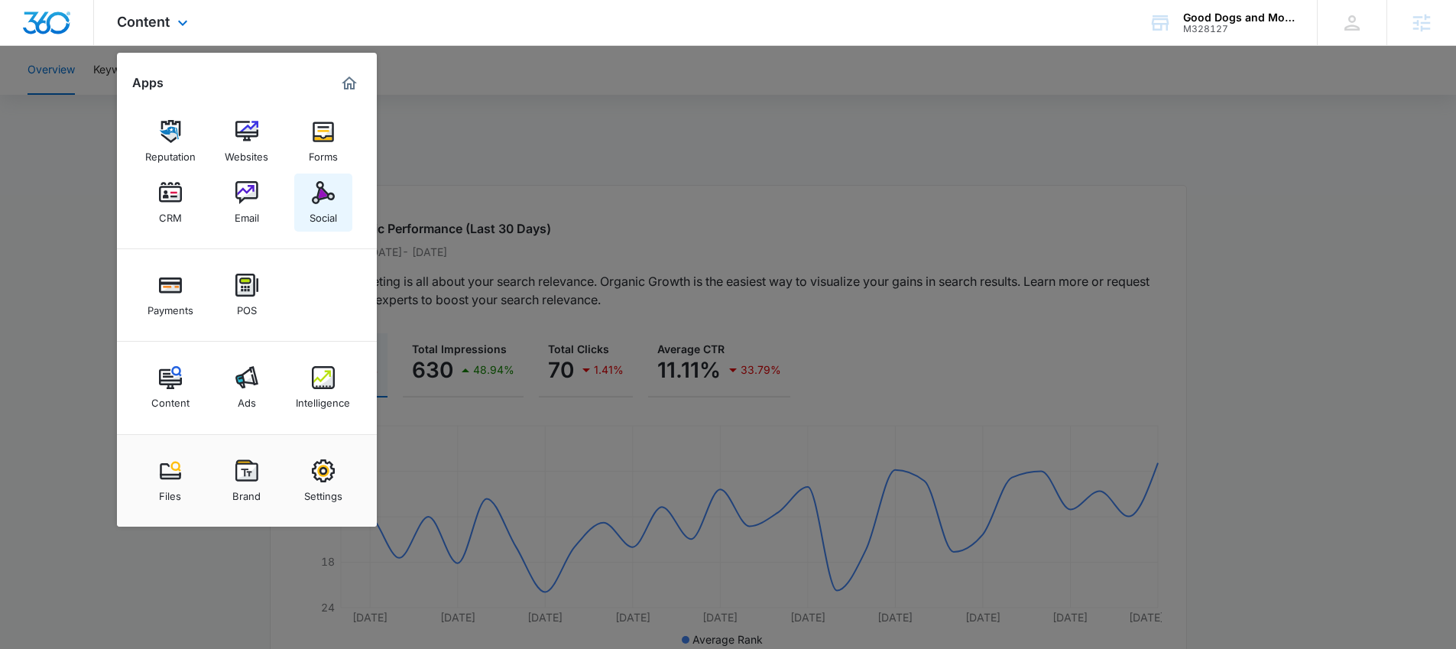
click at [309, 199] on link "Social" at bounding box center [323, 203] width 58 height 58
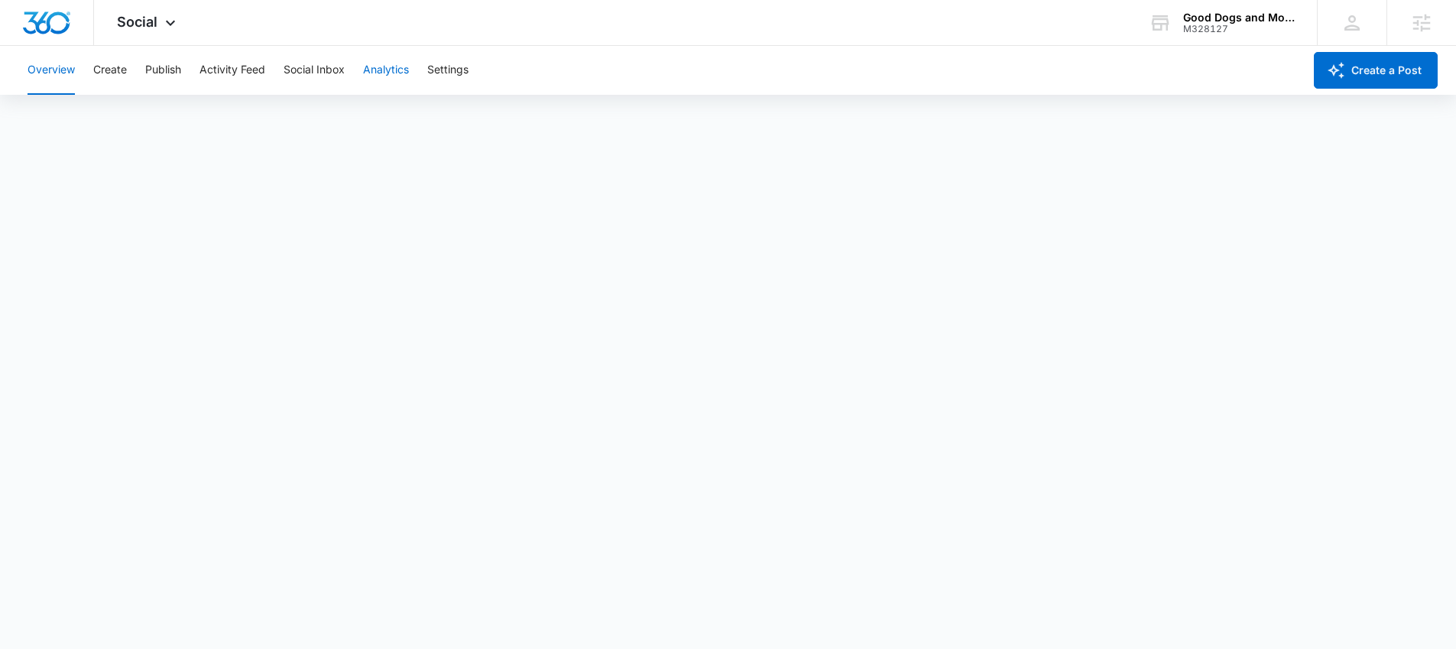
click at [396, 67] on button "Analytics" at bounding box center [386, 70] width 46 height 49
click at [396, 76] on button "Analytics" at bounding box center [386, 70] width 46 height 49
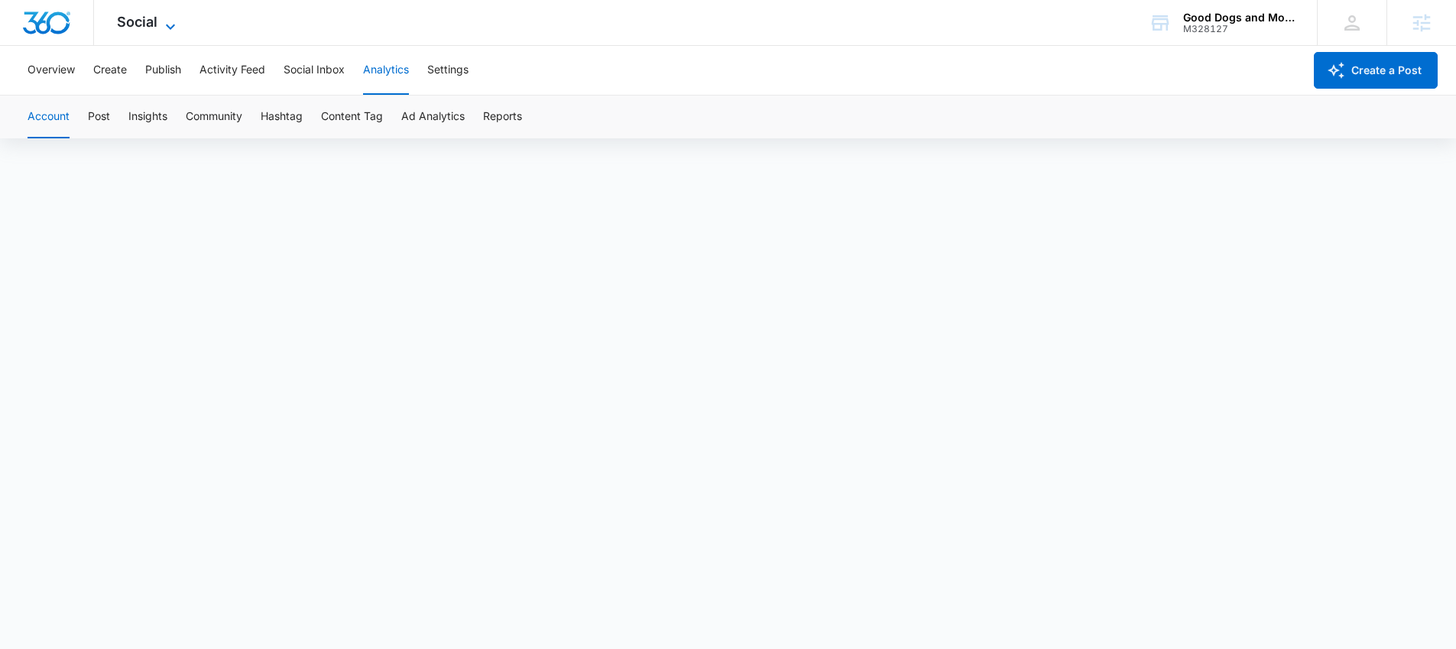
click at [162, 18] on icon at bounding box center [170, 27] width 18 height 18
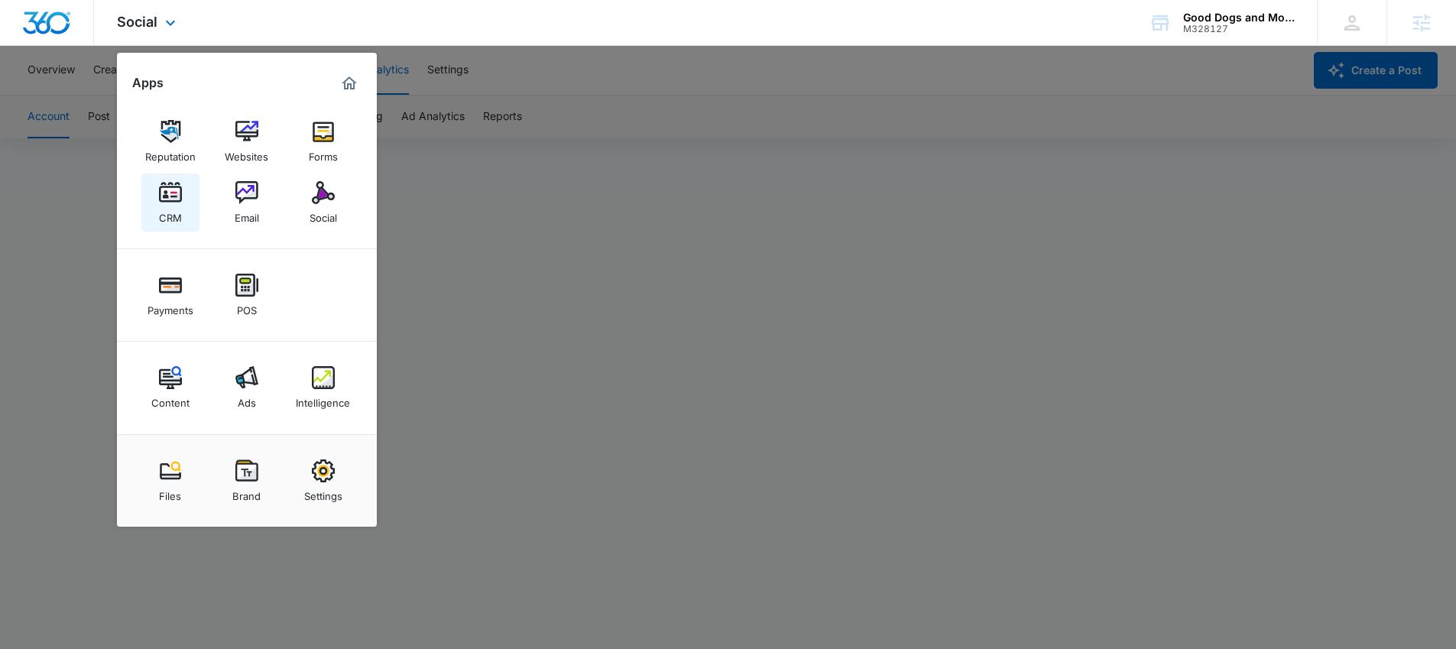
click at [167, 210] on div "CRM" at bounding box center [170, 214] width 23 height 20
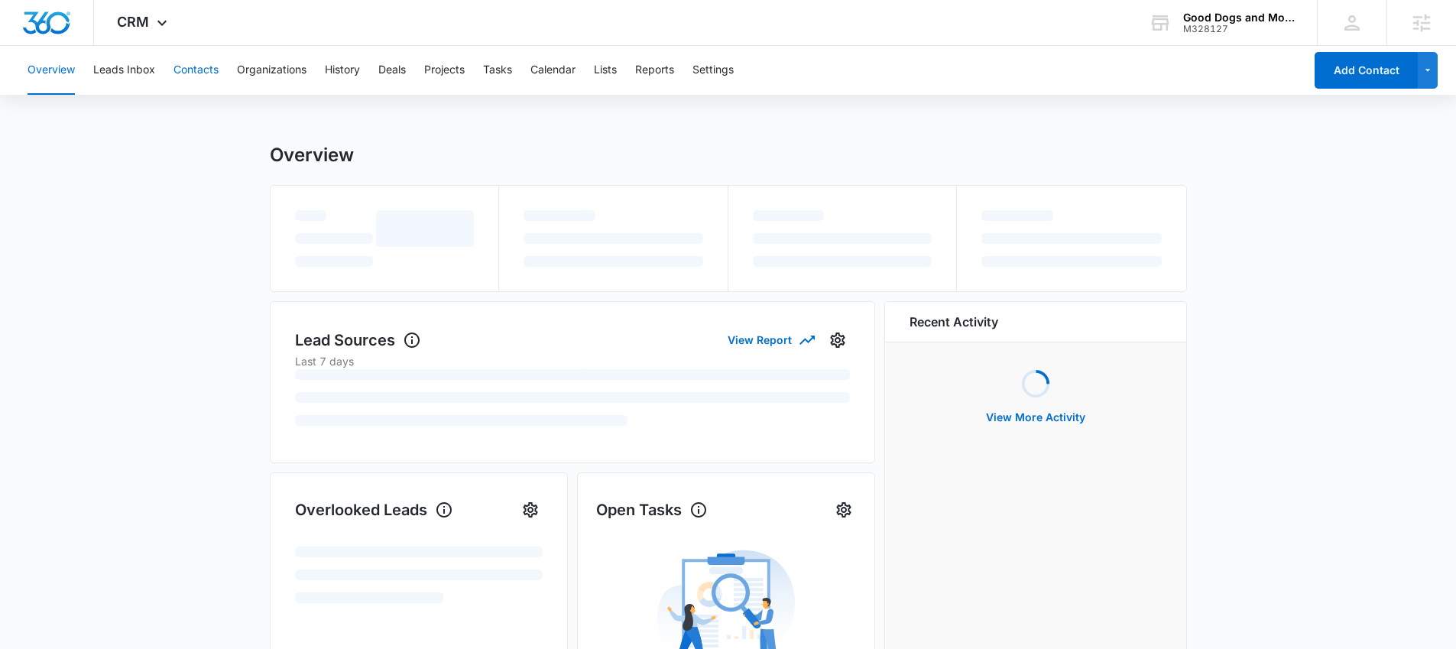
click at [197, 59] on button "Contacts" at bounding box center [196, 70] width 45 height 49
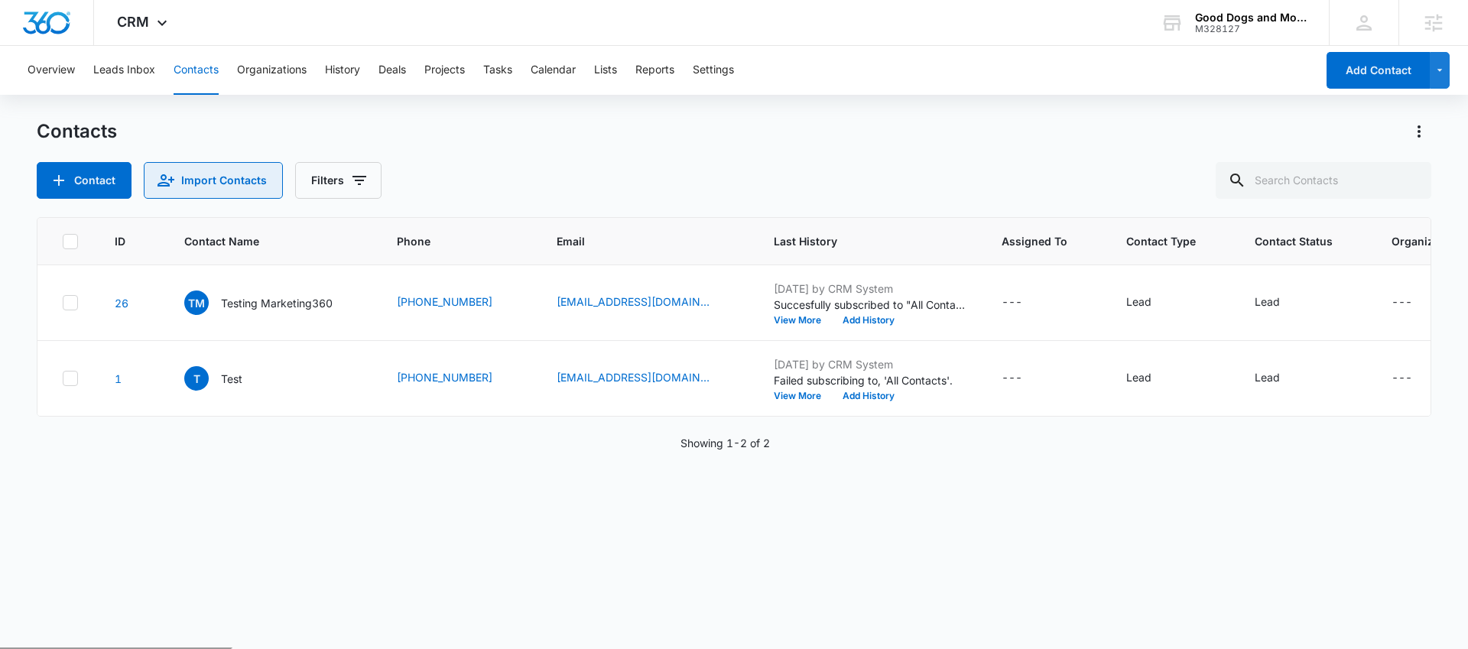
click at [222, 182] on button "Import Contacts" at bounding box center [213, 180] width 139 height 37
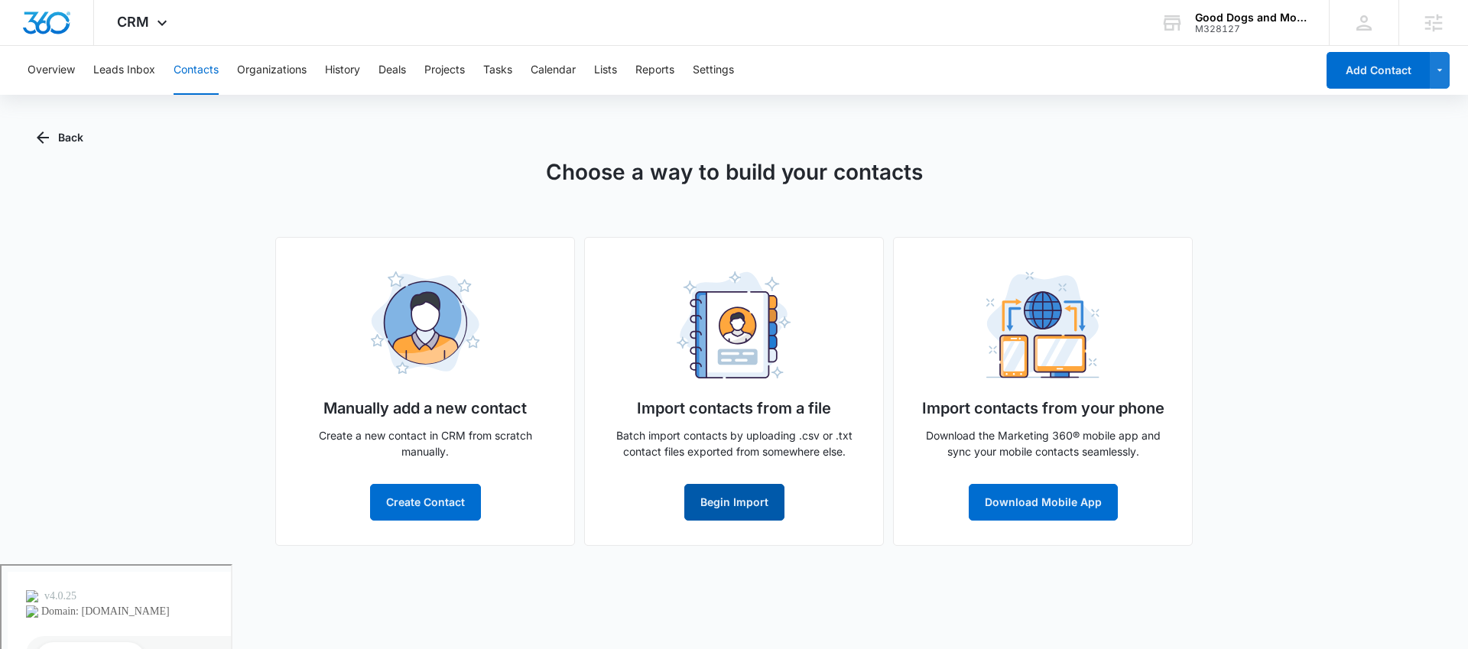
click at [727, 507] on button "Begin Import" at bounding box center [734, 502] width 100 height 37
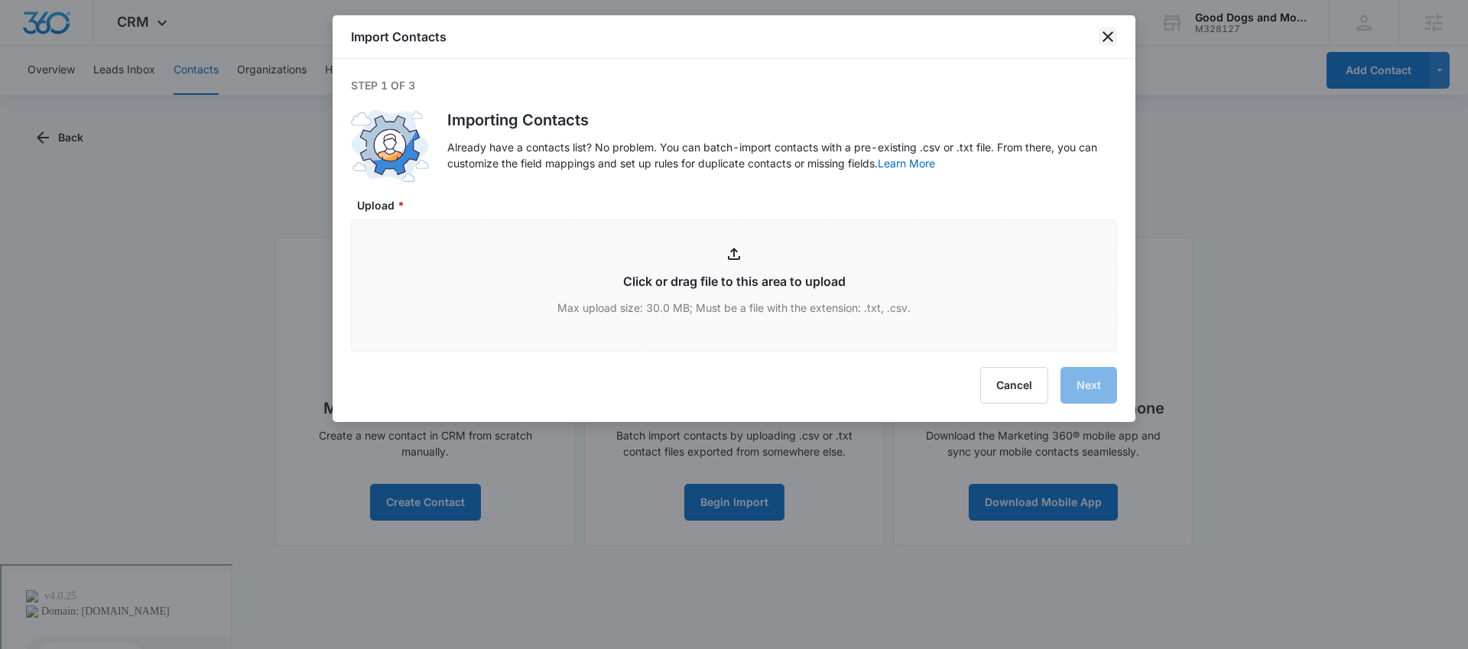
click at [1105, 36] on icon "close" at bounding box center [1108, 37] width 18 height 18
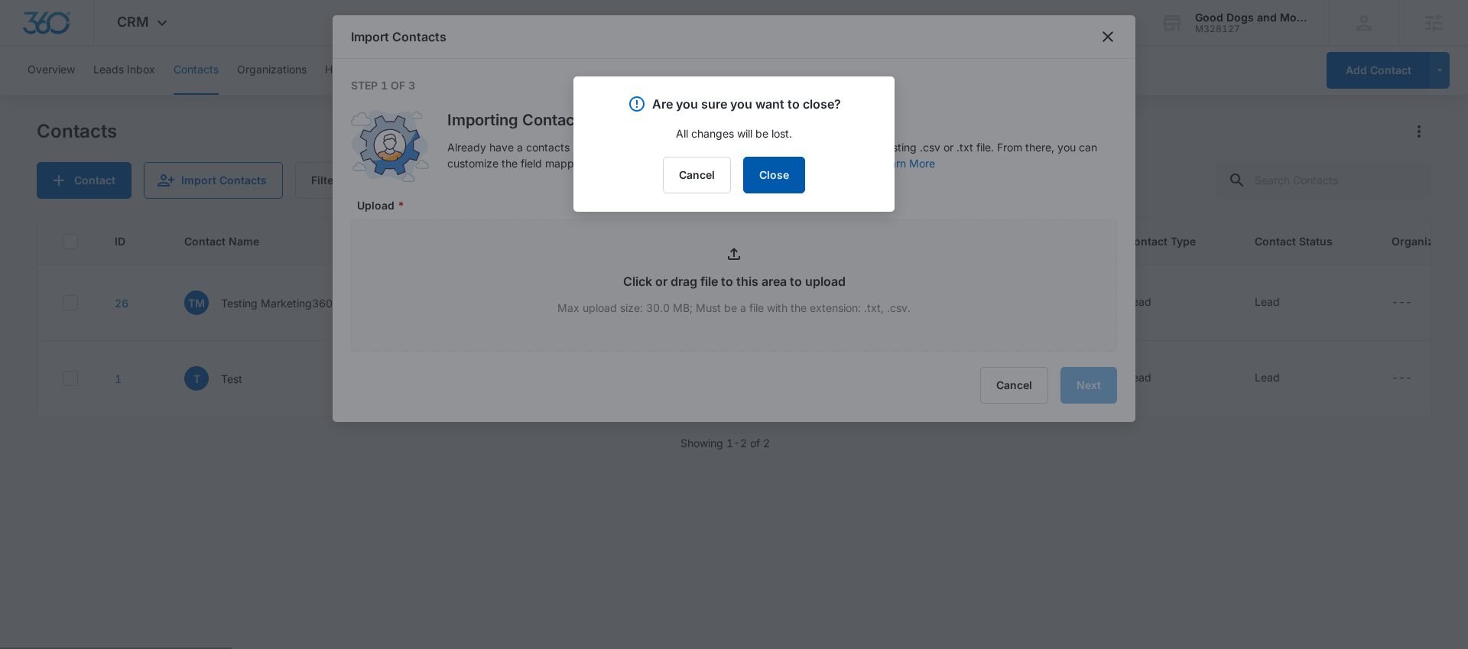
click at [753, 179] on button "Close" at bounding box center [774, 175] width 62 height 37
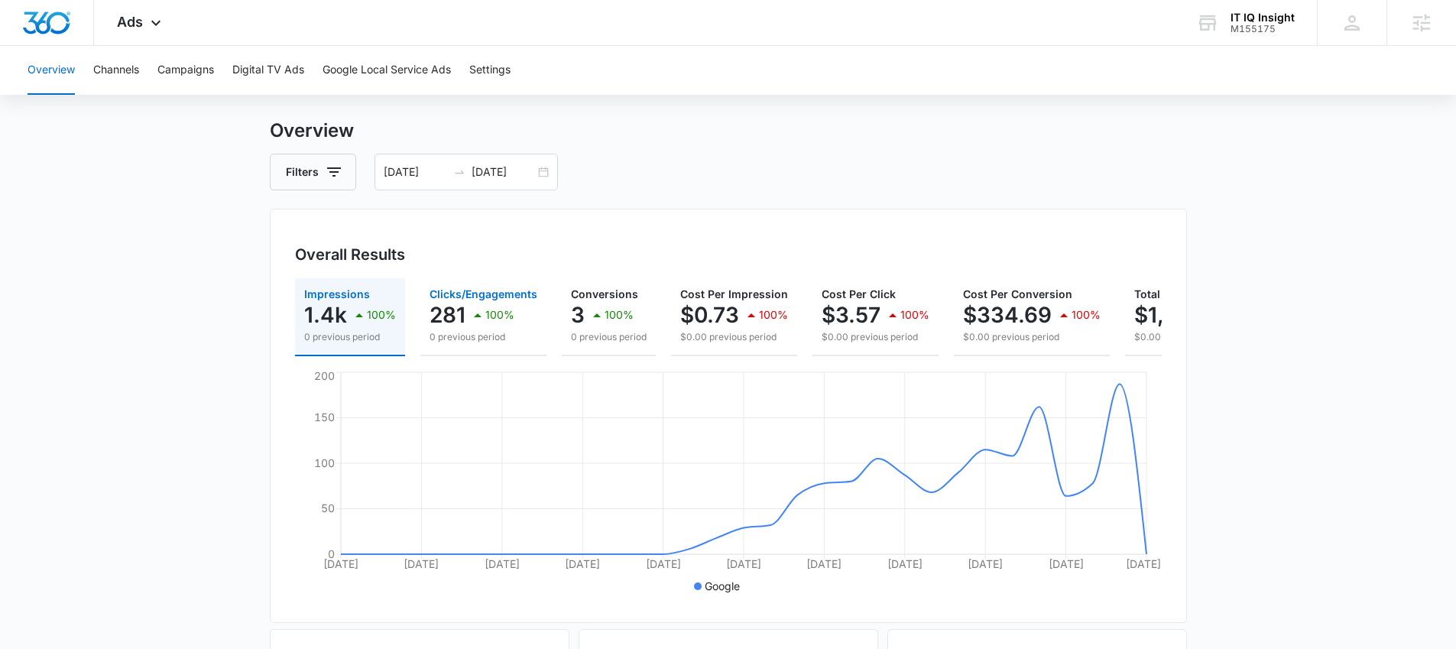
click at [475, 336] on p "0 previous period" at bounding box center [484, 337] width 108 height 14
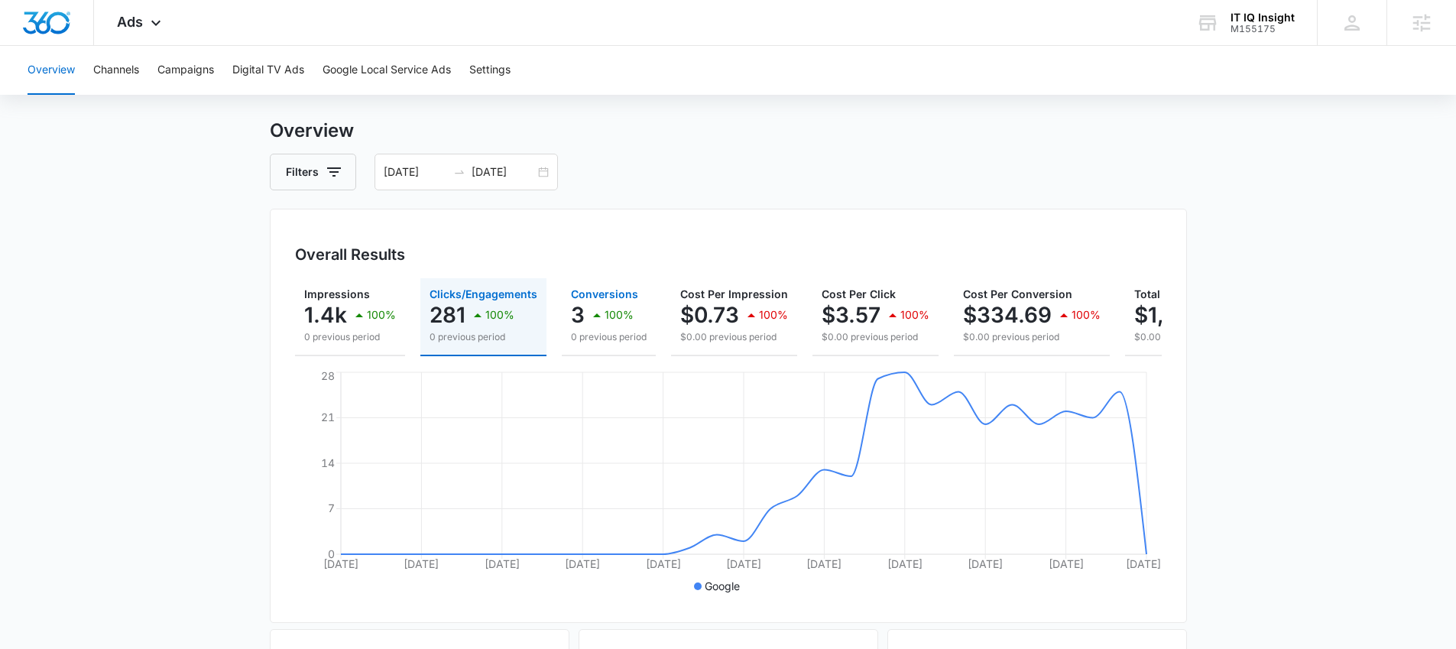
click at [582, 320] on div "3 100%" at bounding box center [609, 315] width 76 height 31
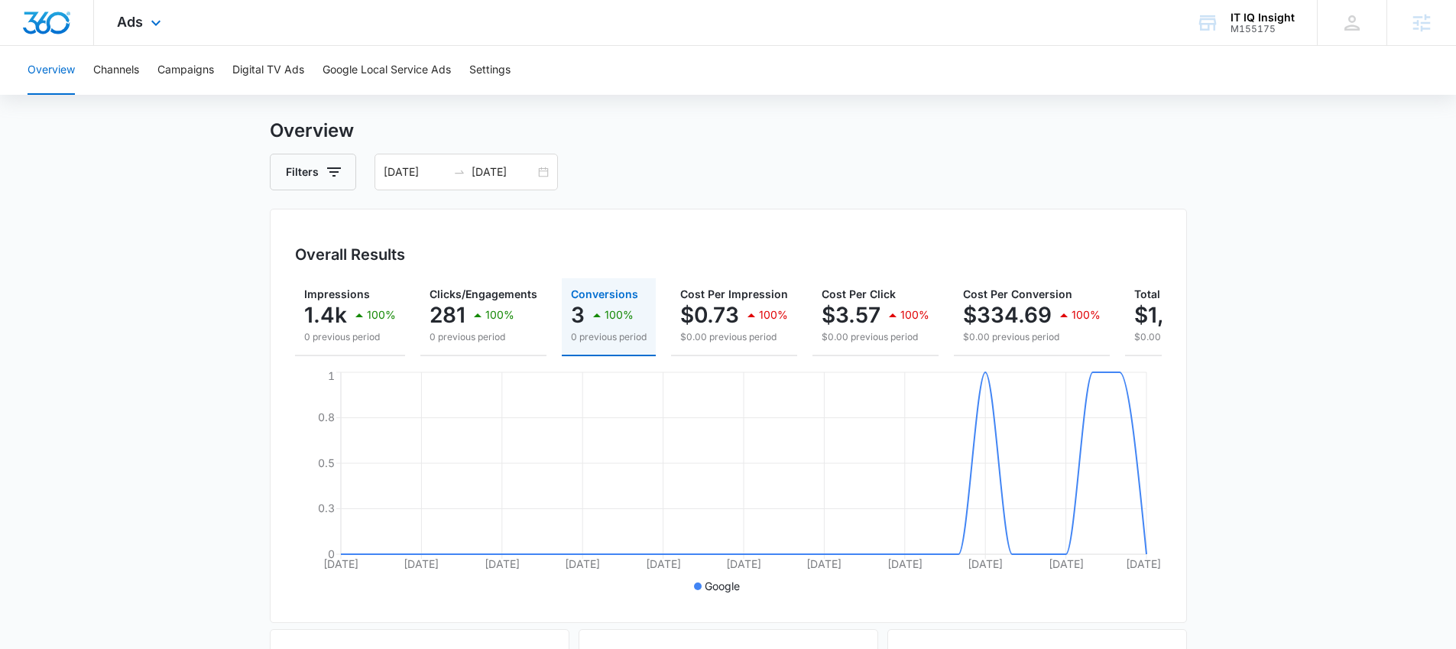
drag, startPoint x: 164, startPoint y: 29, endPoint x: 167, endPoint y: 44, distance: 15.5
click at [164, 28] on div "Ads Apps Reputation Websites Forms CRM Email Social Payments POS Content Ads In…" at bounding box center [141, 22] width 94 height 45
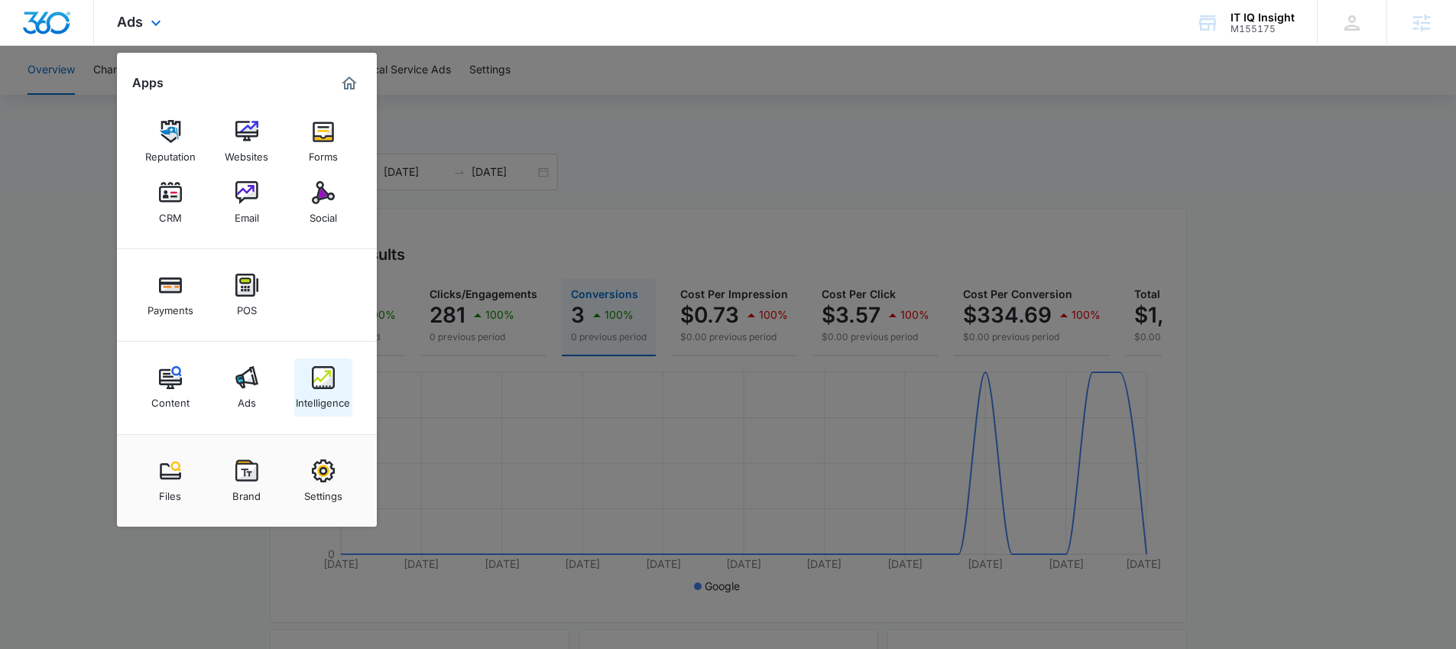
click at [320, 393] on div "Intelligence" at bounding box center [323, 399] width 54 height 20
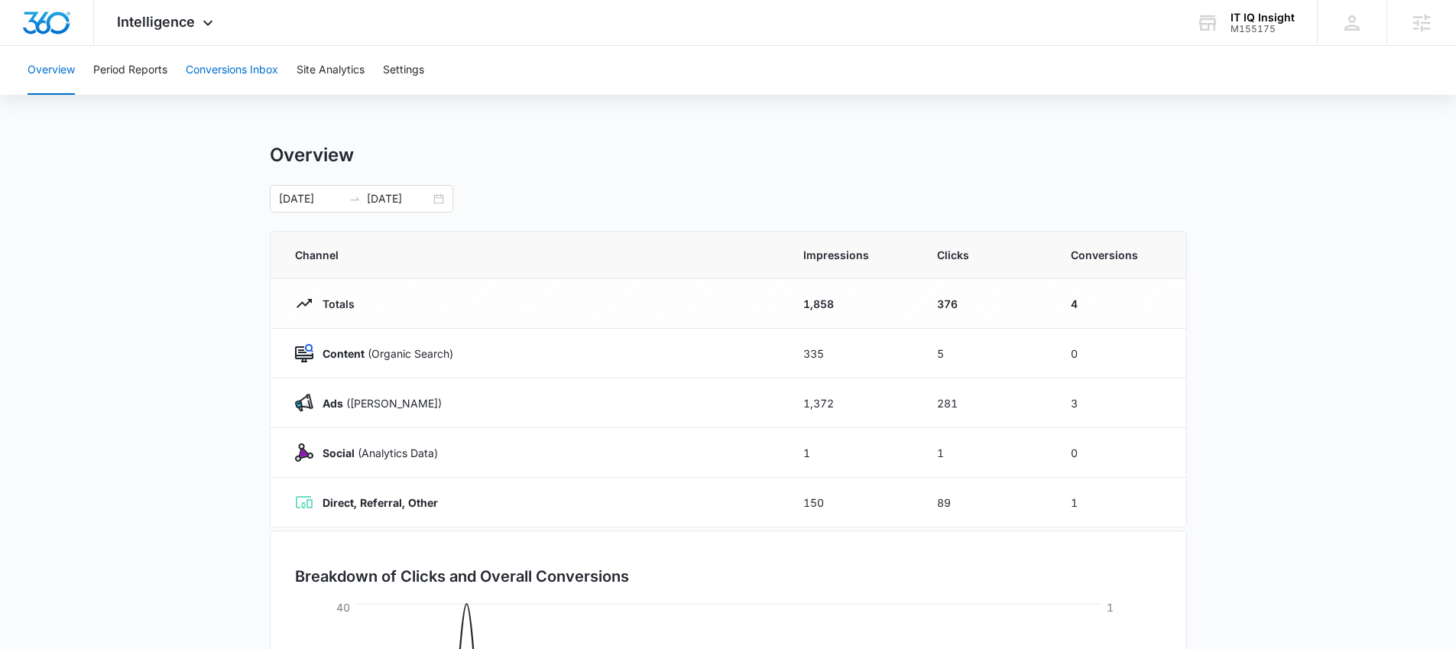
click at [218, 72] on button "Conversions Inbox" at bounding box center [232, 70] width 92 height 49
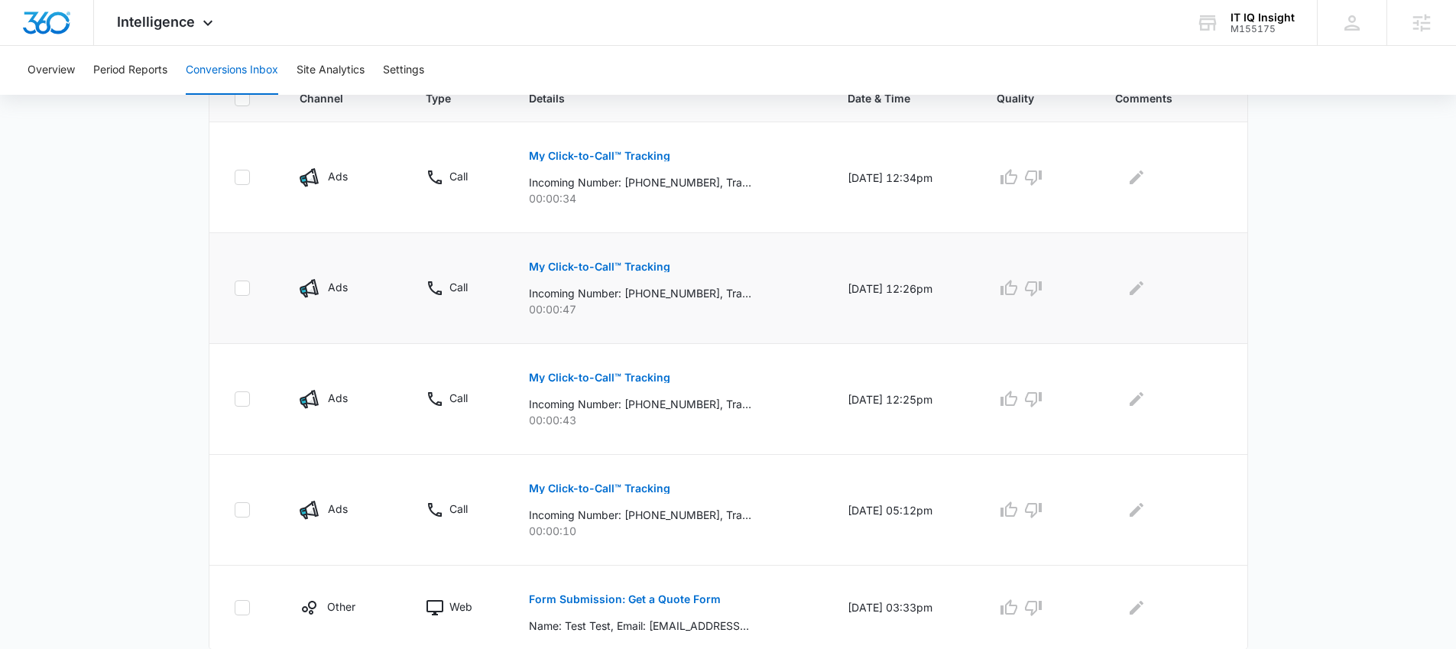
scroll to position [380, 0]
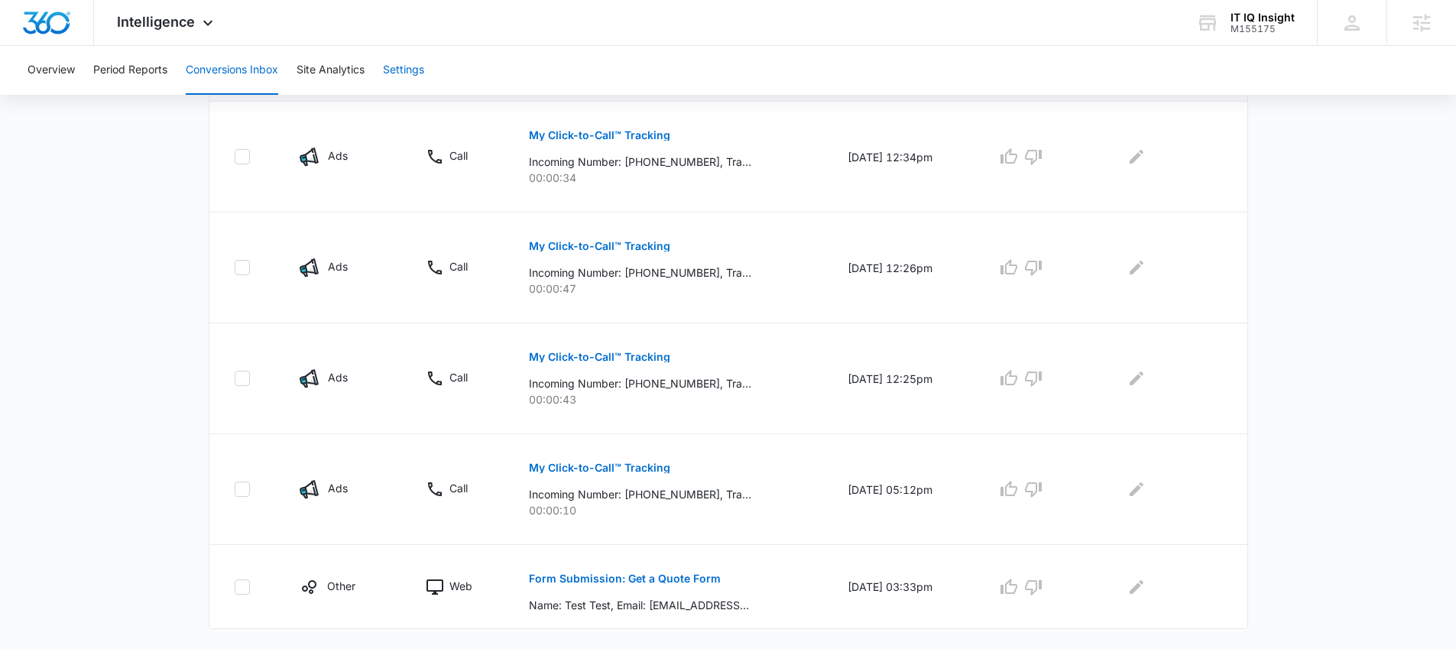
click at [400, 73] on button "Settings" at bounding box center [403, 70] width 41 height 49
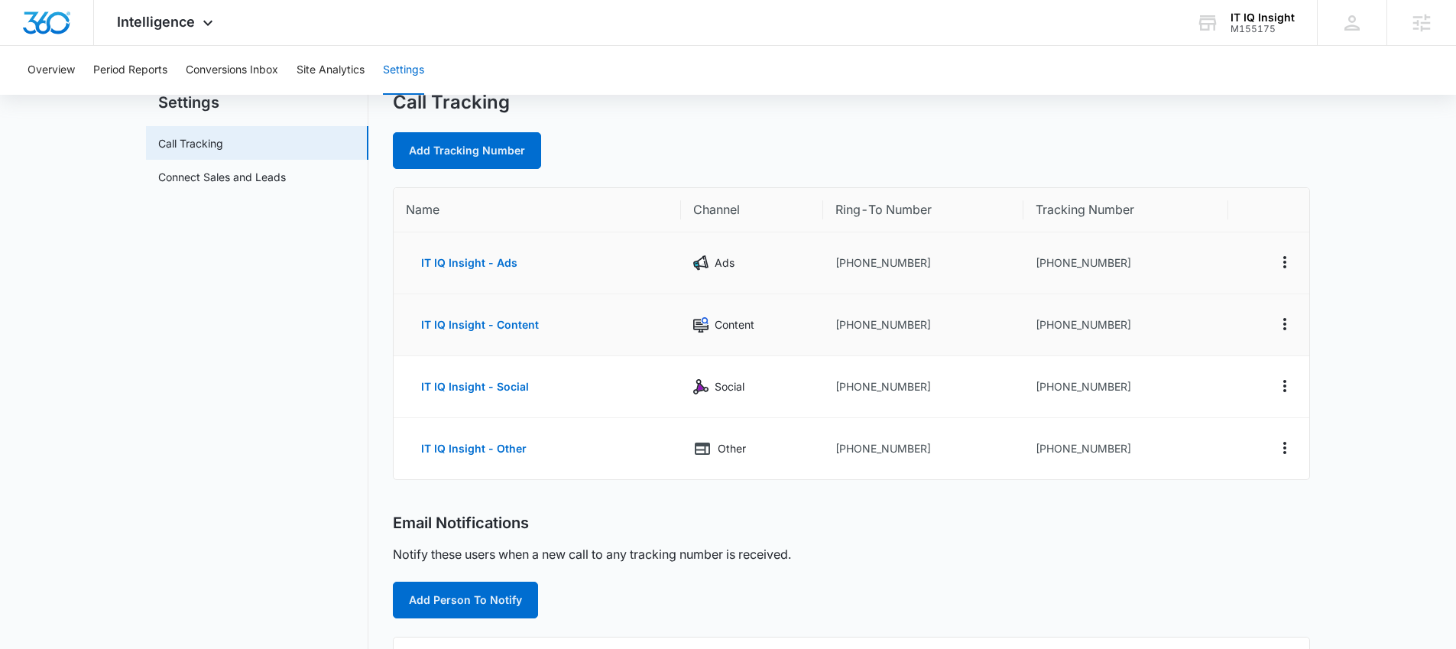
scroll to position [56, 0]
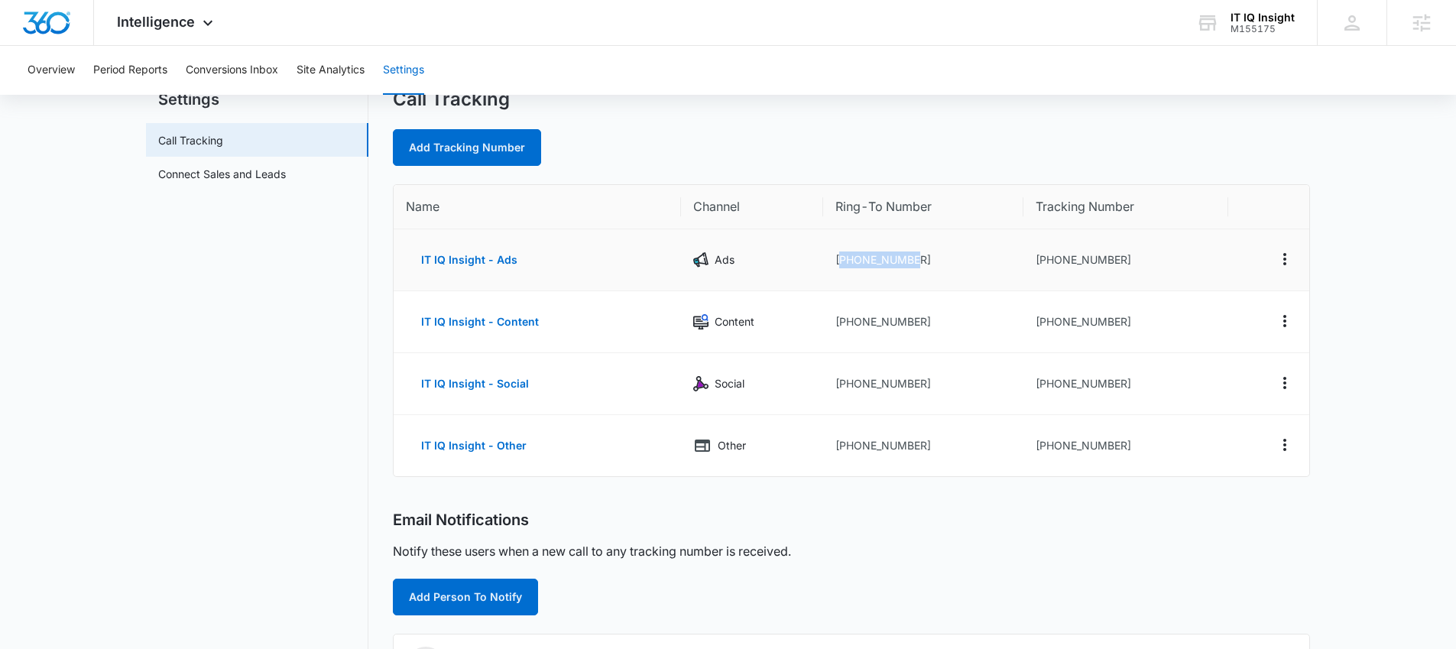
drag, startPoint x: 855, startPoint y: 261, endPoint x: 930, endPoint y: 260, distance: 75.7
click at [930, 260] on td "[PHONE_NUMBER]" at bounding box center [923, 260] width 201 height 62
click at [922, 258] on td "[PHONE_NUMBER]" at bounding box center [923, 260] width 201 height 62
drag, startPoint x: 844, startPoint y: 258, endPoint x: 952, endPoint y: 268, distance: 108.2
click at [952, 268] on td "[PHONE_NUMBER]" at bounding box center [923, 260] width 201 height 62
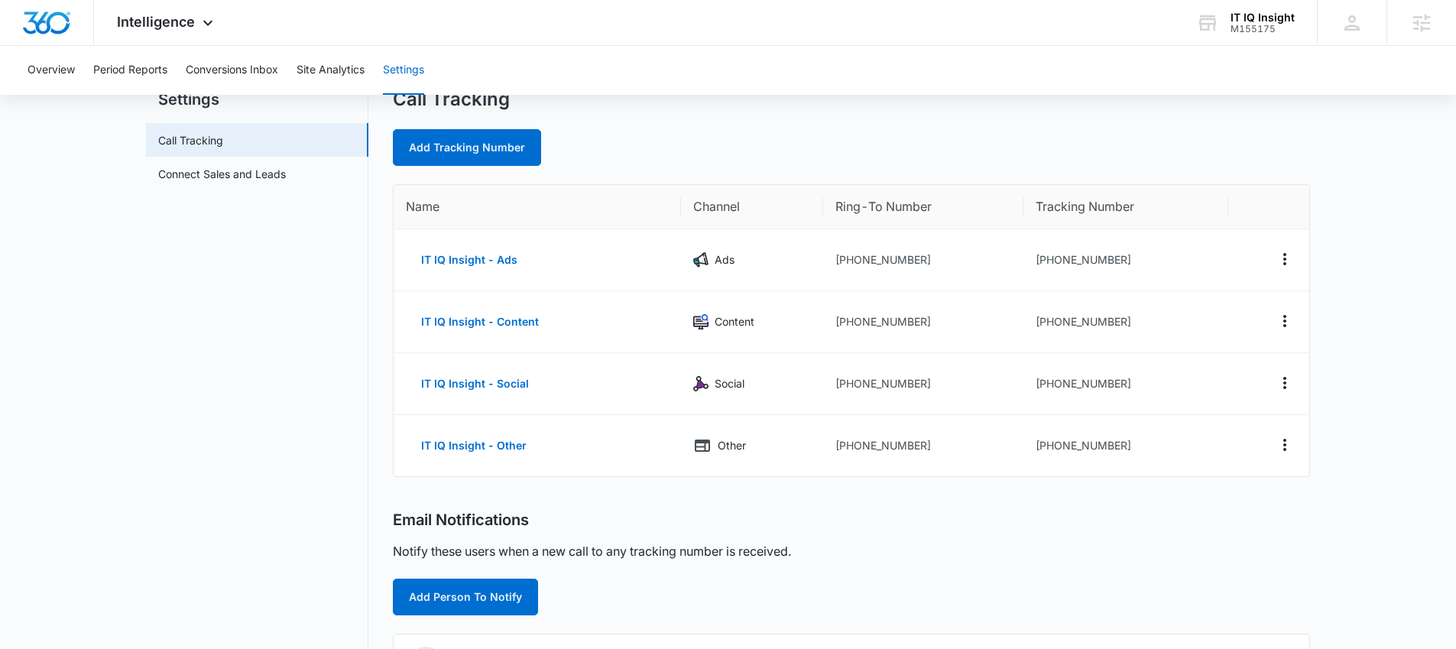
click at [801, 195] on th "Channel" at bounding box center [752, 207] width 142 height 44
drag, startPoint x: 842, startPoint y: 261, endPoint x: 916, endPoint y: 266, distance: 73.5
click at [916, 266] on td "[PHONE_NUMBER]" at bounding box center [923, 260] width 201 height 62
drag, startPoint x: 1028, startPoint y: 443, endPoint x: 1139, endPoint y: 448, distance: 111.0
click at [1139, 448] on td "[PHONE_NUMBER]" at bounding box center [1126, 445] width 205 height 61
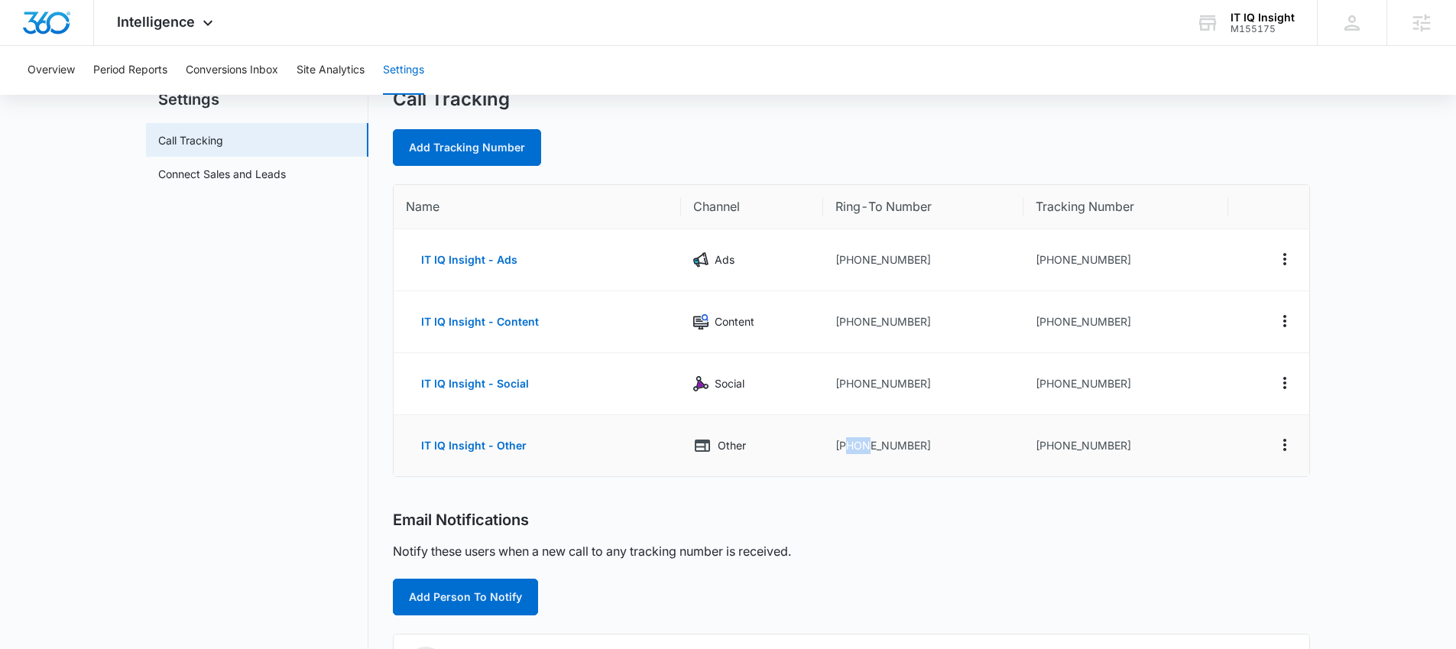
drag, startPoint x: 844, startPoint y: 449, endPoint x: 865, endPoint y: 454, distance: 21.3
click at [865, 454] on td "[PHONE_NUMBER]" at bounding box center [923, 445] width 201 height 61
click at [901, 278] on td "[PHONE_NUMBER]" at bounding box center [923, 260] width 201 height 62
drag, startPoint x: 853, startPoint y: 263, endPoint x: 909, endPoint y: 271, distance: 56.3
click at [909, 271] on td "[PHONE_NUMBER]" at bounding box center [923, 260] width 201 height 62
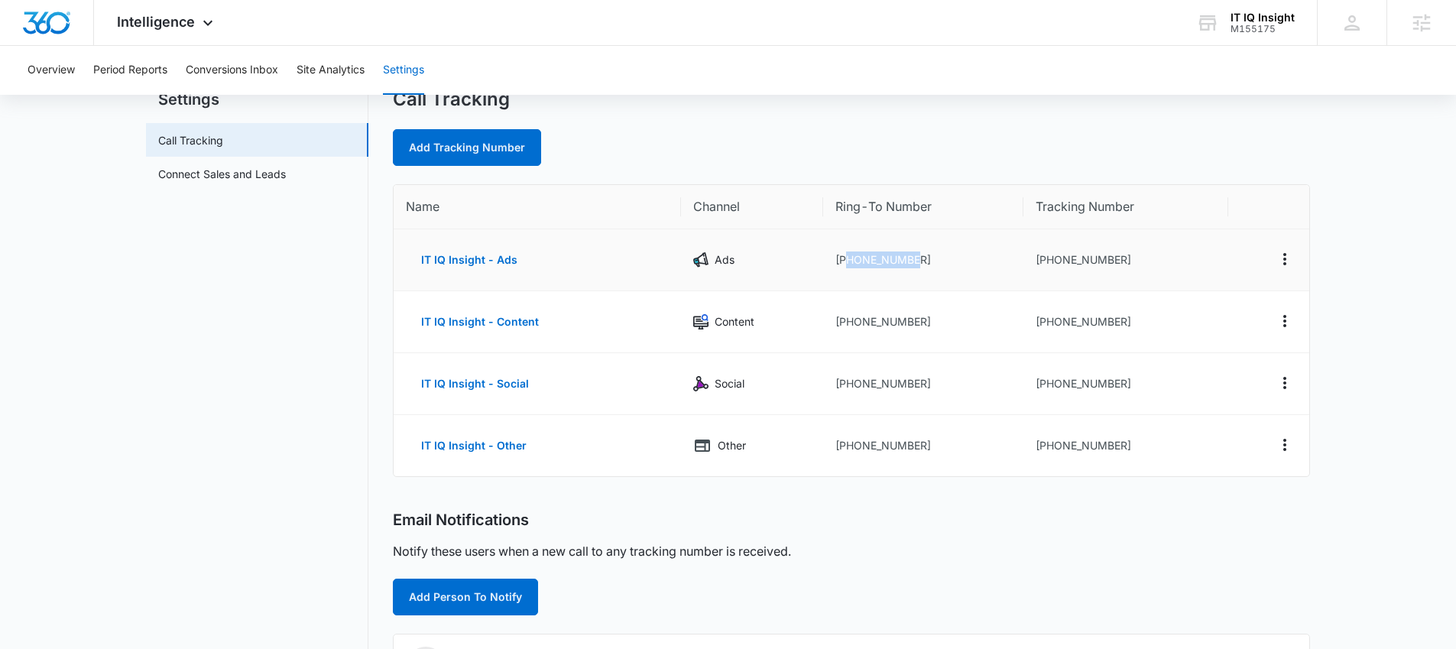
click at [854, 263] on td "[PHONE_NUMBER]" at bounding box center [923, 260] width 201 height 62
drag, startPoint x: 845, startPoint y: 258, endPoint x: 930, endPoint y: 271, distance: 86.5
click at [930, 271] on td "[PHONE_NUMBER]" at bounding box center [923, 260] width 201 height 62
click at [246, 71] on button "Conversions Inbox" at bounding box center [232, 70] width 92 height 49
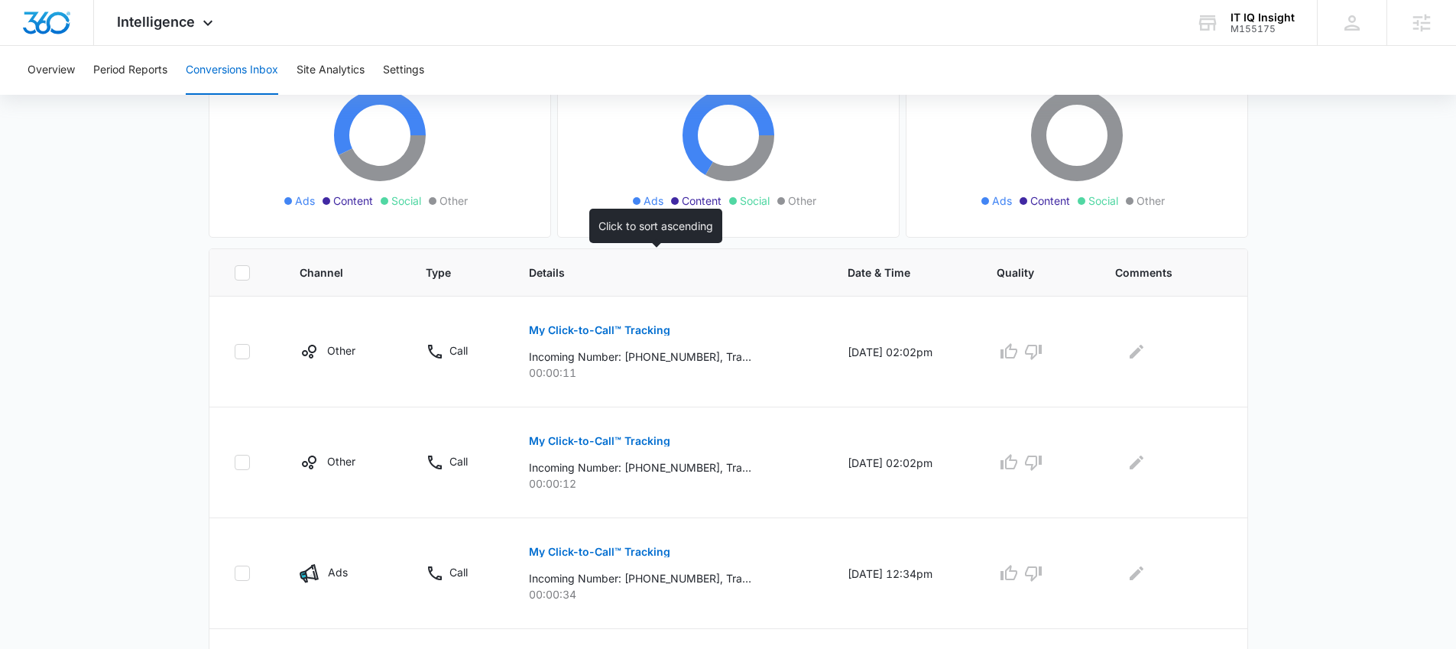
scroll to position [242, 0]
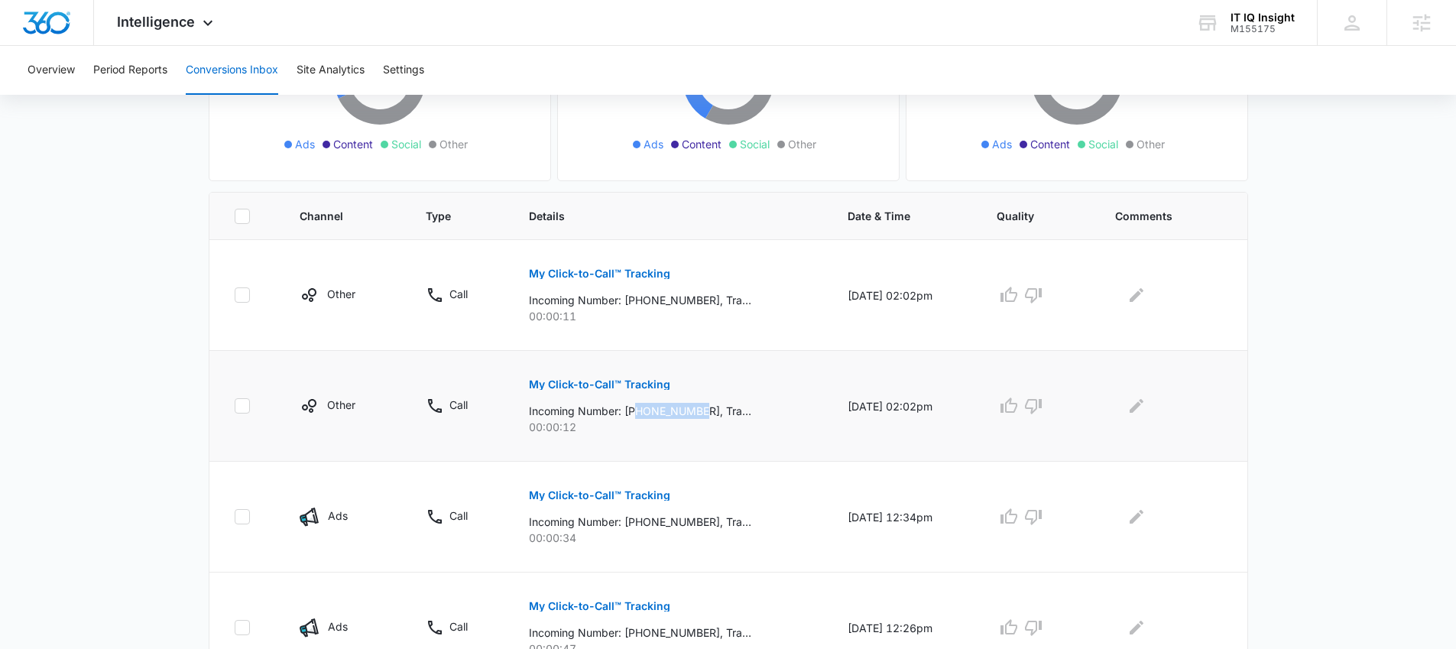
drag, startPoint x: 632, startPoint y: 414, endPoint x: 697, endPoint y: 418, distance: 65.1
click at [697, 418] on p "Incoming Number: [PHONE_NUMBER], Tracking Number: [PHONE_NUMBER], Ring To: [PHO…" at bounding box center [640, 411] width 222 height 16
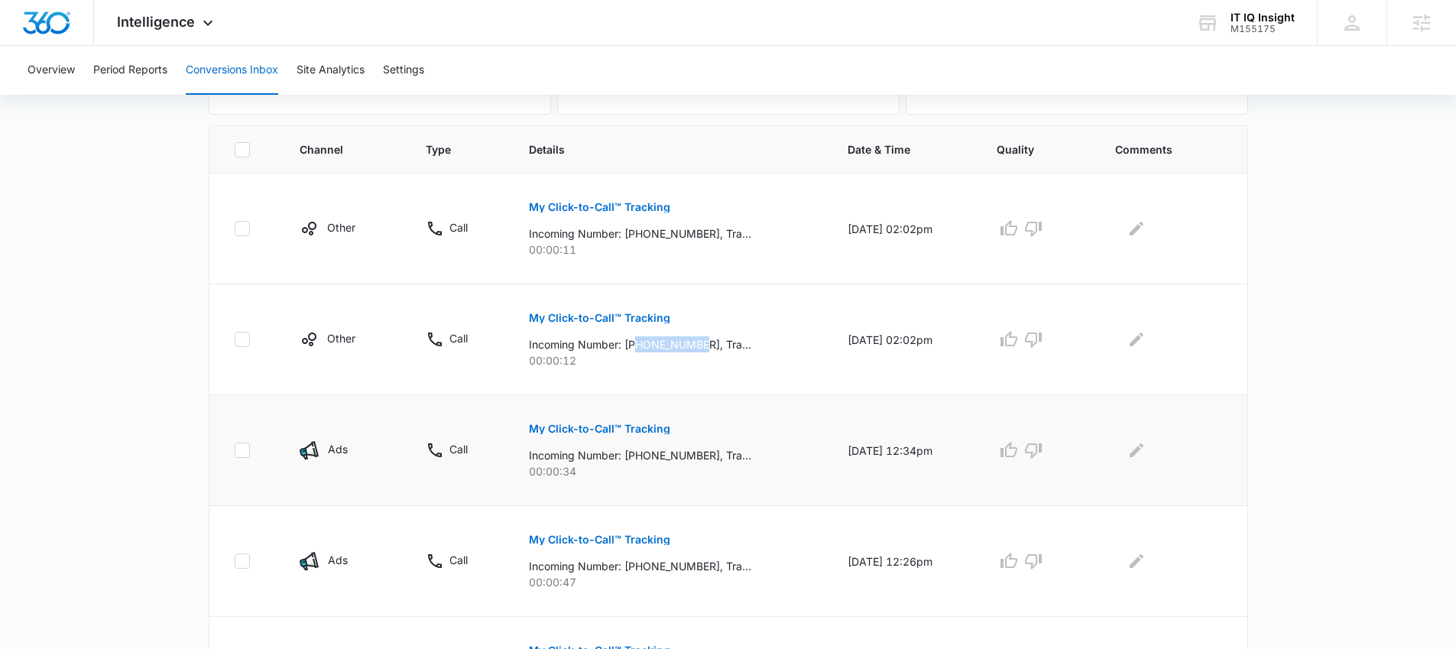
scroll to position [330, 0]
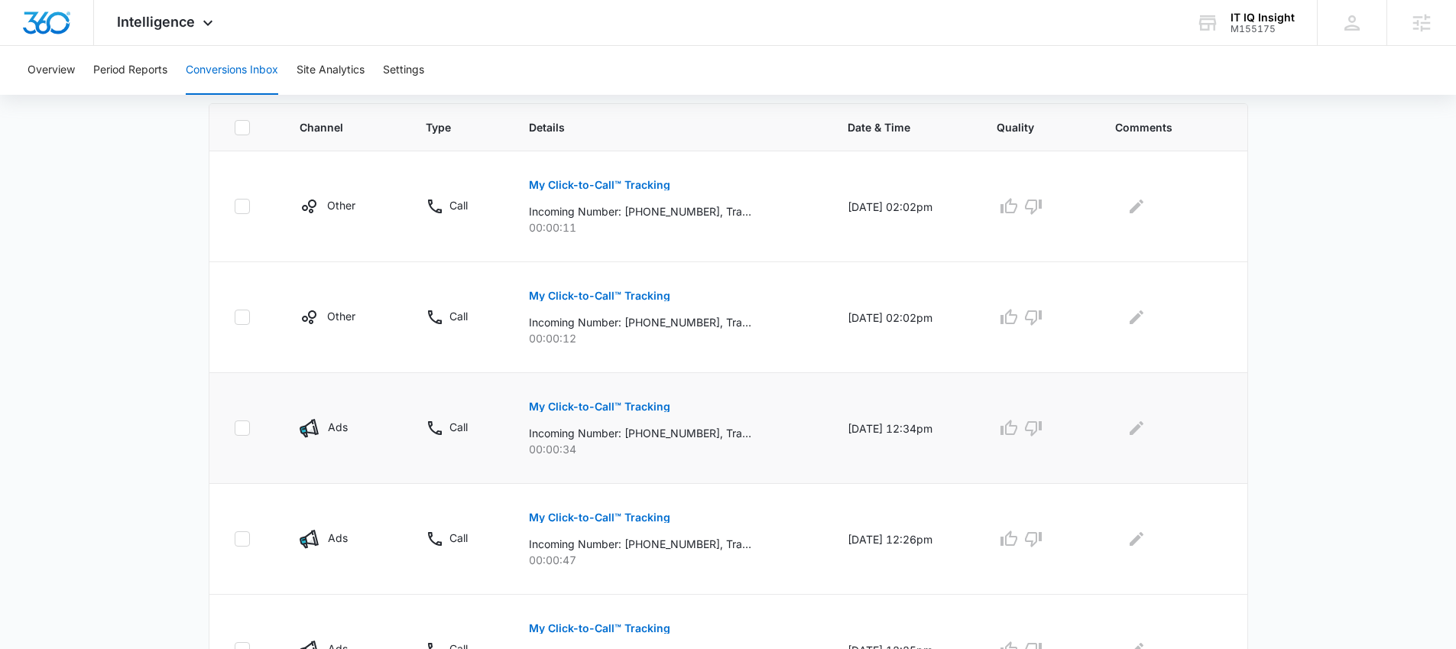
click at [693, 381] on td "My Click-to-Call™ Tracking Incoming Number: [PHONE_NUMBER], Tracking Number: [P…" at bounding box center [670, 428] width 319 height 111
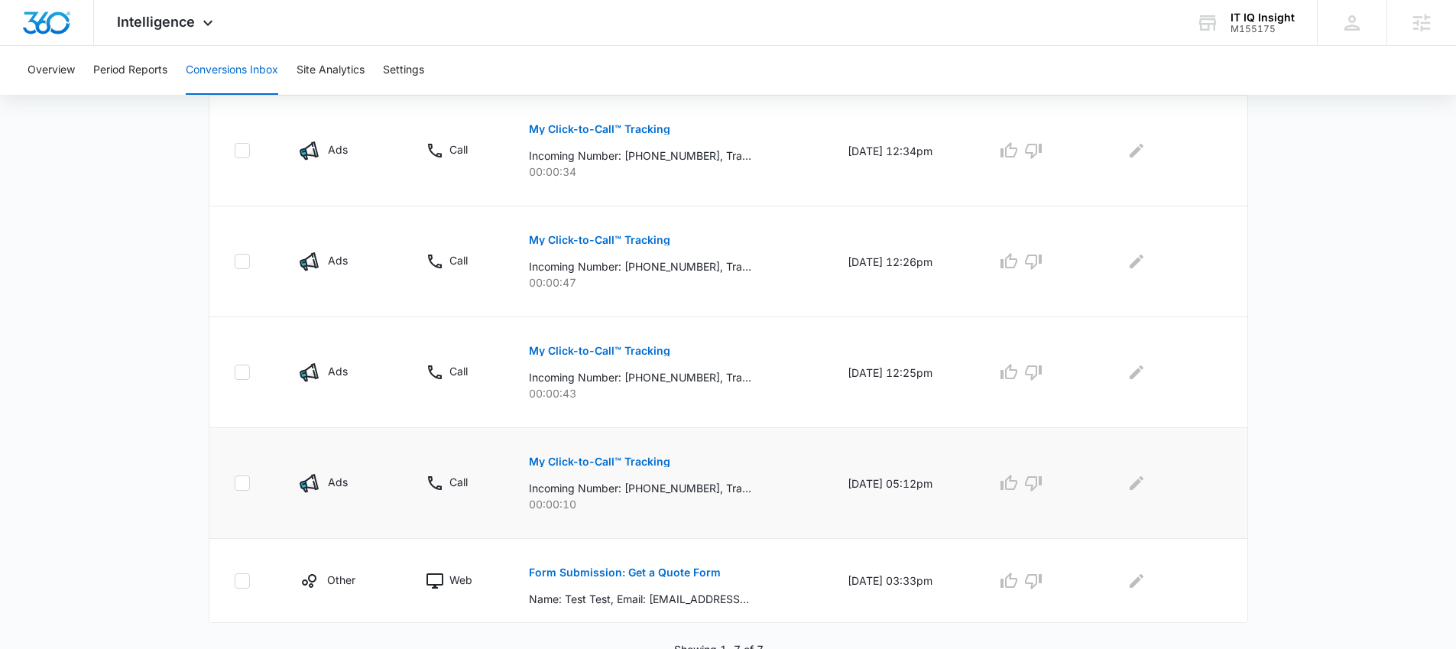
scroll to position [611, 0]
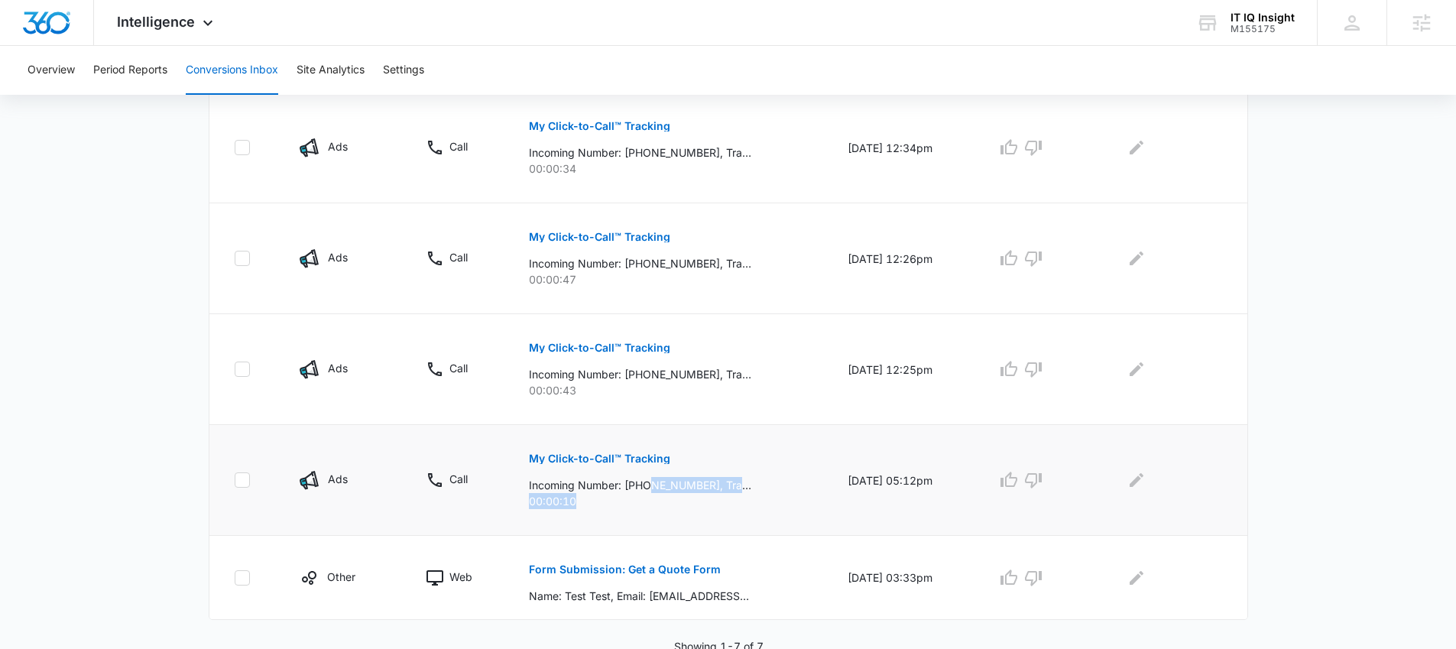
drag, startPoint x: 642, startPoint y: 493, endPoint x: 733, endPoint y: 488, distance: 91.1
click at [735, 490] on p "Incoming Number: [PHONE_NUMBER], Tracking Number: [PHONE_NUMBER], Ring To: [PHO…" at bounding box center [640, 485] width 222 height 16
drag, startPoint x: 654, startPoint y: 385, endPoint x: 667, endPoint y: 373, distance: 17.9
click at [690, 382] on p "00:00:43" at bounding box center [670, 390] width 282 height 16
drag, startPoint x: 621, startPoint y: 375, endPoint x: 701, endPoint y: 376, distance: 79.5
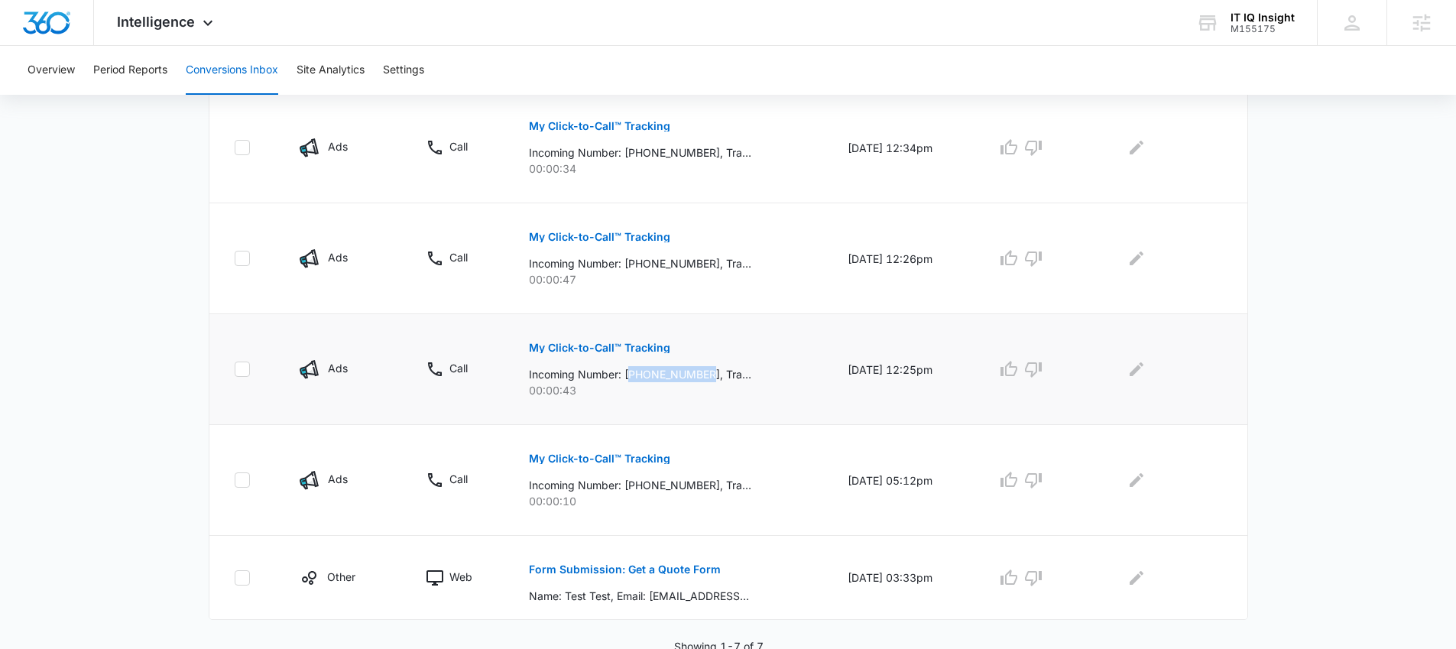
click at [701, 376] on p "Incoming Number: [PHONE_NUMBER], Tracking Number: [PHONE_NUMBER], Ring To: [PHO…" at bounding box center [640, 374] width 222 height 16
click at [616, 266] on p "Incoming Number: [PHONE_NUMBER], Tracking Number: [PHONE_NUMBER], Ring To: [PHO…" at bounding box center [640, 263] width 222 height 16
drag, startPoint x: 628, startPoint y: 264, endPoint x: 701, endPoint y: 261, distance: 73.4
click at [701, 261] on p "Incoming Number: [PHONE_NUMBER], Tracking Number: [PHONE_NUMBER], Ring To: [PHO…" at bounding box center [640, 263] width 222 height 16
click at [618, 384] on p "00:00:43" at bounding box center [670, 390] width 282 height 16
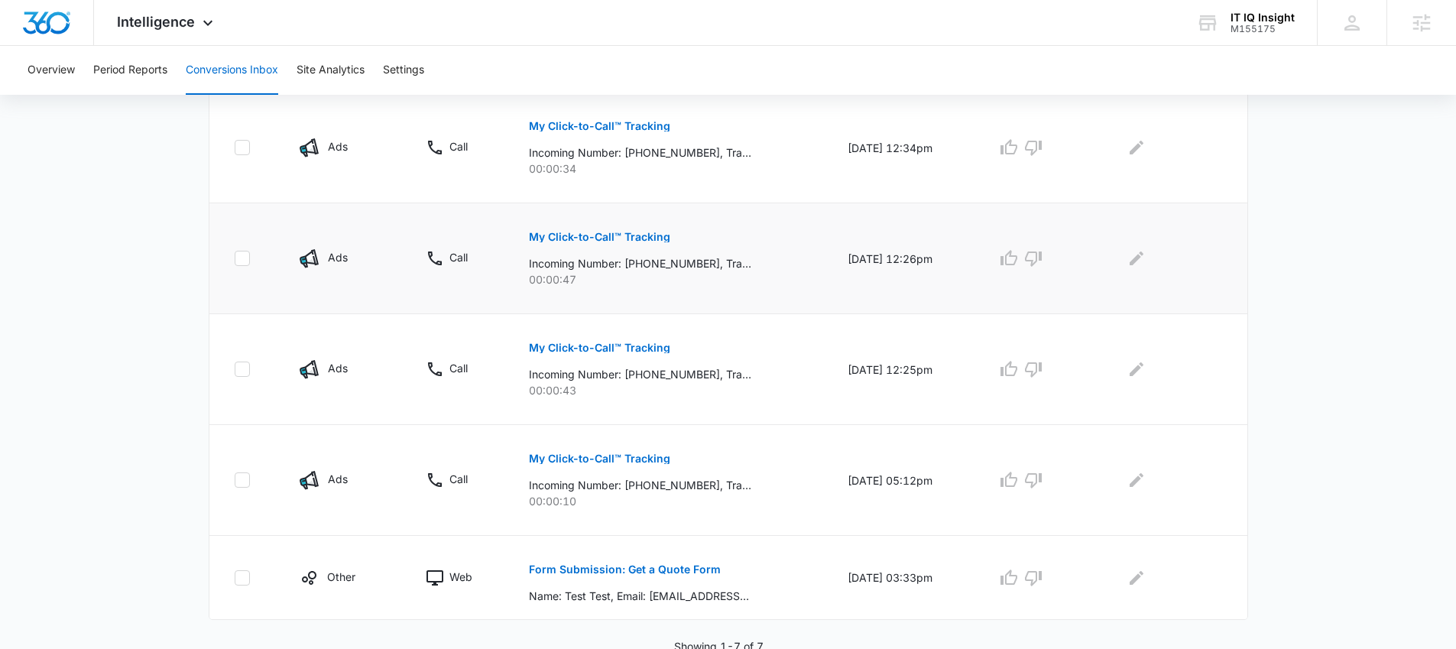
click at [605, 286] on p "00:00:47" at bounding box center [670, 279] width 282 height 16
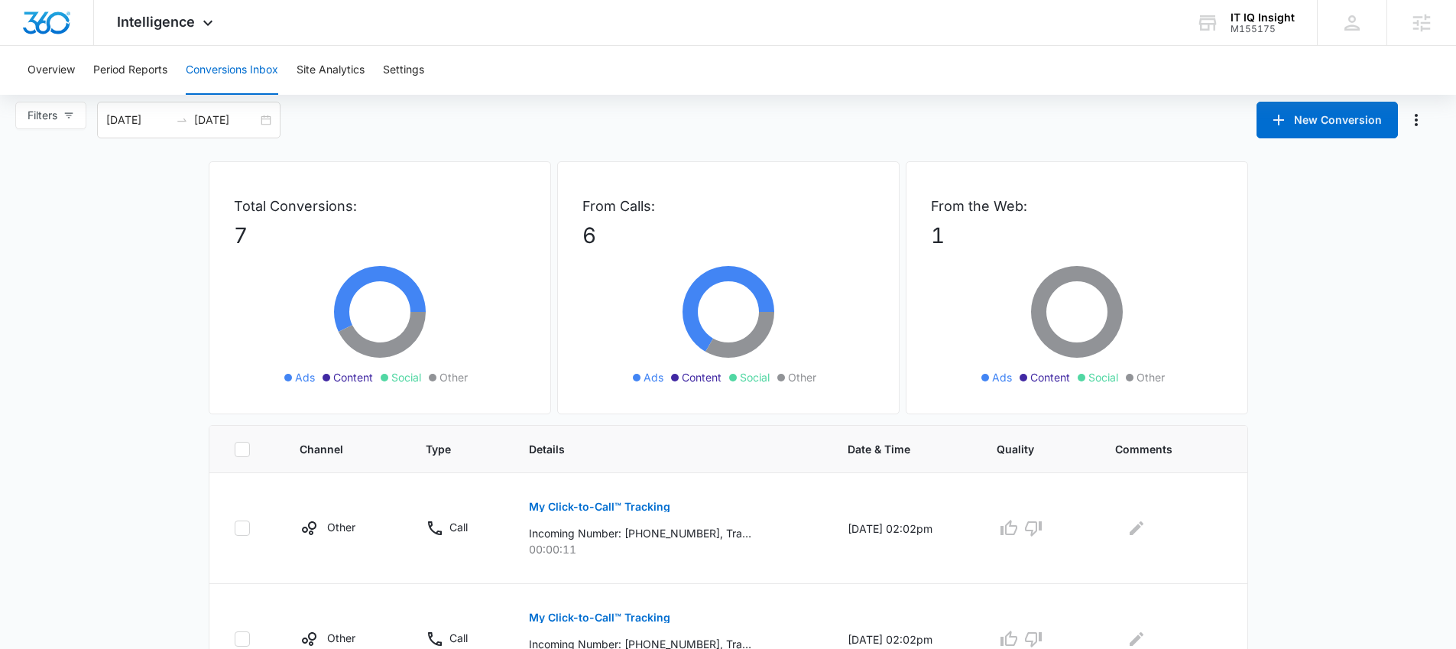
scroll to position [0, 0]
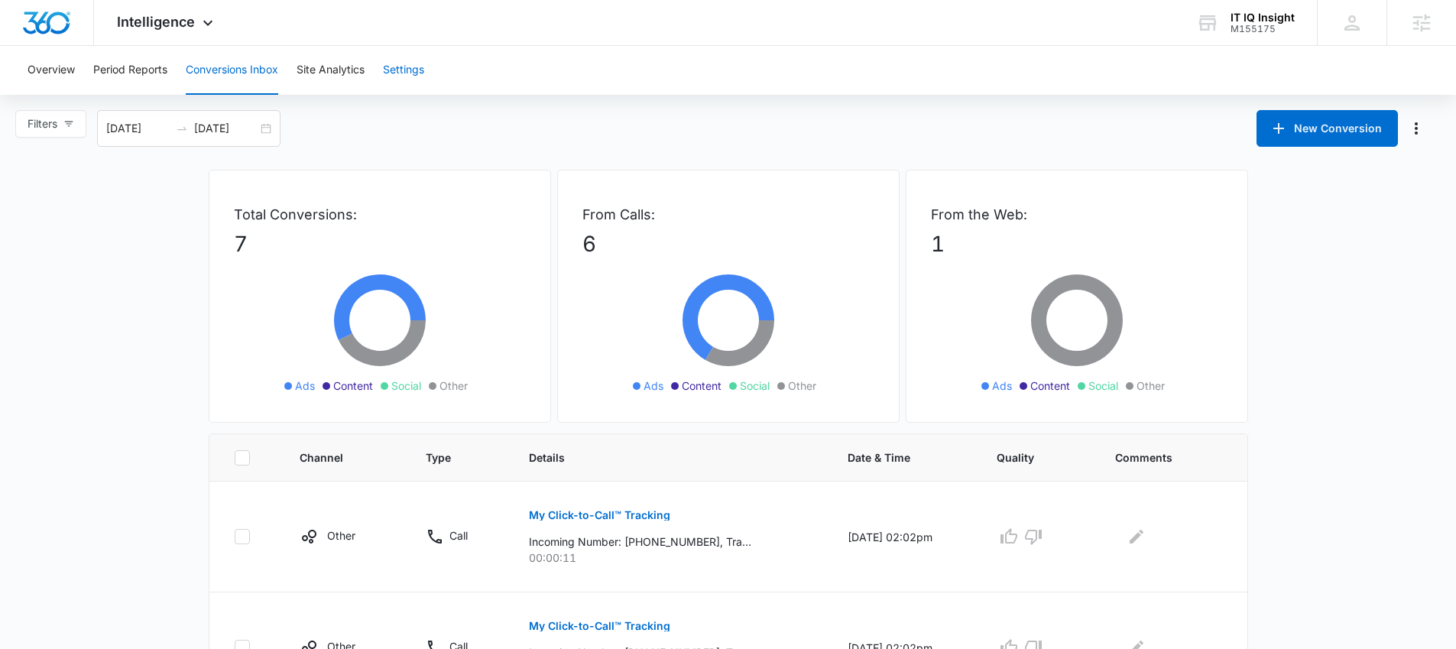
click at [394, 76] on button "Settings" at bounding box center [403, 70] width 41 height 49
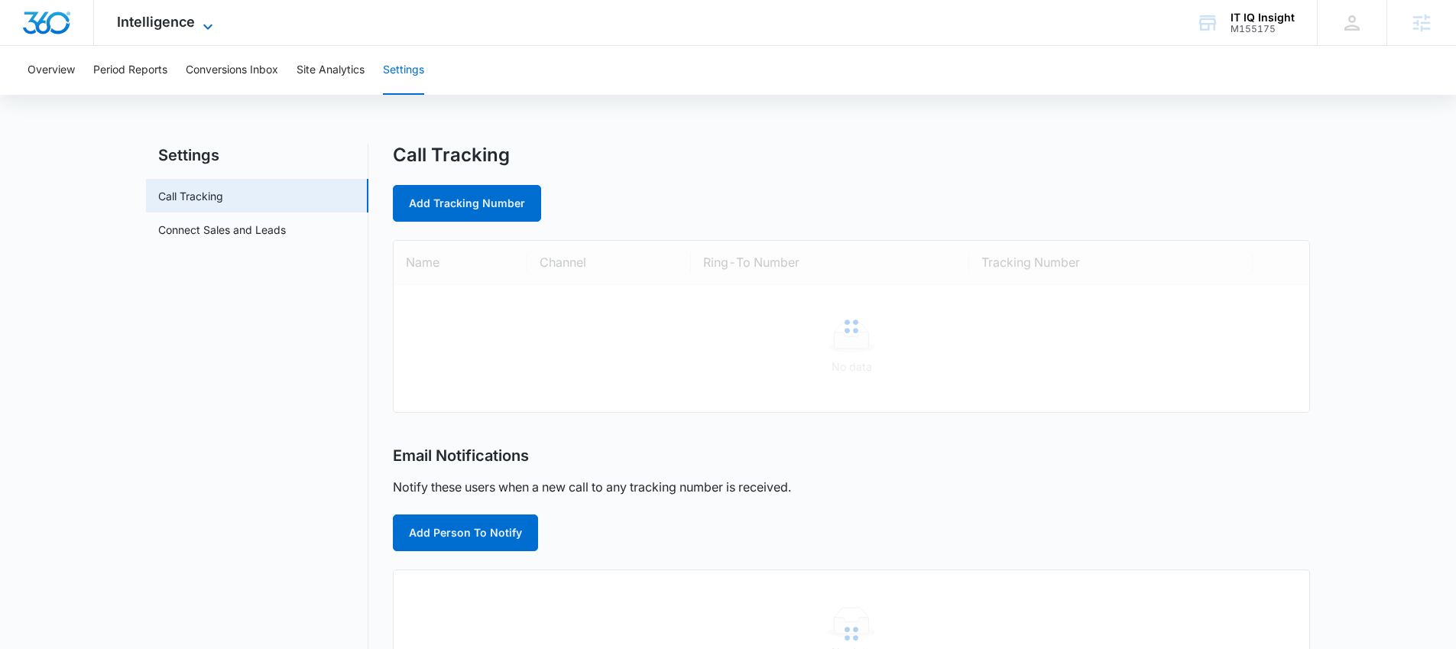
click at [146, 22] on span "Intelligence" at bounding box center [156, 22] width 78 height 16
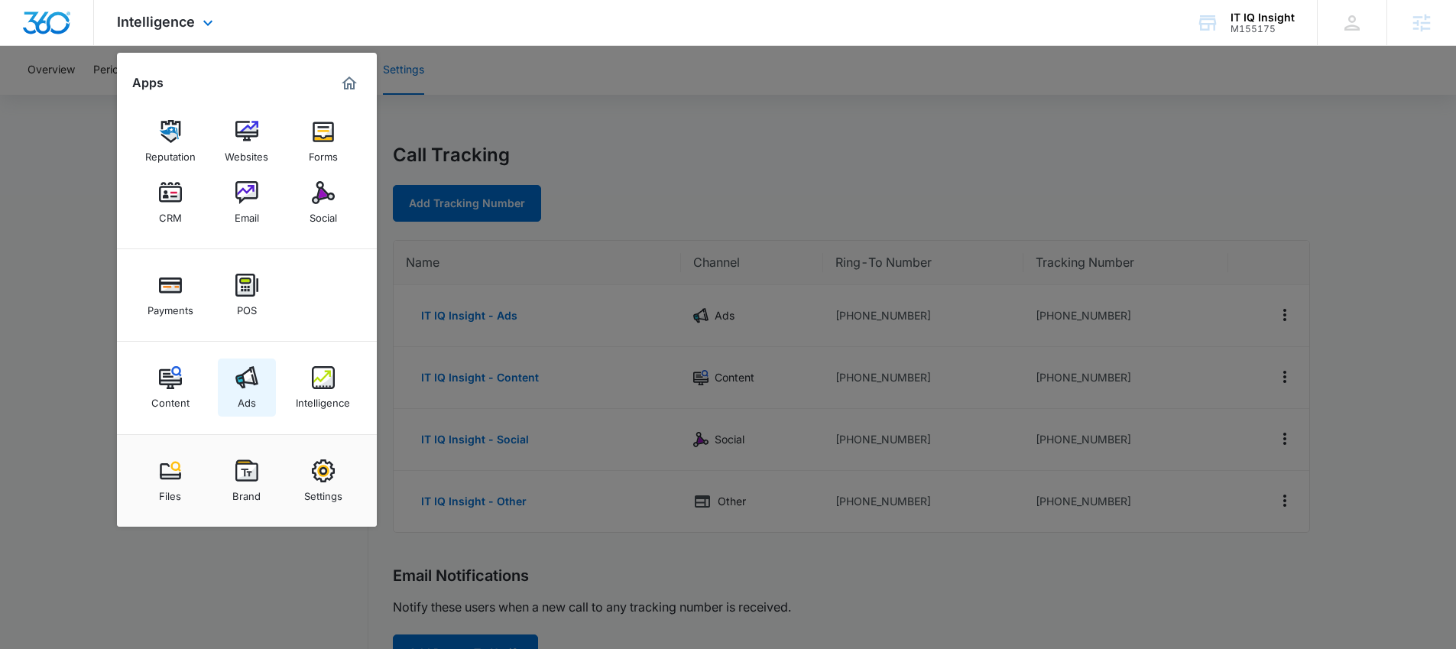
click at [235, 388] on img at bounding box center [246, 377] width 23 height 23
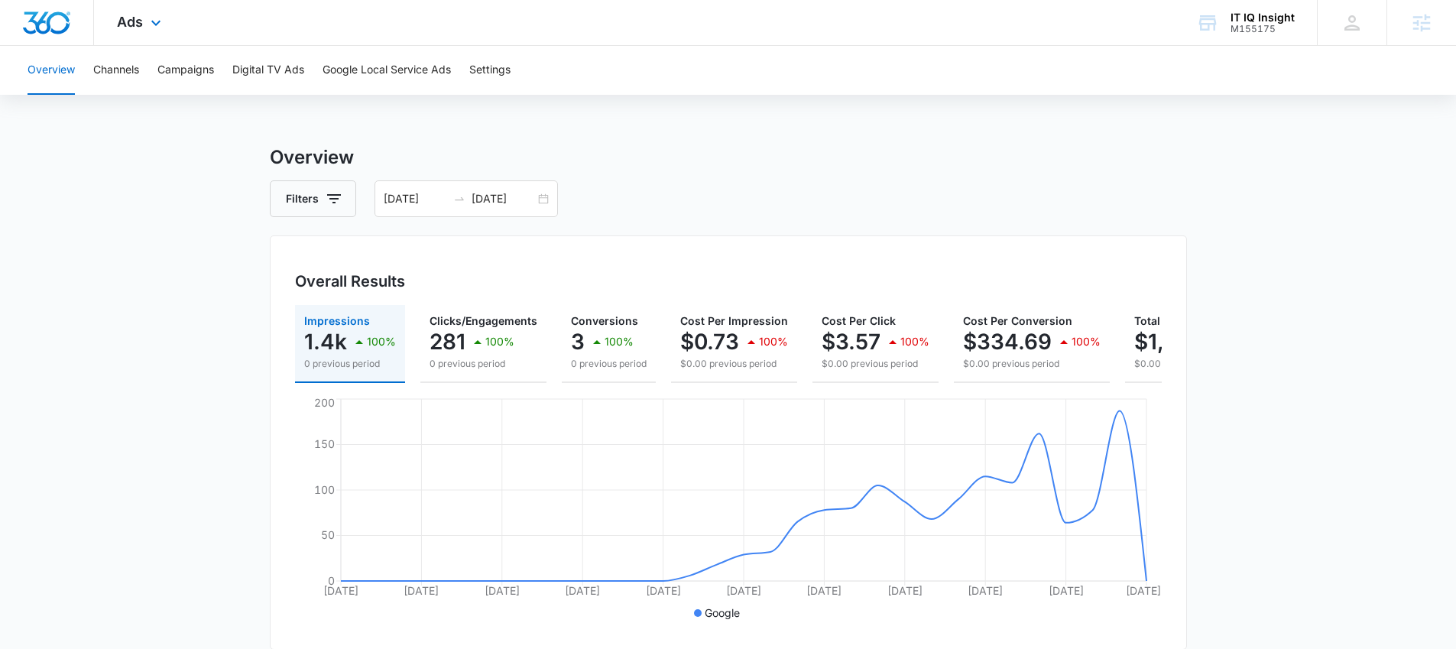
click at [166, 32] on div "Ads Apps Reputation Websites Forms CRM Email Social Payments POS Content Ads In…" at bounding box center [141, 22] width 94 height 45
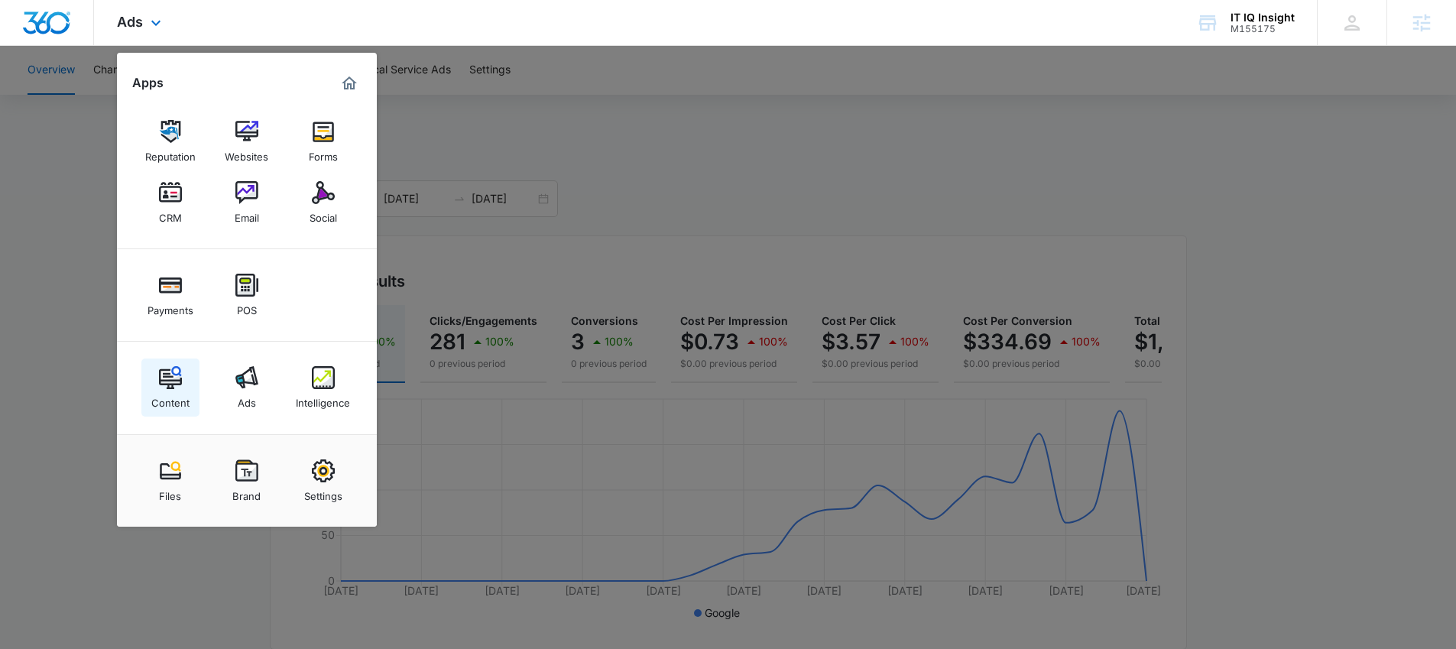
click at [175, 395] on div "Content" at bounding box center [170, 399] width 38 height 20
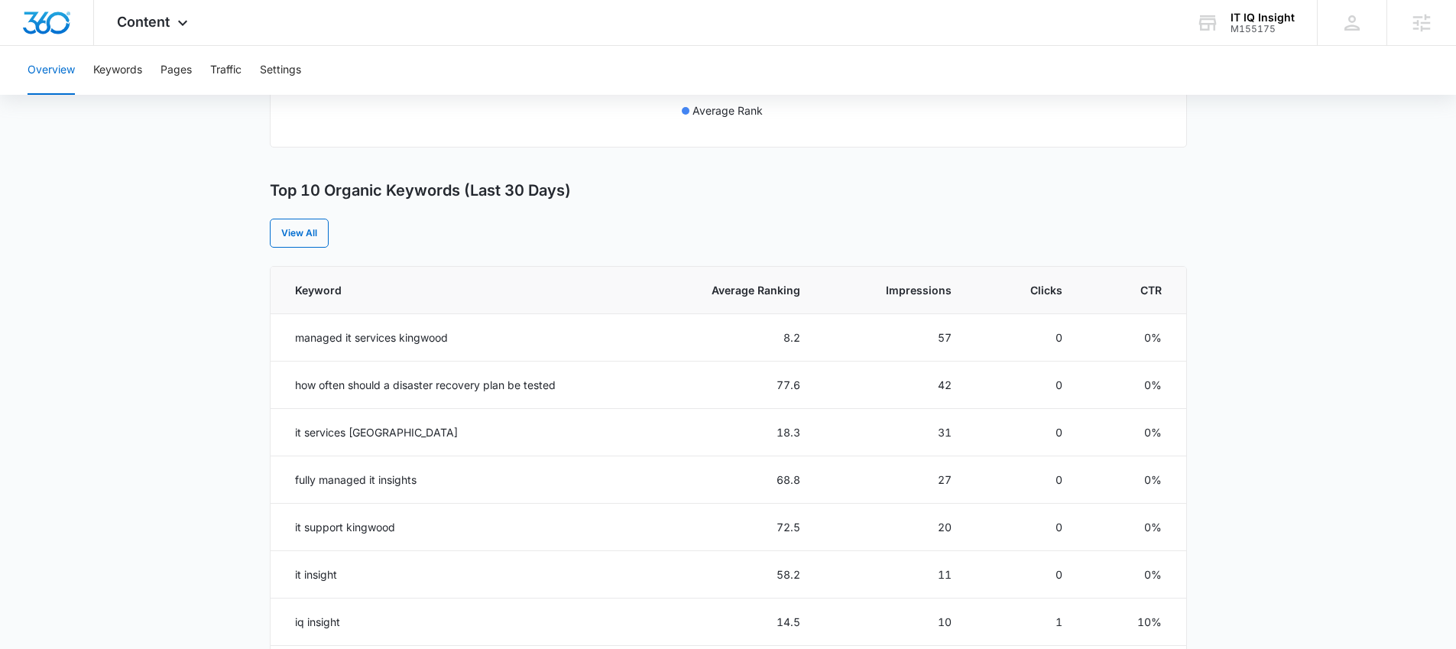
scroll to position [687, 0]
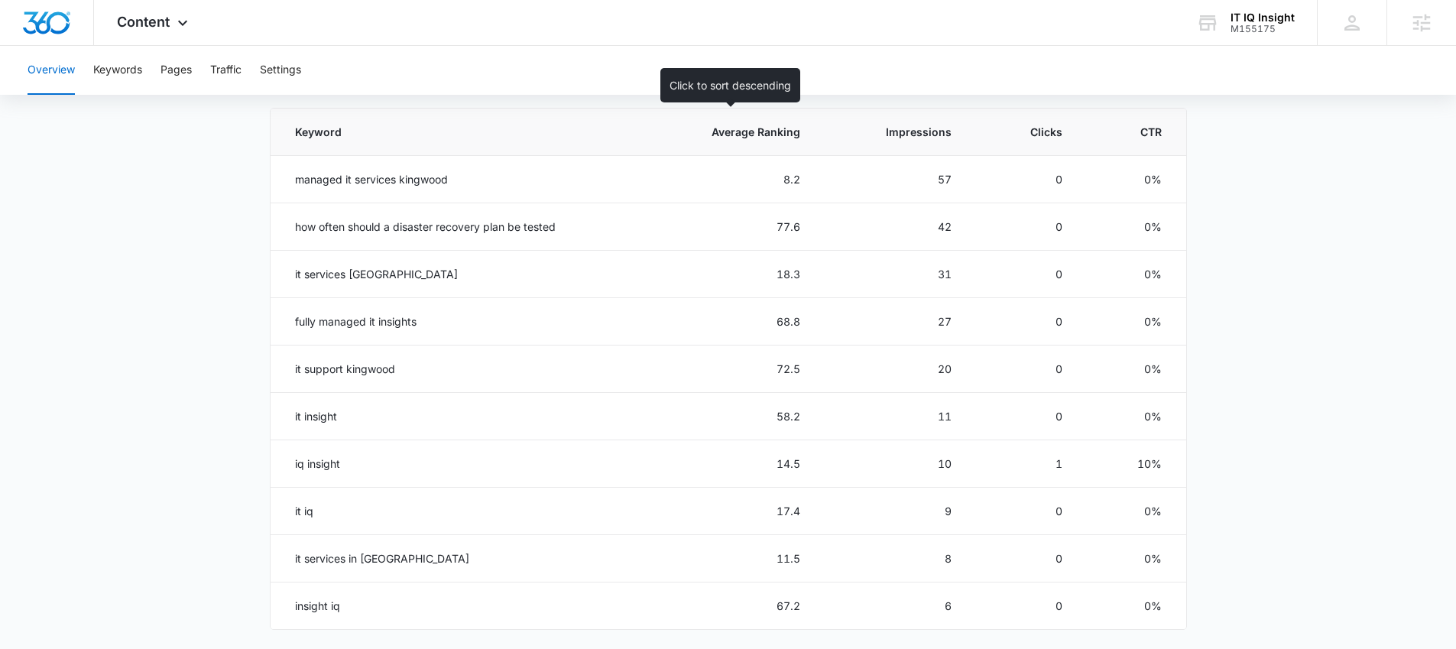
click at [767, 140] on th "Average Ranking" at bounding box center [729, 132] width 180 height 47
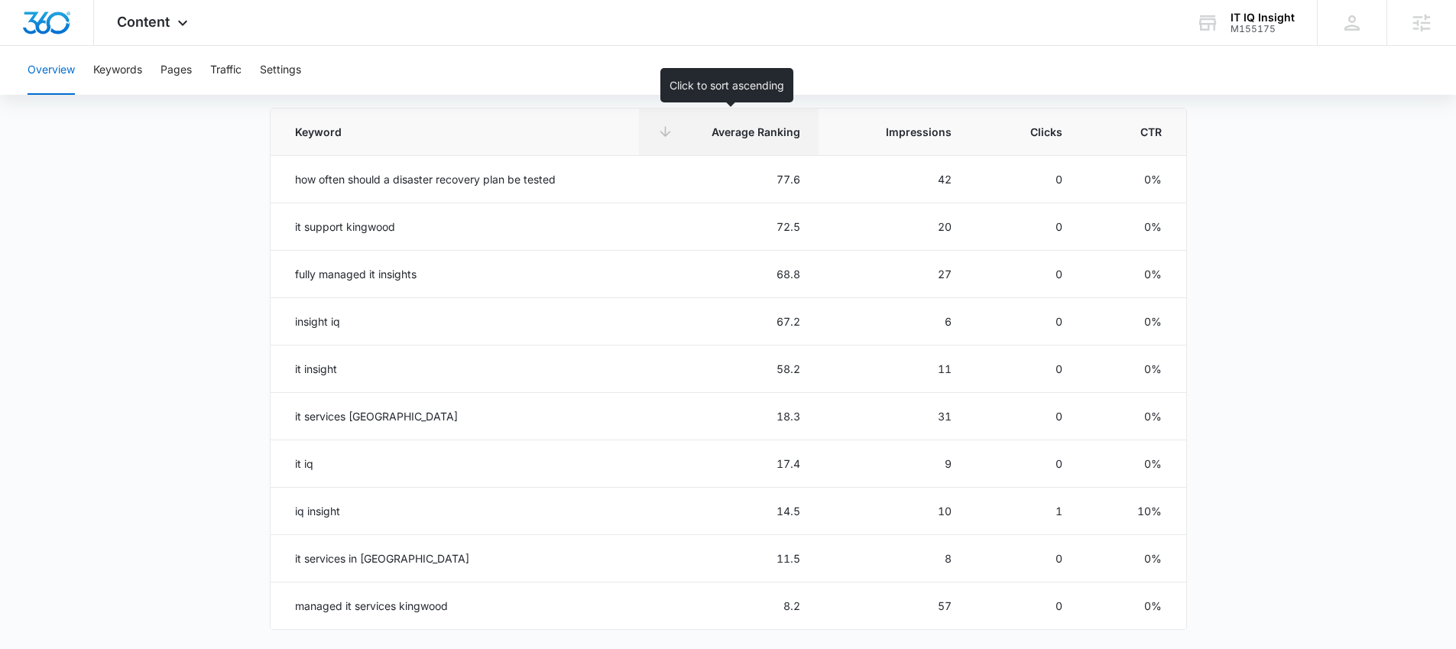
click at [767, 140] on th "Average Ranking" at bounding box center [729, 132] width 180 height 47
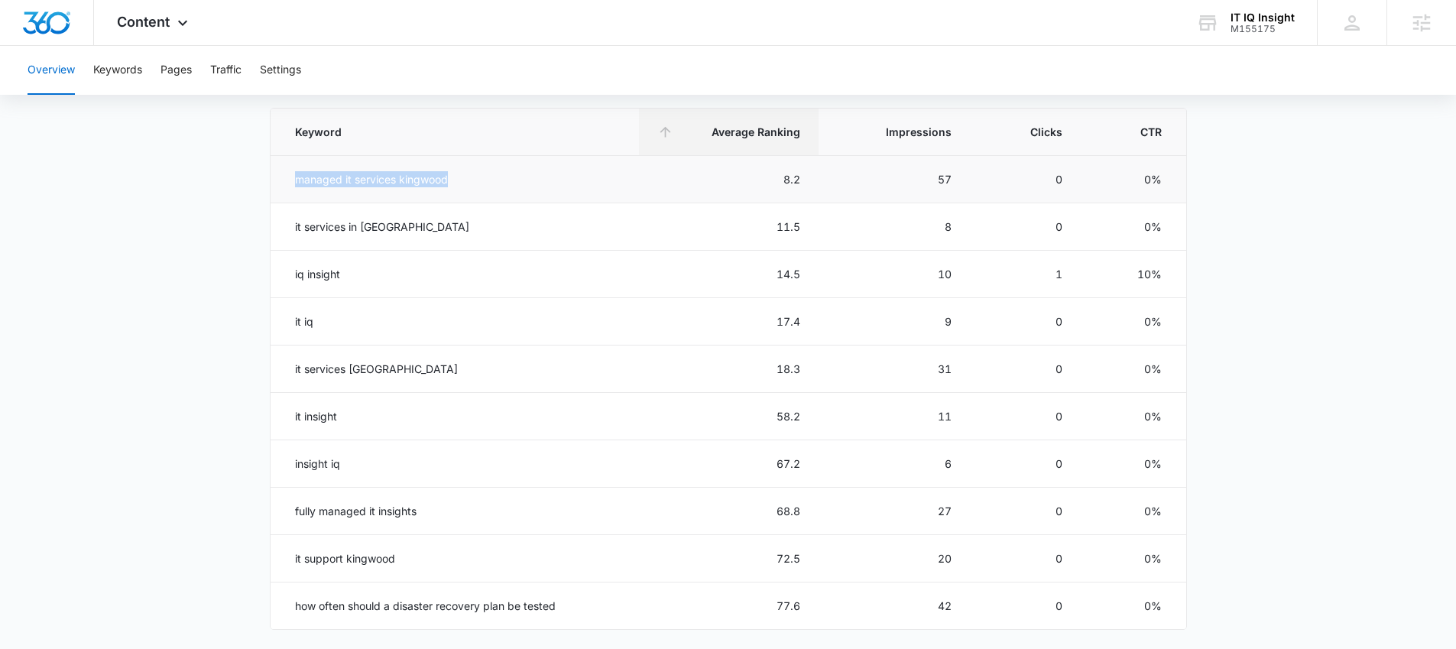
drag, startPoint x: 292, startPoint y: 178, endPoint x: 500, endPoint y: 186, distance: 208.1
click at [500, 186] on td "managed it services kingwood" at bounding box center [455, 179] width 369 height 47
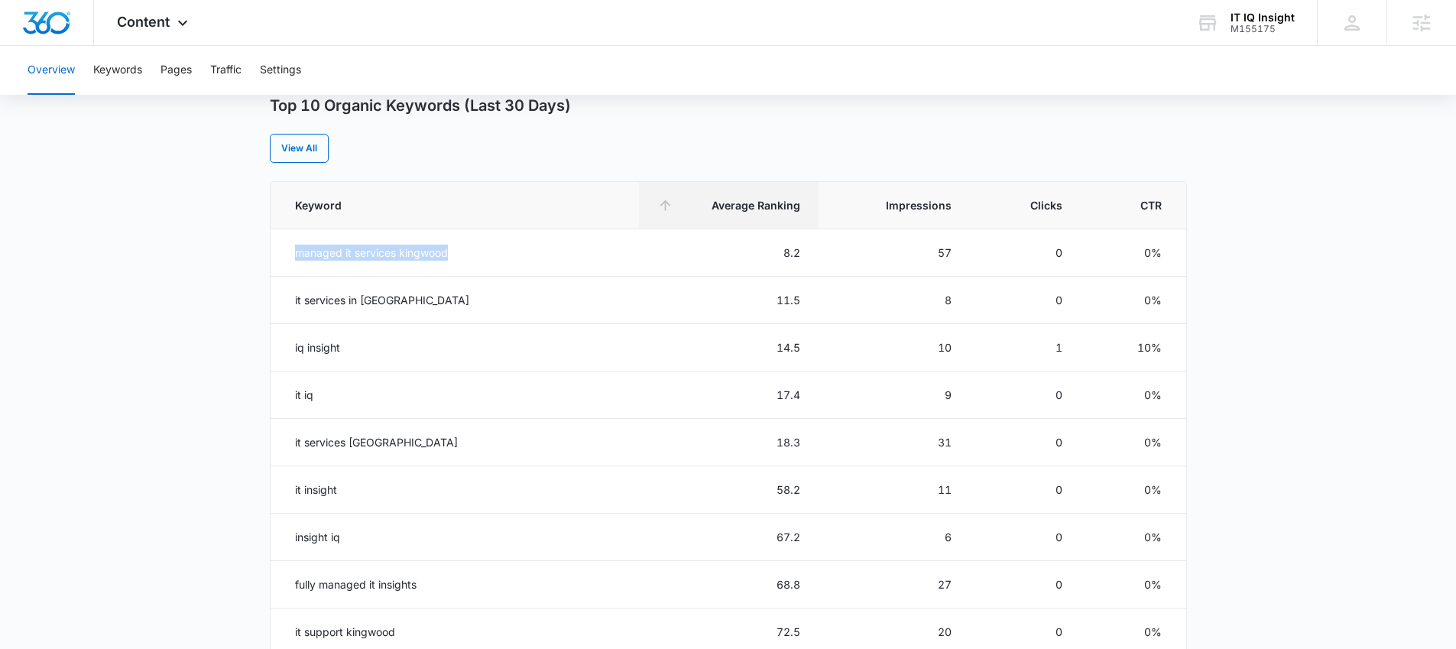
scroll to position [615, 0]
click at [595, 453] on td "it services kingwood" at bounding box center [455, 441] width 369 height 47
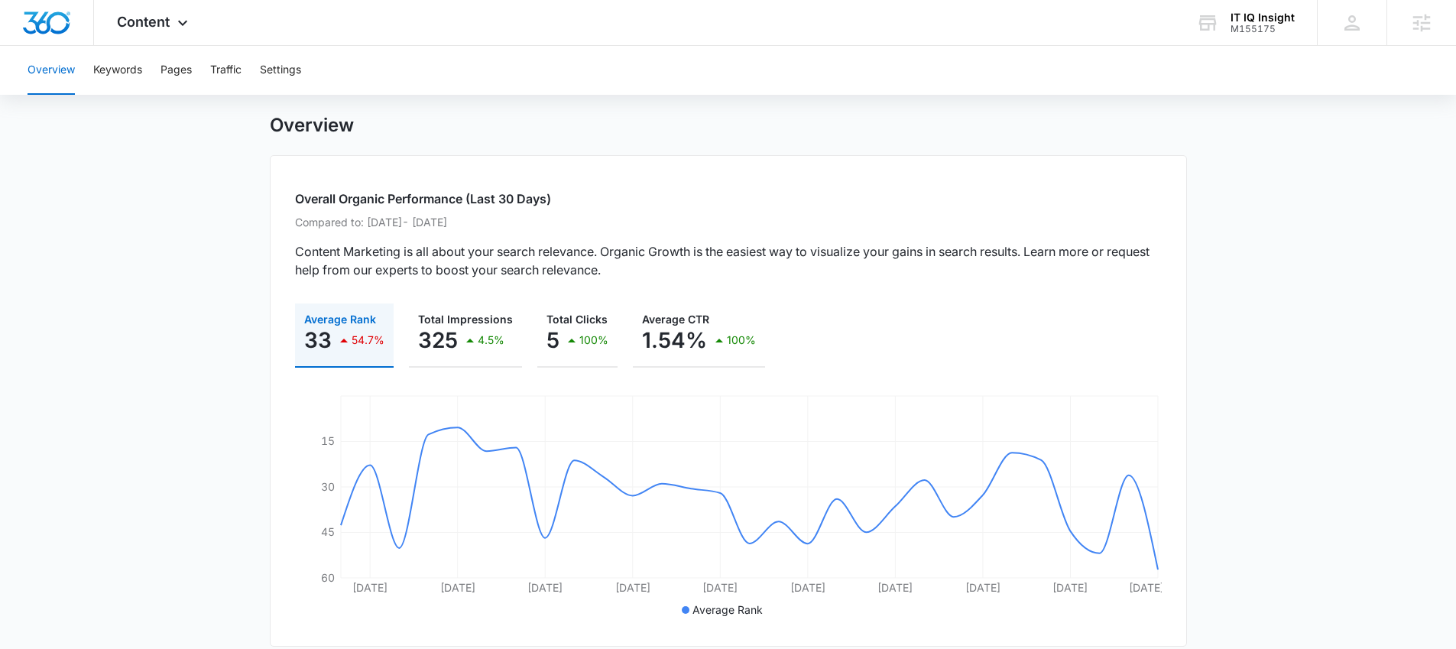
scroll to position [24, 0]
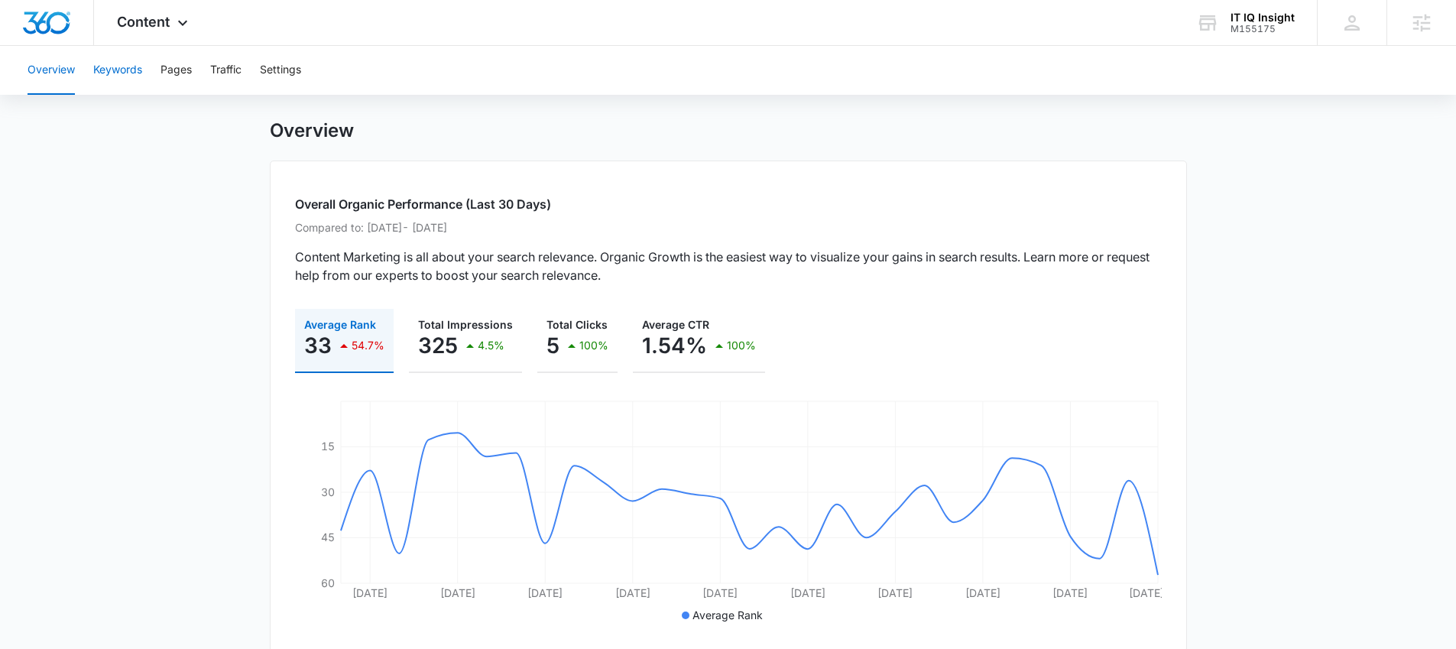
click at [132, 73] on button "Keywords" at bounding box center [117, 70] width 49 height 49
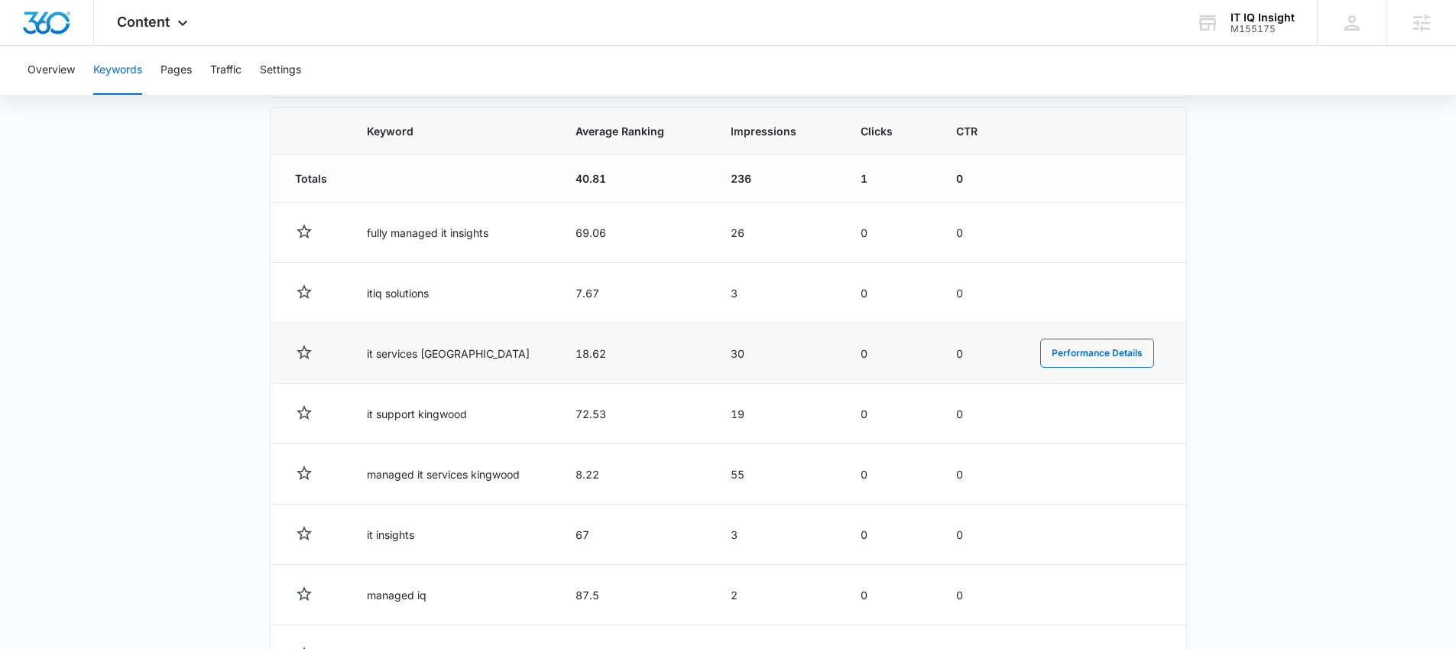
scroll to position [565, 0]
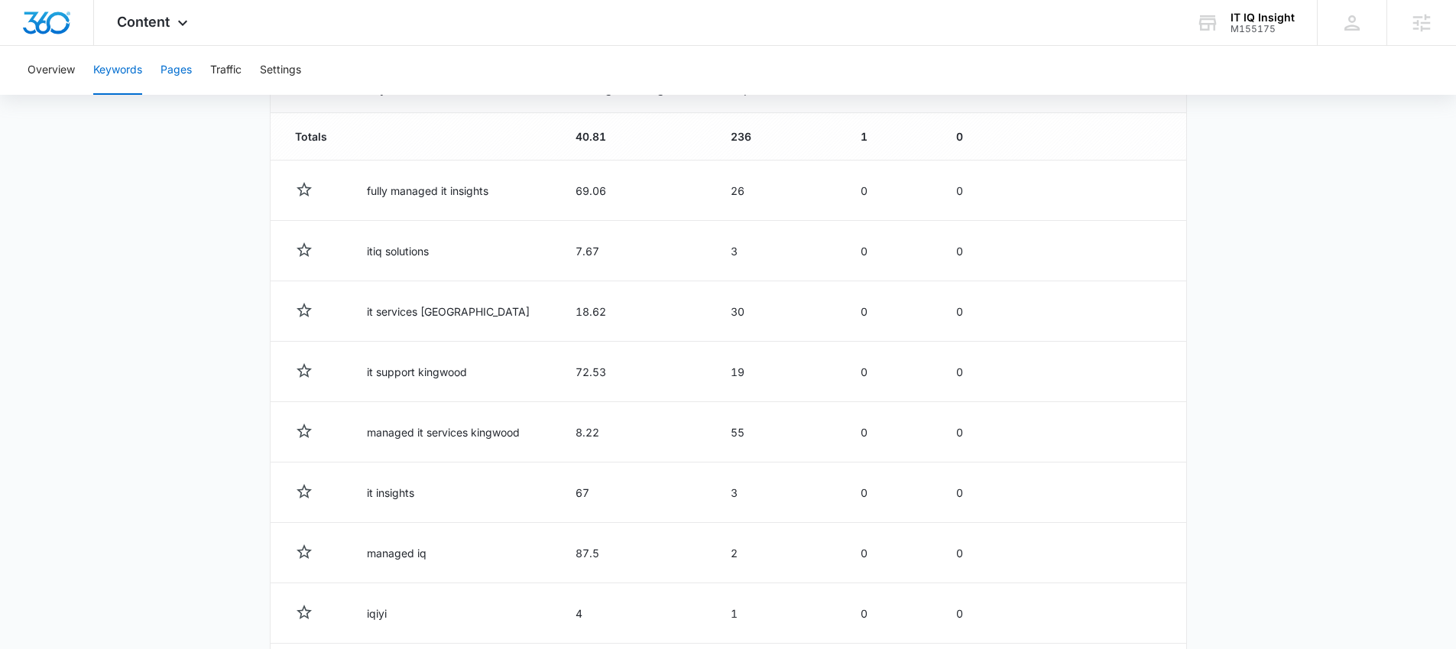
click at [170, 76] on button "Pages" at bounding box center [176, 70] width 31 height 49
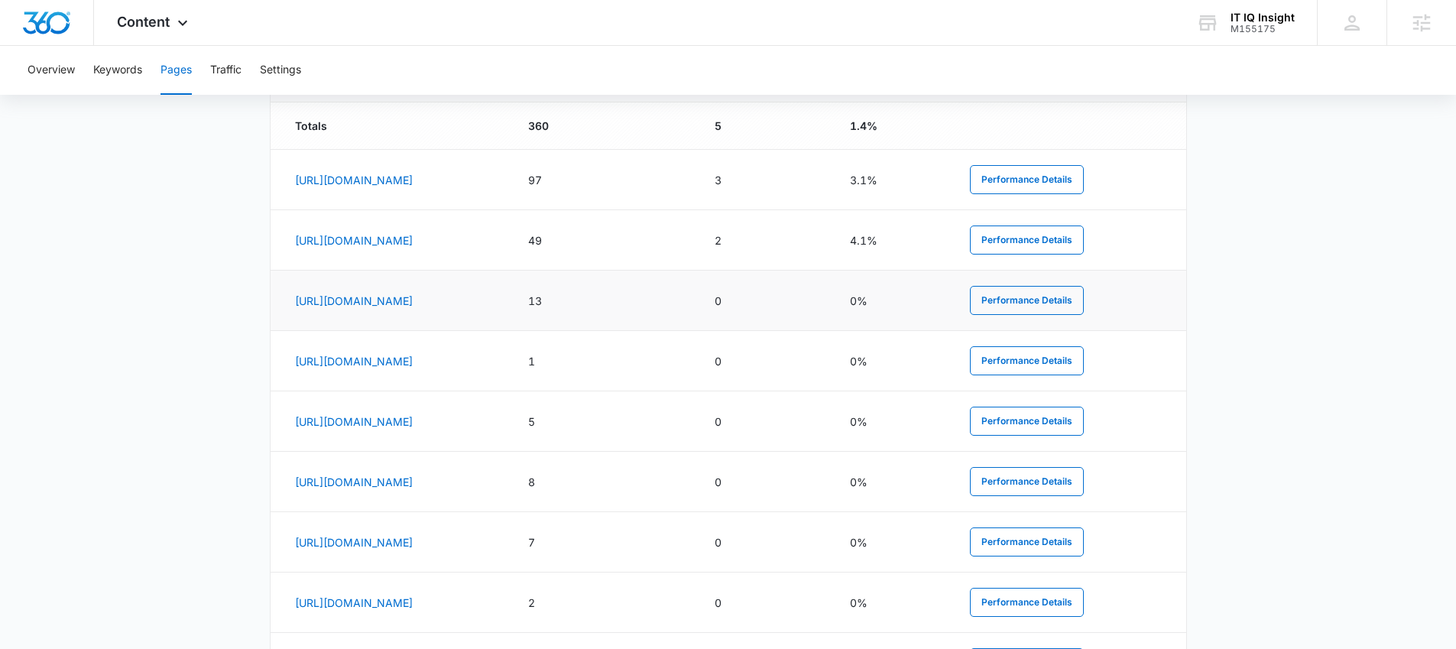
scroll to position [690, 0]
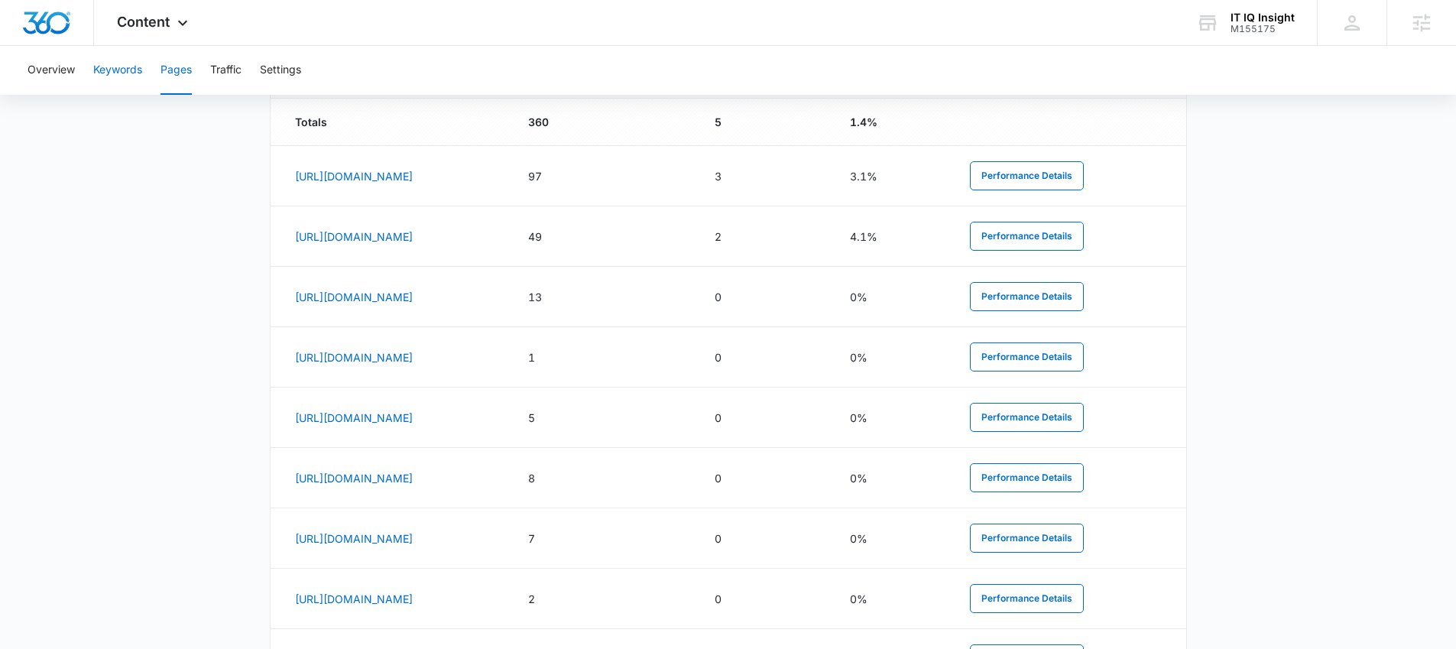
click at [135, 79] on button "Keywords" at bounding box center [117, 70] width 49 height 49
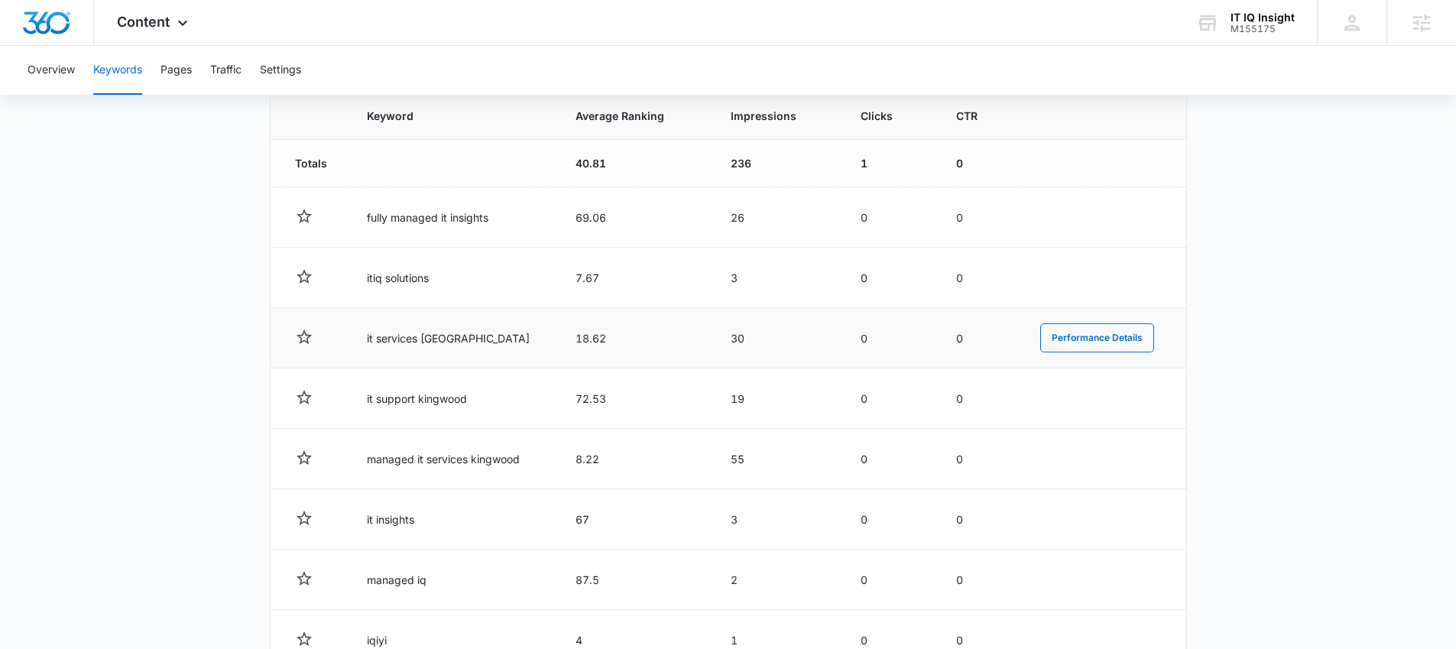
scroll to position [388, 0]
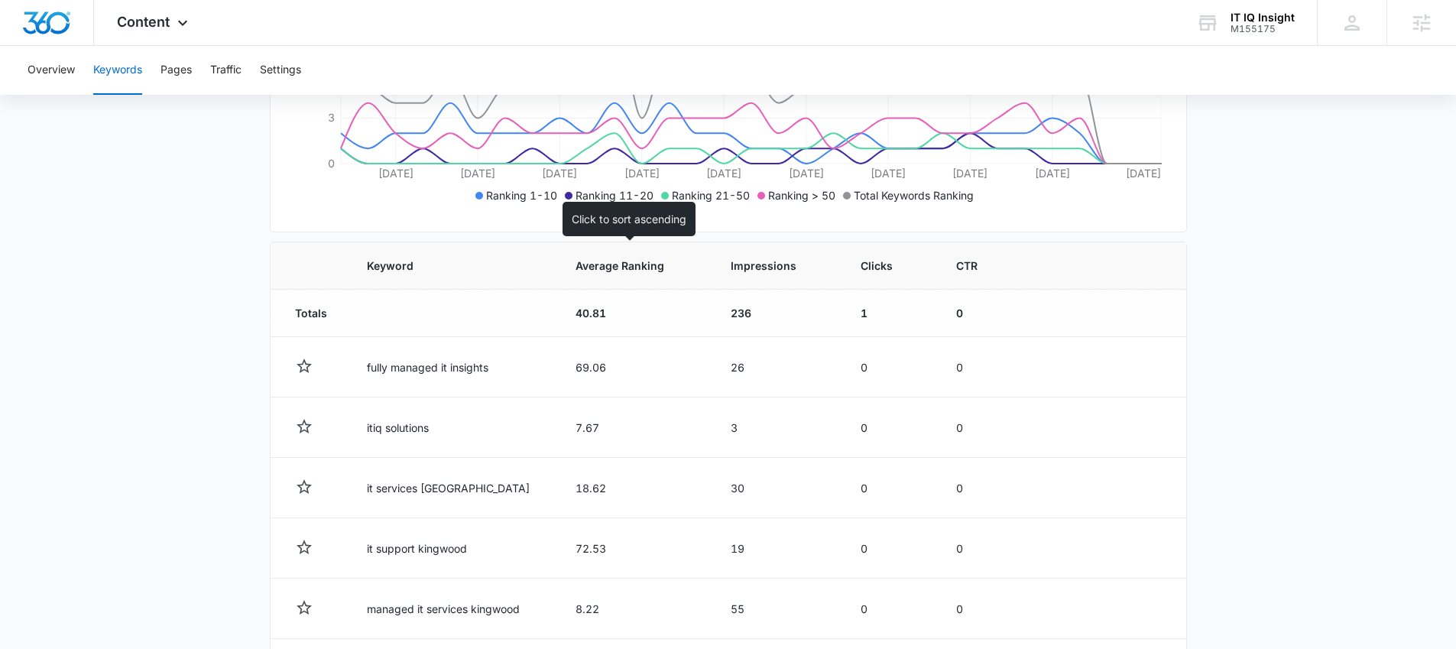
click at [576, 263] on span "Average Ranking" at bounding box center [624, 266] width 96 height 16
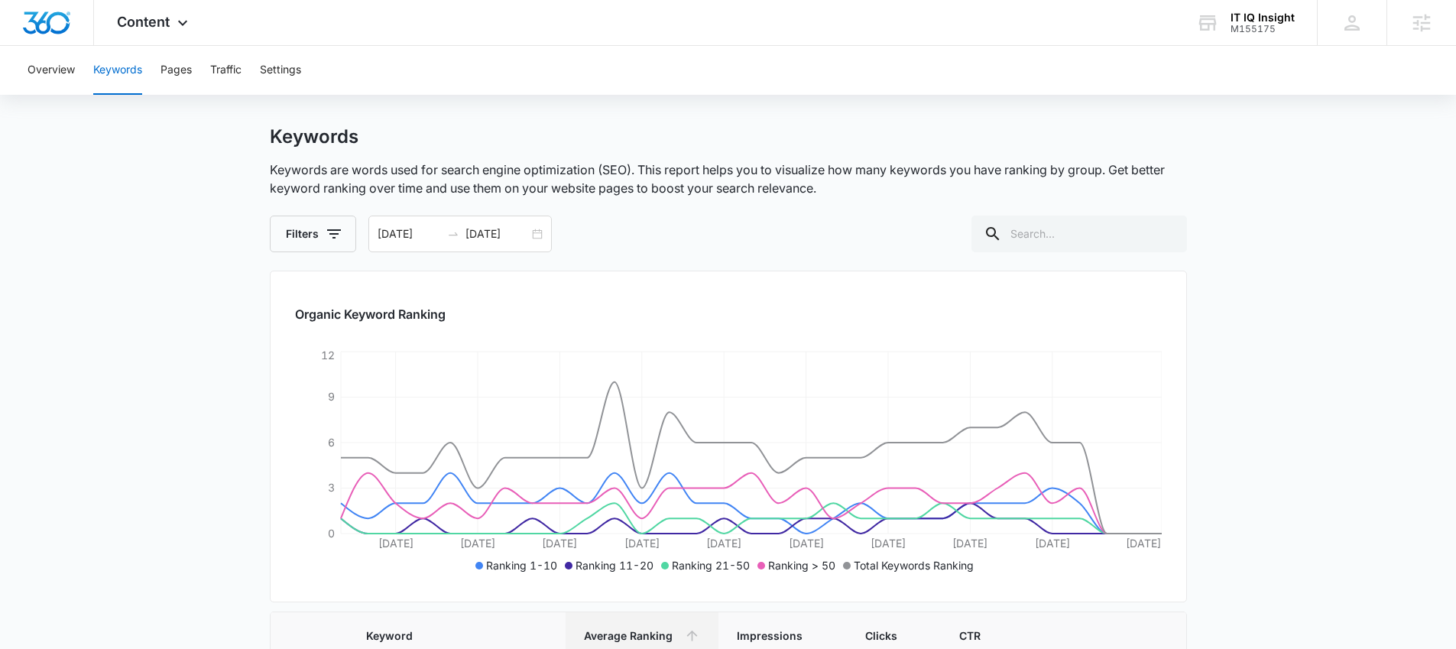
scroll to position [0, 0]
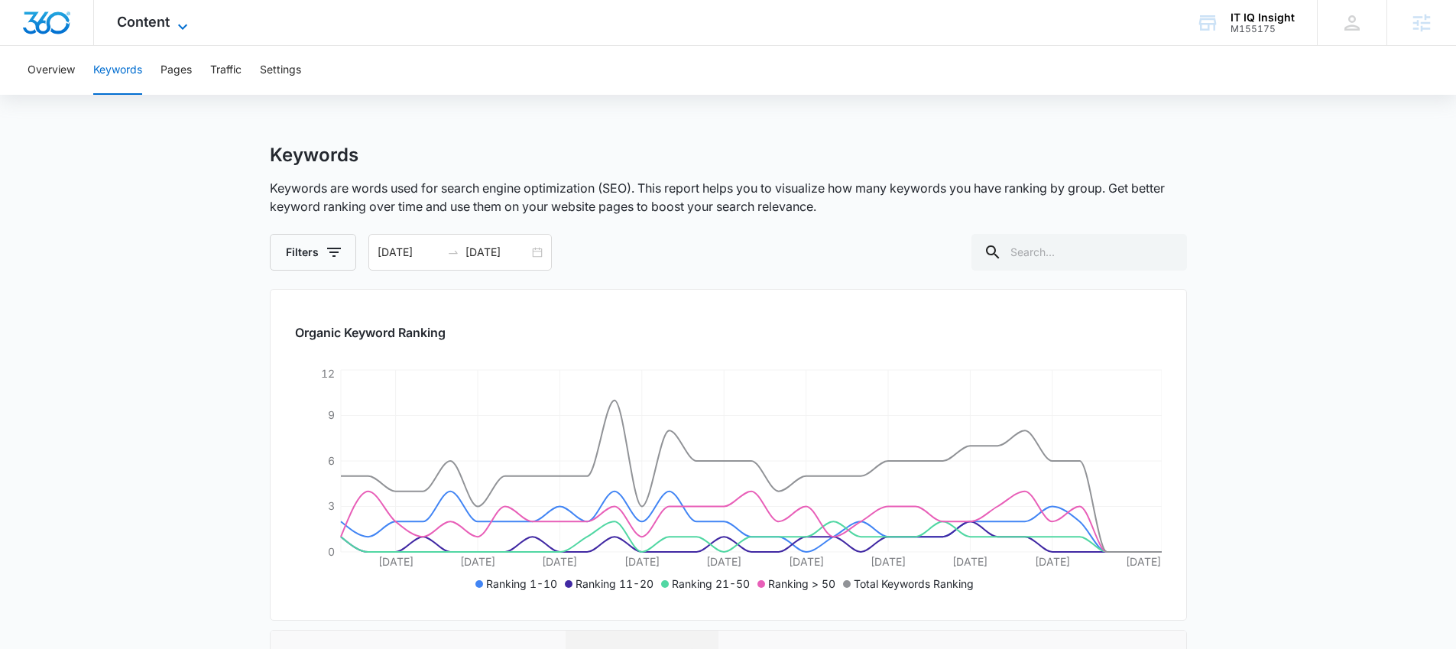
click at [139, 18] on span "Content" at bounding box center [143, 22] width 53 height 16
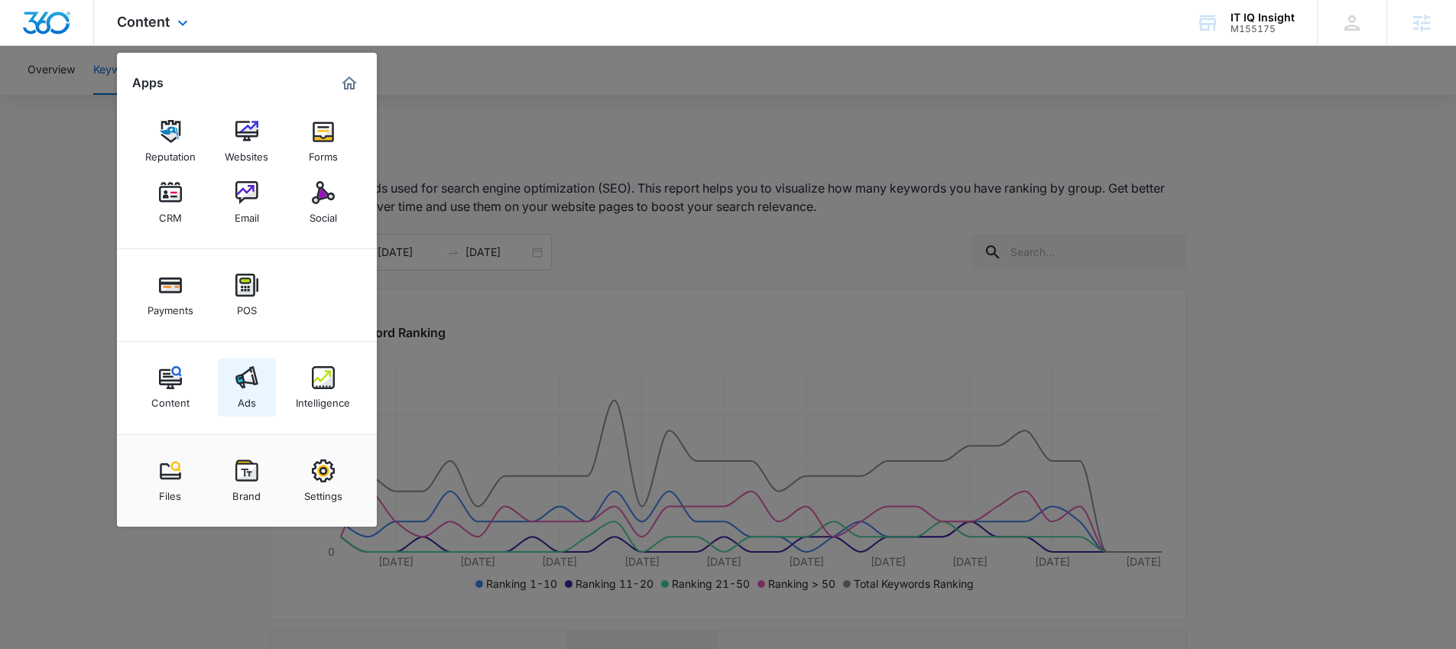
click at [244, 383] on img at bounding box center [246, 377] width 23 height 23
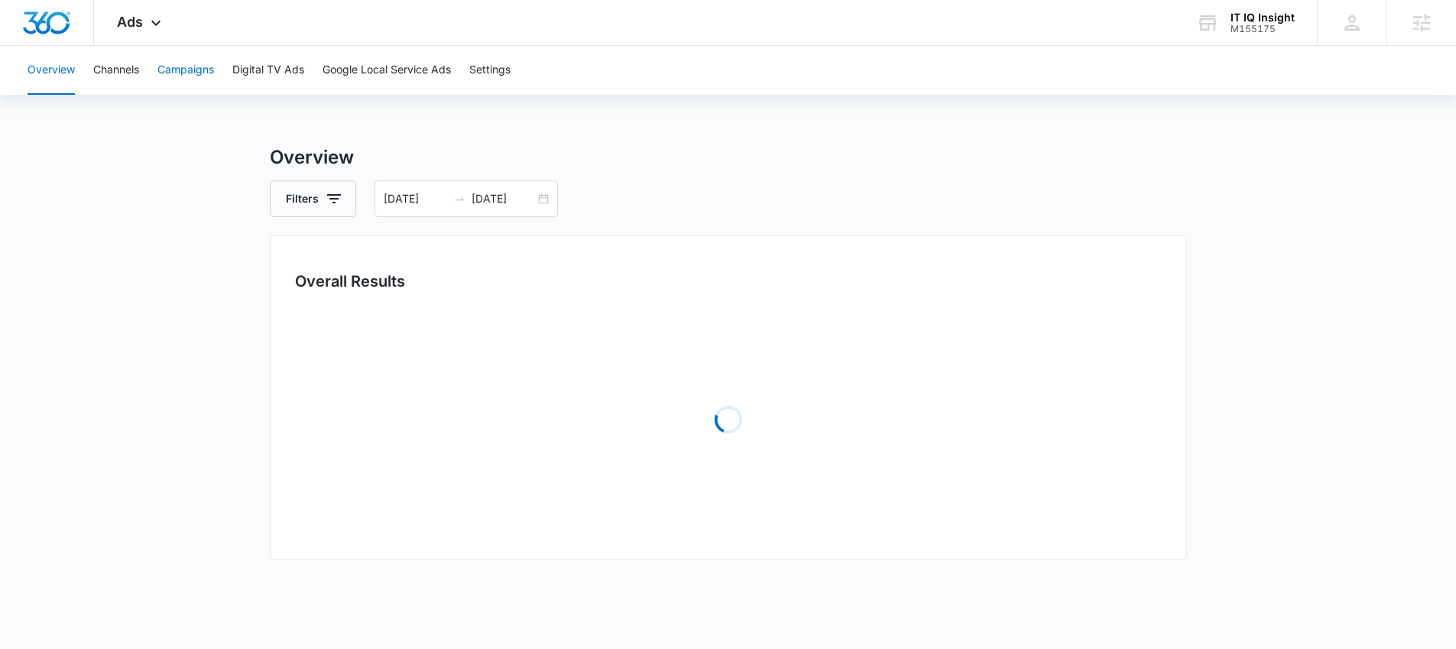
click at [185, 69] on button "Campaigns" at bounding box center [185, 70] width 57 height 49
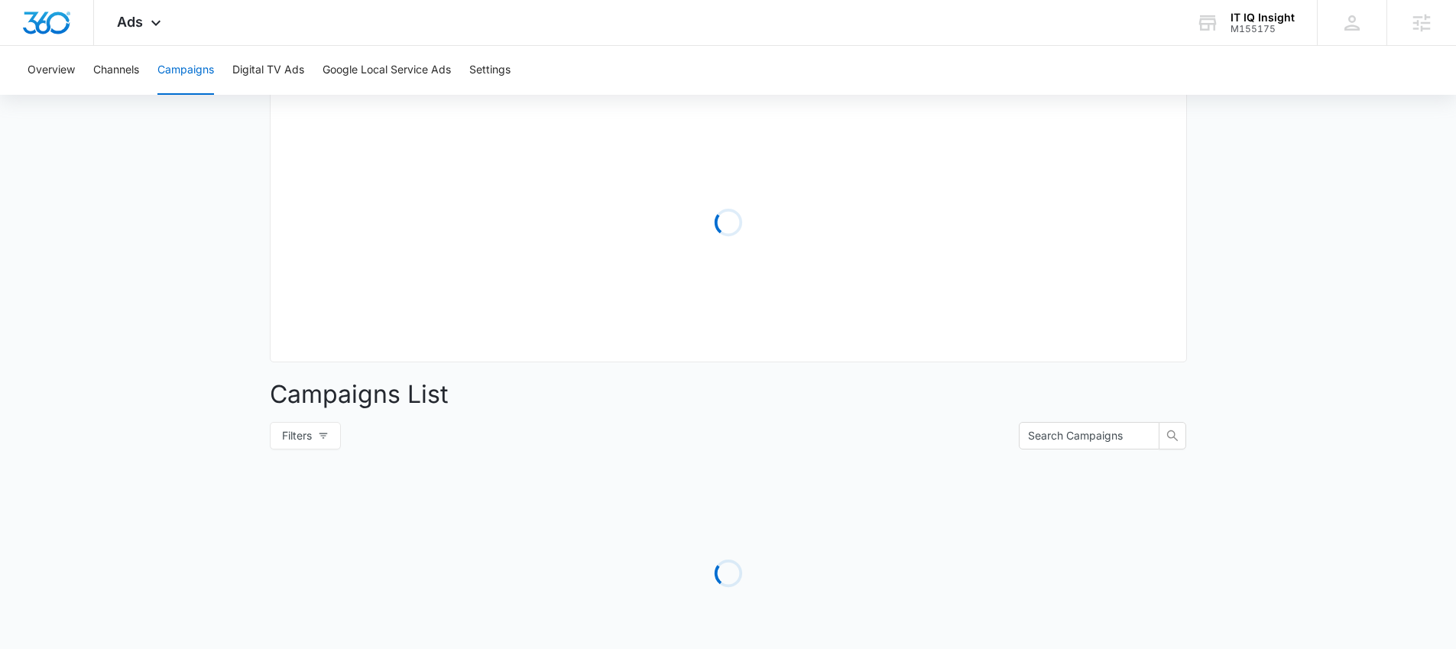
scroll to position [291, 0]
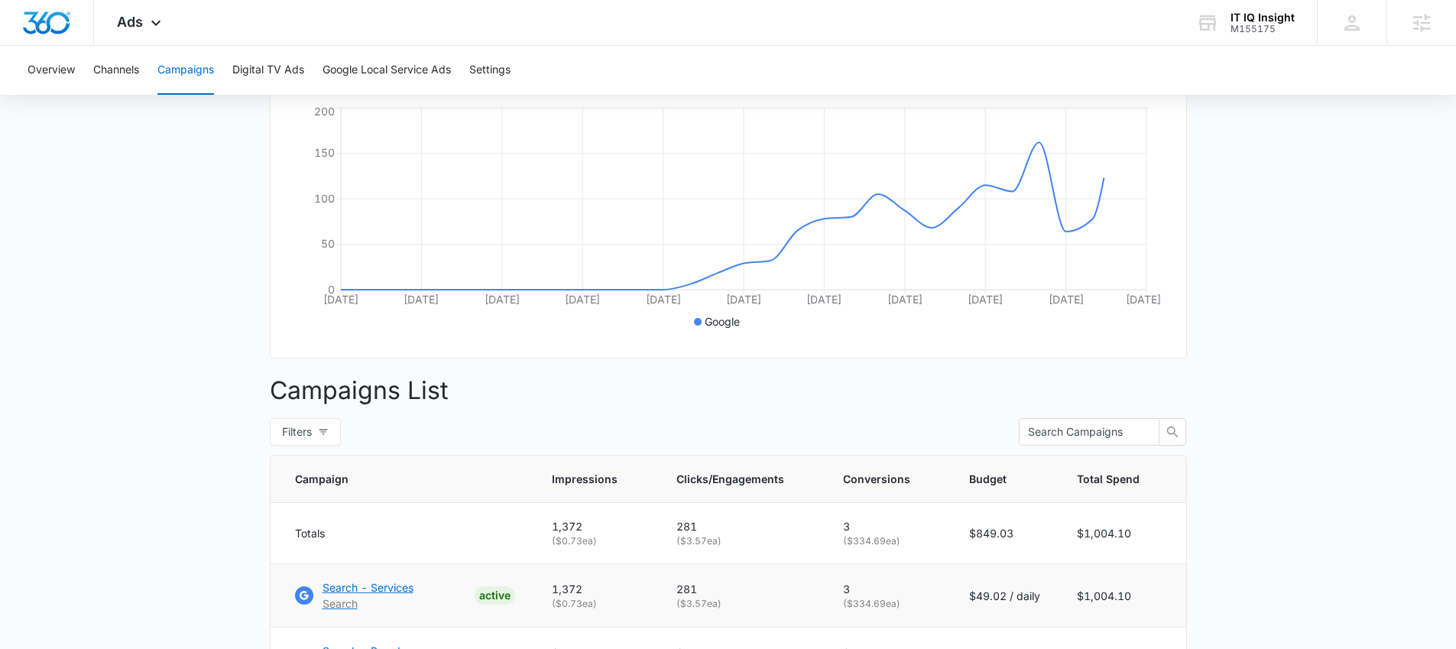
click at [392, 595] on p "Search - Services" at bounding box center [368, 587] width 91 height 16
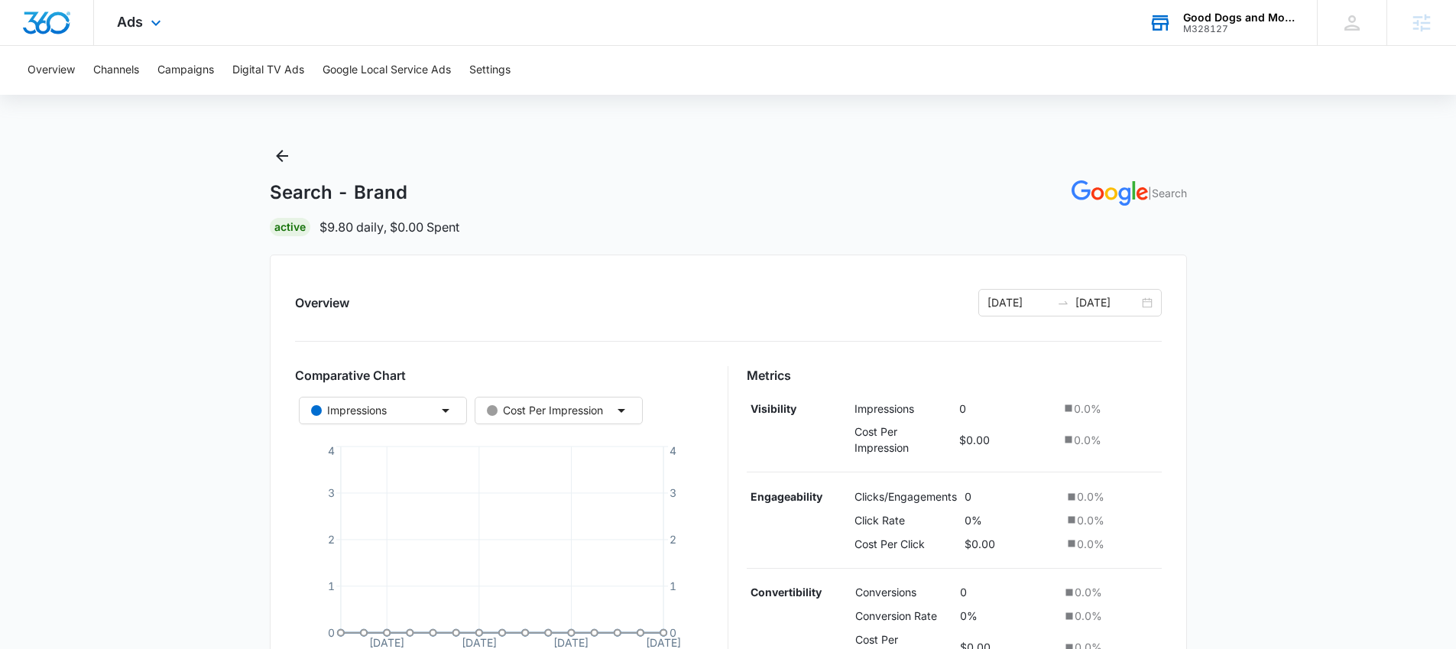
click at [1238, 21] on div "Good Dogs and More" at bounding box center [1239, 17] width 112 height 12
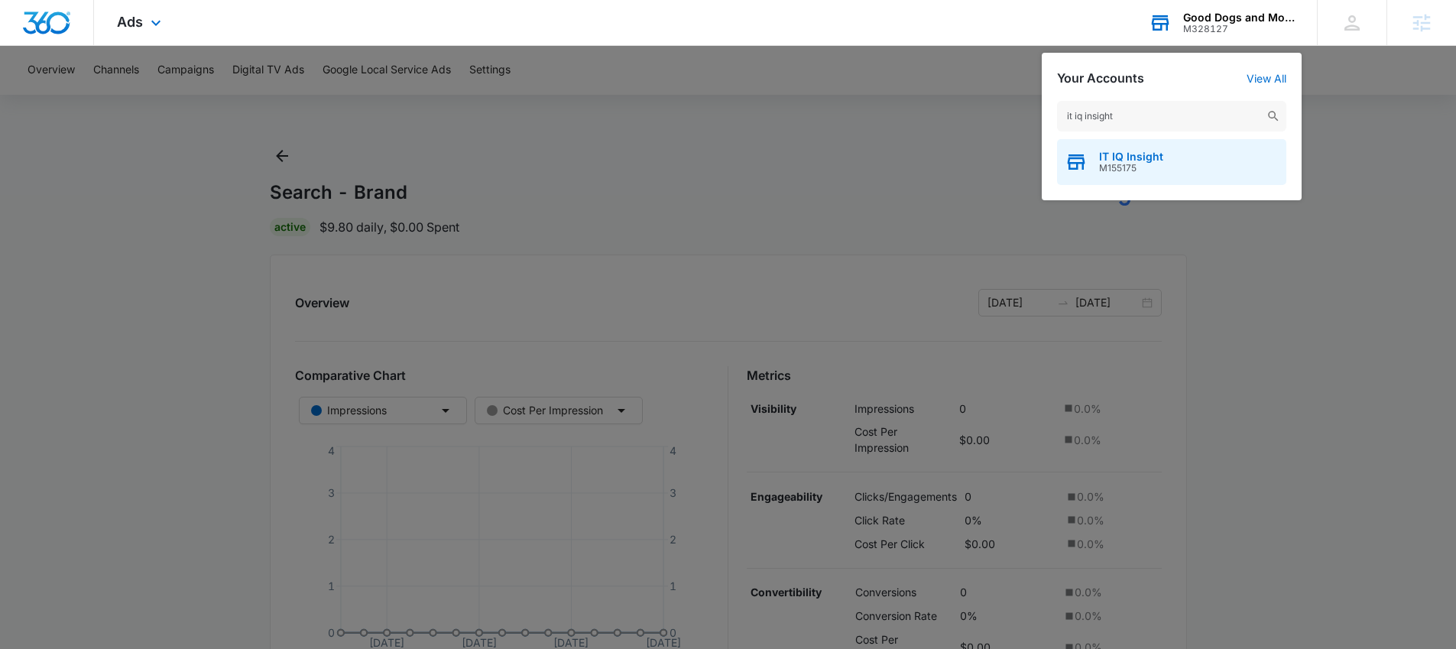
type input "it iq insight"
click at [1129, 157] on span "IT IQ Insight" at bounding box center [1131, 157] width 64 height 12
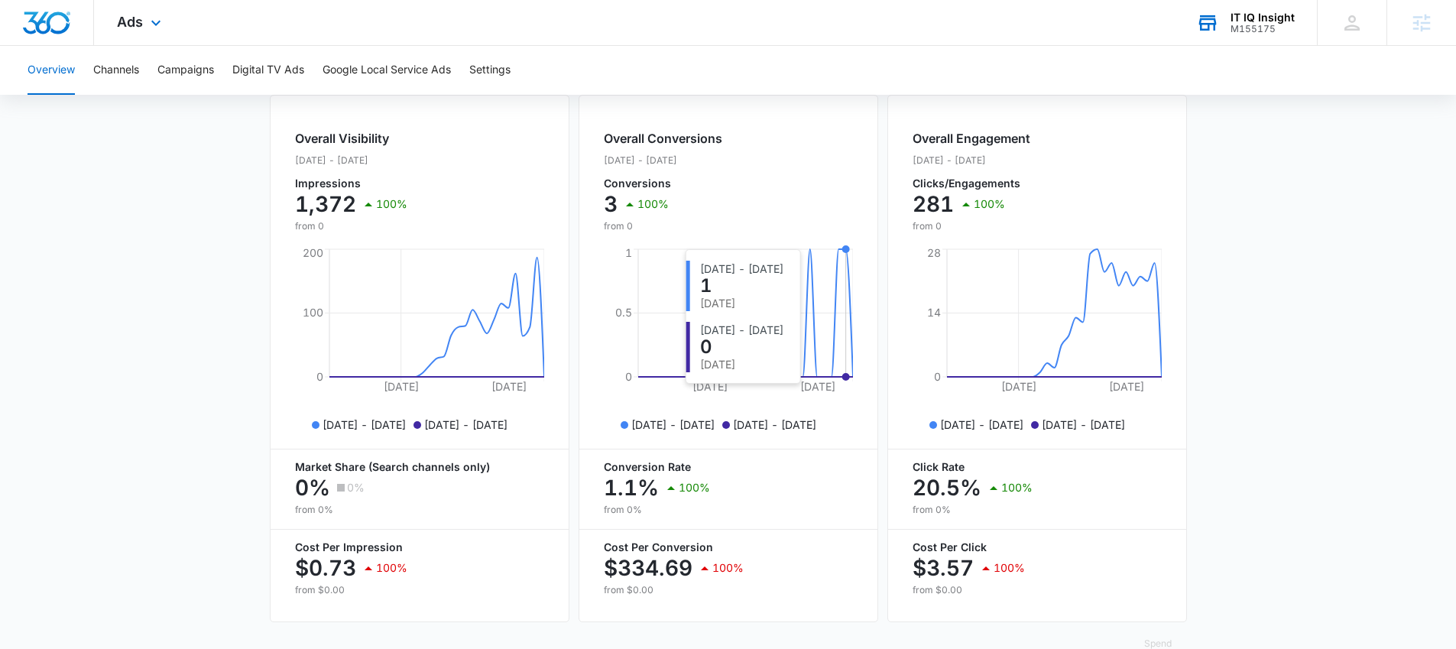
scroll to position [604, 0]
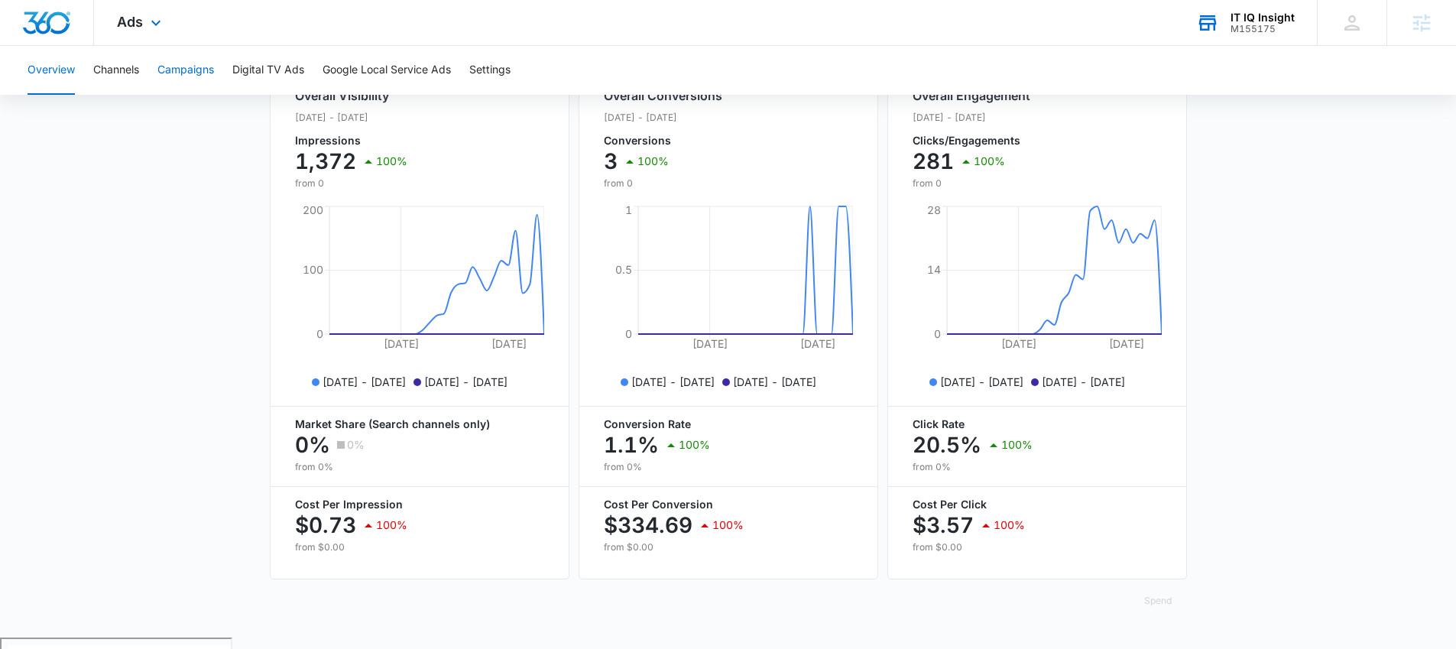
click at [185, 73] on button "Campaigns" at bounding box center [185, 70] width 57 height 49
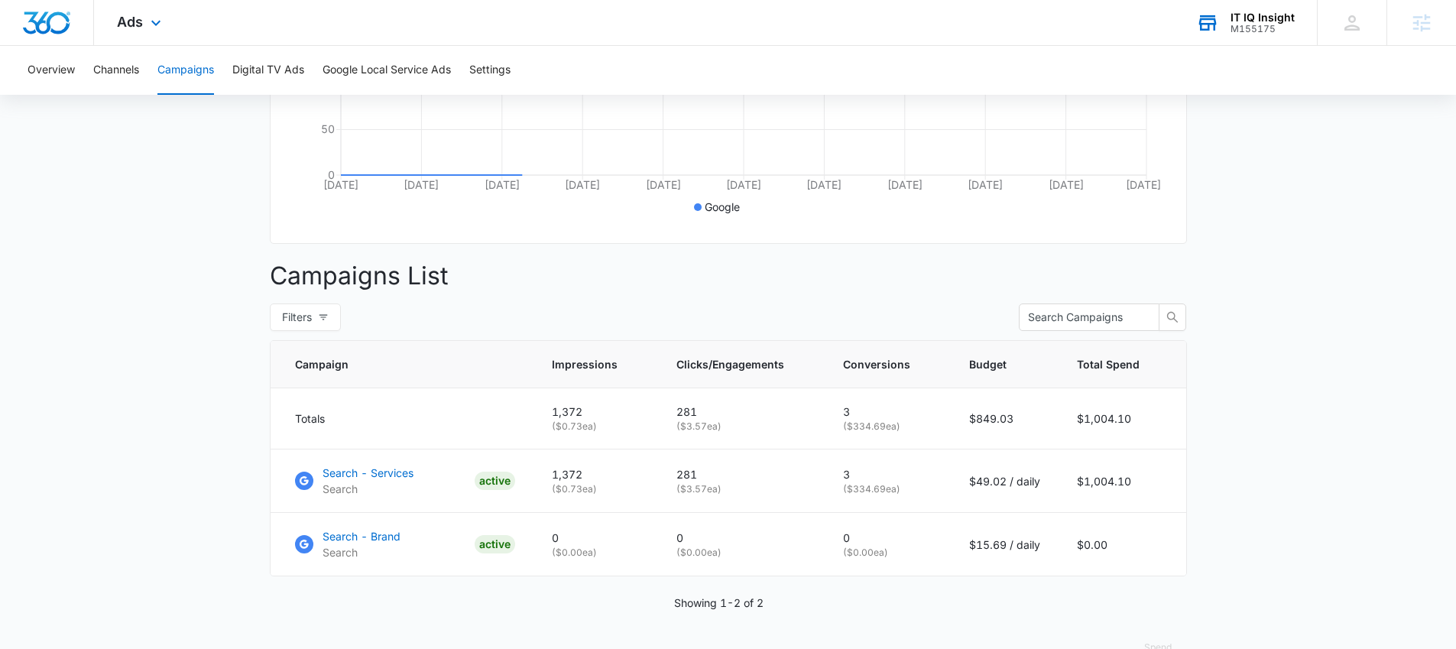
scroll to position [453, 0]
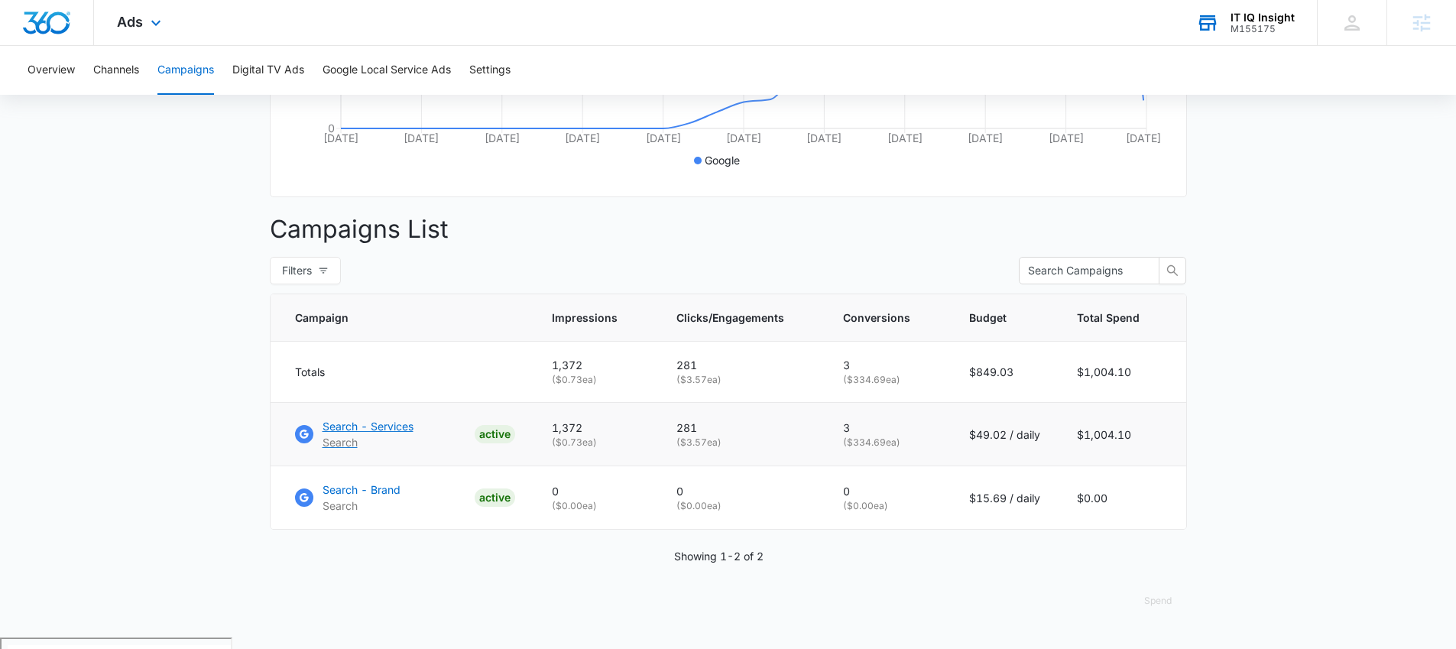
click at [392, 434] on p "Search - Services" at bounding box center [368, 426] width 91 height 16
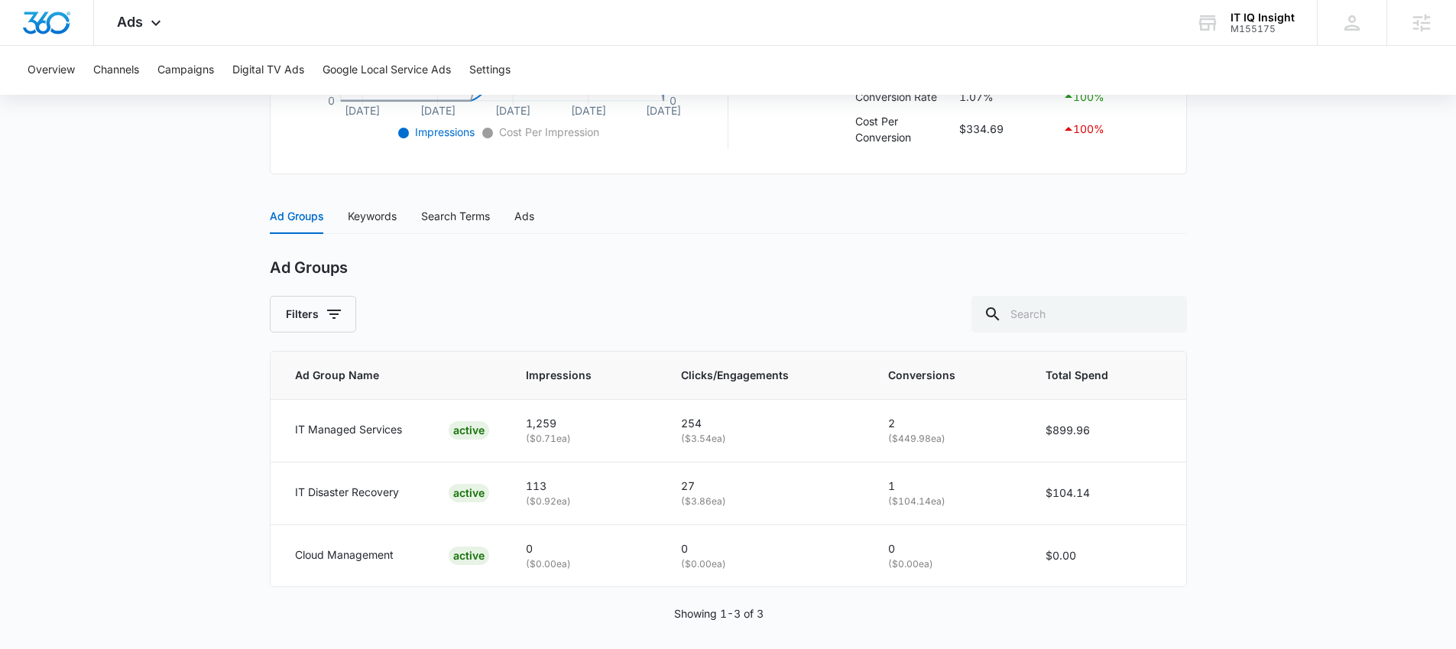
scroll to position [542, 0]
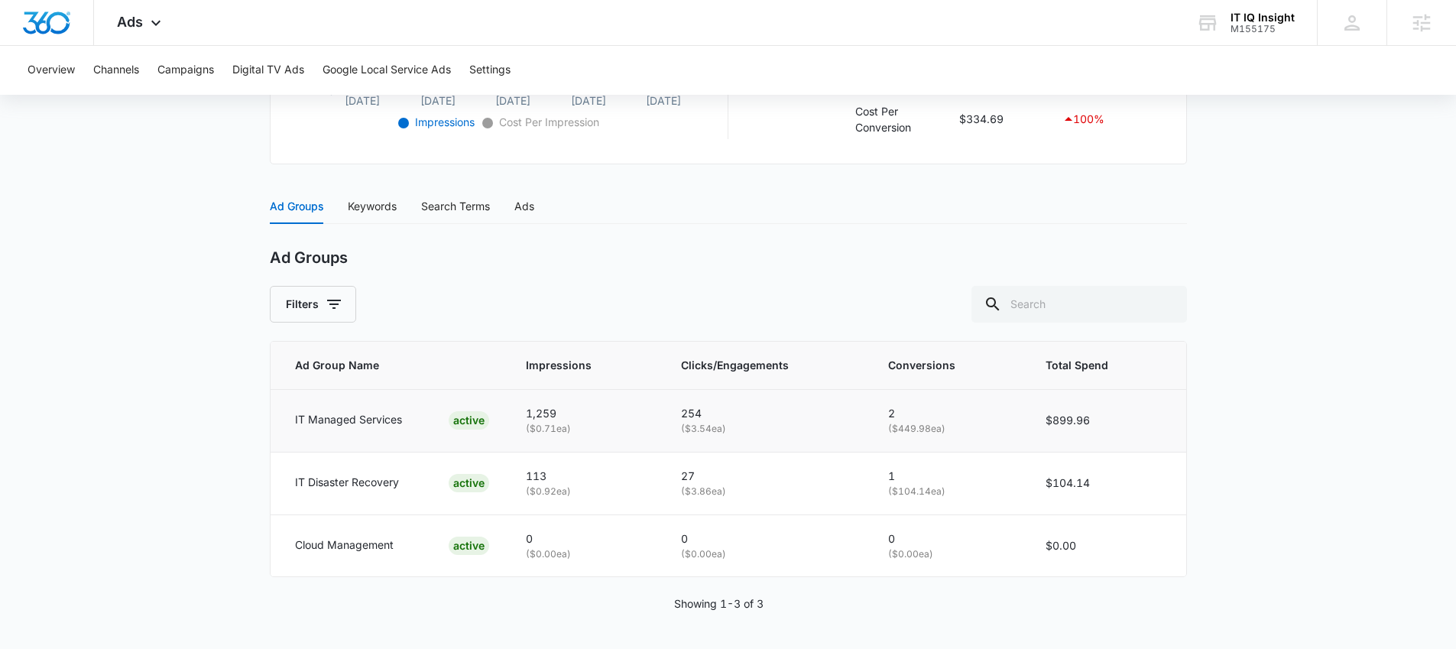
drag, startPoint x: 506, startPoint y: 416, endPoint x: 754, endPoint y: 424, distance: 247.8
click at [754, 424] on tr "IT Managed Services ACTIVE 1,259 ( $0.71 ea) 254 ( $3.54 ea) 2 ( $449.98 ea) $8…" at bounding box center [729, 420] width 916 height 63
click at [754, 422] on p "( $3.54 ea)" at bounding box center [766, 429] width 170 height 15
drag, startPoint x: 327, startPoint y: 485, endPoint x: 398, endPoint y: 488, distance: 71.2
click at [398, 488] on p "IT Disaster Recovery" at bounding box center [347, 482] width 104 height 17
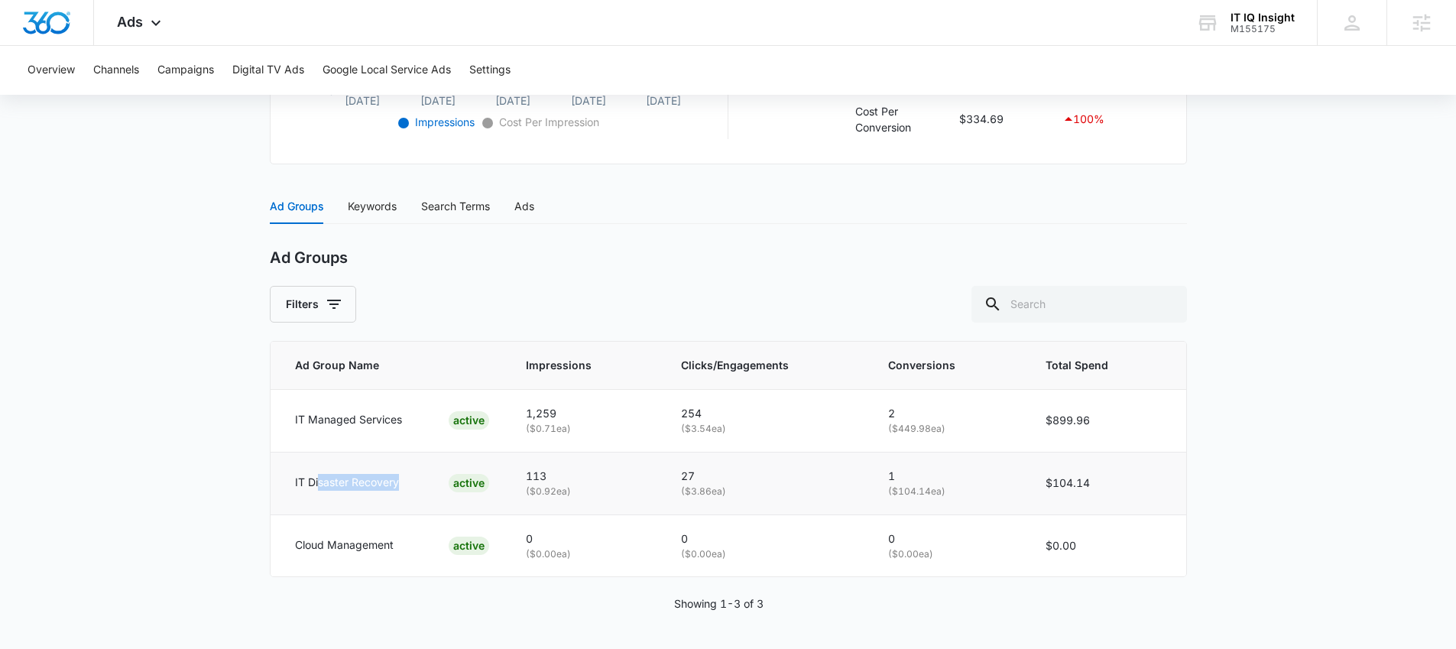
click at [409, 486] on div "IT Disaster Recovery ACTIVE" at bounding box center [392, 483] width 194 height 18
click at [162, 31] on icon at bounding box center [156, 27] width 18 height 18
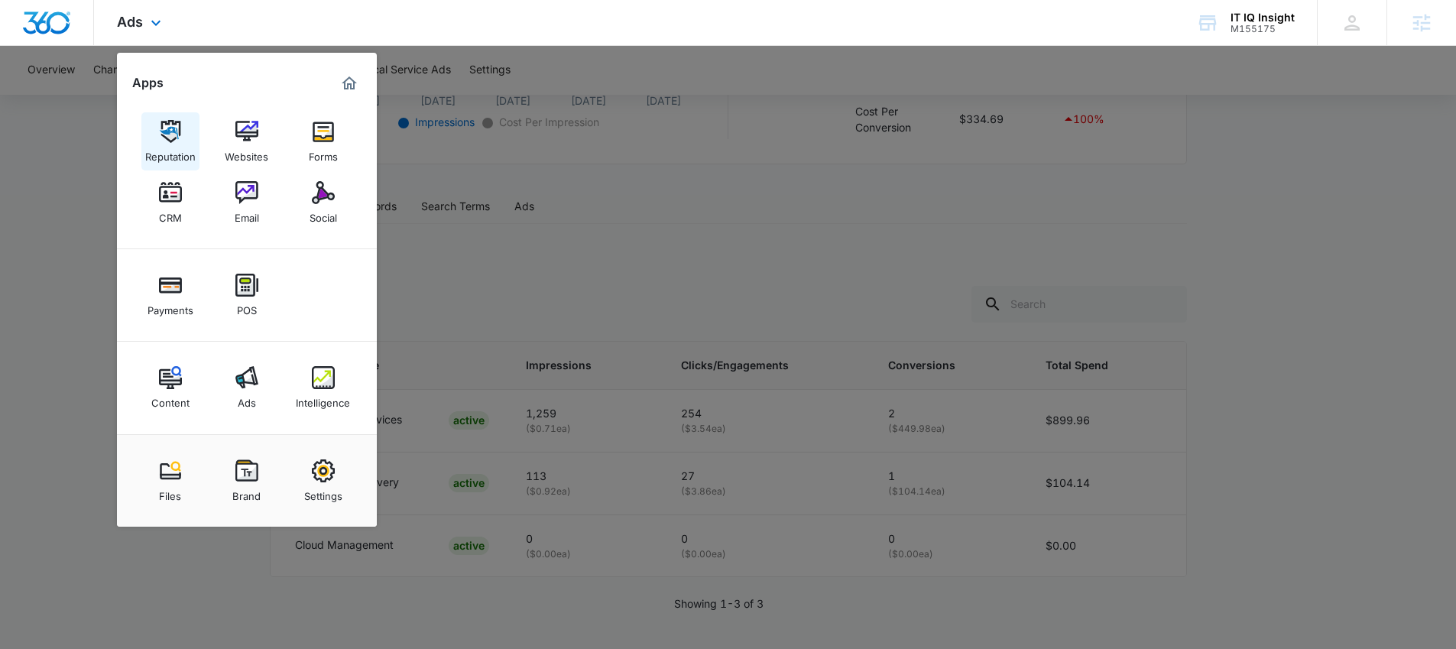
click at [174, 146] on div "Reputation" at bounding box center [170, 153] width 50 height 20
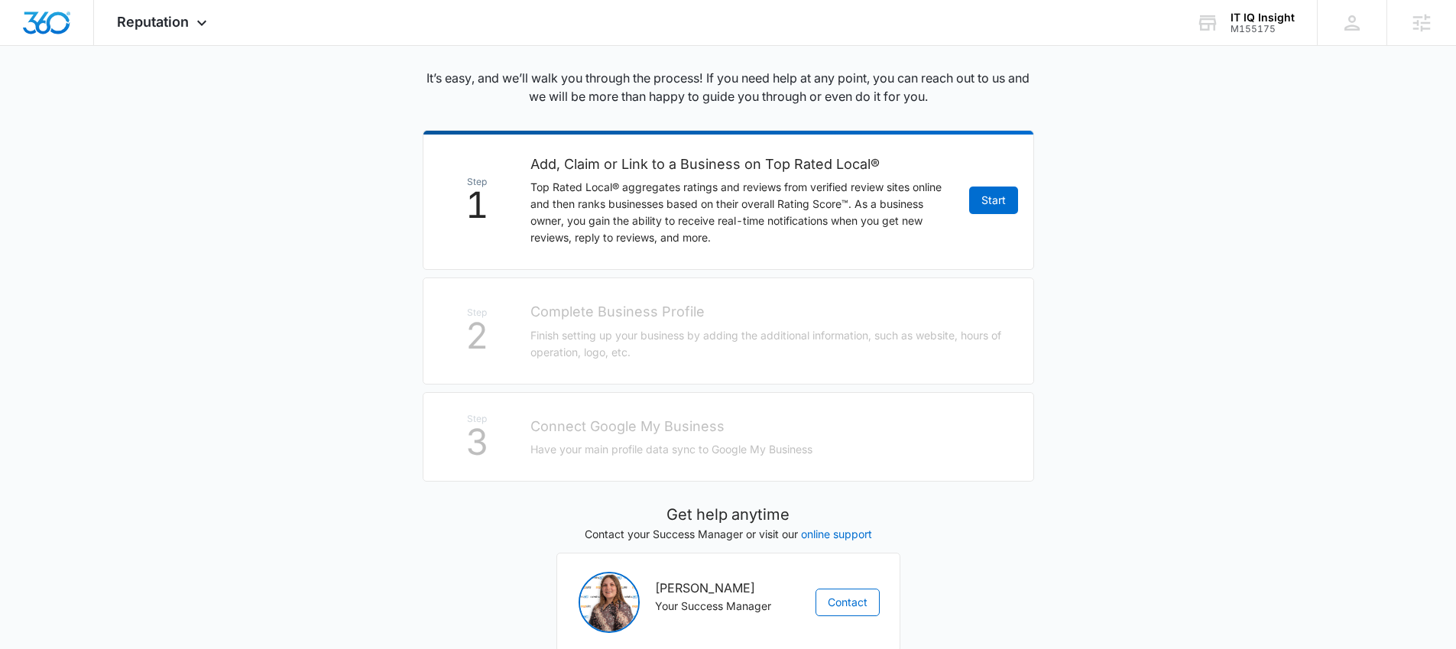
scroll to position [35, 0]
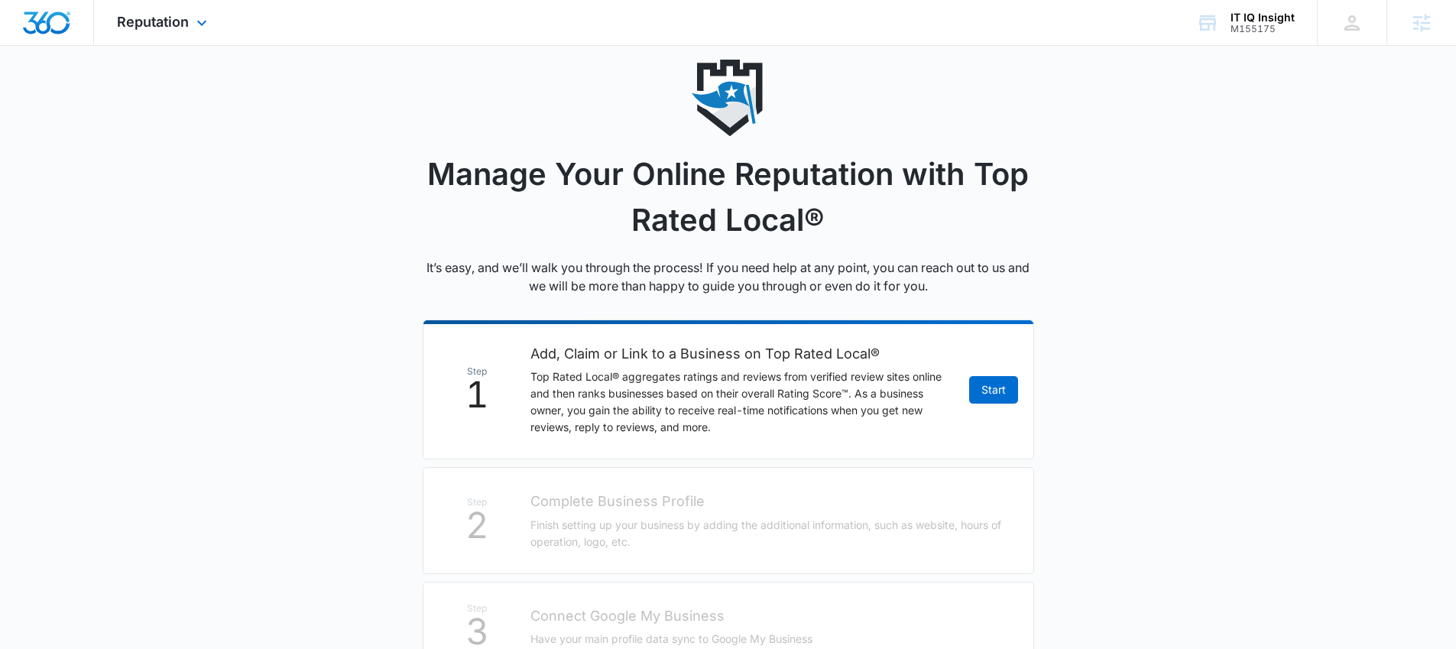
click at [153, 36] on div "Reputation Apps Reputation Websites Forms CRM Email Social Payments POS Content…" at bounding box center [164, 22] width 140 height 45
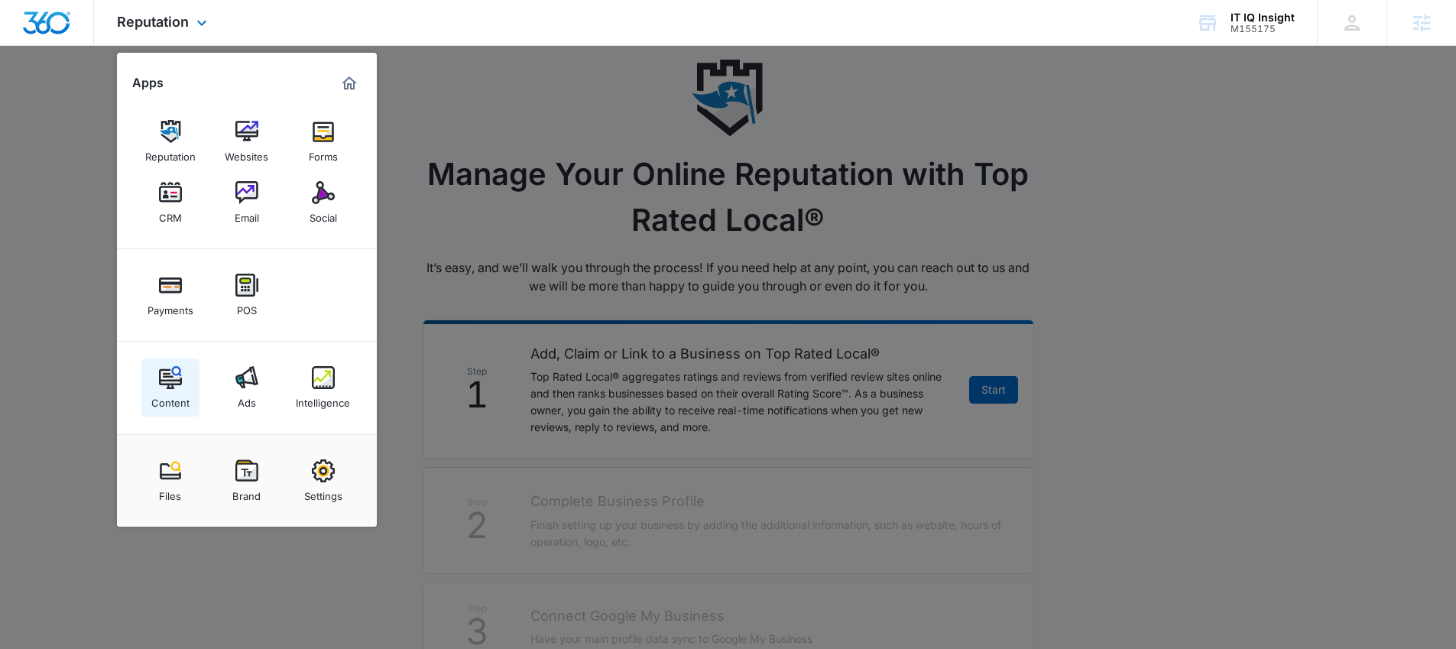
click at [174, 381] on img at bounding box center [170, 377] width 23 height 23
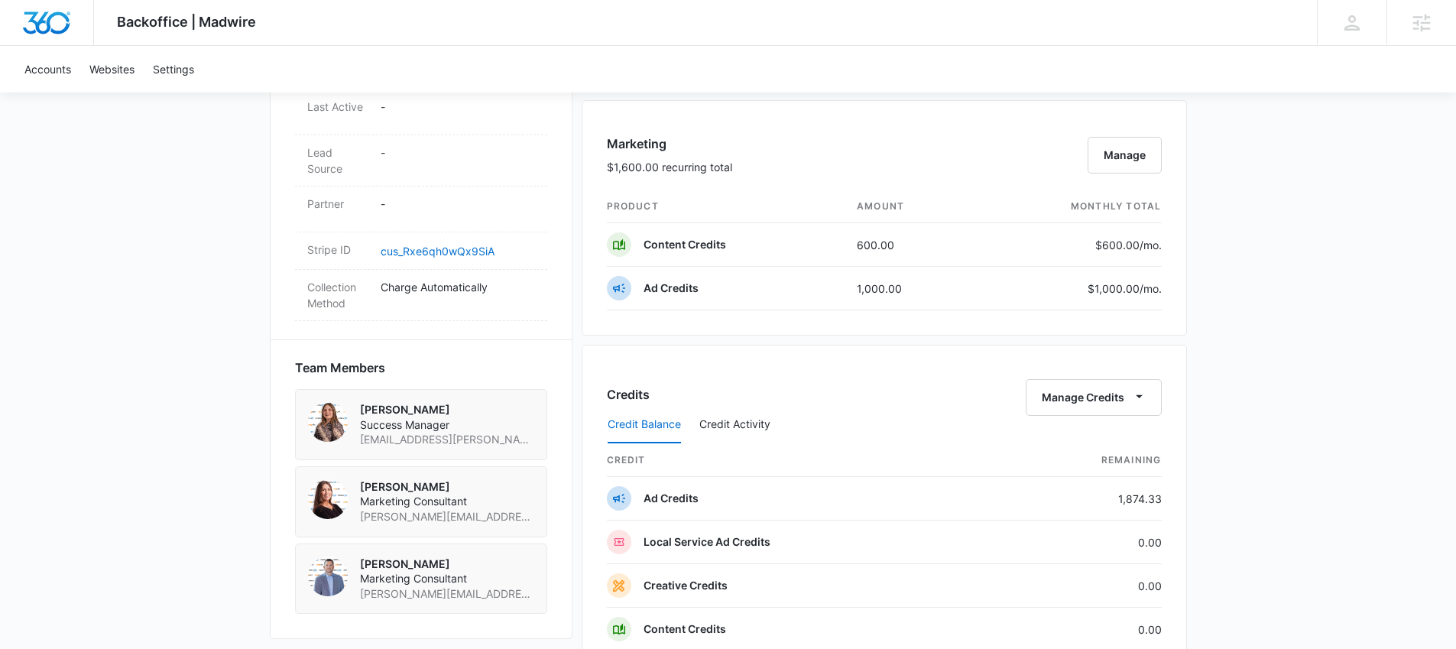
scroll to position [750, 0]
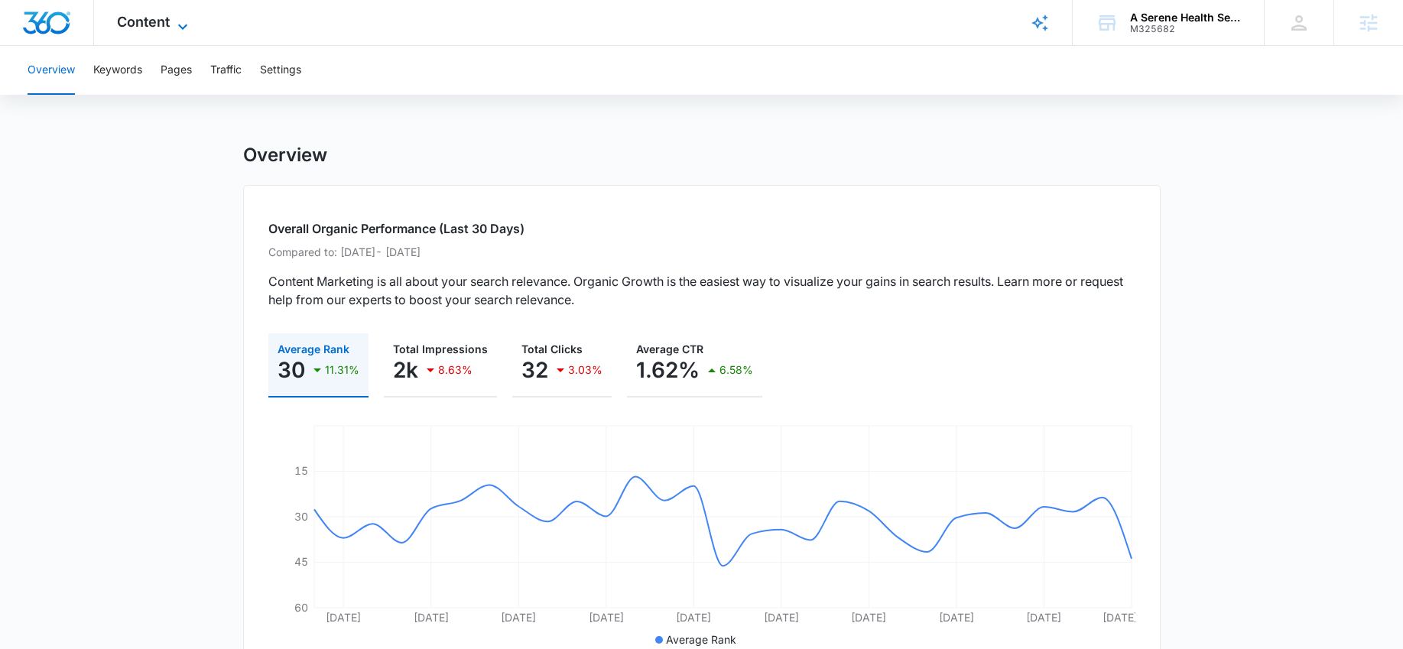
click at [159, 28] on span "Content" at bounding box center [143, 22] width 53 height 16
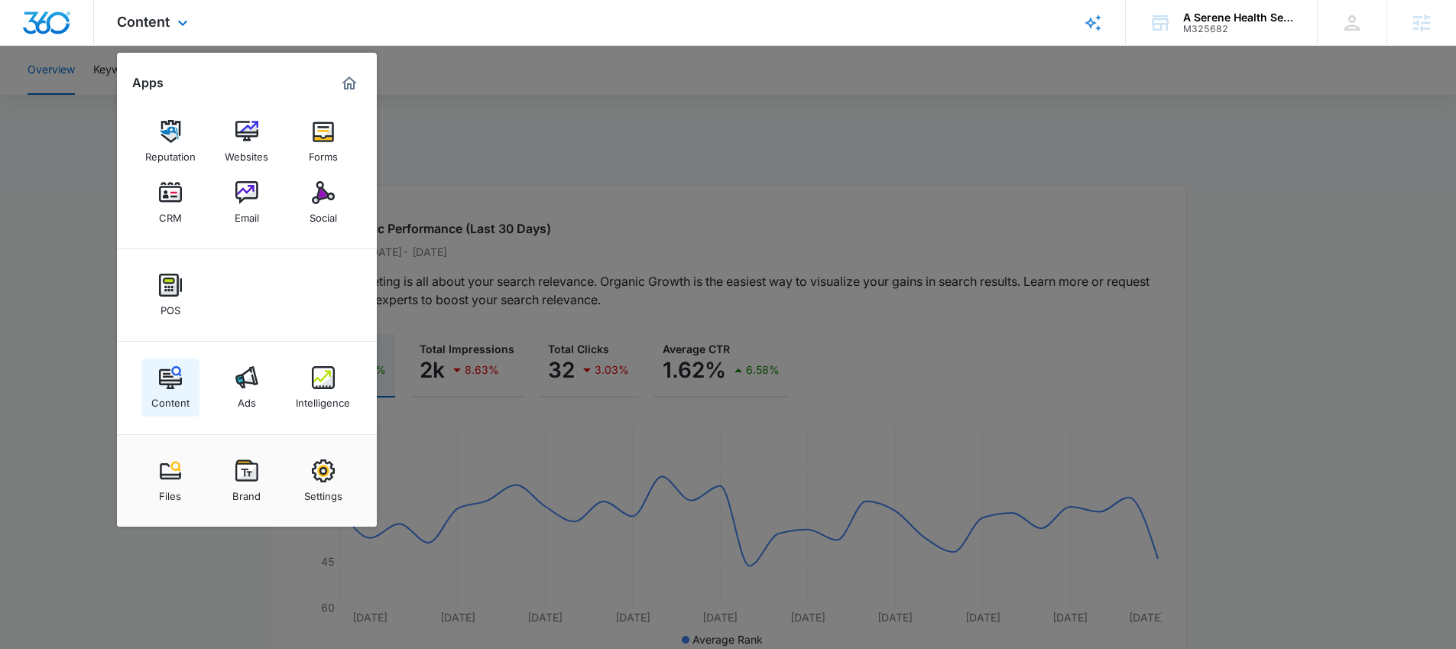
click at [178, 394] on div "Content" at bounding box center [170, 399] width 38 height 20
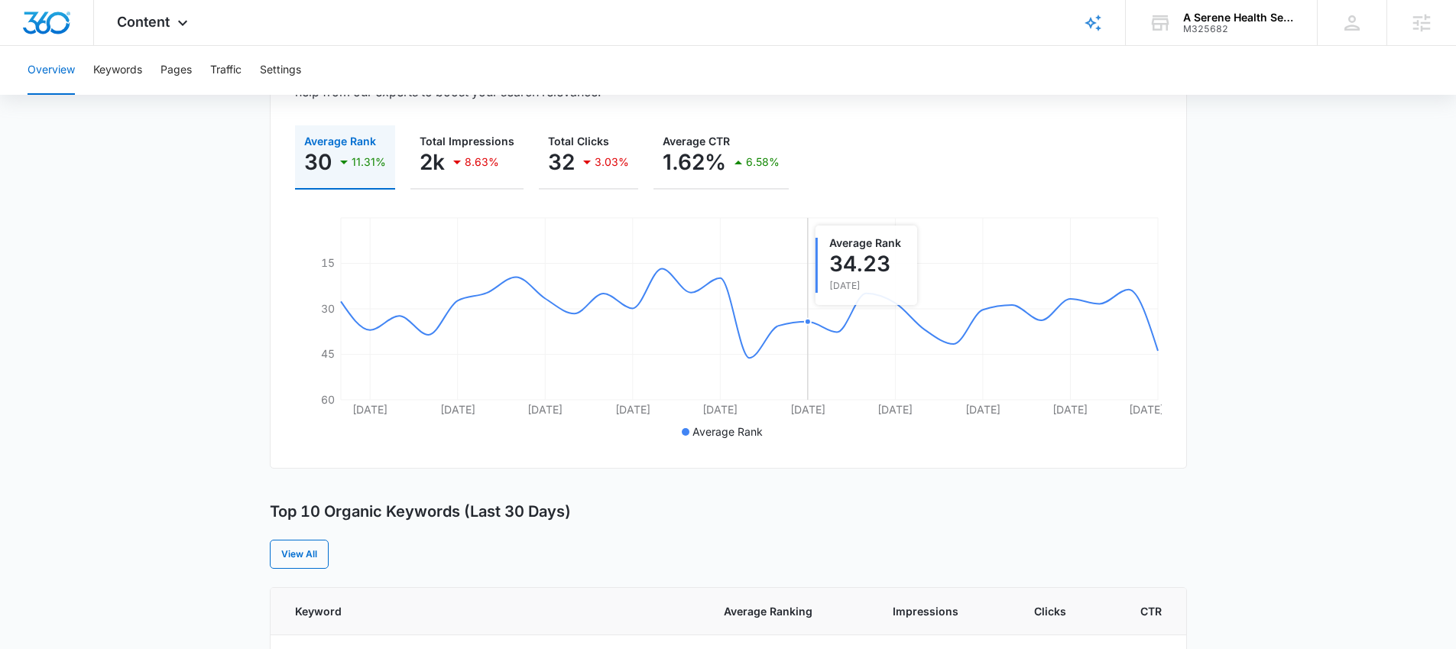
scroll to position [217, 0]
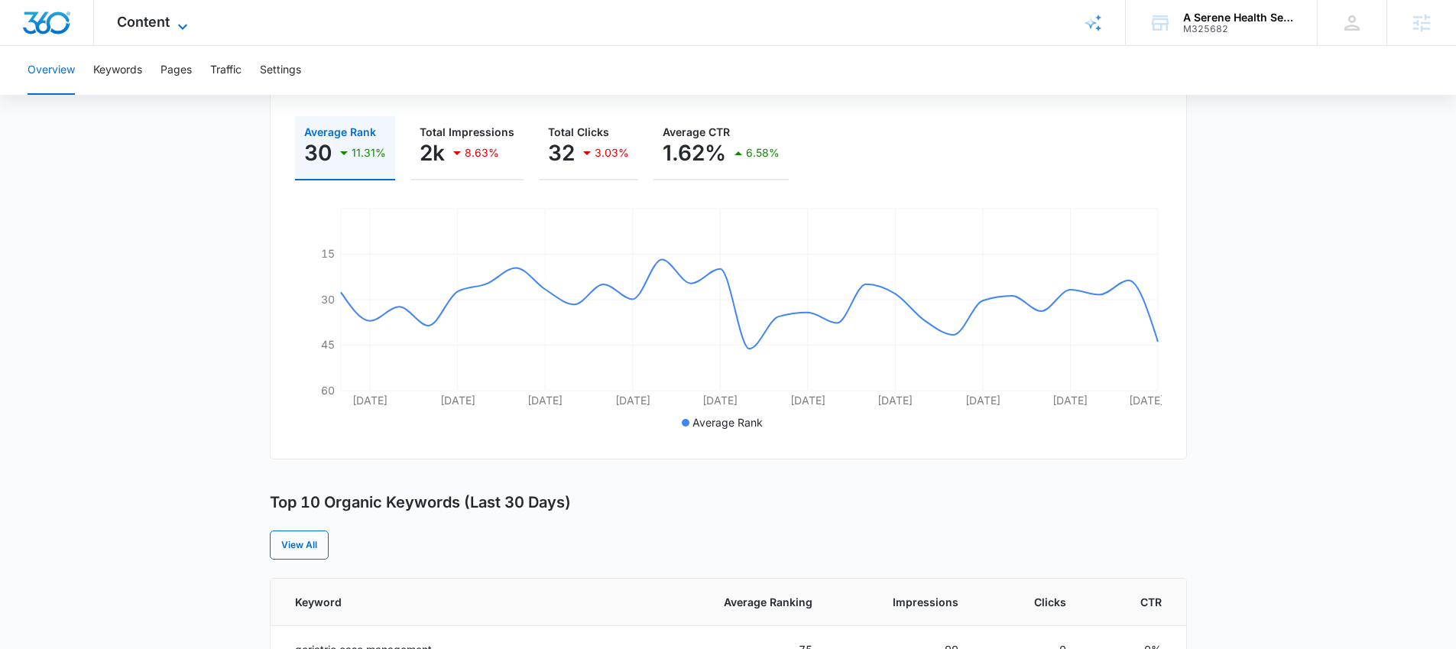
click at [141, 15] on span "Content" at bounding box center [143, 22] width 53 height 16
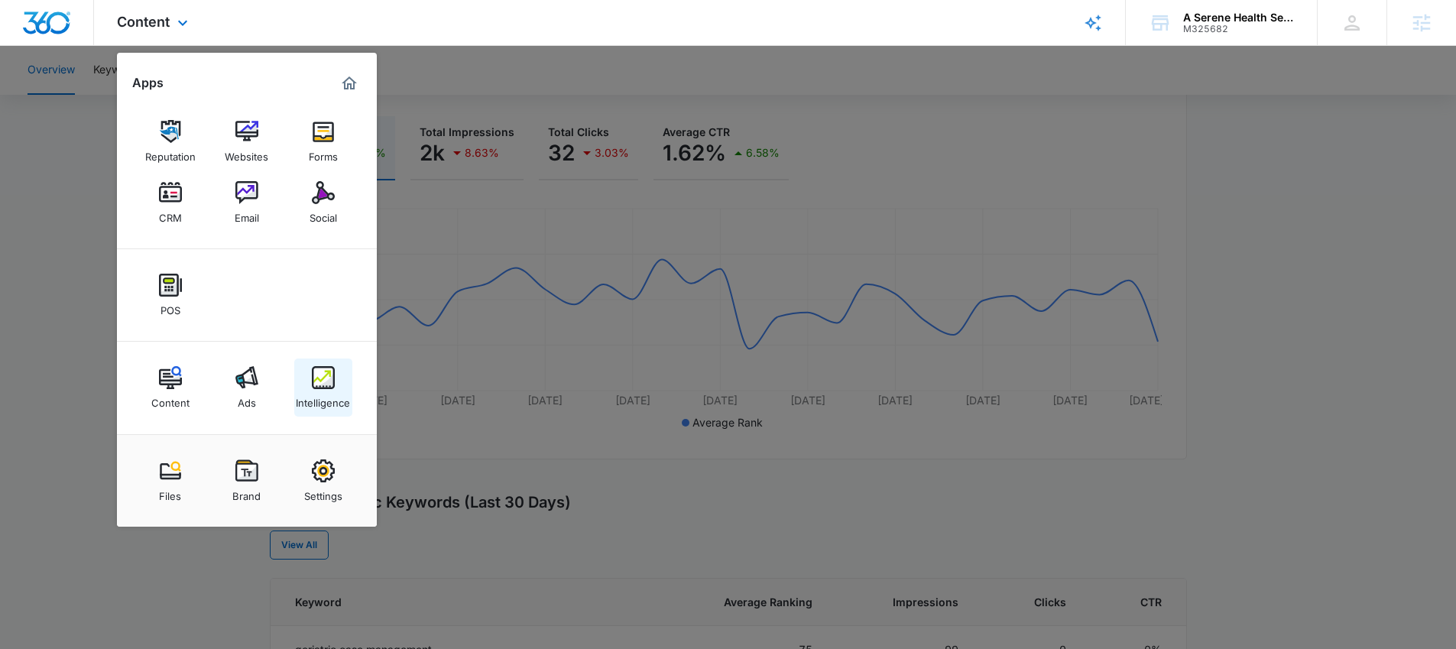
click at [320, 393] on div "Intelligence" at bounding box center [323, 399] width 54 height 20
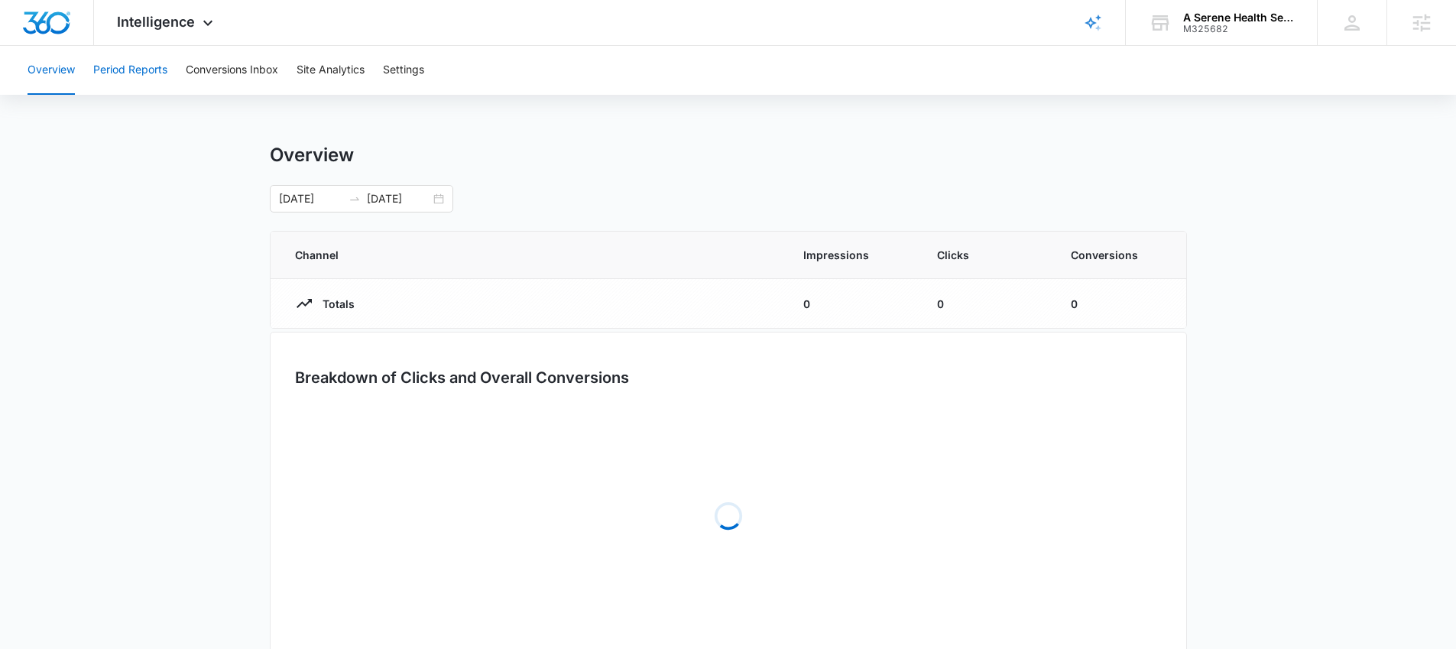
click at [151, 67] on button "Period Reports" at bounding box center [130, 70] width 74 height 49
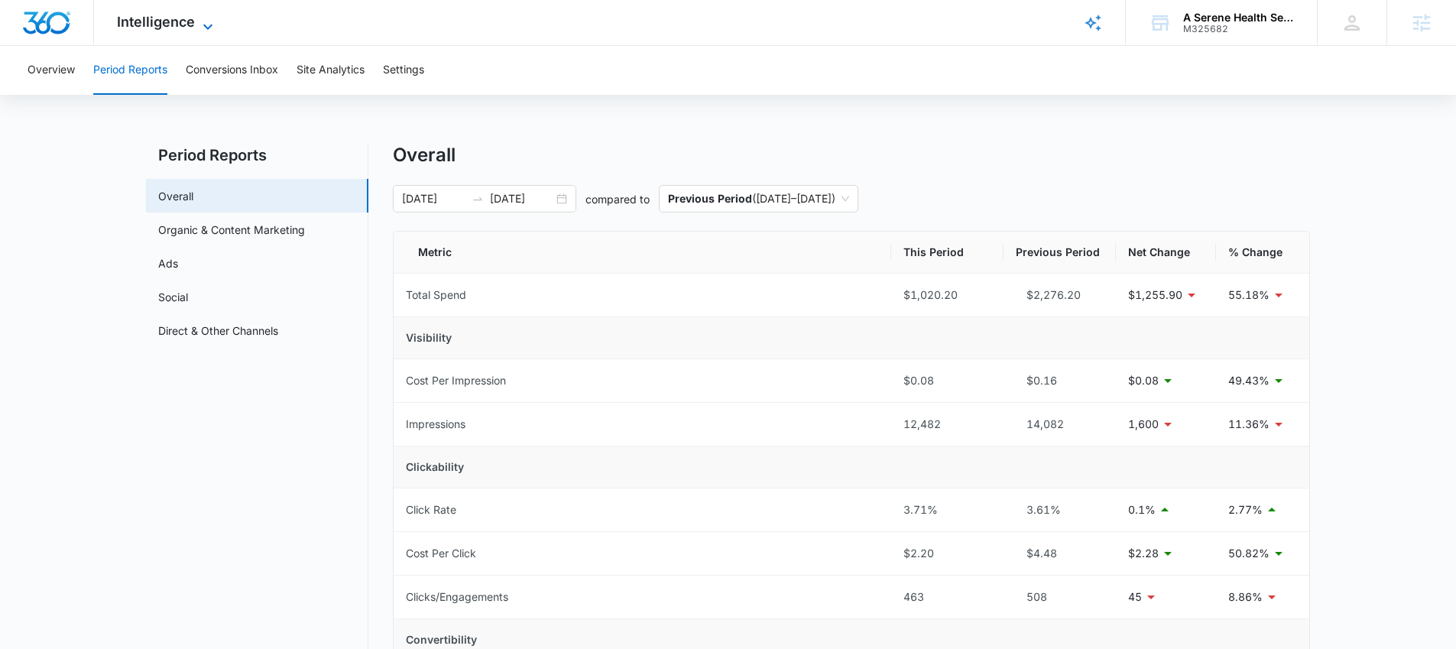
drag, startPoint x: 196, startPoint y: 18, endPoint x: 189, endPoint y: 18, distance: 7.7
click at [195, 18] on div "Intelligence Apps Reputation Websites Forms CRM Email Social POS Content Ads In…" at bounding box center [167, 22] width 146 height 45
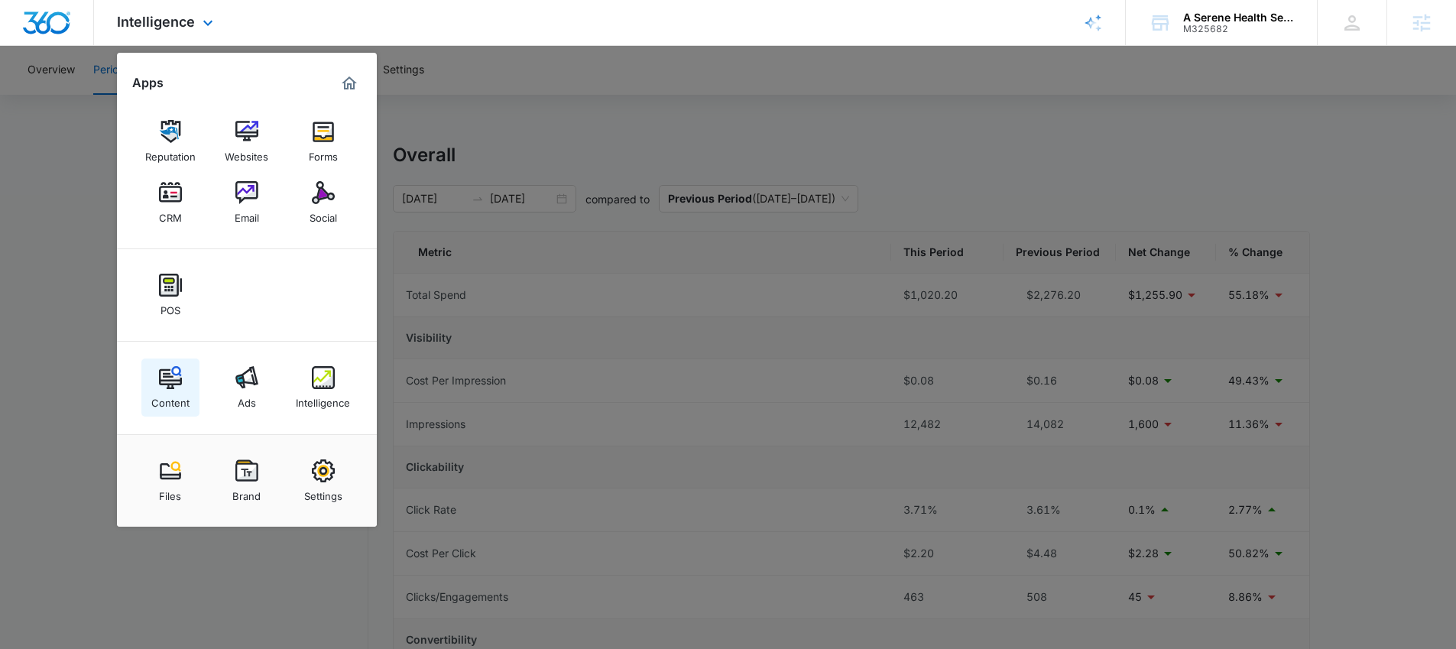
click at [162, 388] on img at bounding box center [170, 377] width 23 height 23
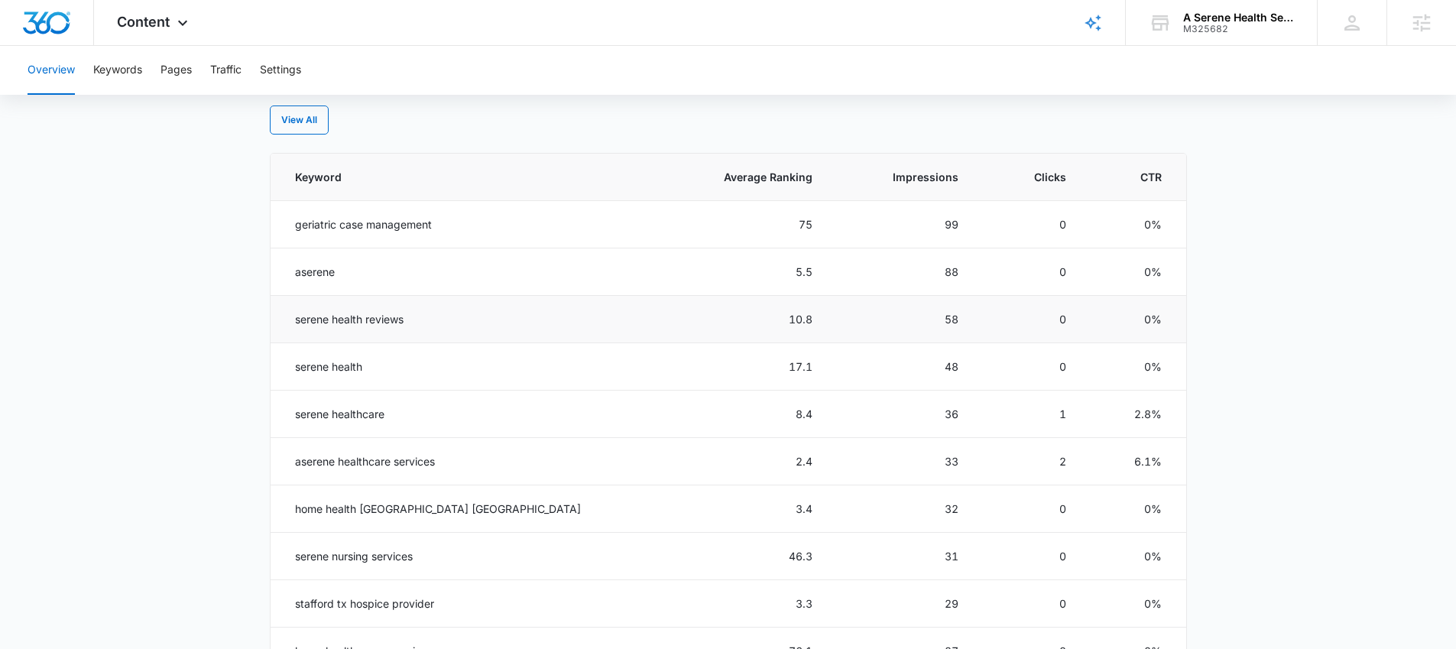
scroll to position [683, 0]
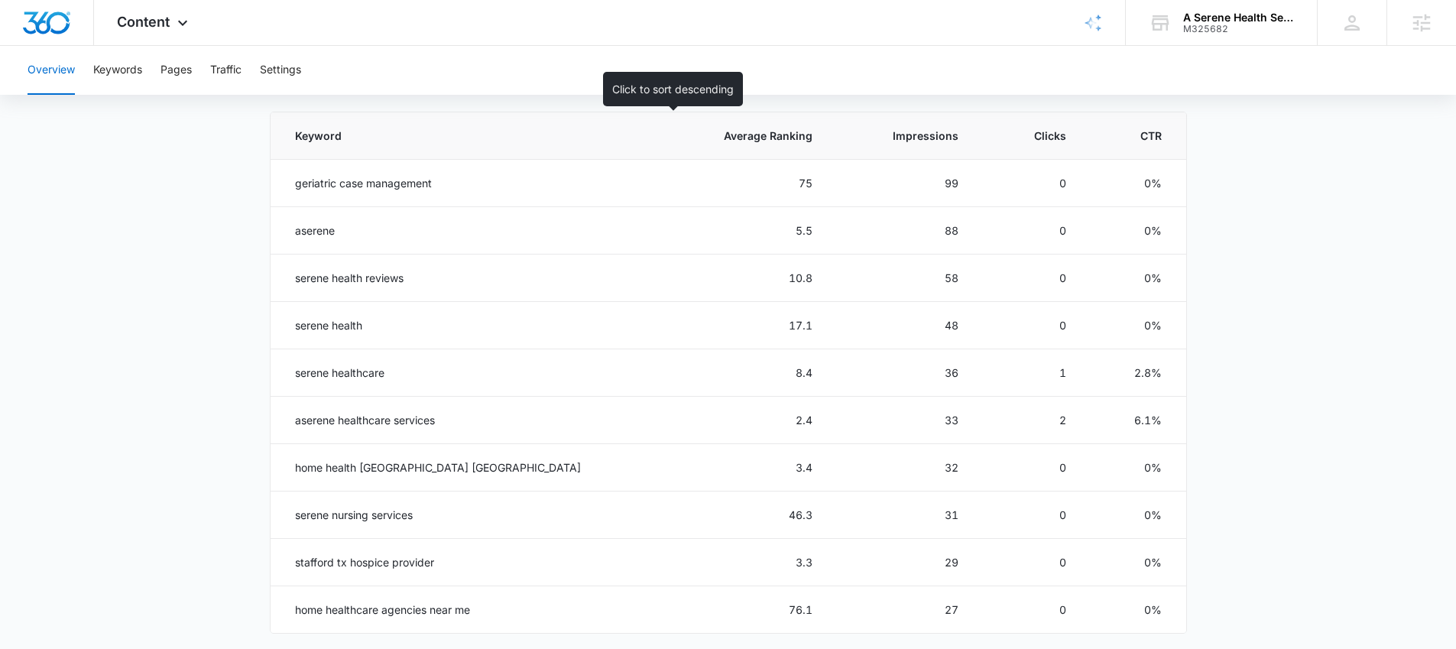
click at [744, 135] on span "Average Ranking" at bounding box center [755, 136] width 115 height 16
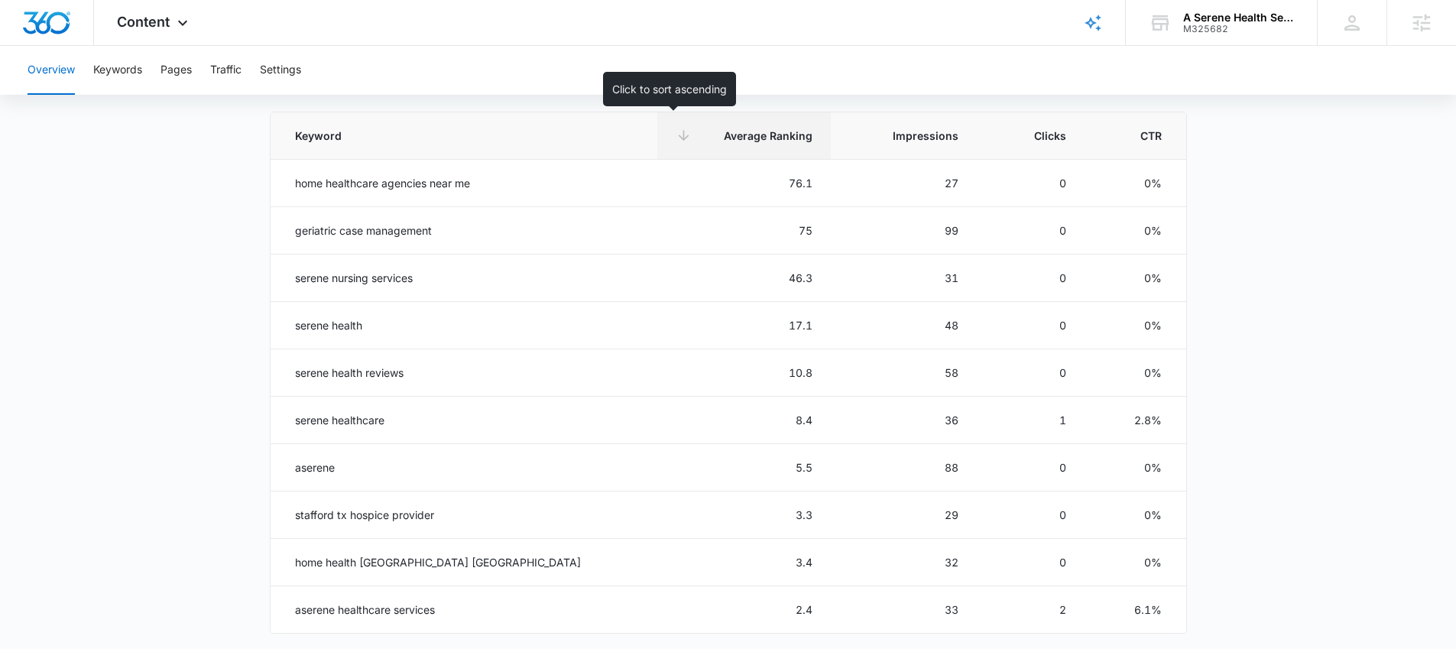
click at [744, 135] on span "Average Ranking" at bounding box center [755, 136] width 115 height 16
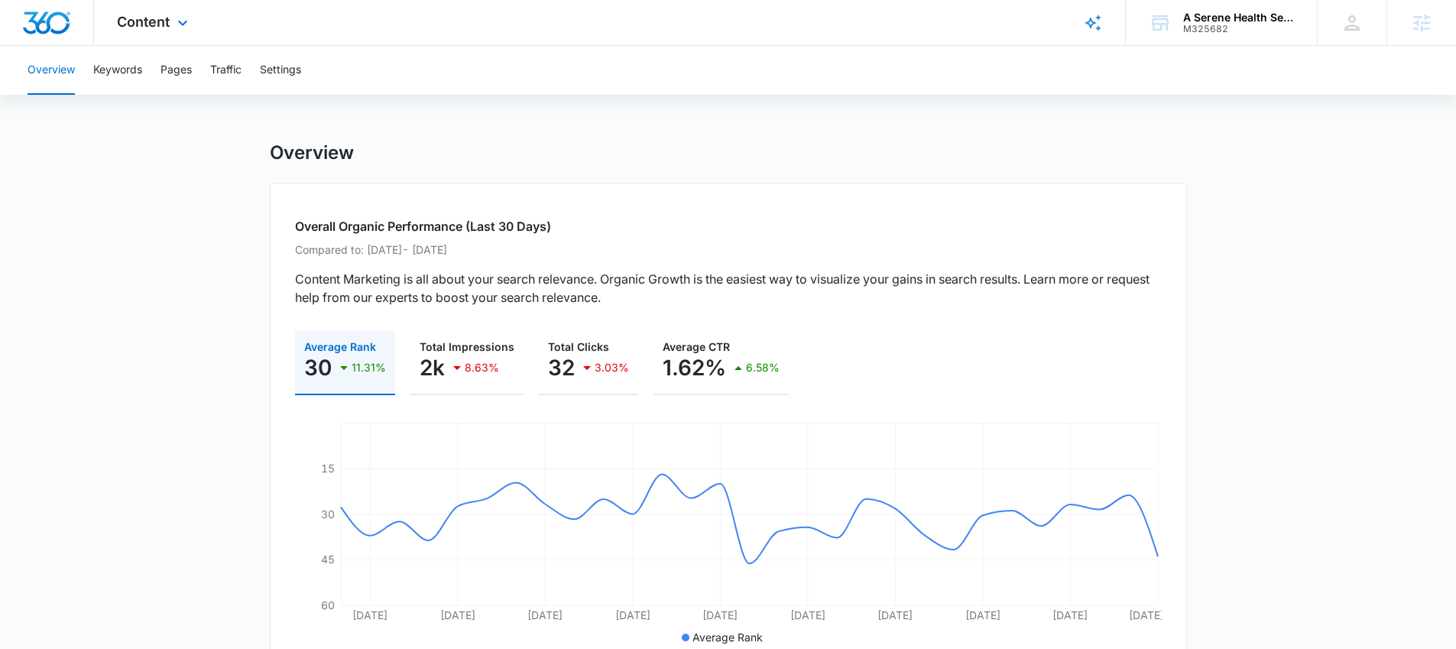
scroll to position [0, 0]
click at [166, 42] on div "Content Apps Reputation Websites Forms CRM Email Social POS Content Ads Intelli…" at bounding box center [154, 22] width 121 height 45
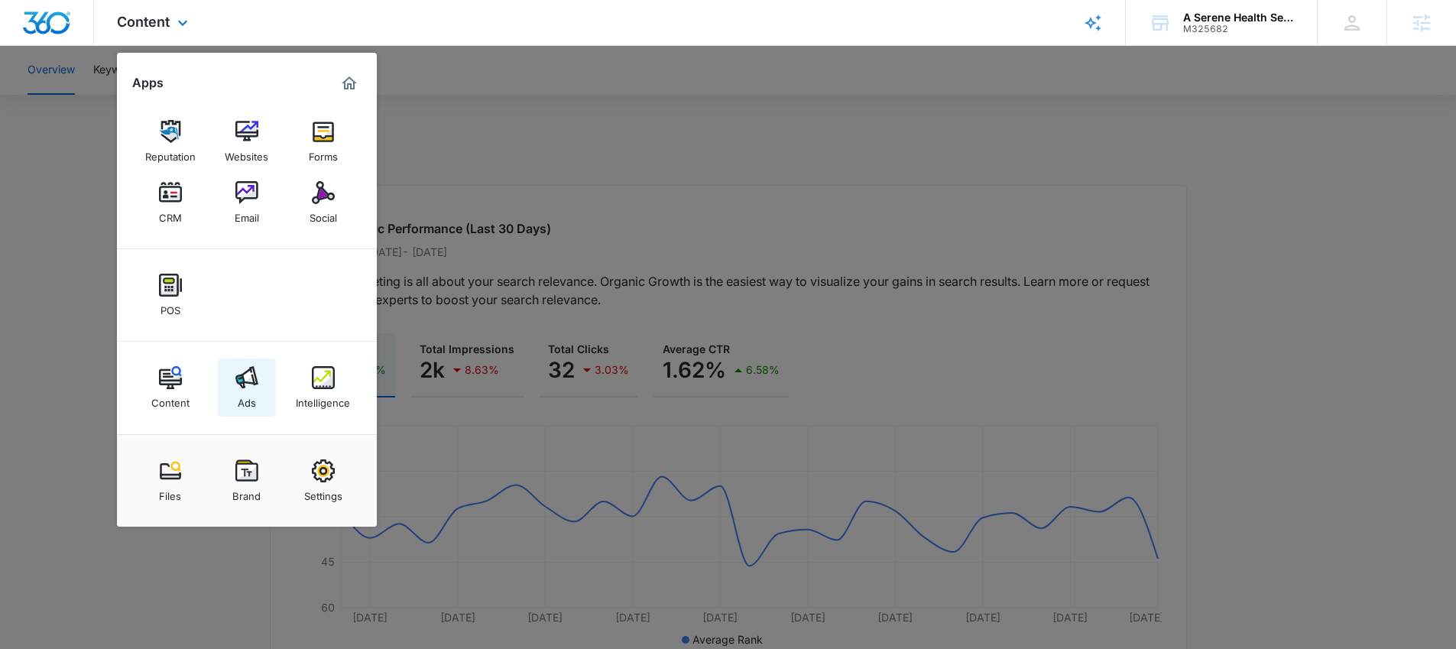
click at [253, 382] on img at bounding box center [246, 377] width 23 height 23
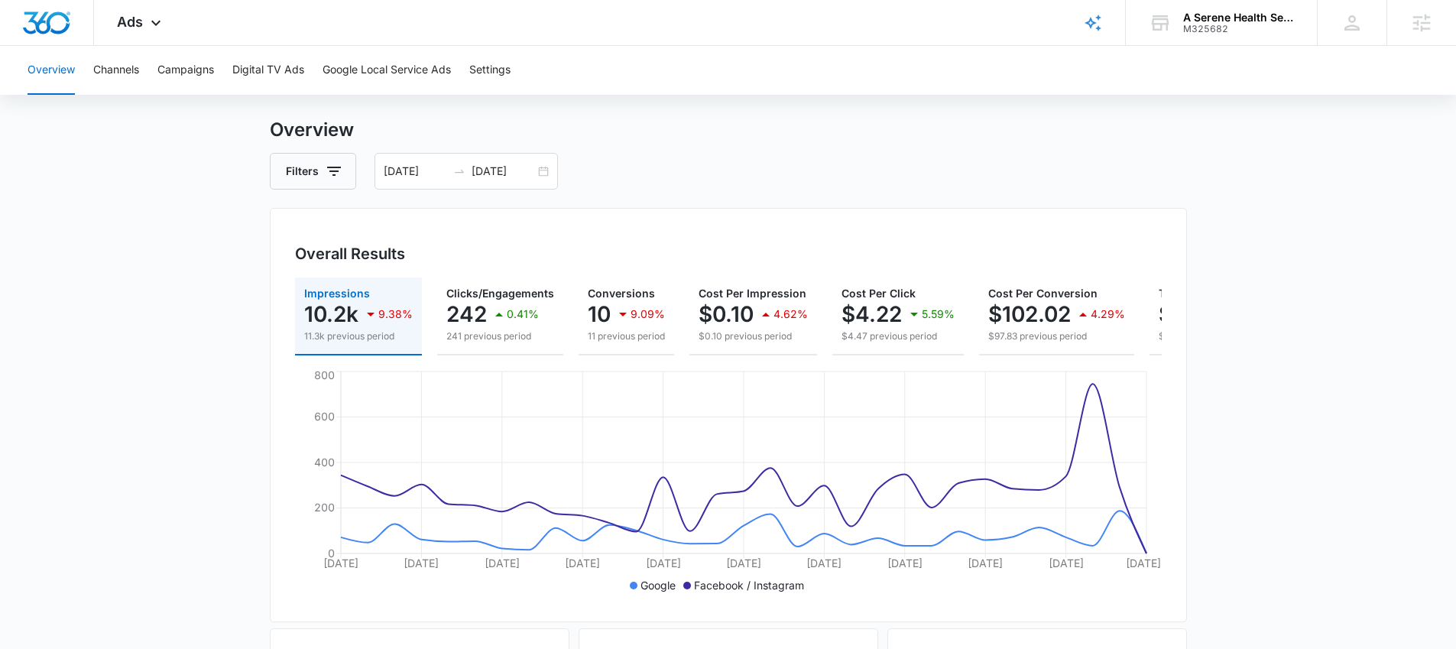
scroll to position [31, 0]
click at [186, 70] on button "Campaigns" at bounding box center [185, 70] width 57 height 49
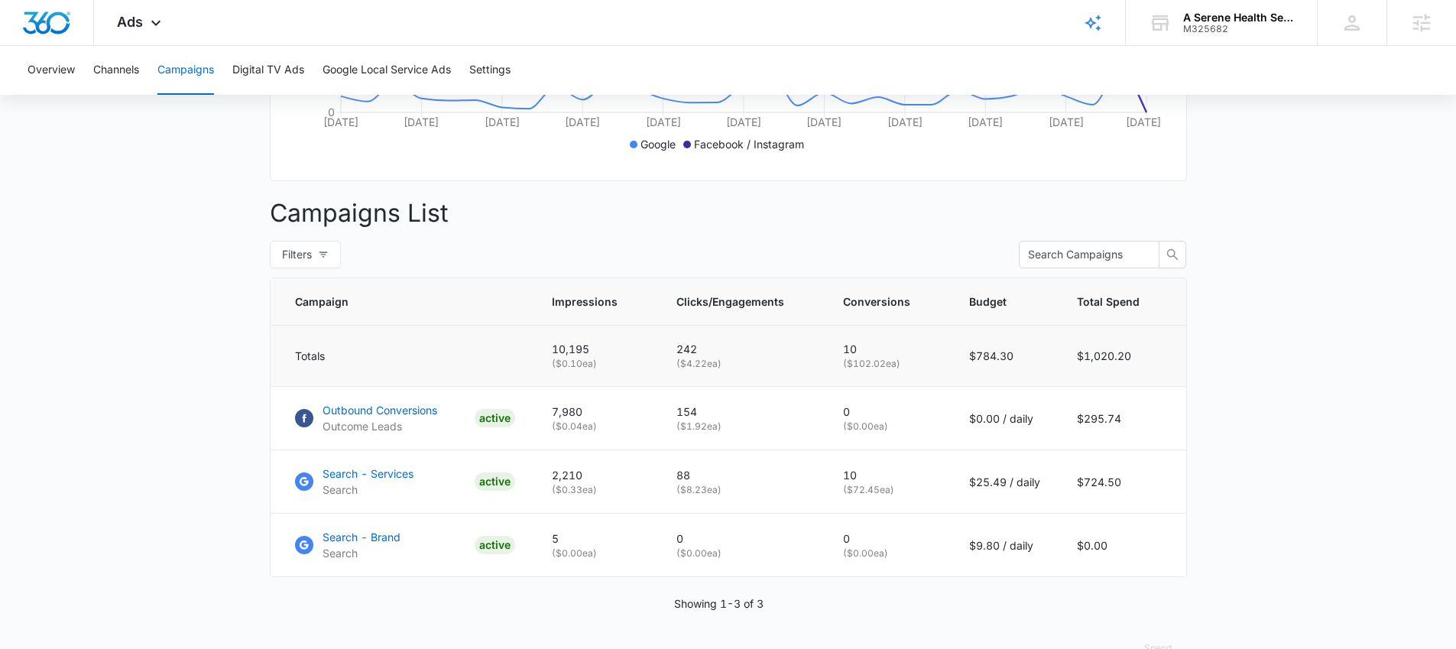
scroll to position [516, 0]
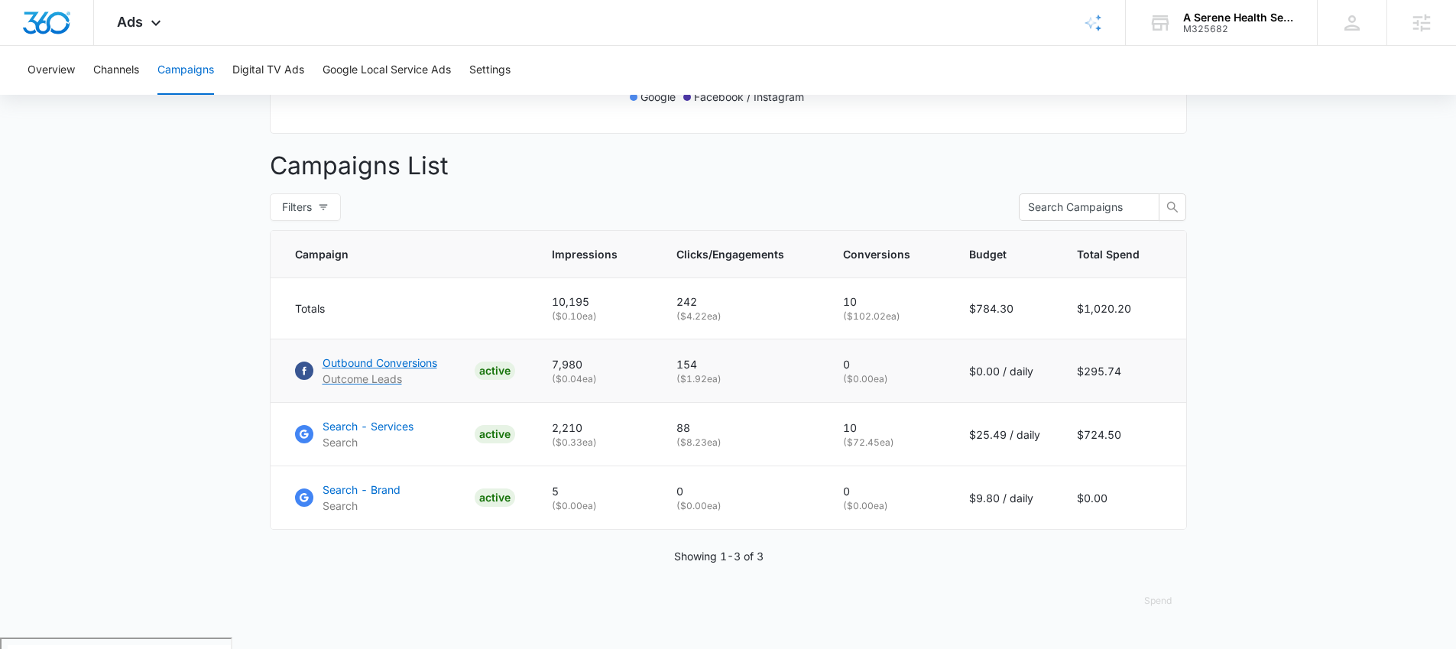
click at [405, 371] on p "Outbound Conversions" at bounding box center [380, 363] width 115 height 16
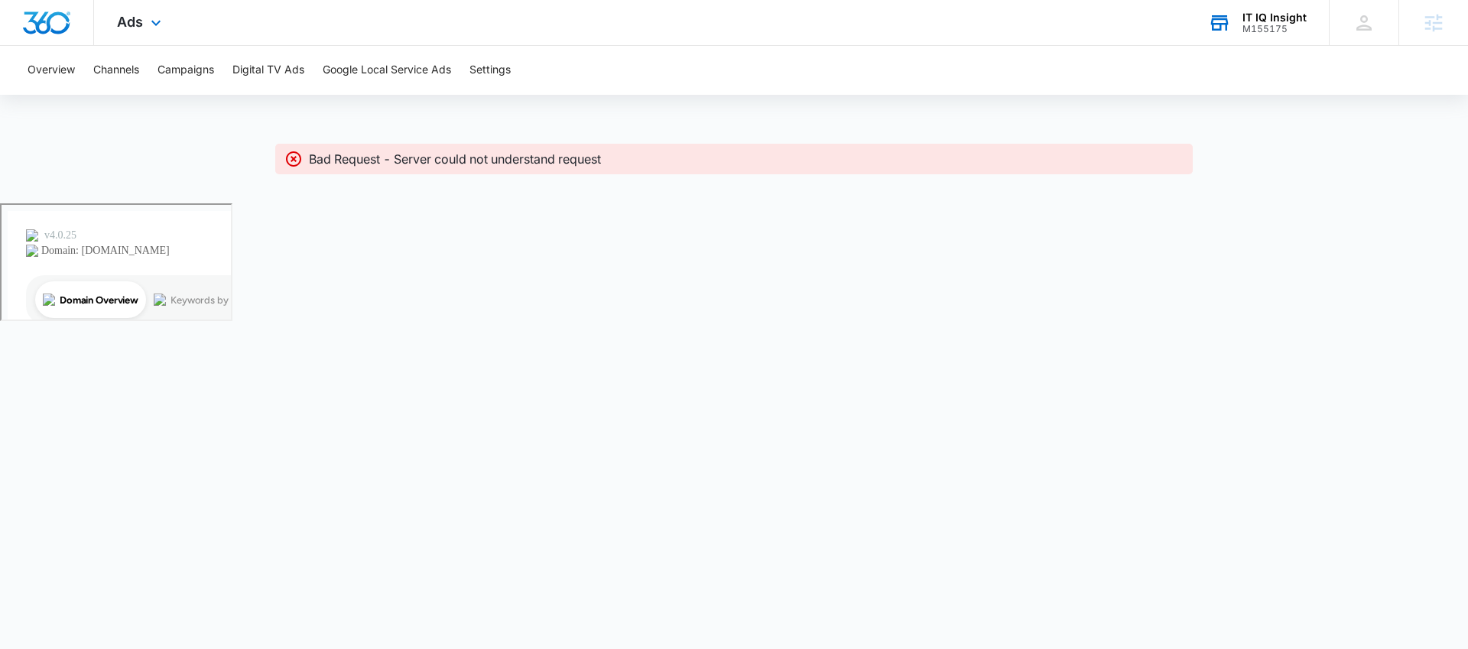
click at [1258, 37] on div "IT IQ Insight M155175 Your Accounts View All" at bounding box center [1257, 22] width 144 height 45
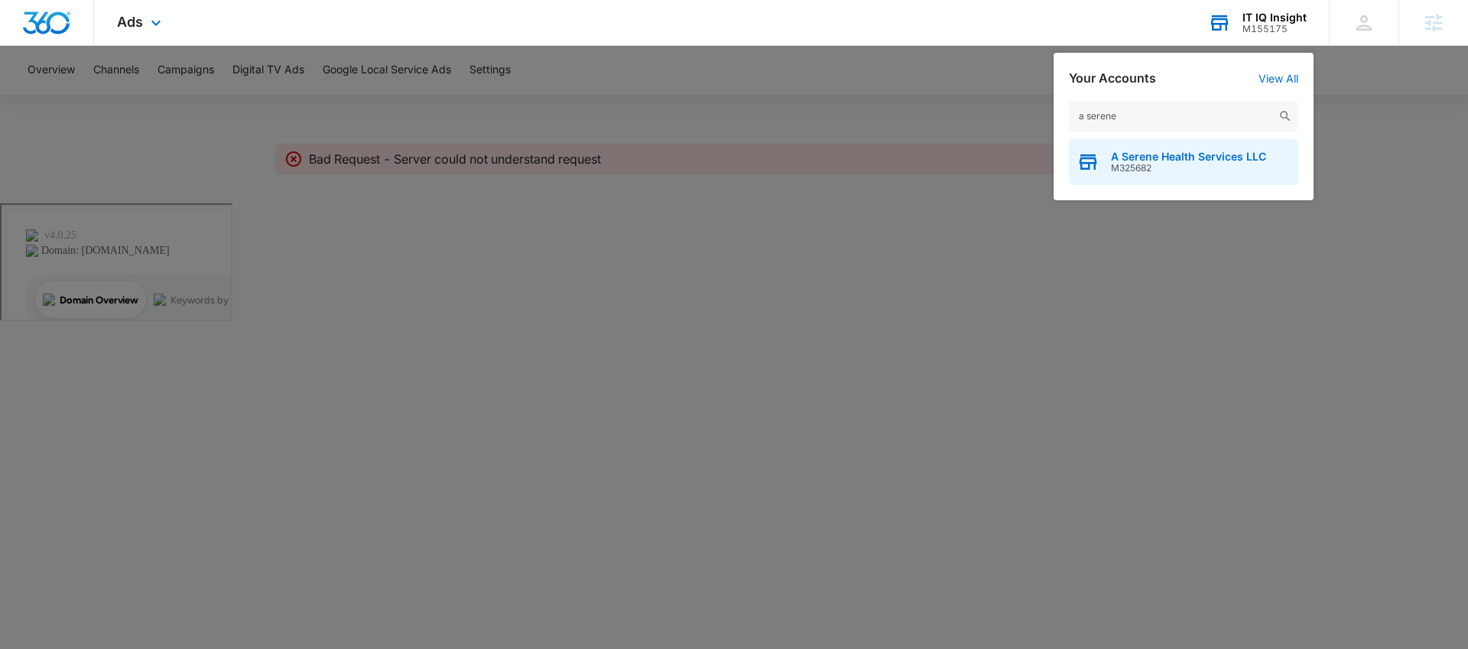
type input "a serene"
click at [1144, 154] on span "A Serene Health Services LLC" at bounding box center [1188, 157] width 155 height 12
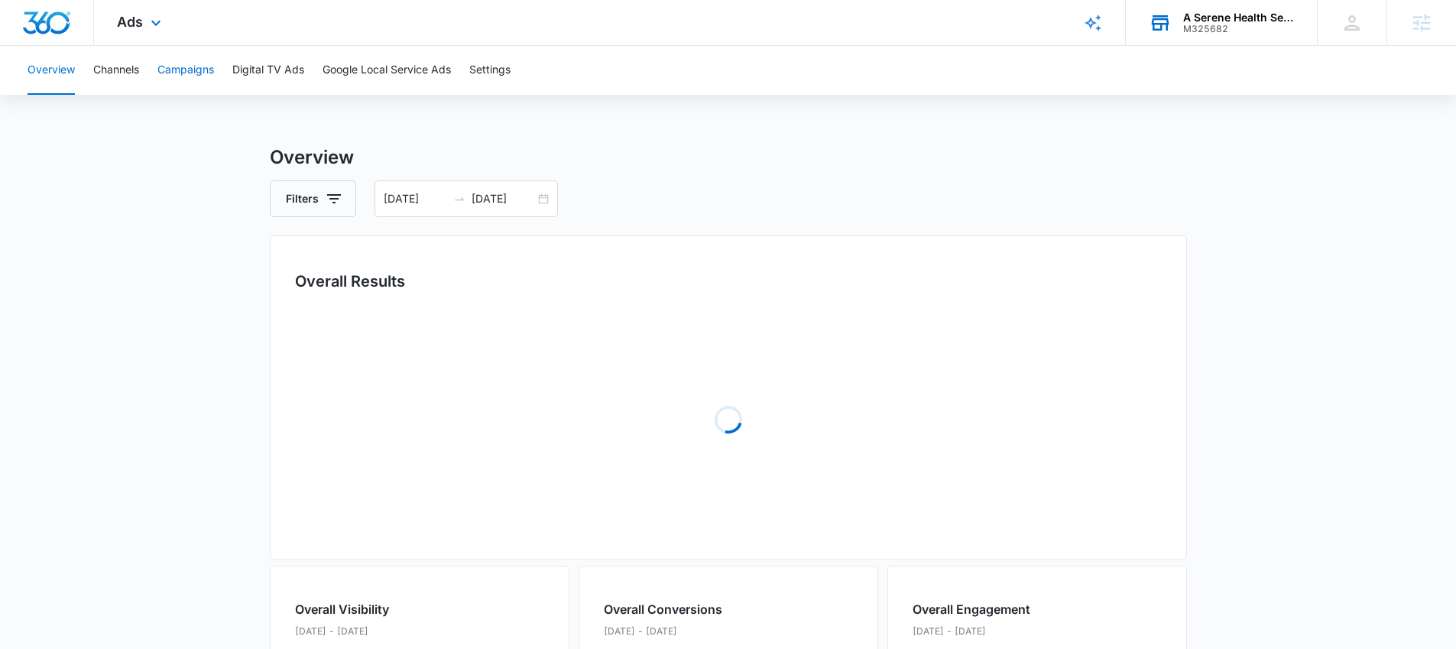
click at [189, 84] on button "Campaigns" at bounding box center [185, 70] width 57 height 49
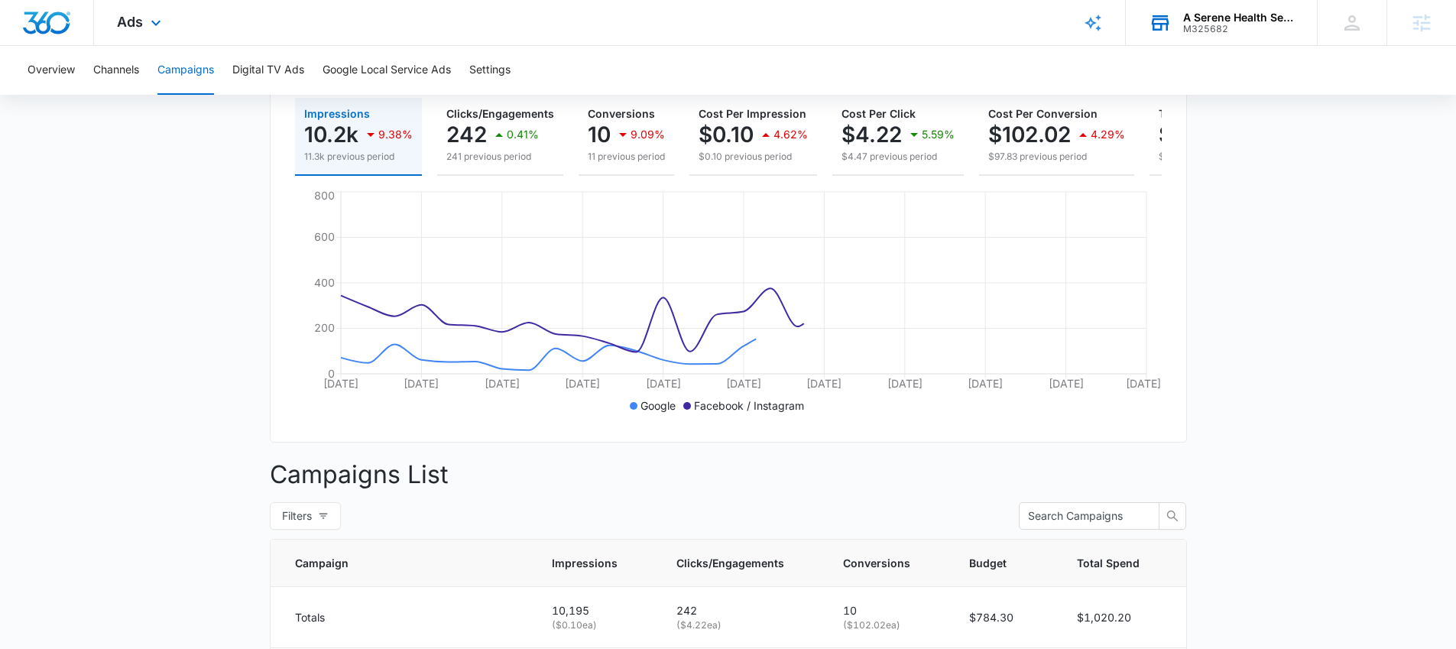
scroll to position [358, 0]
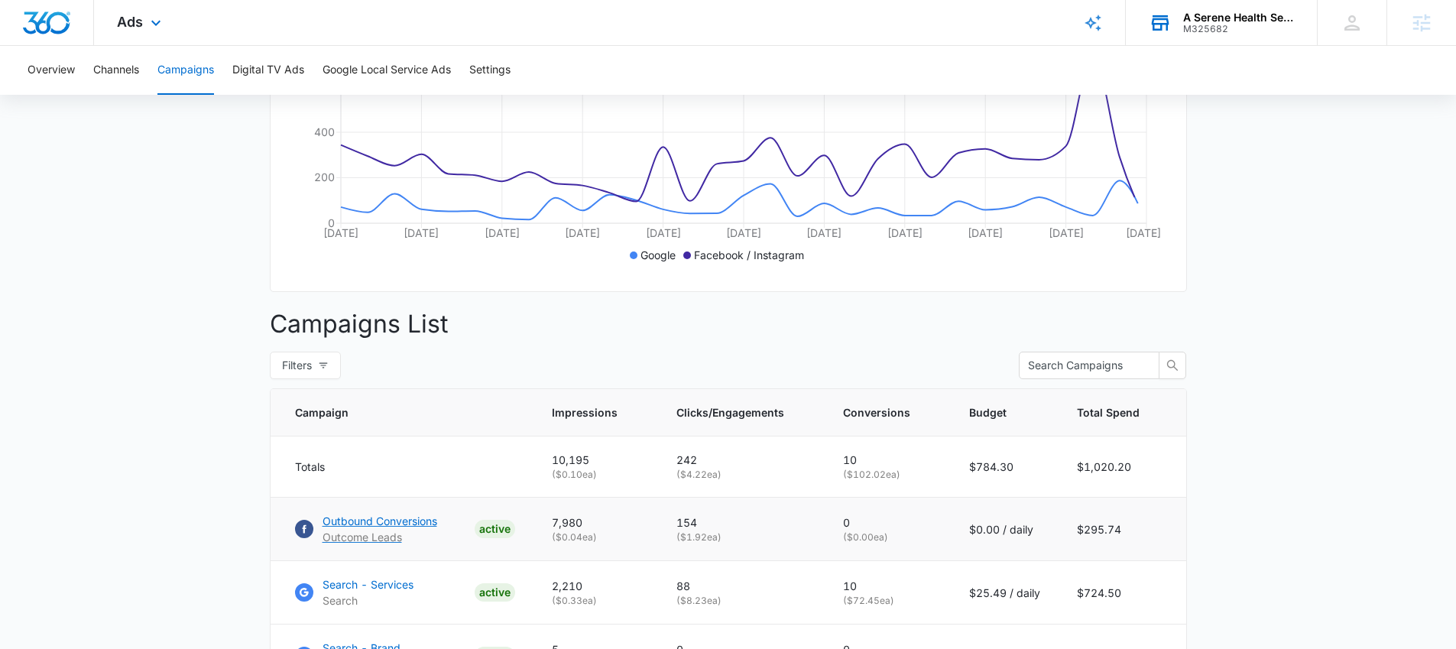
click at [419, 529] on p "Outbound Conversions" at bounding box center [380, 521] width 115 height 16
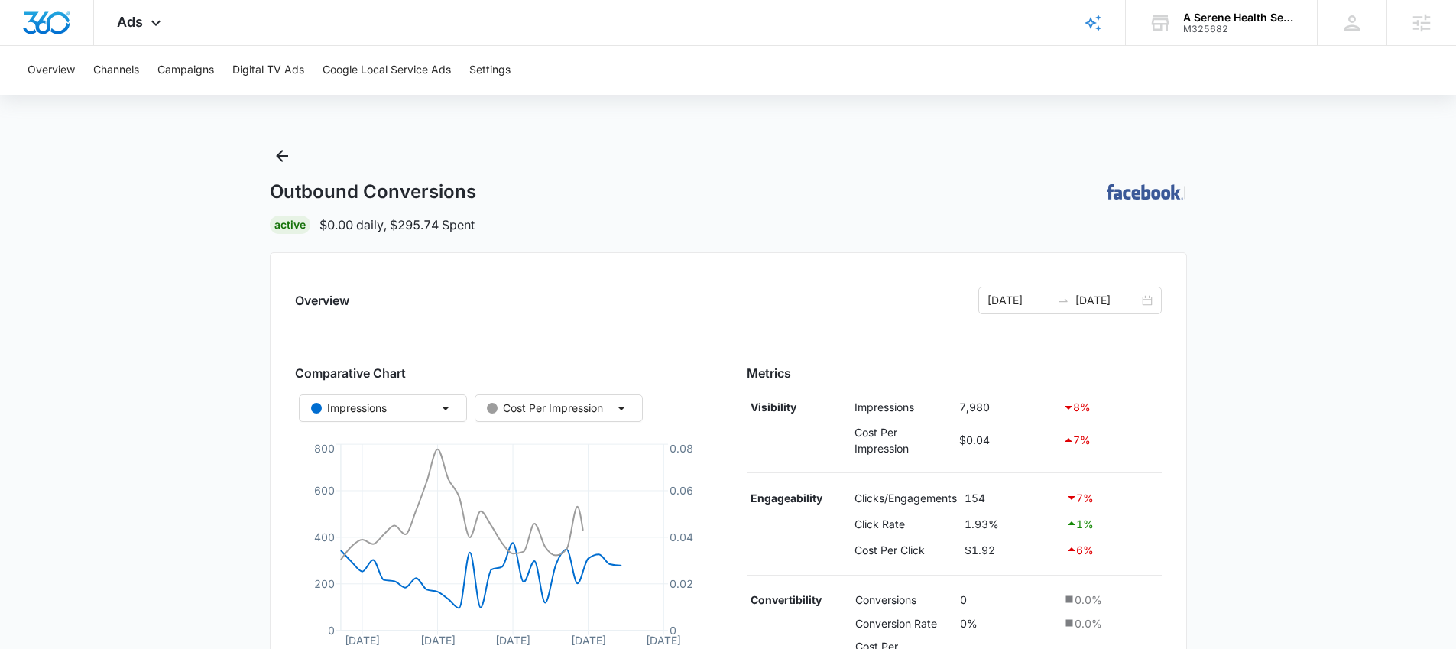
scroll to position [411, 0]
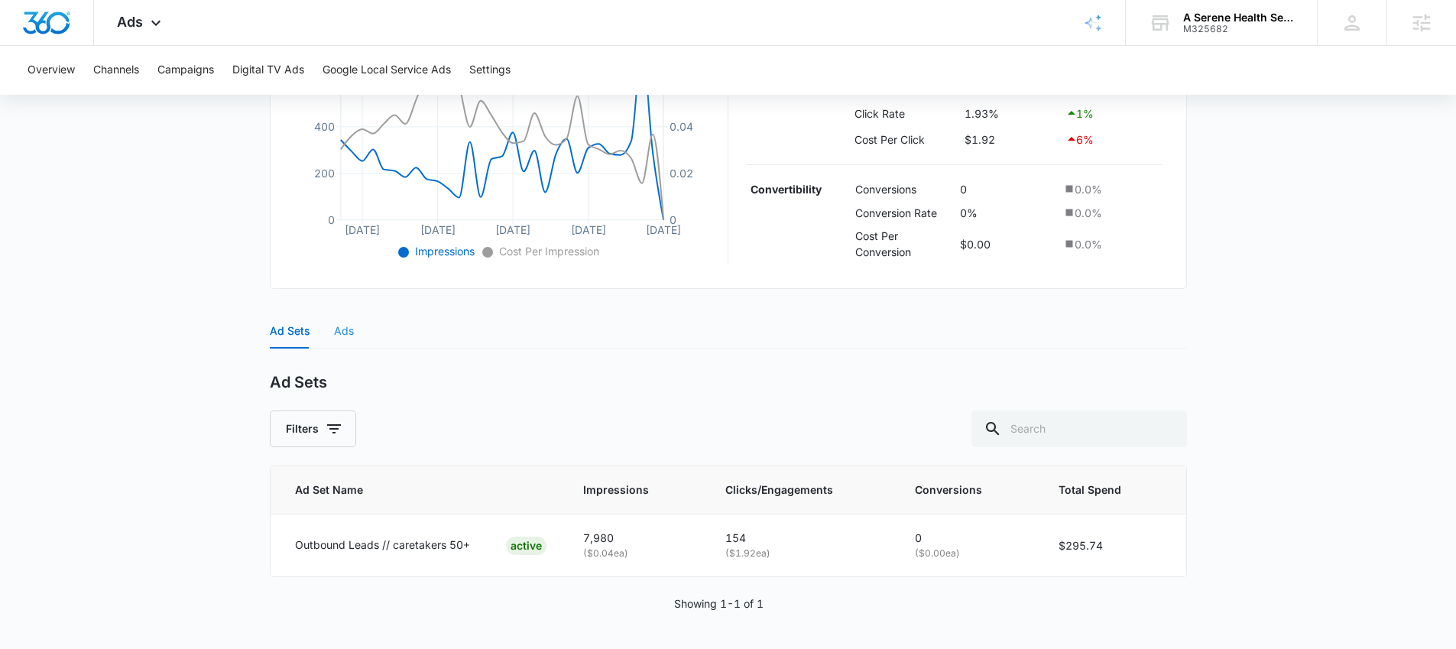
click at [342, 339] on div "Ads" at bounding box center [344, 330] width 20 height 35
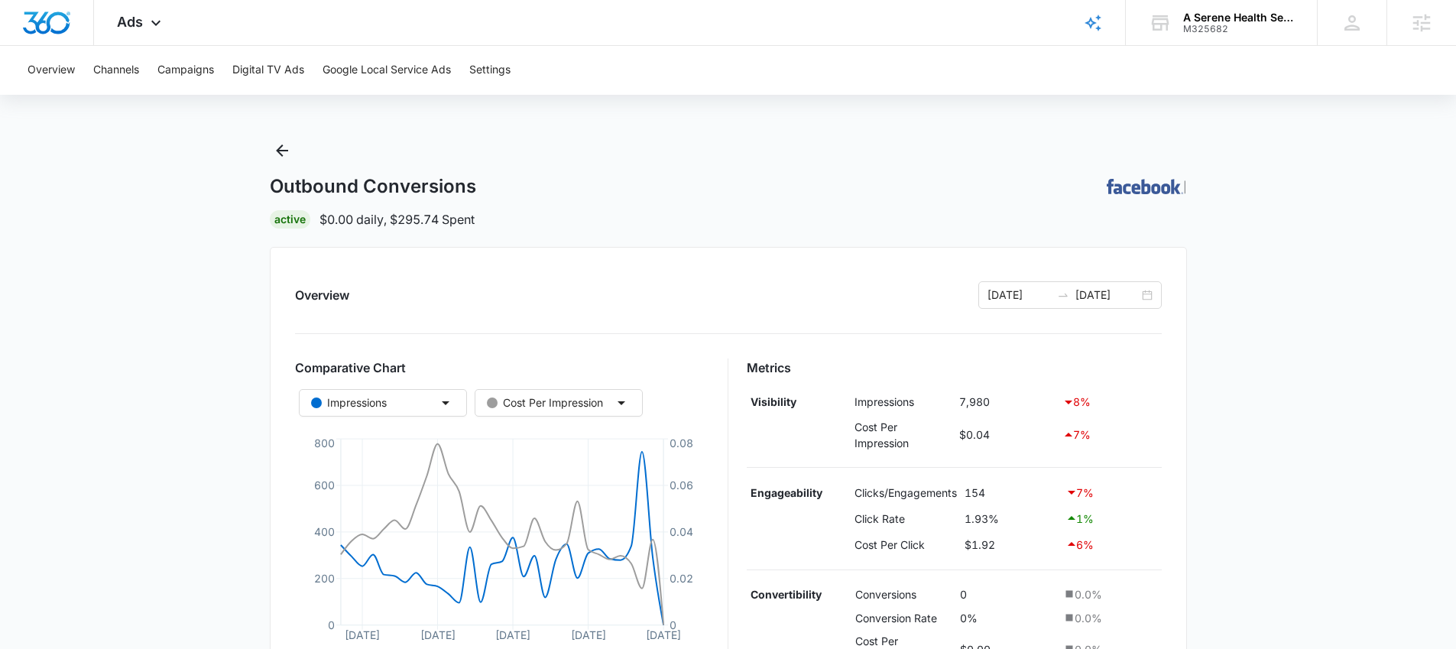
scroll to position [0, 0]
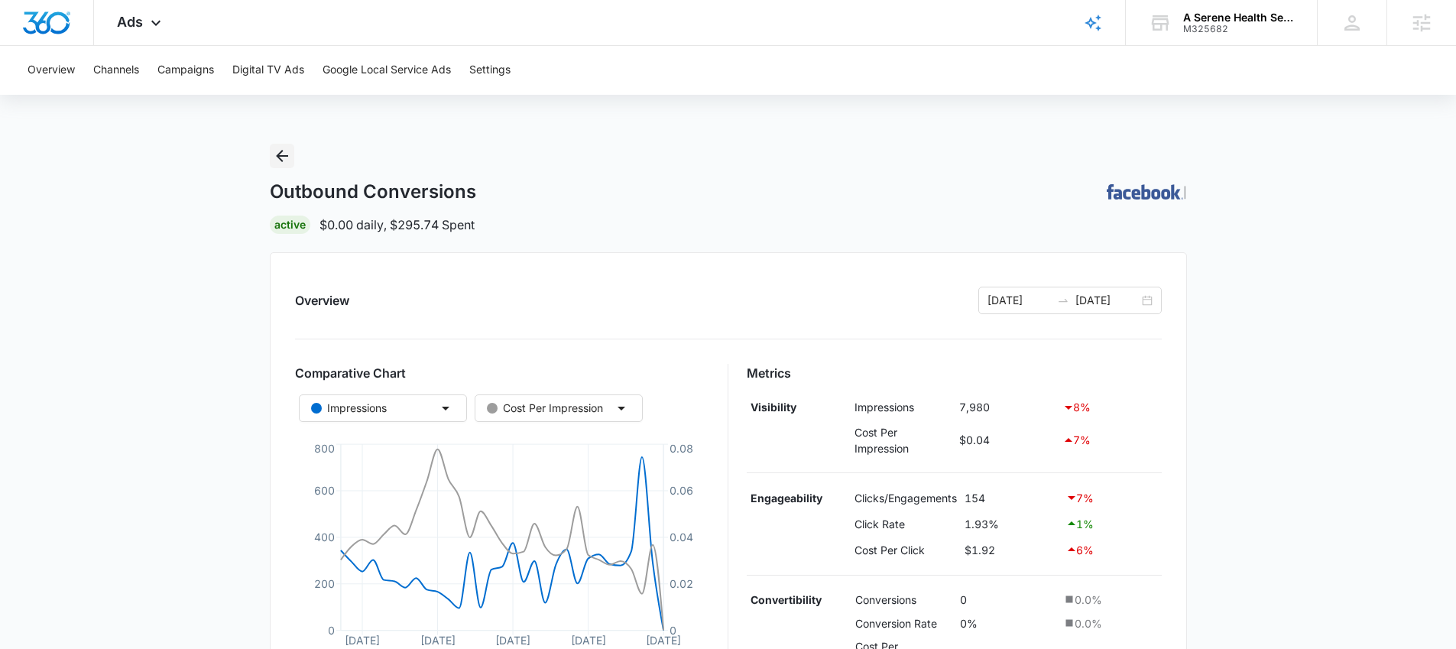
click at [281, 160] on icon "Back" at bounding box center [282, 156] width 12 height 12
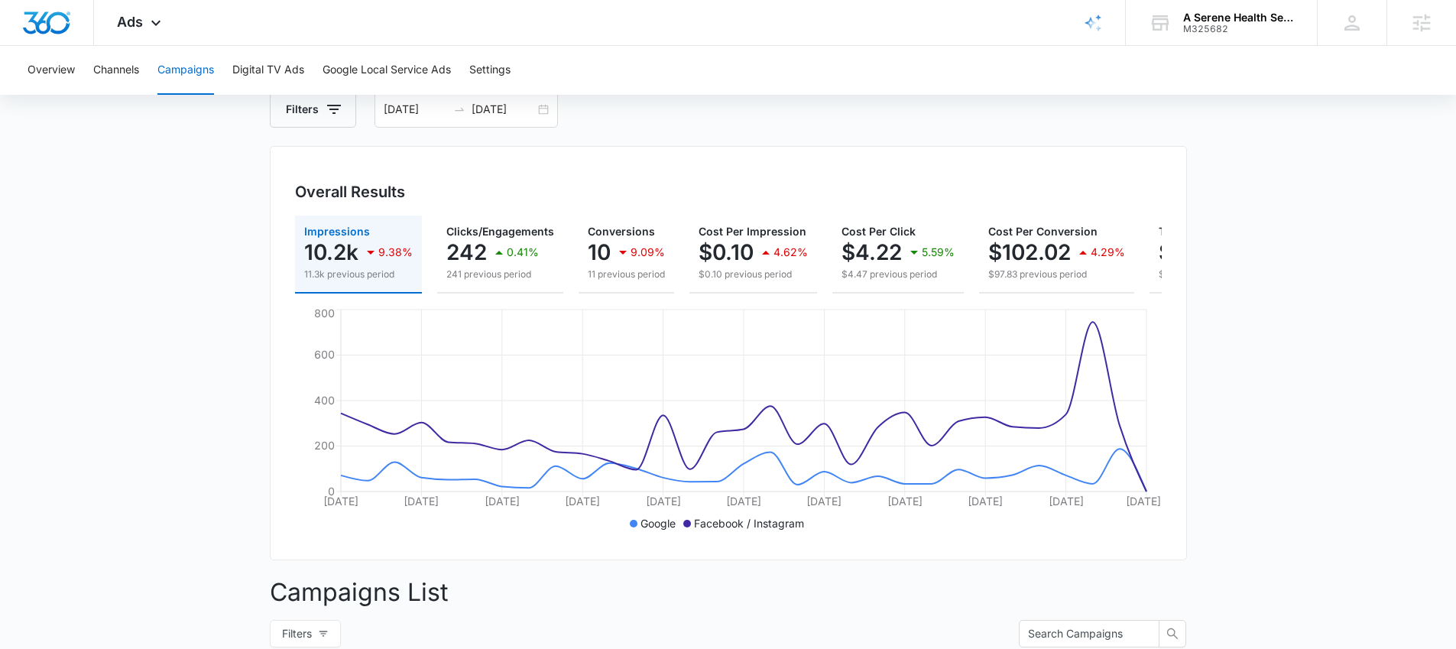
scroll to position [85, 0]
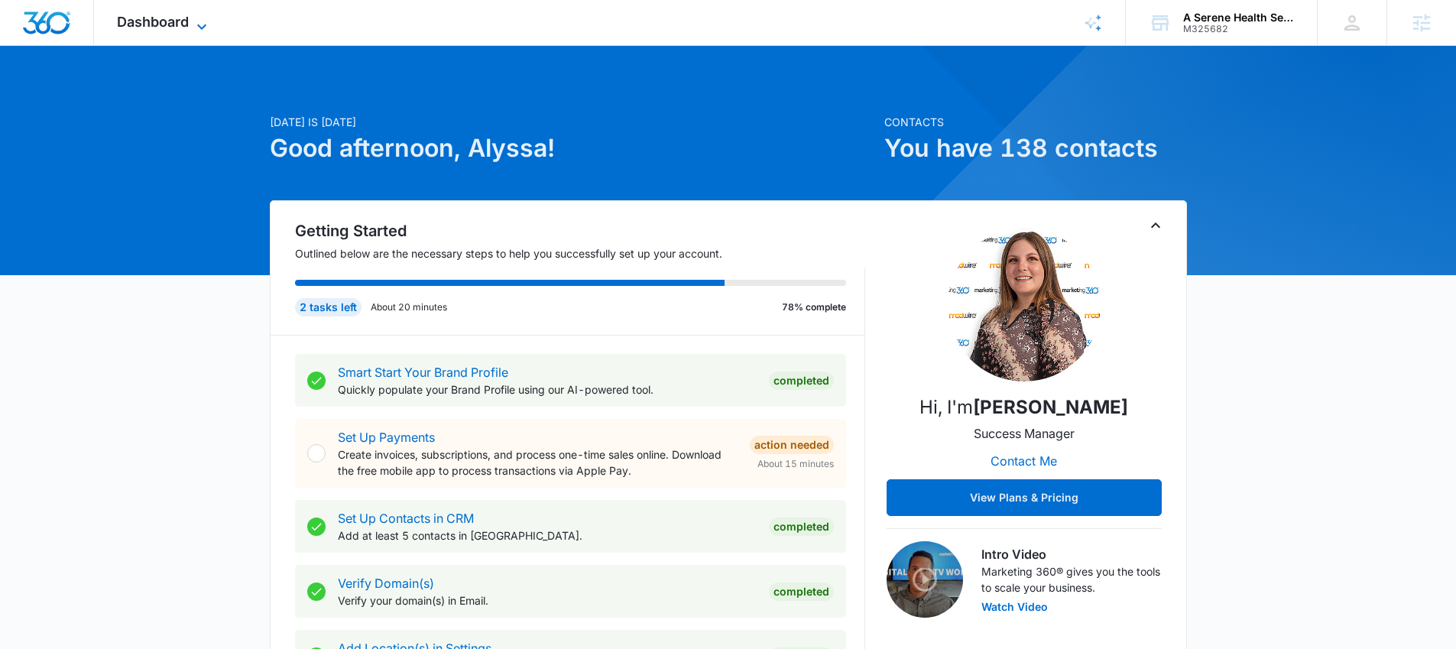
click at [169, 14] on span "Dashboard" at bounding box center [153, 22] width 72 height 16
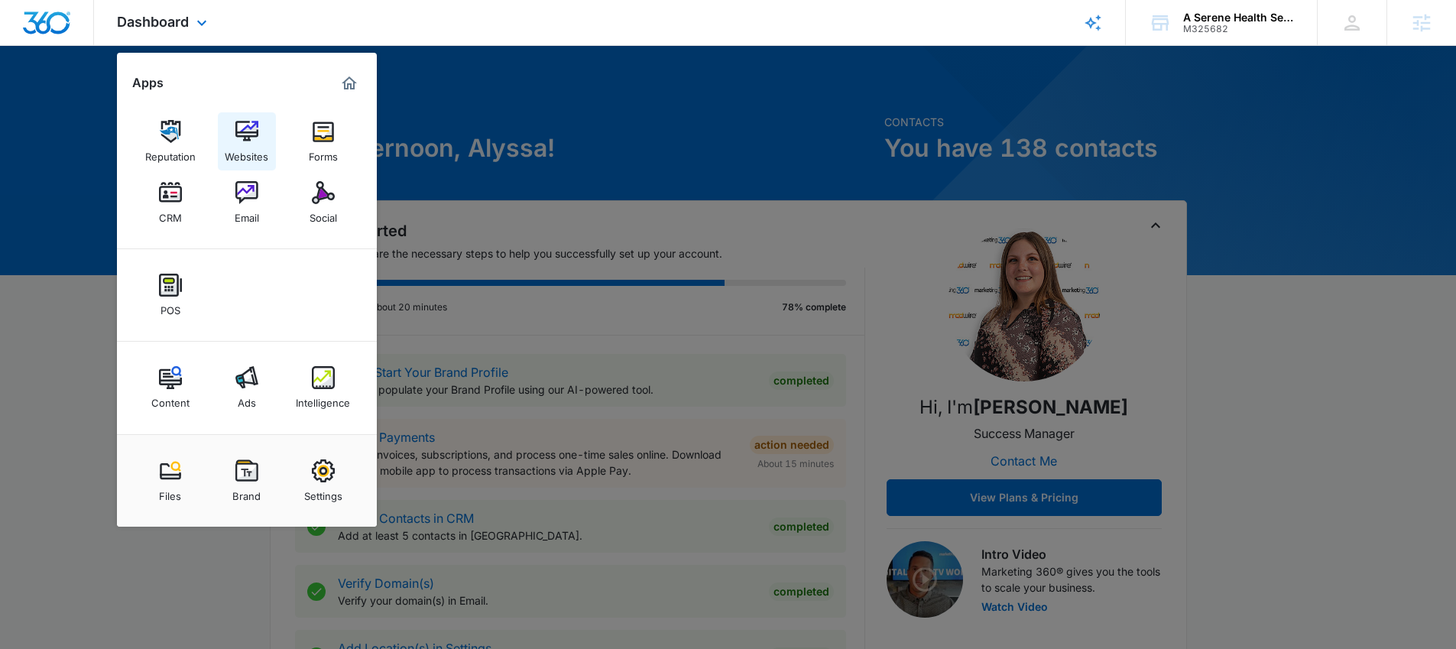
click at [252, 143] on div "Websites" at bounding box center [247, 153] width 44 height 20
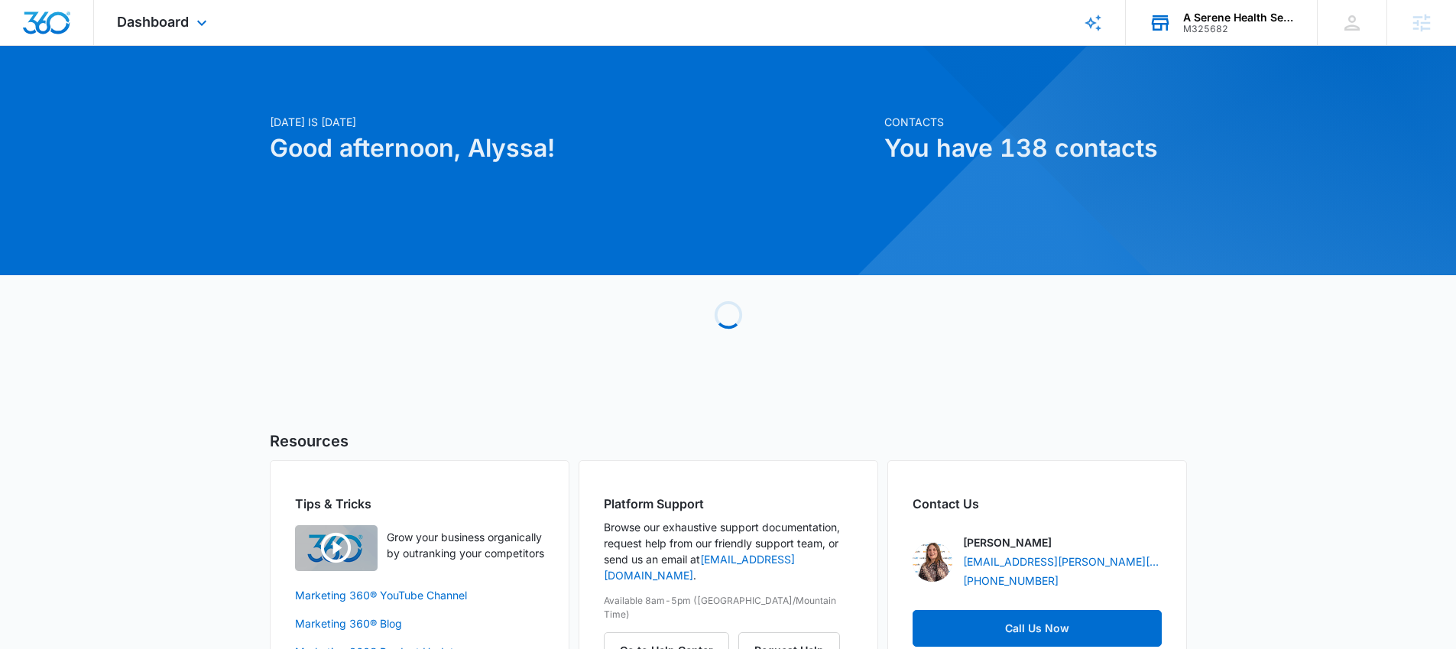
click at [1221, 15] on div "A Serene Health Services LLC" at bounding box center [1239, 17] width 112 height 12
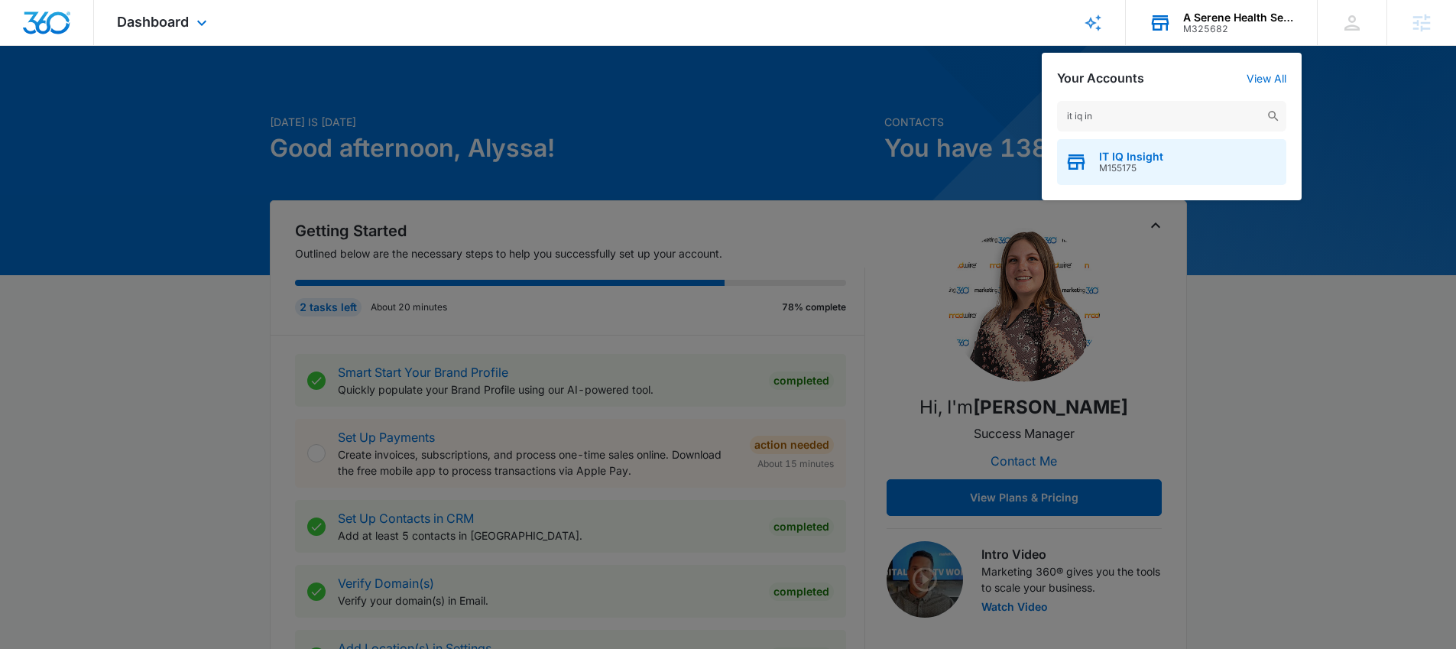
type input "it iq in"
click at [1118, 161] on span "IT IQ Insight" at bounding box center [1131, 157] width 64 height 12
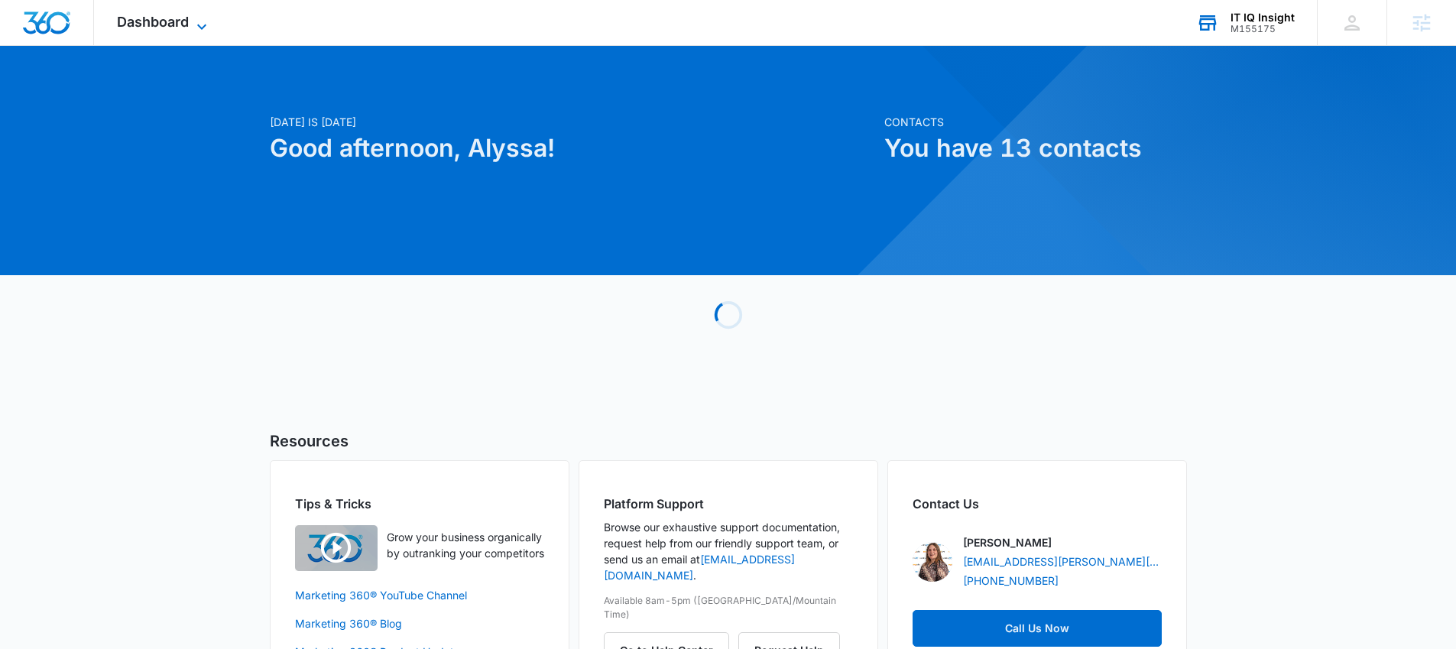
click at [177, 21] on span "Dashboard" at bounding box center [153, 22] width 72 height 16
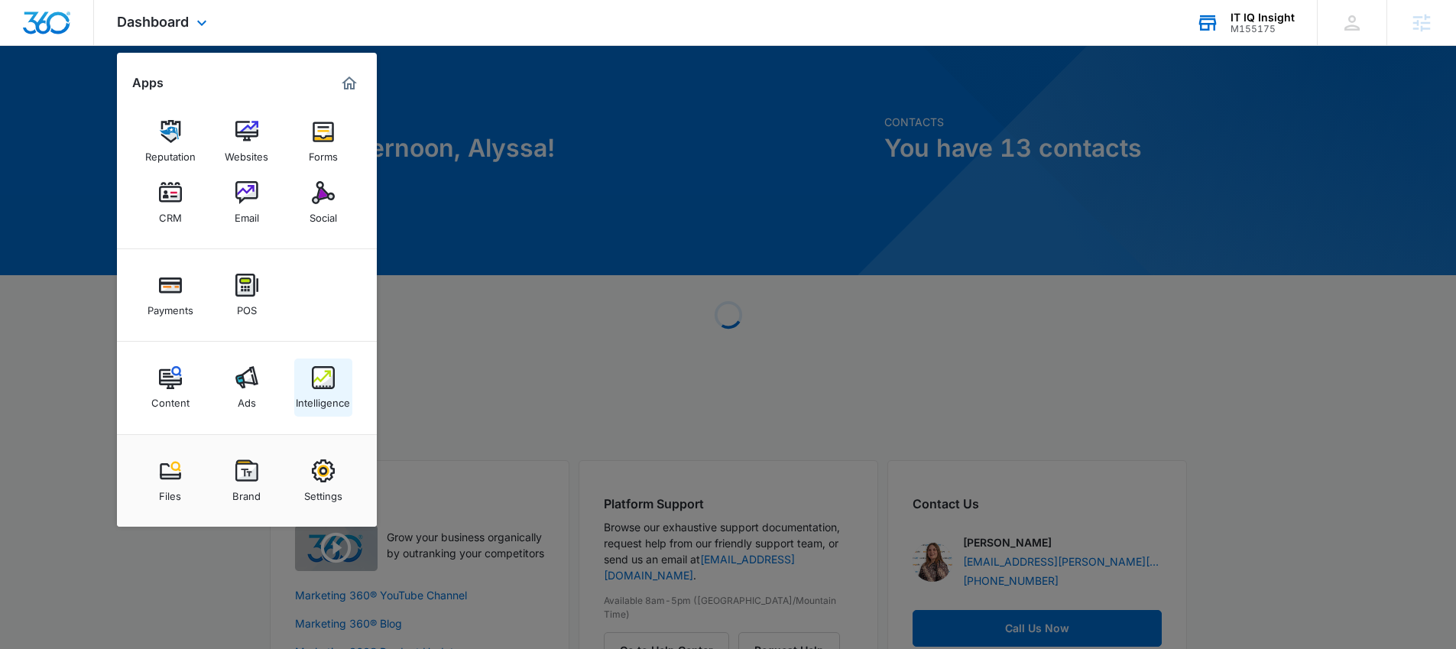
click at [329, 381] on img at bounding box center [323, 377] width 23 height 23
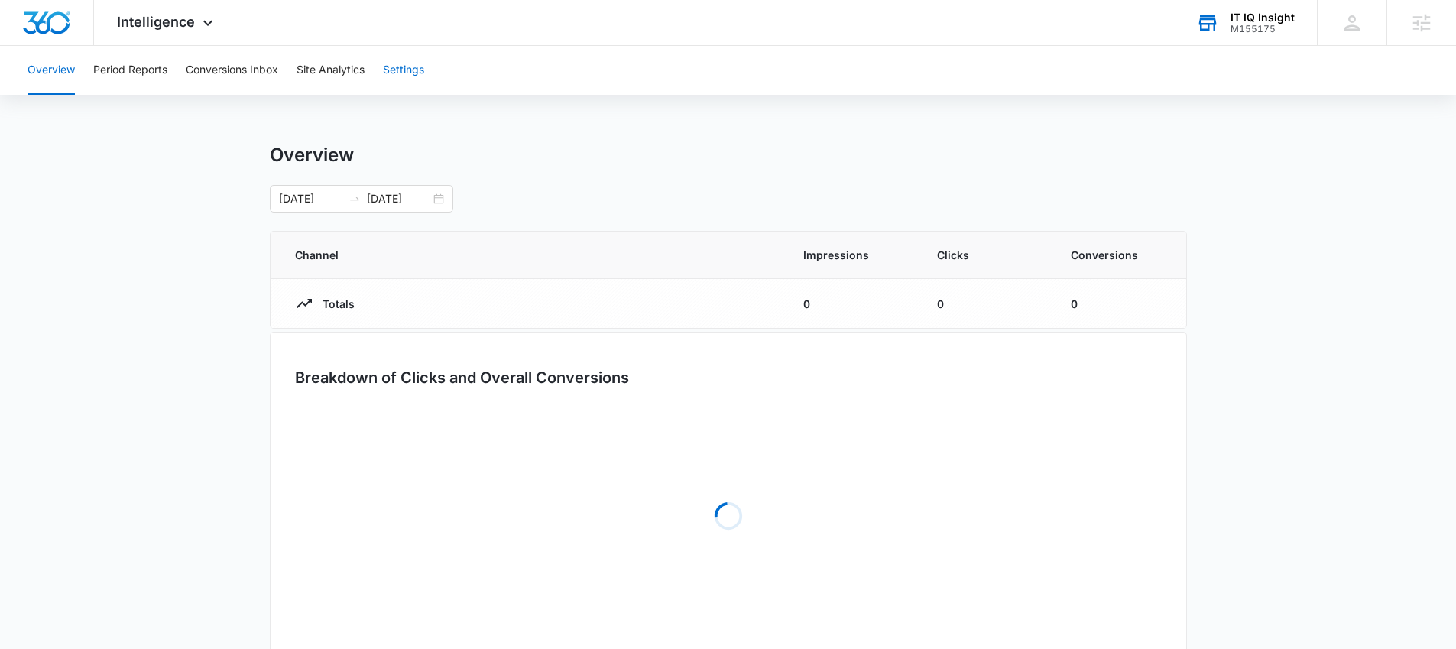
click at [424, 71] on button "Settings" at bounding box center [403, 70] width 41 height 49
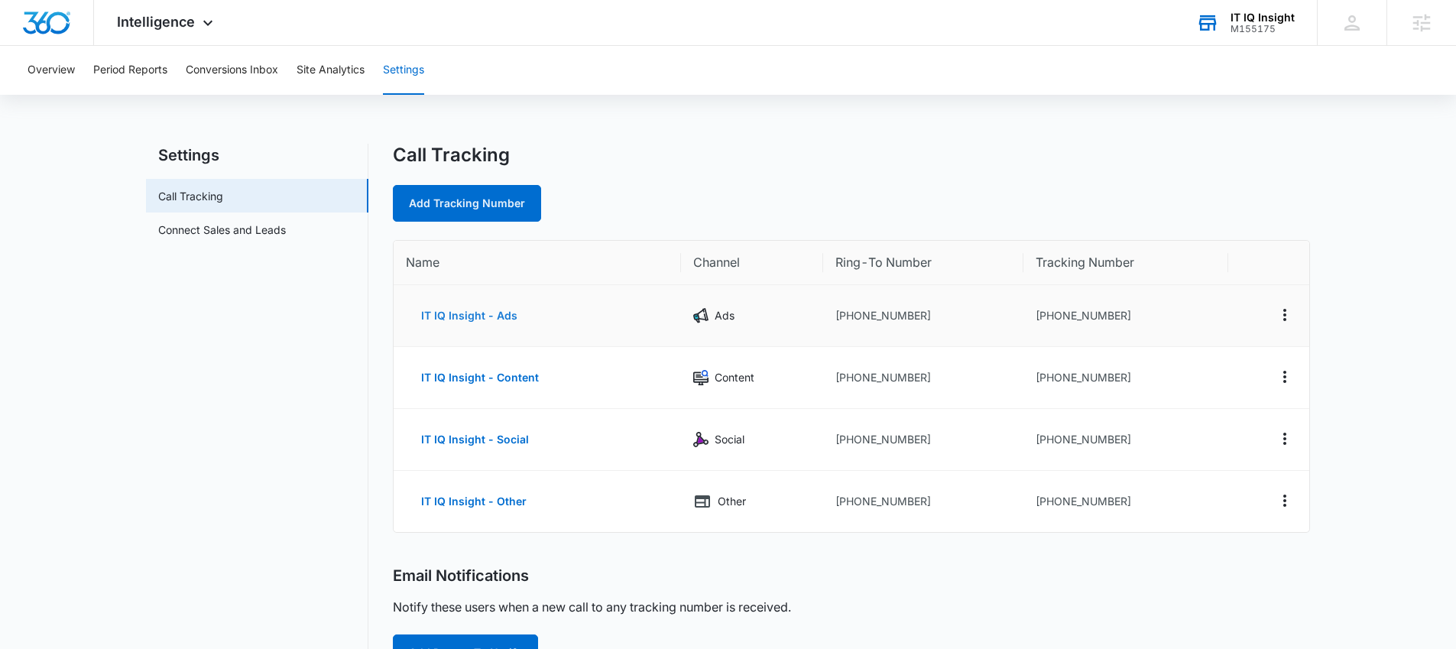
click at [484, 319] on button "IT IQ Insight - Ads" at bounding box center [469, 315] width 127 height 37
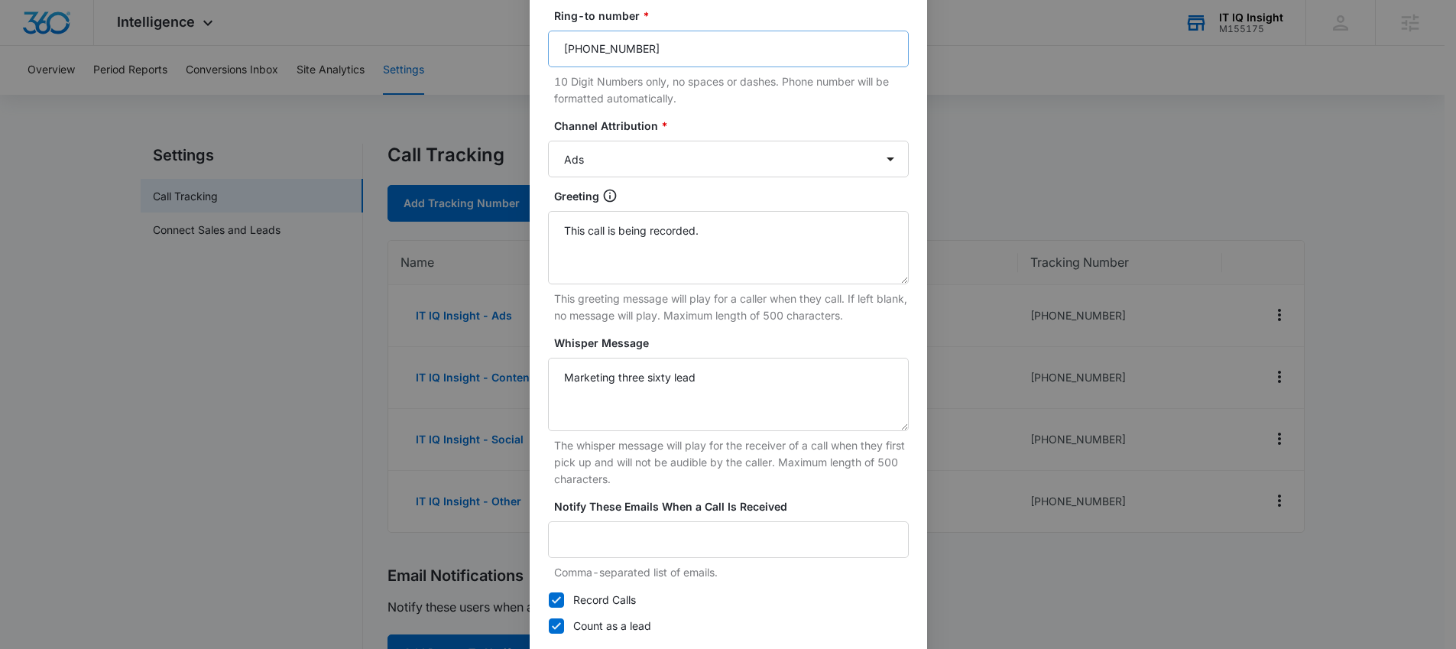
scroll to position [273, 0]
